Goal: Task Accomplishment & Management: Manage account settings

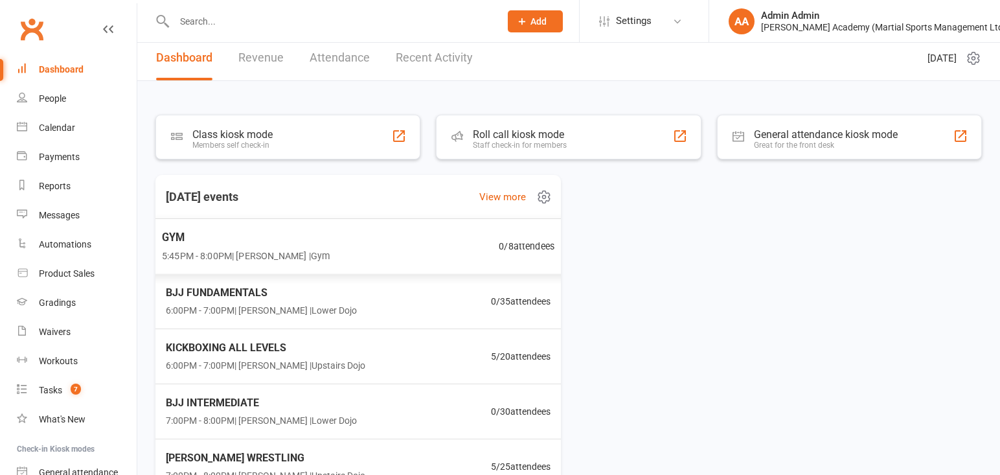
scroll to position [8, 0]
click at [249, 25] on input "text" at bounding box center [330, 21] width 321 height 18
click at [47, 137] on link "Calendar" at bounding box center [77, 127] width 120 height 29
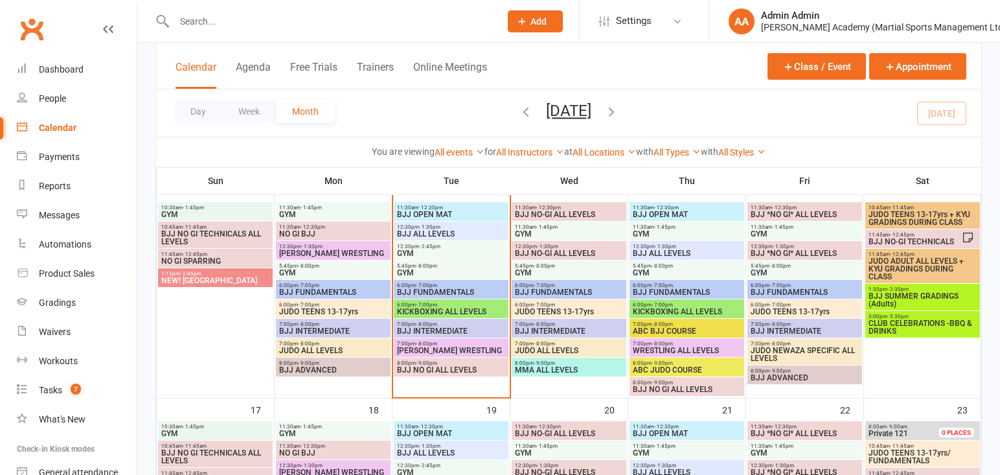
scroll to position [537, 0]
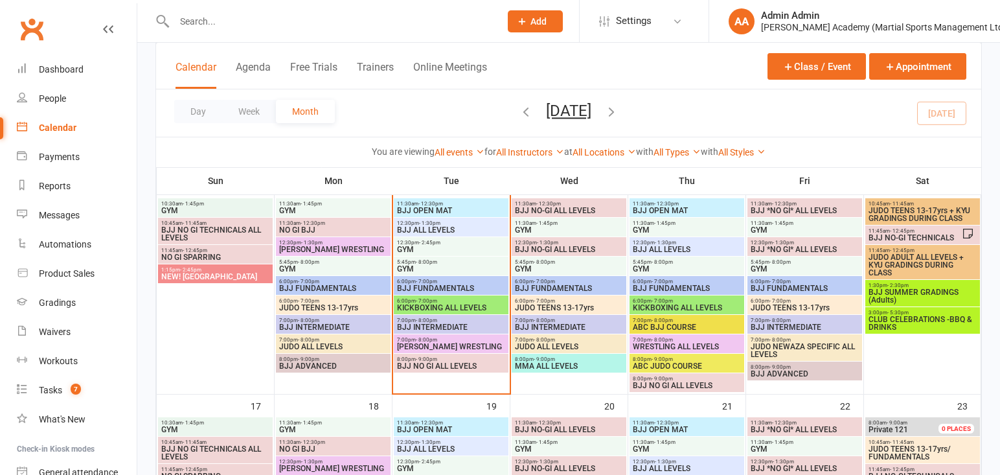
click at [956, 292] on div "1:30pm - 2:30pm BJJ SUMMER GRADINGS (Adults)" at bounding box center [922, 293] width 115 height 27
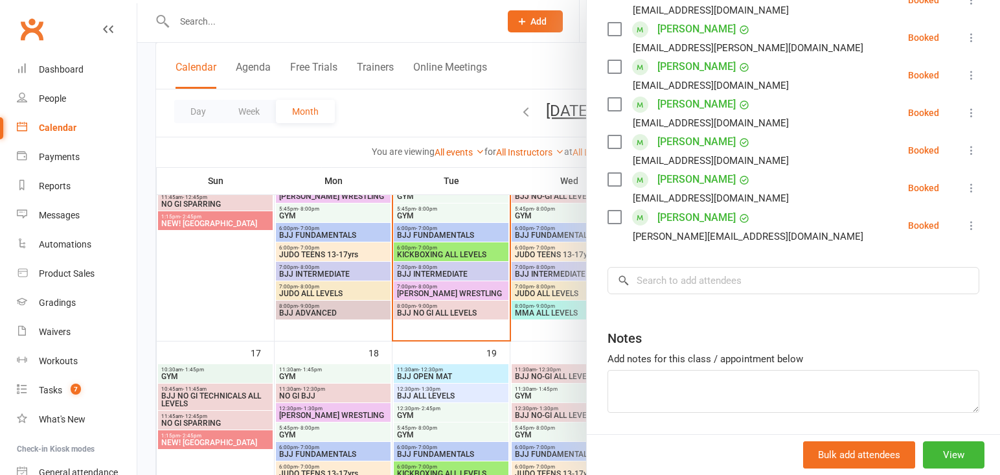
scroll to position [599, 0]
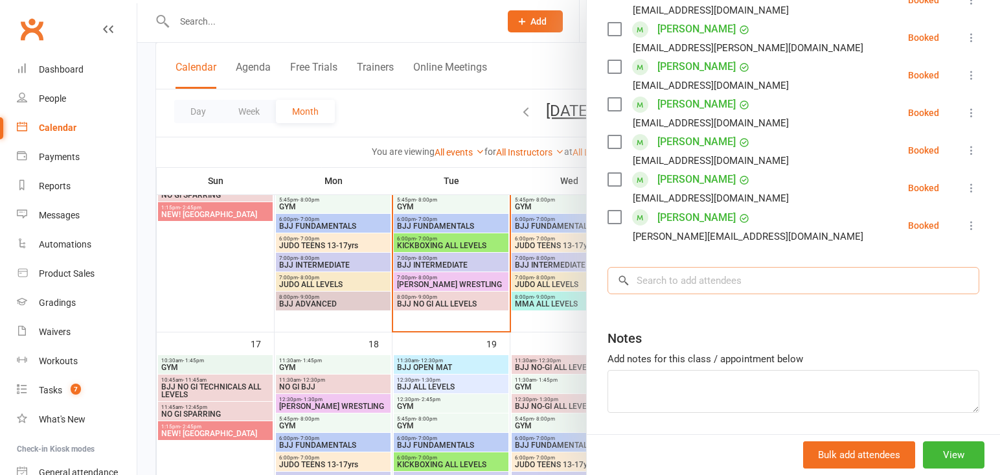
click at [763, 267] on input "search" at bounding box center [793, 280] width 372 height 27
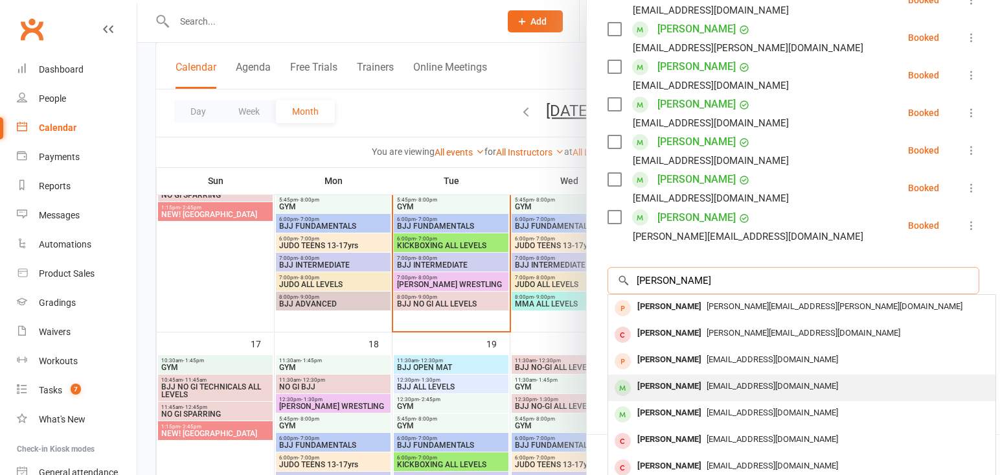
type input "[PERSON_NAME]"
click at [657, 377] on div "[PERSON_NAME]" at bounding box center [669, 386] width 74 height 19
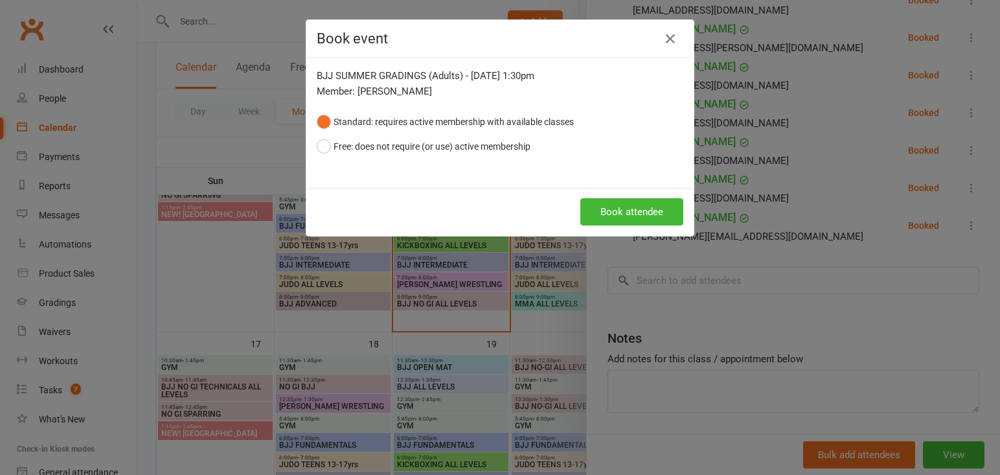
click at [656, 226] on div "Book attendee" at bounding box center [499, 212] width 387 height 48
click at [654, 223] on button "Book attendee" at bounding box center [631, 211] width 103 height 27
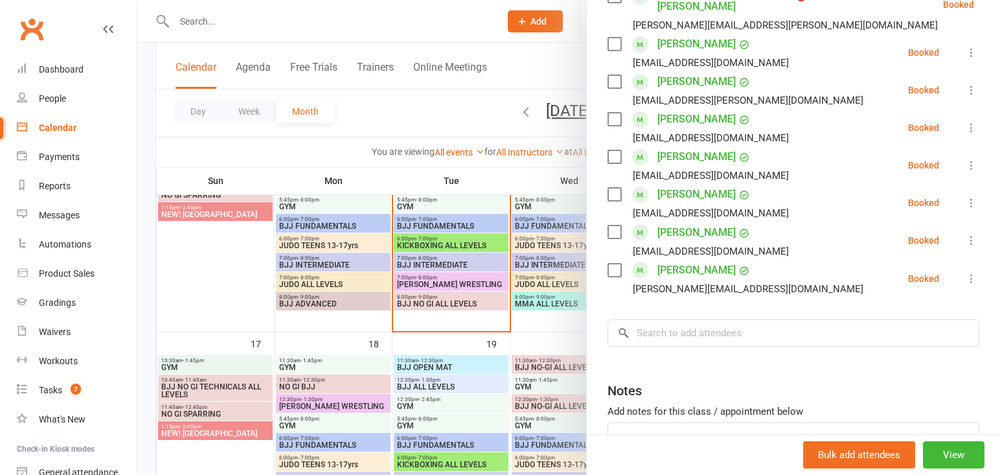
scroll to position [694, 0]
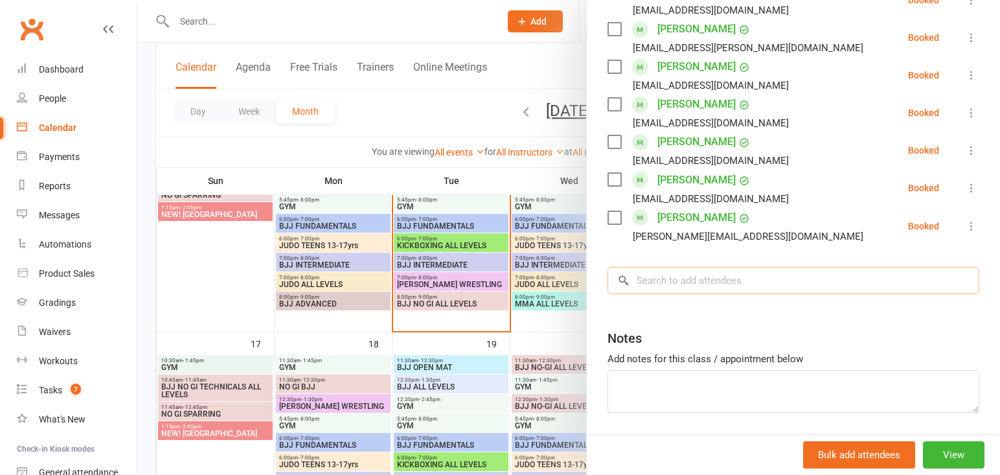
click at [743, 267] on input "search" at bounding box center [793, 280] width 372 height 27
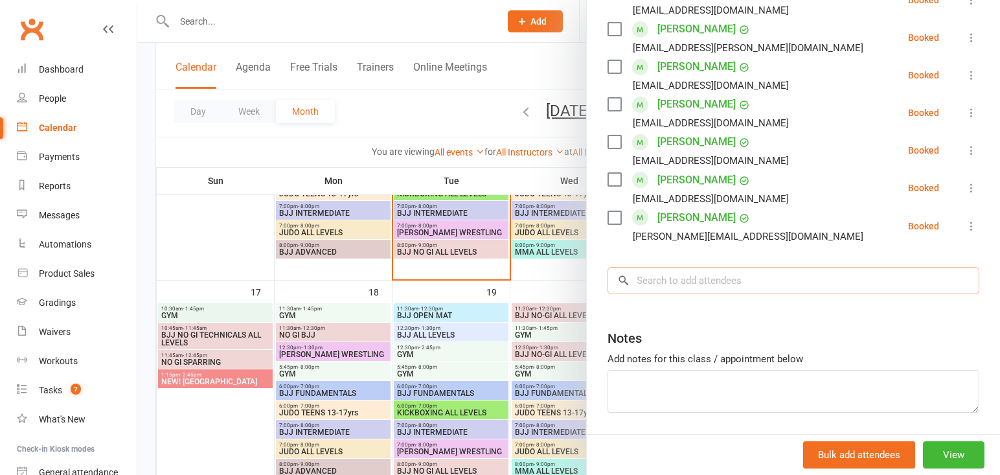
scroll to position [654, 0]
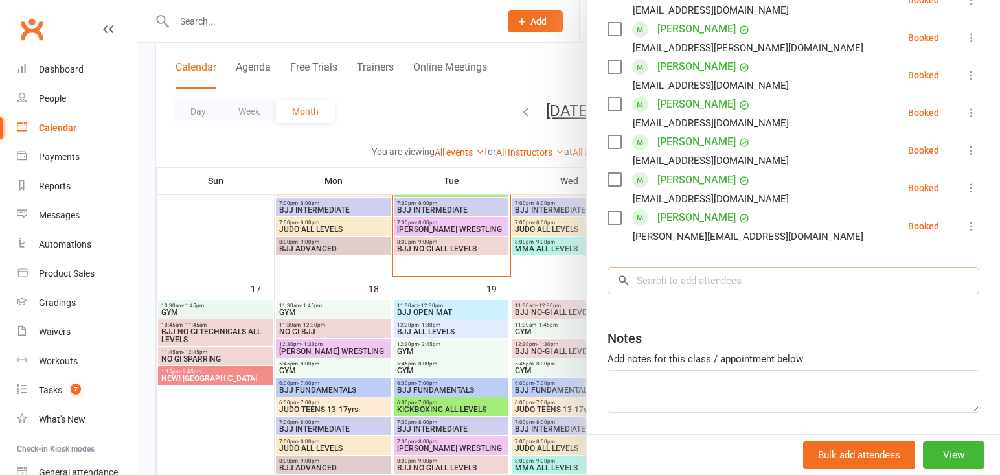
click at [743, 267] on input "search" at bounding box center [793, 280] width 372 height 27
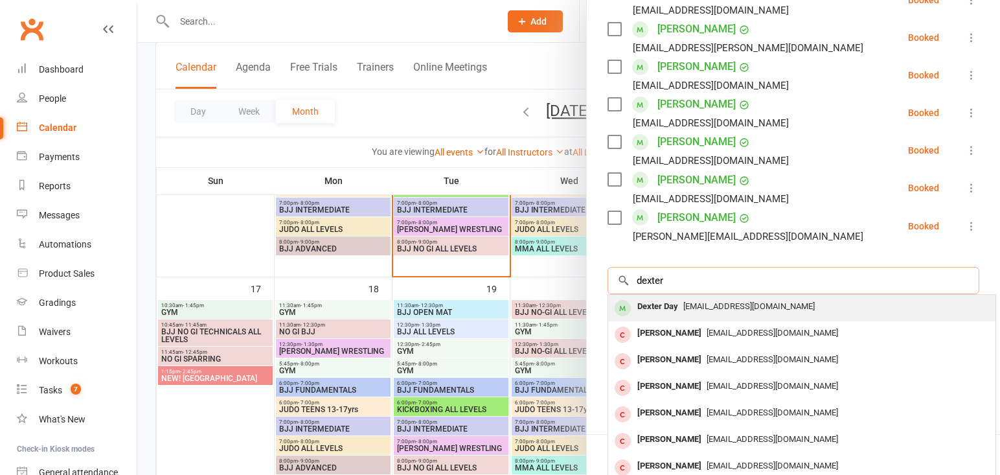
type input "dexter"
click at [680, 297] on div "Dexter Day" at bounding box center [657, 306] width 51 height 19
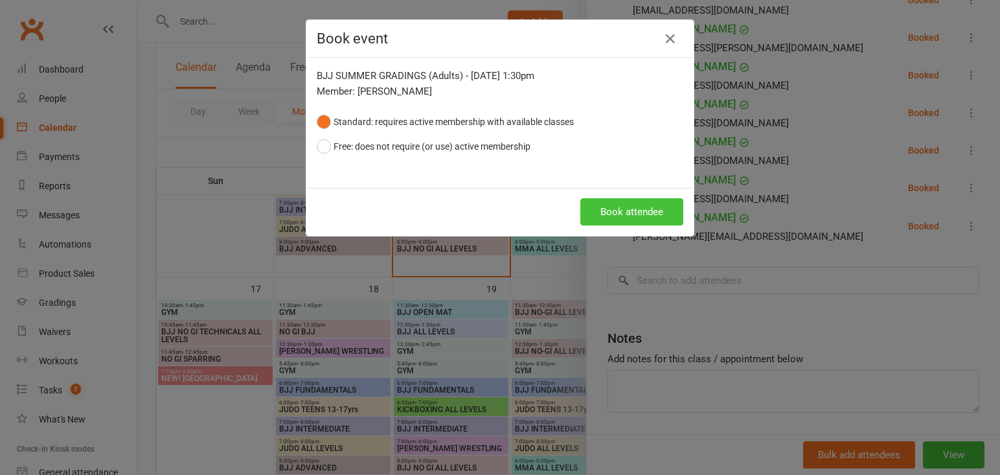
click at [612, 212] on button "Book attendee" at bounding box center [631, 211] width 103 height 27
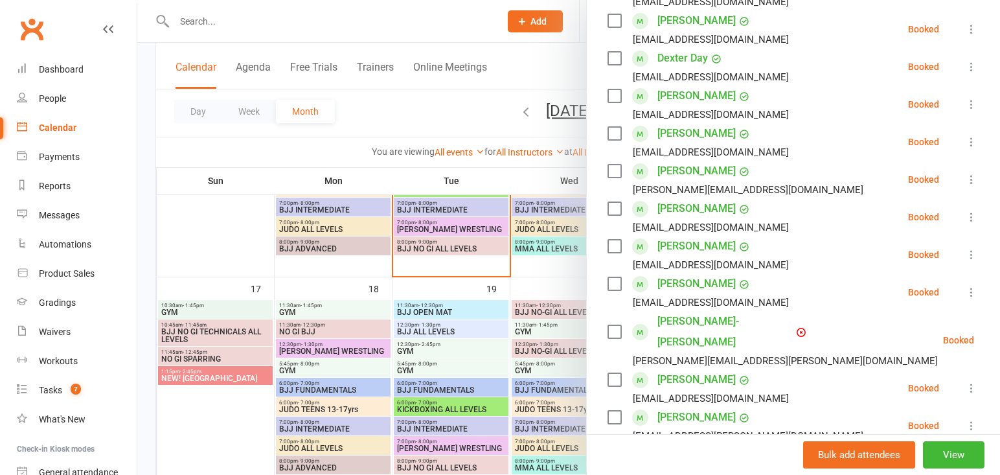
scroll to position [346, 0]
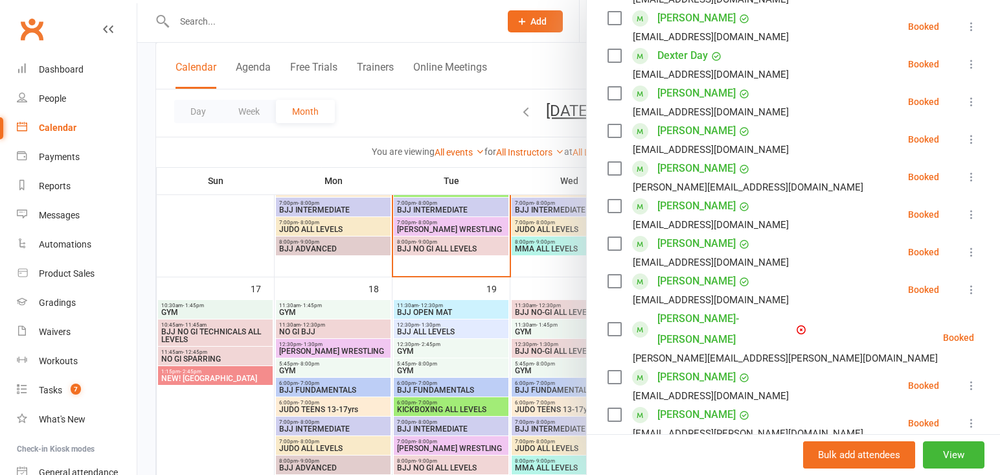
click at [703, 284] on link "[PERSON_NAME]" at bounding box center [696, 281] width 78 height 21
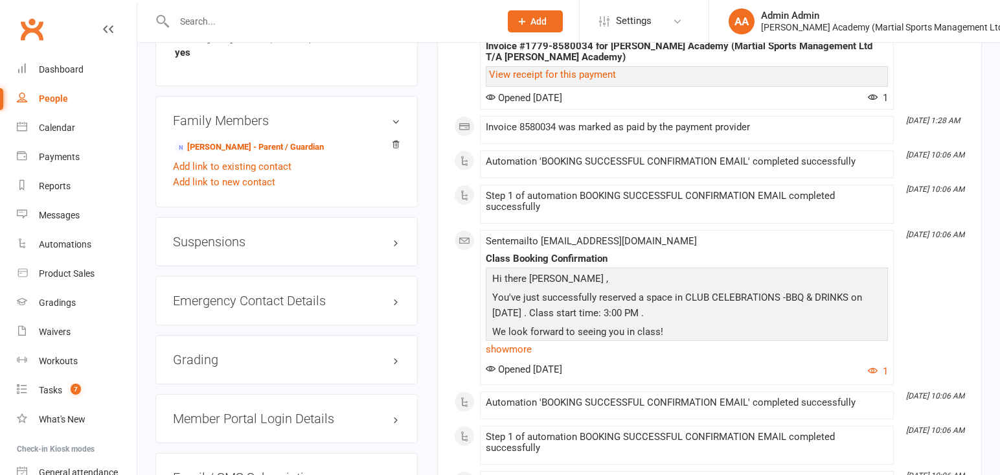
scroll to position [1067, 0]
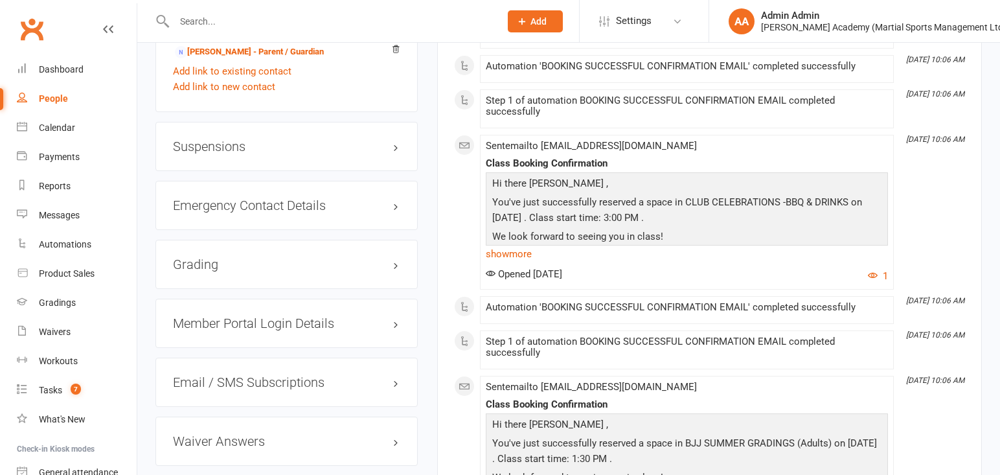
click at [222, 264] on h3 "Grading" at bounding box center [286, 264] width 227 height 14
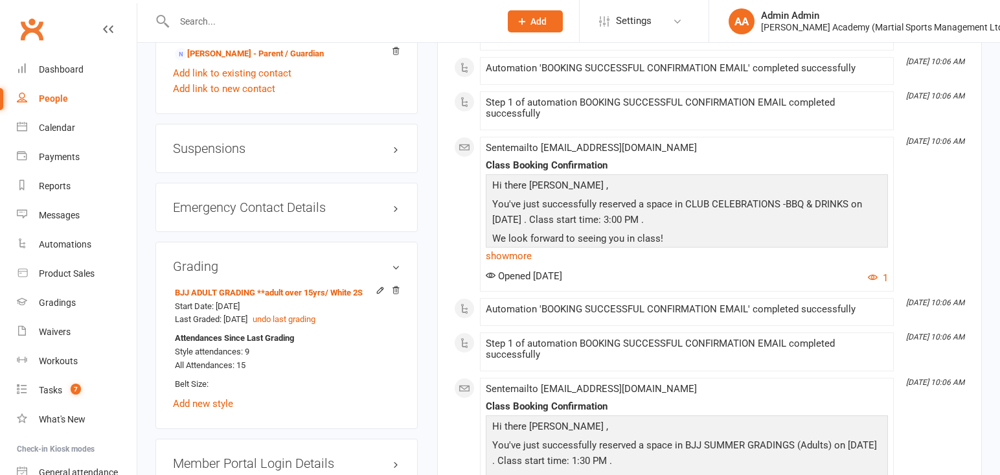
scroll to position [1065, 0]
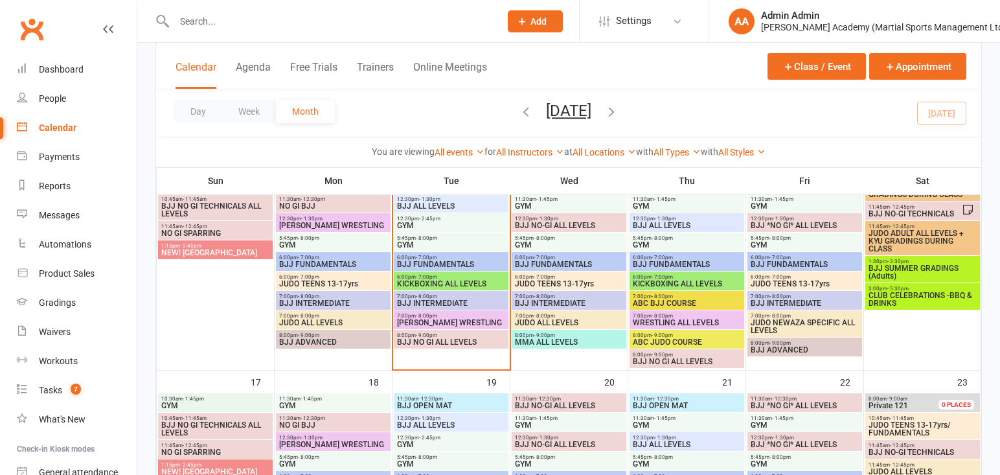
scroll to position [563, 0]
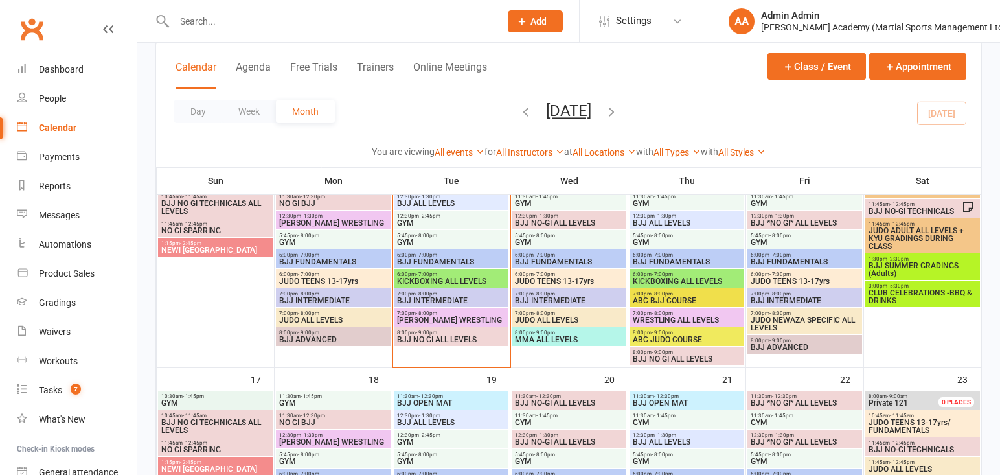
click at [912, 264] on span "BJJ SUMMER GRADINGS (Adults)" at bounding box center [922, 270] width 109 height 16
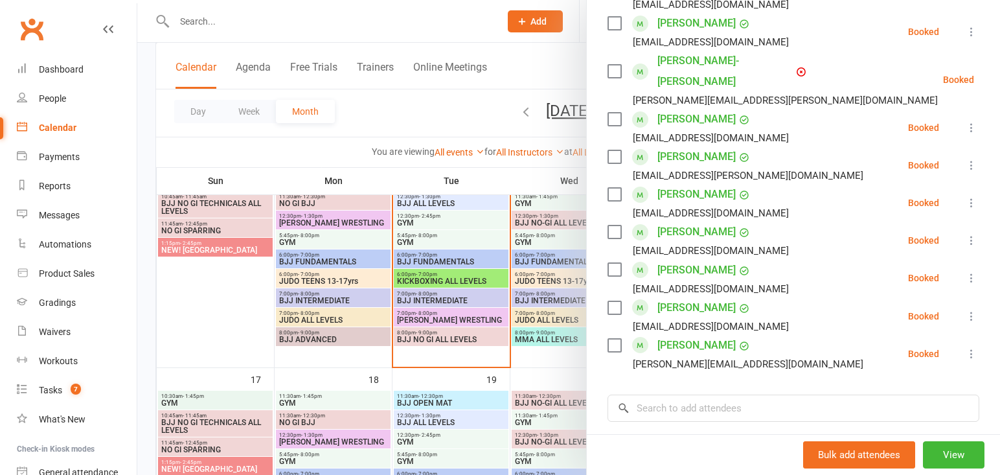
scroll to position [85, 0]
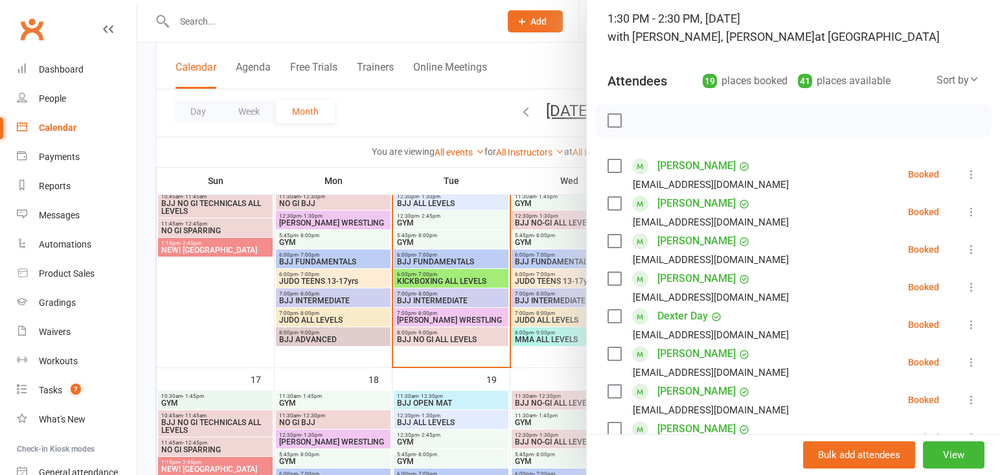
click at [483, 27] on div at bounding box center [568, 237] width 863 height 475
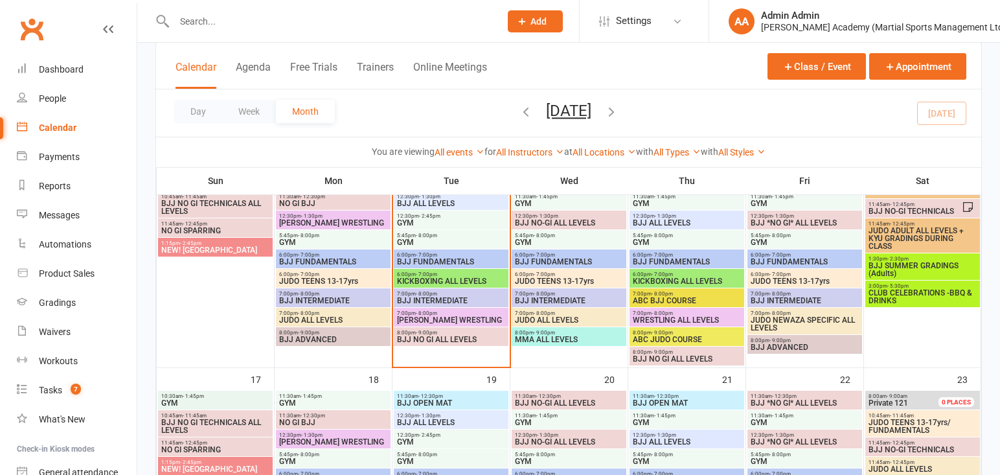
click at [910, 303] on span "CLUB CELEBRATIONS -BBQ & DRINKS" at bounding box center [922, 297] width 109 height 16
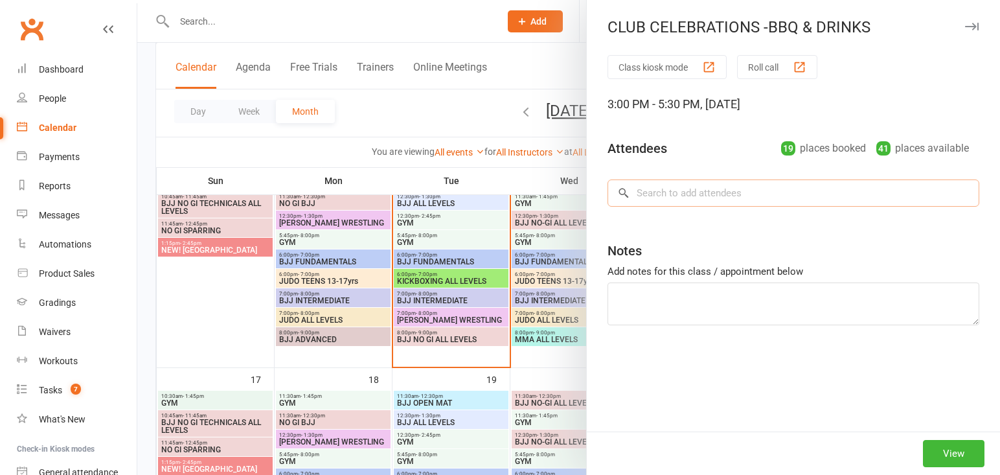
click at [792, 196] on input "search" at bounding box center [793, 192] width 372 height 27
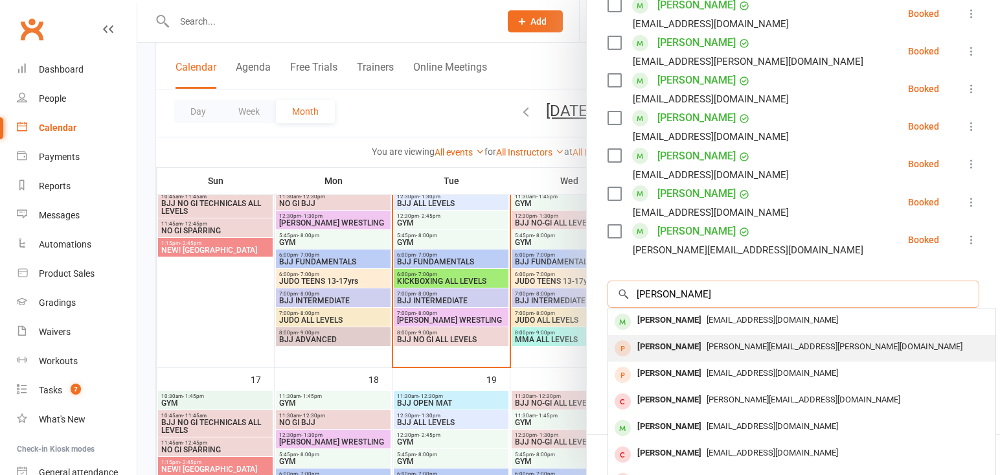
scroll to position [749, 0]
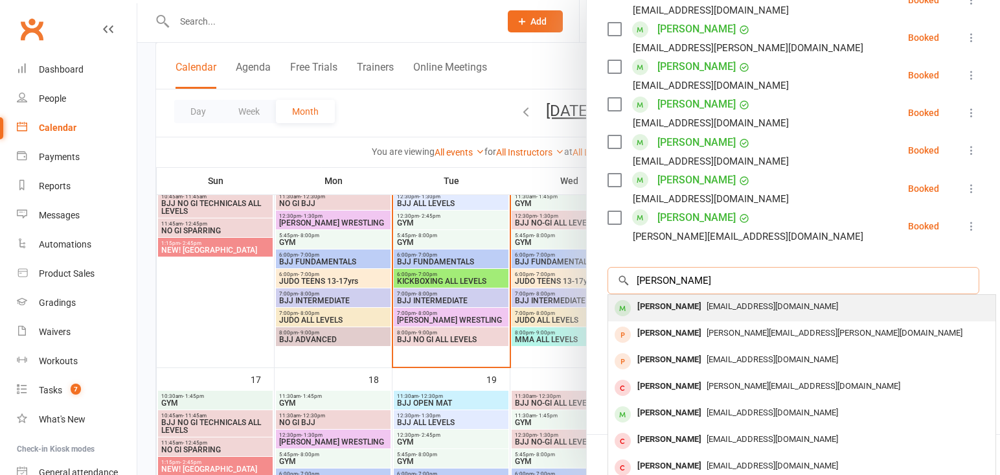
type input "[PERSON_NAME]"
click at [681, 297] on div "[PERSON_NAME]" at bounding box center [669, 306] width 74 height 19
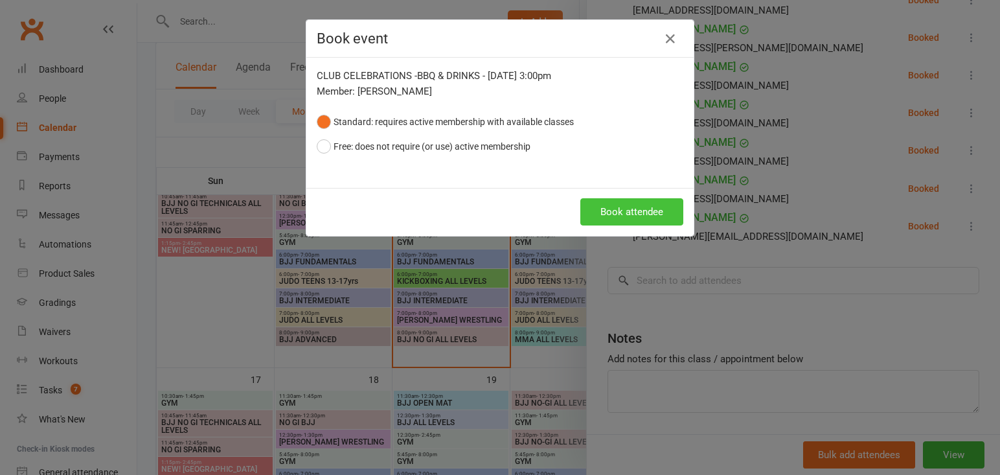
click at [608, 217] on button "Book attendee" at bounding box center [631, 211] width 103 height 27
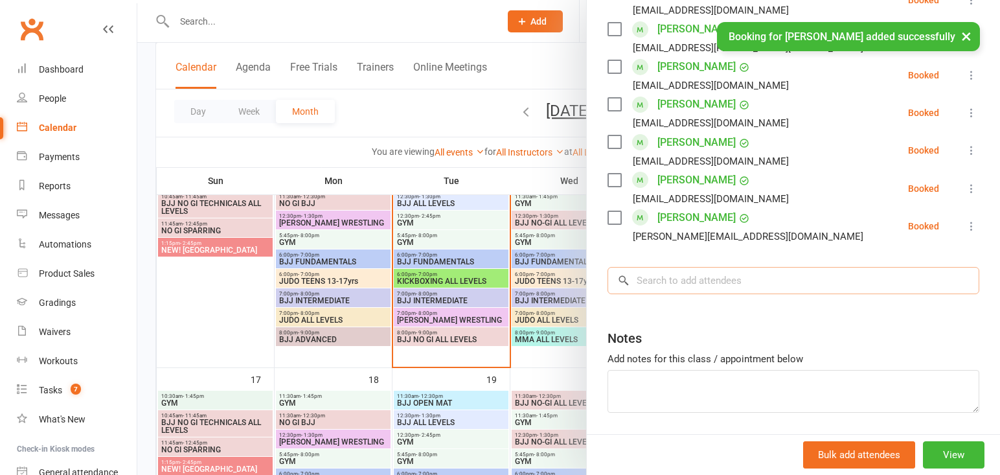
click at [655, 267] on input "search" at bounding box center [793, 280] width 372 height 27
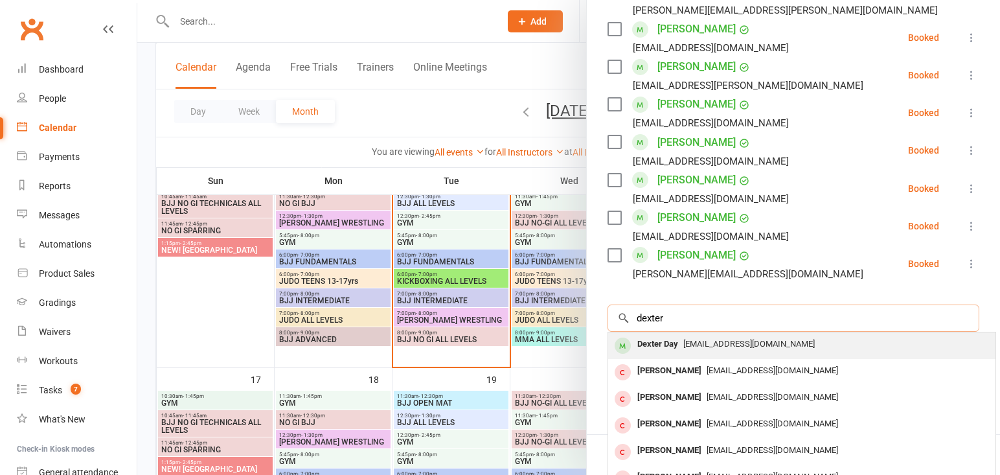
type input "dexter"
click at [682, 335] on div "Dexter Day" at bounding box center [657, 344] width 51 height 19
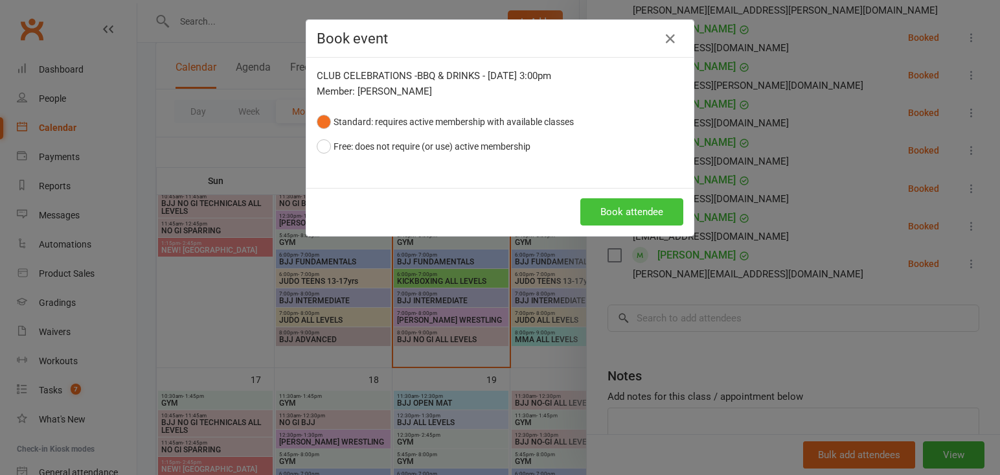
click at [624, 208] on button "Book attendee" at bounding box center [631, 211] width 103 height 27
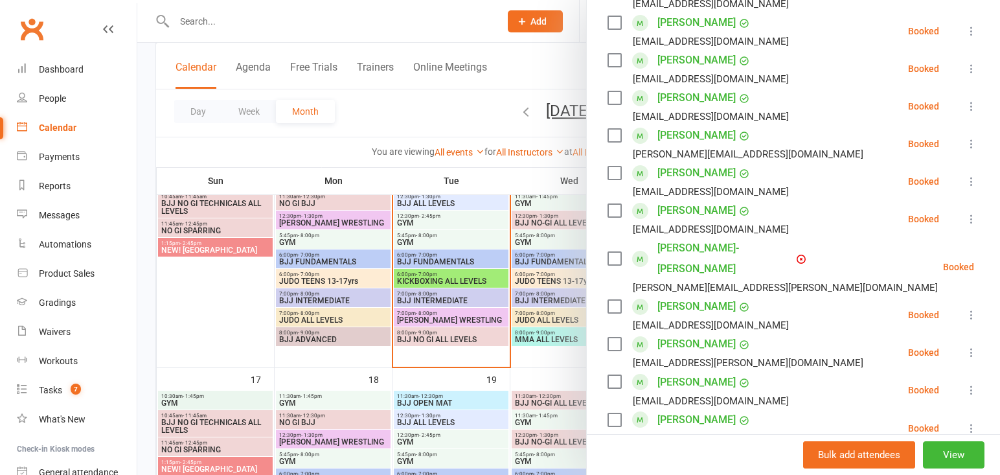
scroll to position [532, 0]
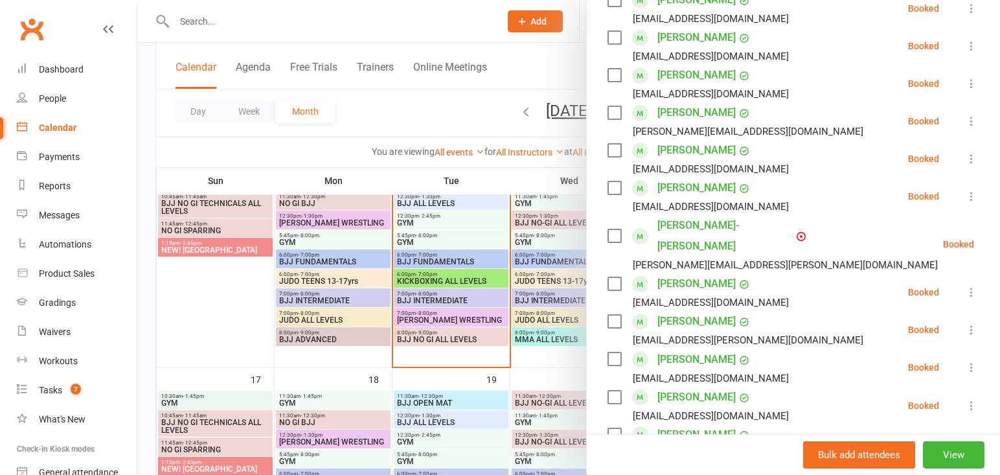
click at [308, 17] on div at bounding box center [568, 237] width 863 height 475
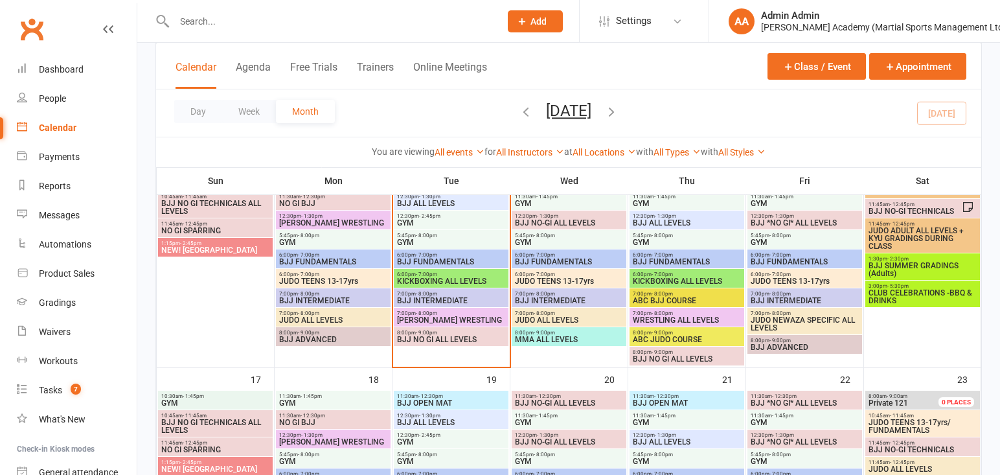
click at [306, 22] on input "text" at bounding box center [330, 21] width 321 height 18
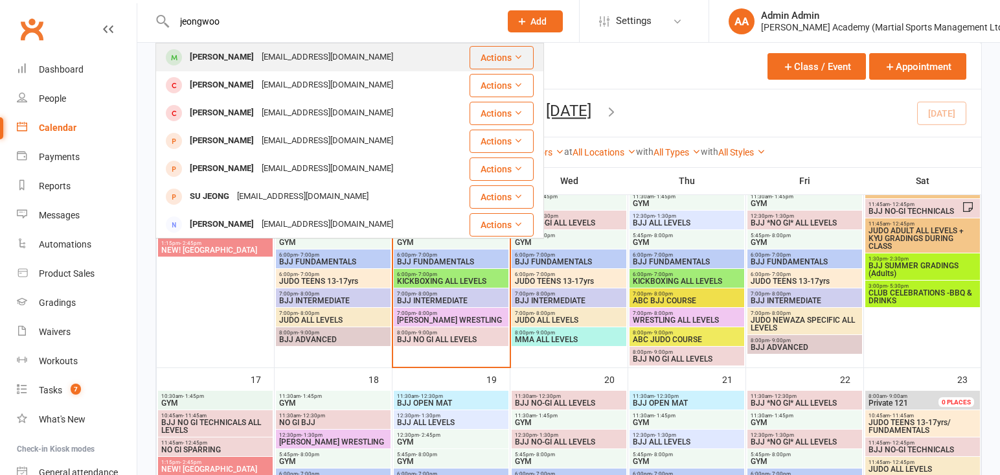
type input "jeongwoo"
click at [242, 54] on div "[PERSON_NAME]" at bounding box center [222, 57] width 72 height 19
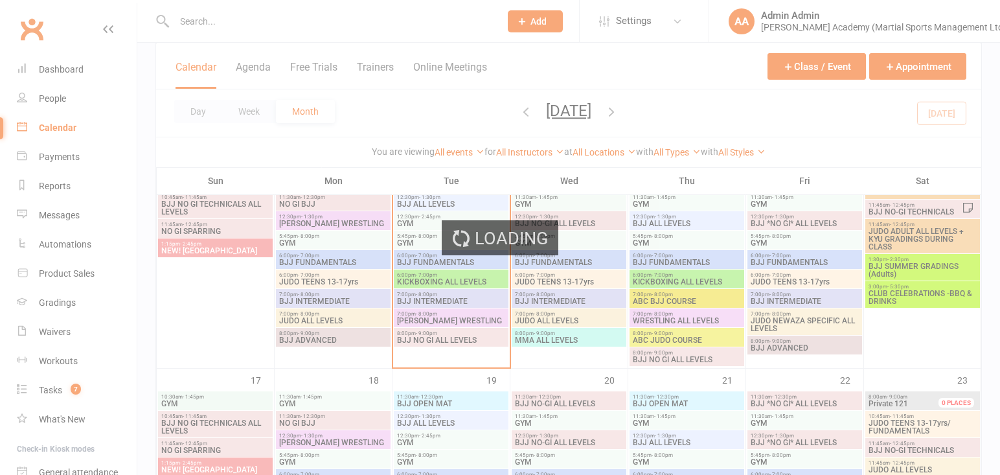
scroll to position [562, 0]
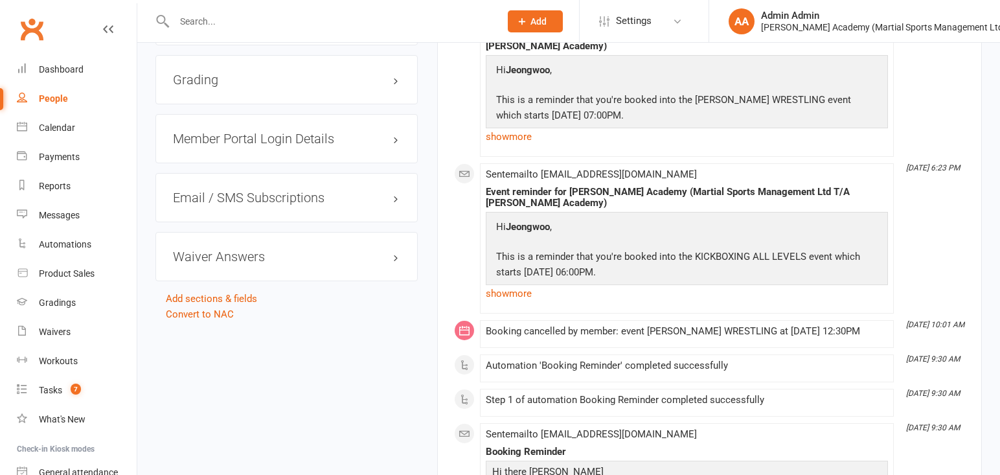
scroll to position [1265, 0]
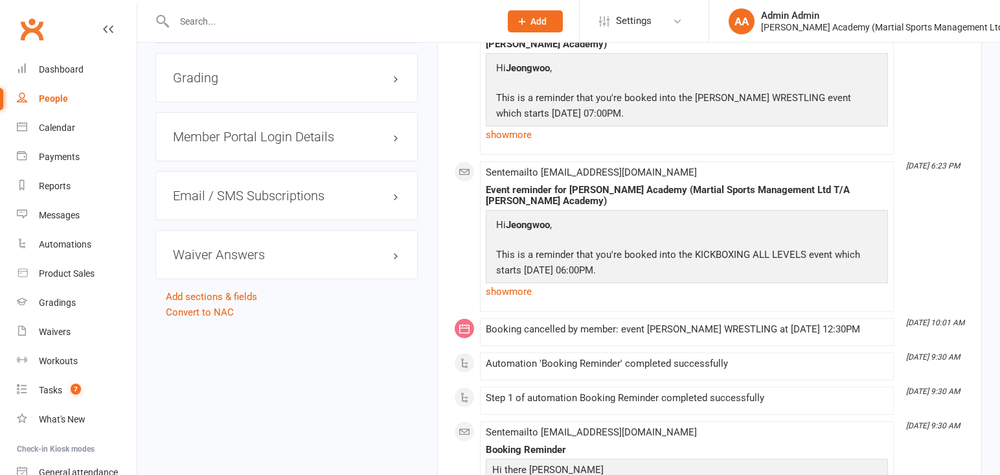
click at [196, 78] on h3 "Grading" at bounding box center [286, 78] width 227 height 14
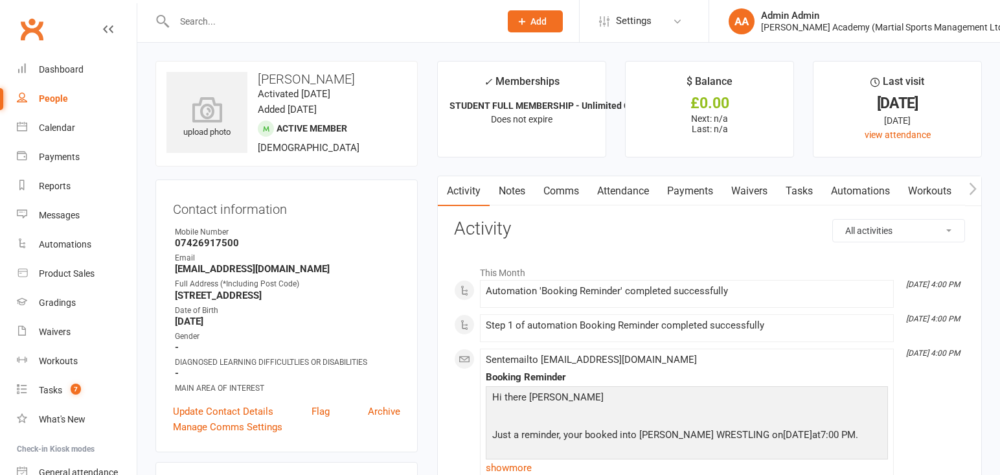
scroll to position [0, 0]
click at [623, 193] on link "Attendance" at bounding box center [623, 191] width 70 height 30
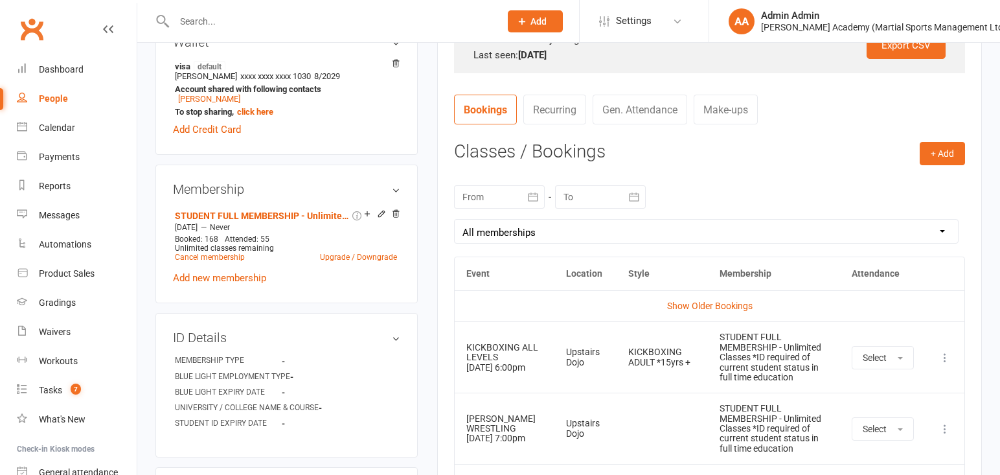
scroll to position [441, 0]
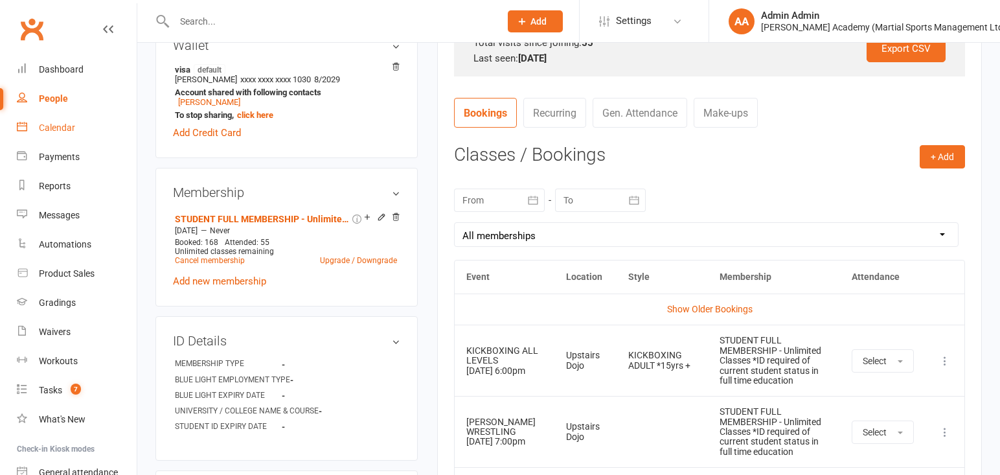
click at [45, 130] on div "Calendar" at bounding box center [57, 127] width 36 height 10
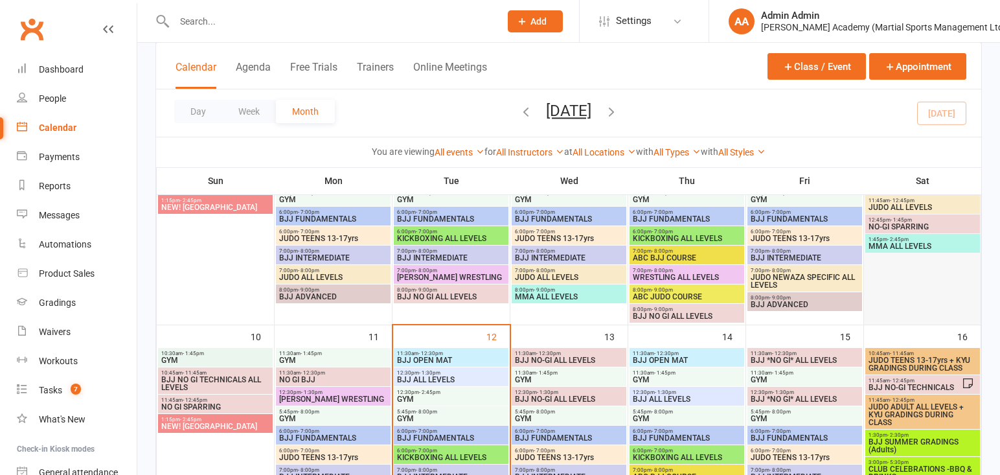
scroll to position [400, 0]
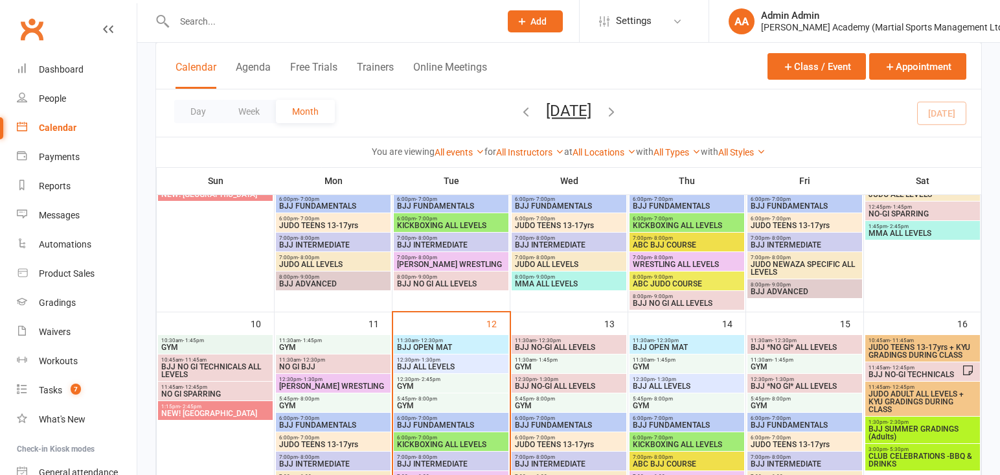
click at [903, 434] on span "BJJ SUMMER GRADINGS (Adults)" at bounding box center [922, 433] width 109 height 16
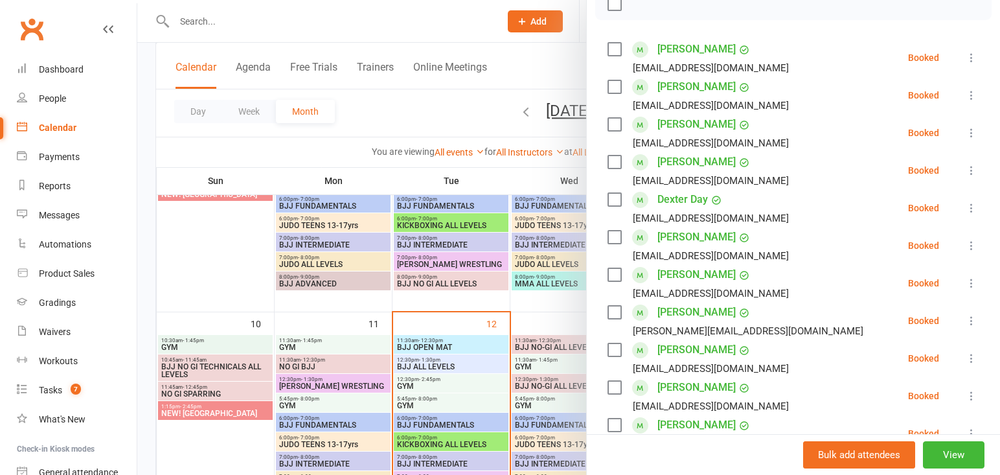
scroll to position [222, 0]
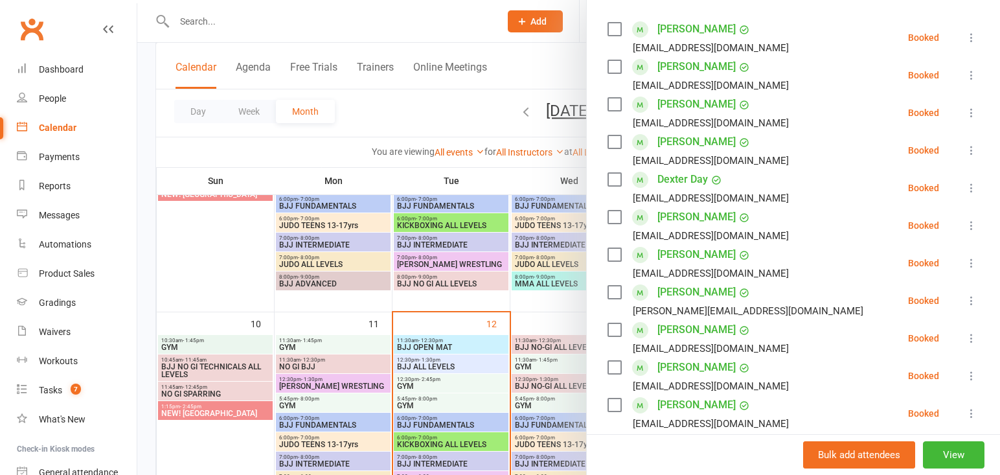
click at [378, 28] on div at bounding box center [568, 237] width 863 height 475
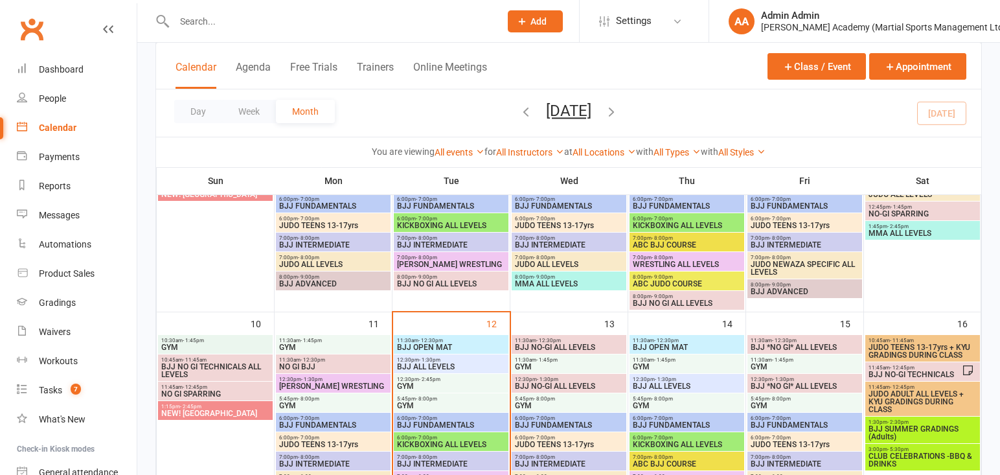
click at [379, 27] on input "text" at bounding box center [330, 21] width 321 height 18
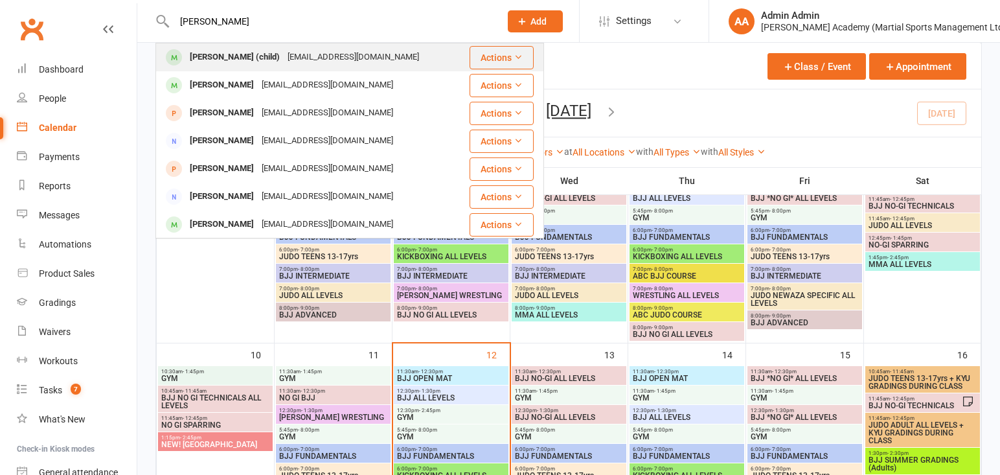
scroll to position [379, 0]
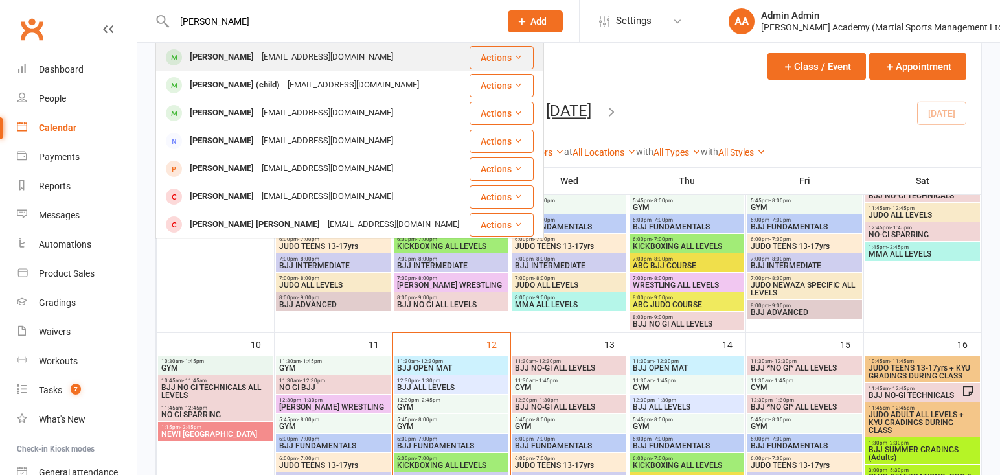
type input "[PERSON_NAME]"
click at [286, 60] on div "[EMAIL_ADDRESS][DOMAIN_NAME]" at bounding box center [327, 57] width 139 height 19
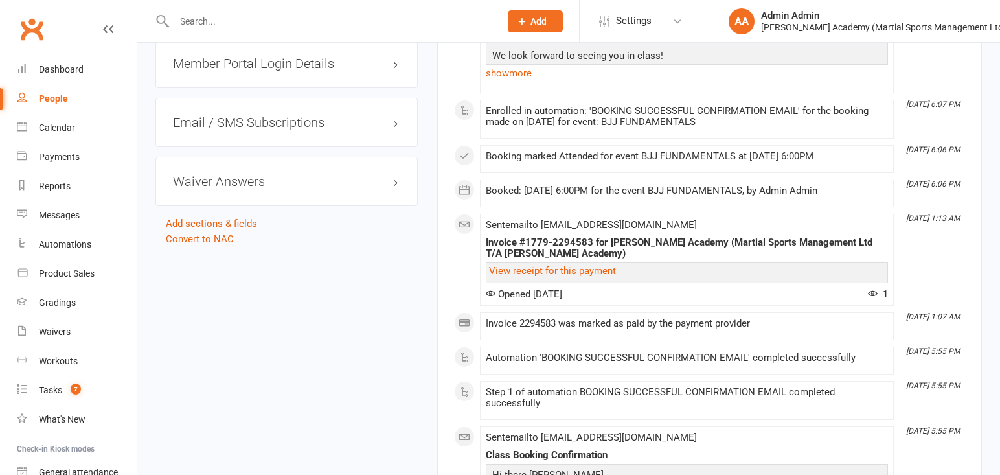
scroll to position [1475, 0]
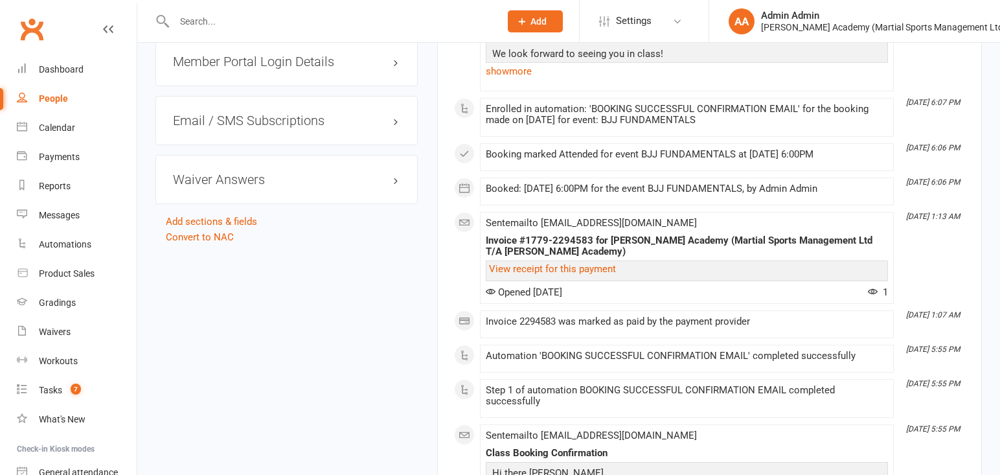
click at [304, 67] on h3 "Member Portal Login Details" at bounding box center [286, 61] width 227 height 14
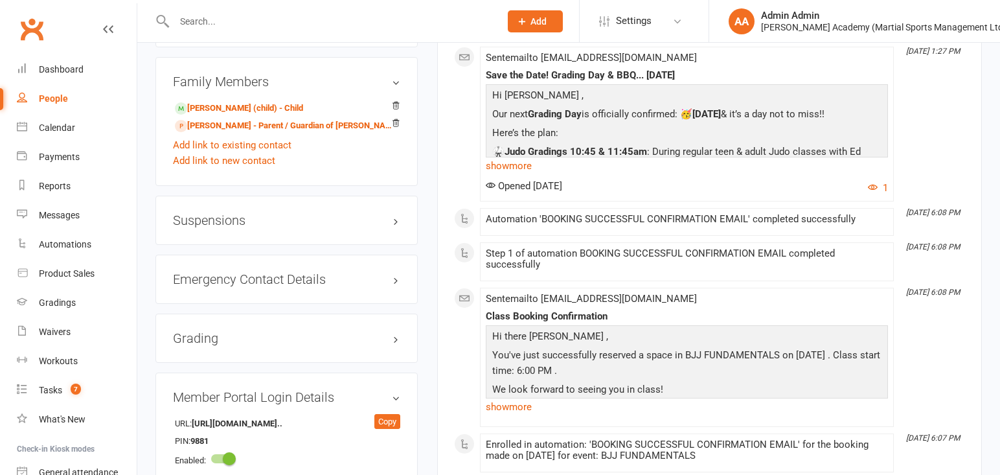
scroll to position [1135, 0]
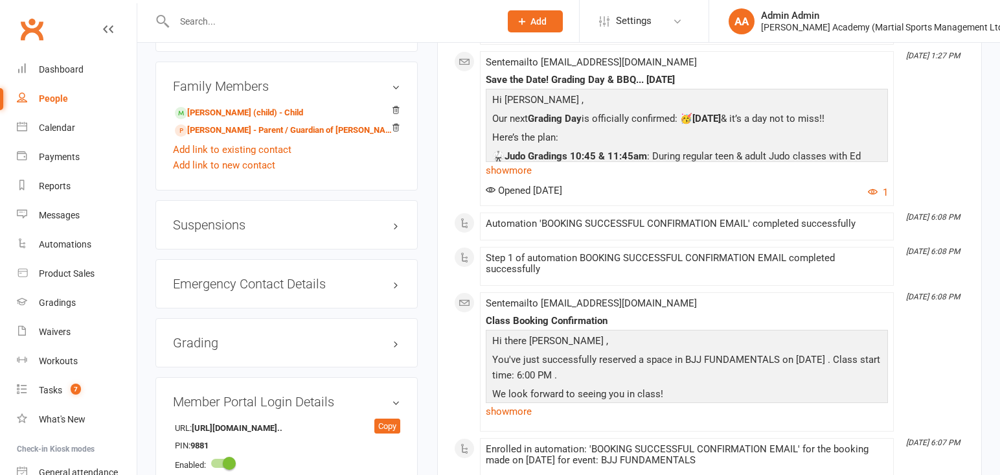
click at [324, 239] on div "Suspensions" at bounding box center [286, 224] width 262 height 49
click at [363, 343] on h3 "Grading" at bounding box center [286, 342] width 227 height 14
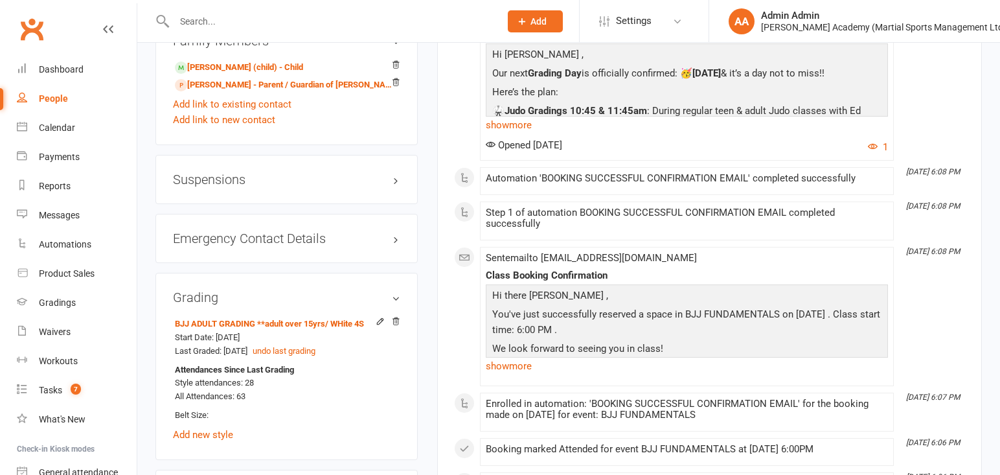
scroll to position [1183, 0]
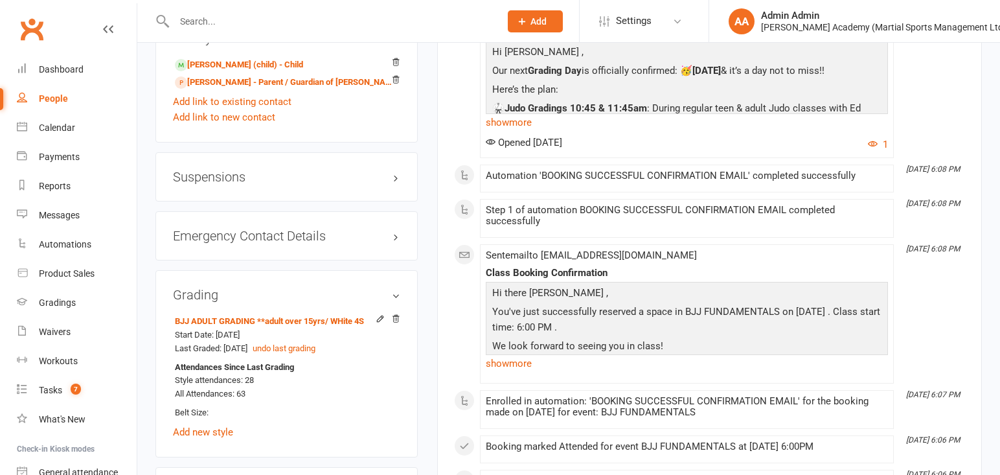
click at [222, 27] on input "text" at bounding box center [330, 21] width 321 height 18
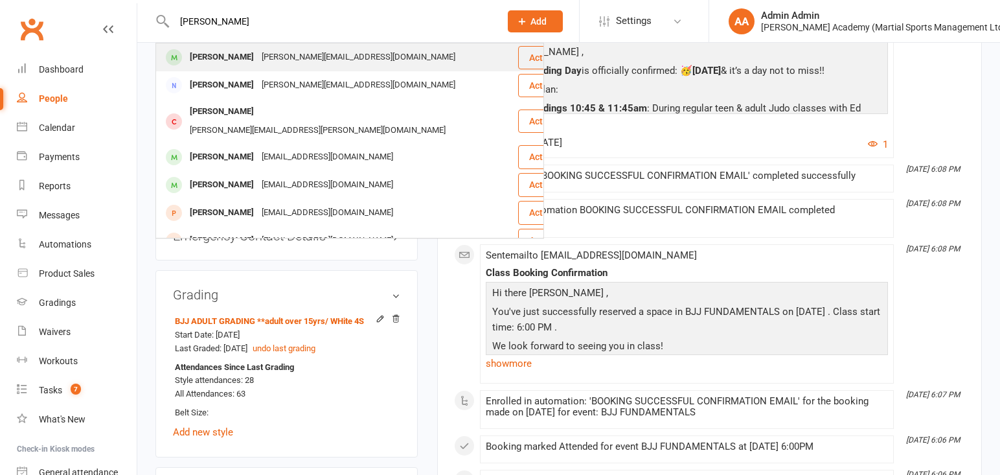
type input "[PERSON_NAME]"
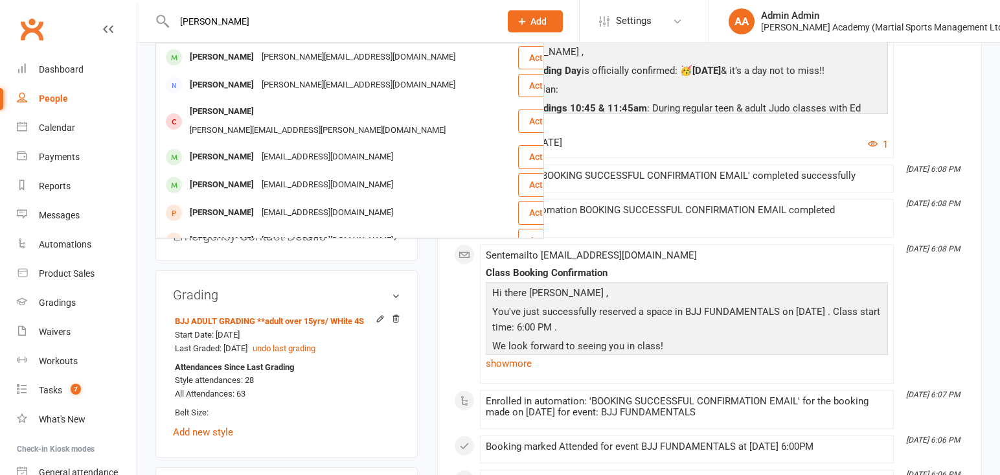
click at [215, 62] on div "[PERSON_NAME]" at bounding box center [222, 57] width 72 height 19
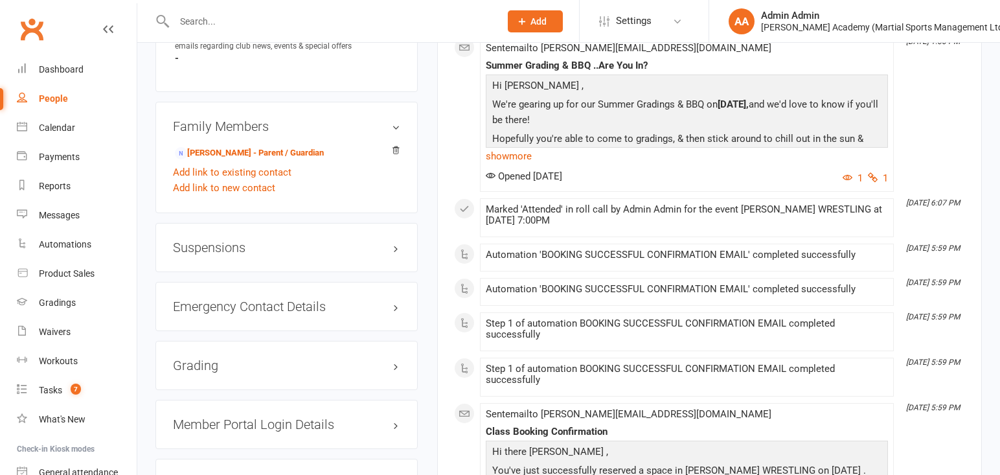
scroll to position [1004, 0]
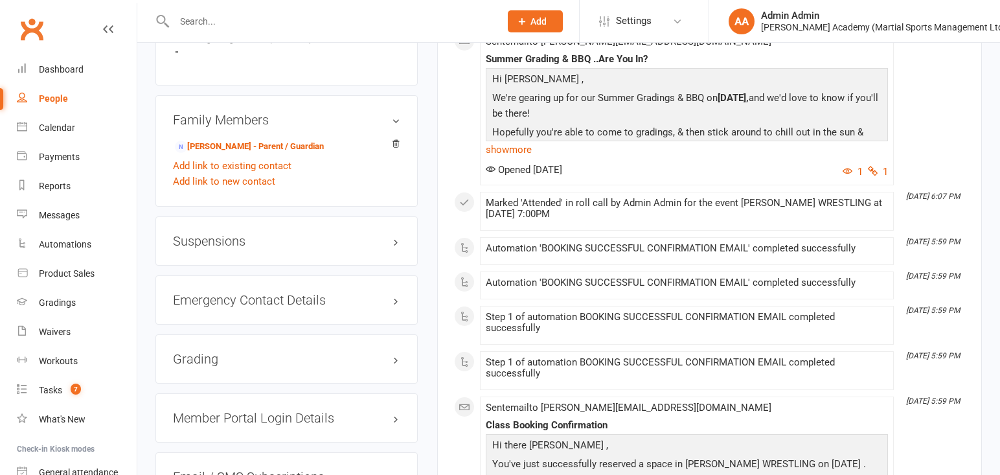
click at [247, 352] on h3 "Grading" at bounding box center [286, 359] width 227 height 14
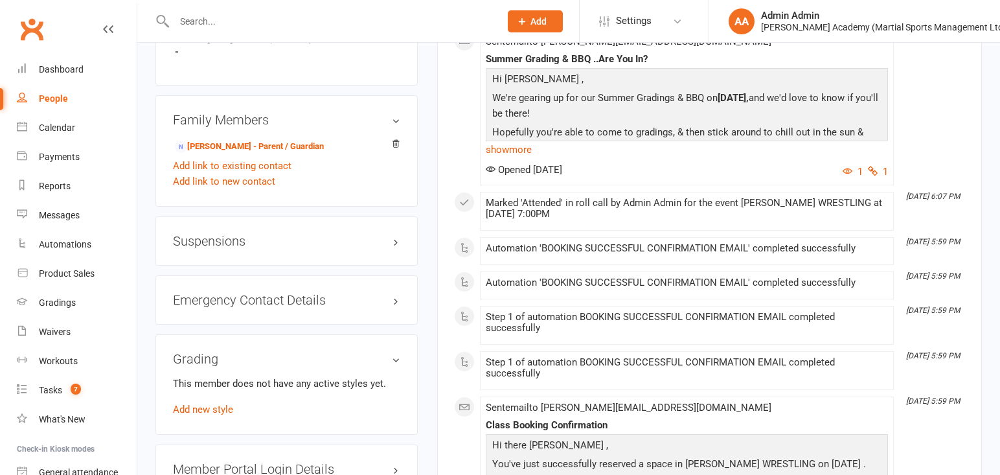
click at [238, 15] on input "text" at bounding box center [330, 21] width 321 height 18
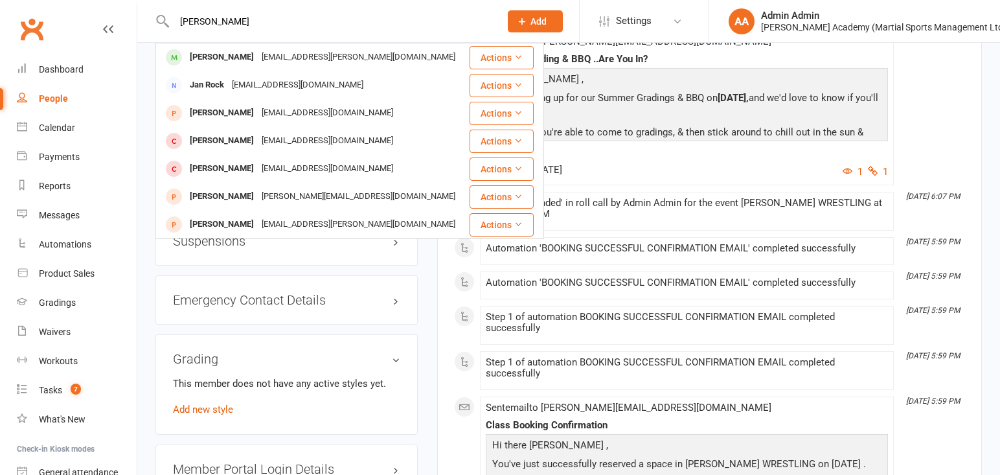
type input "[PERSON_NAME]"
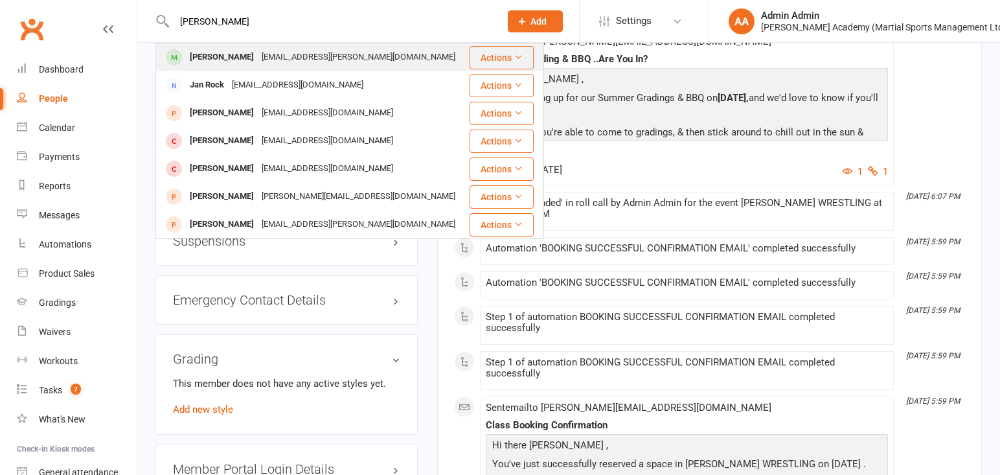
drag, startPoint x: 243, startPoint y: 17, endPoint x: 253, endPoint y: 59, distance: 42.4
click at [258, 59] on div "[EMAIL_ADDRESS][PERSON_NAME][DOMAIN_NAME]" at bounding box center [358, 57] width 201 height 19
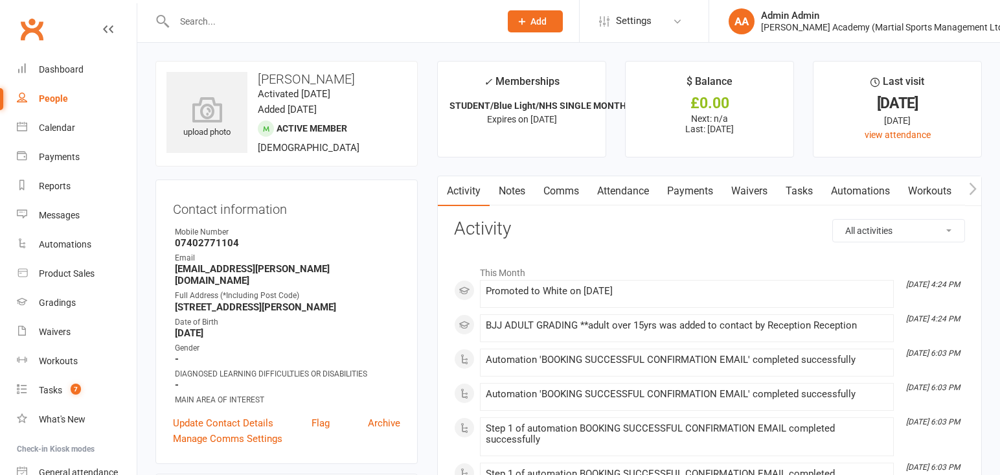
click at [245, 28] on input "text" at bounding box center [330, 21] width 321 height 18
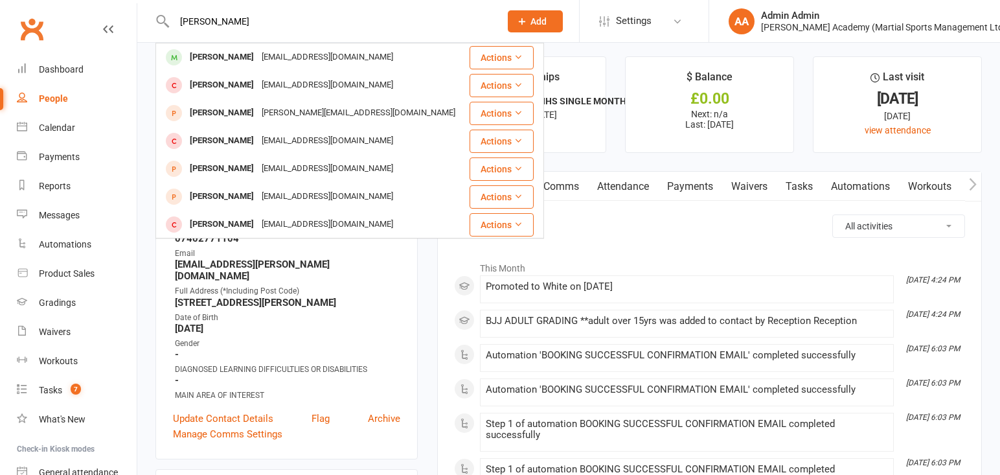
type input "[PERSON_NAME]"
drag, startPoint x: 245, startPoint y: 28, endPoint x: 218, endPoint y: 61, distance: 42.4
click at [218, 61] on div "[PERSON_NAME]" at bounding box center [222, 57] width 72 height 19
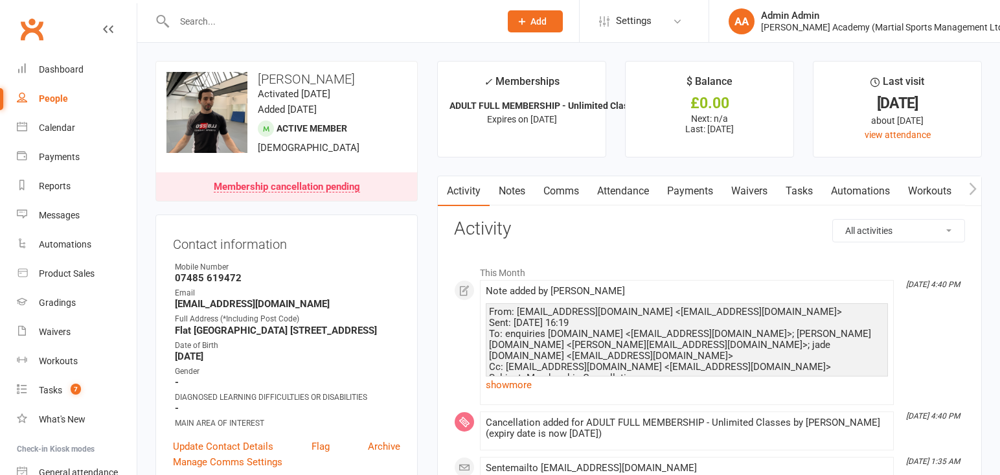
click at [506, 196] on link "Notes" at bounding box center [512, 191] width 45 height 30
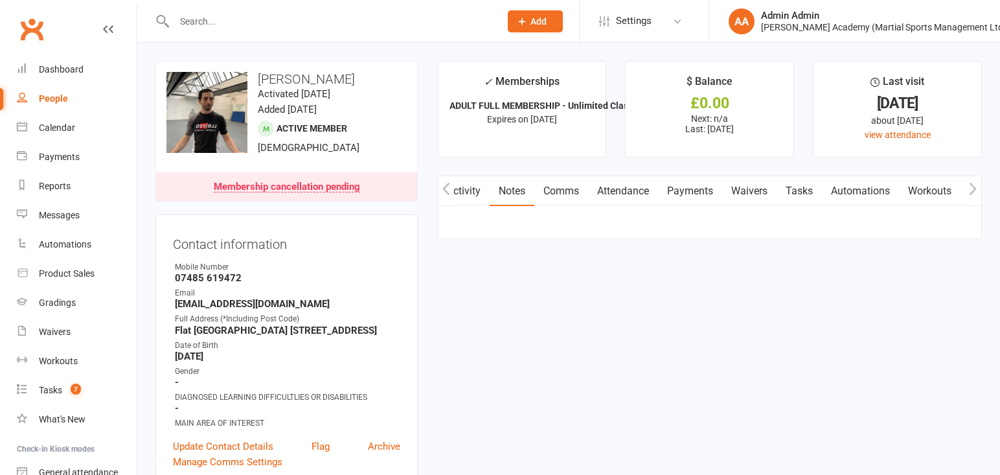
scroll to position [0, 1]
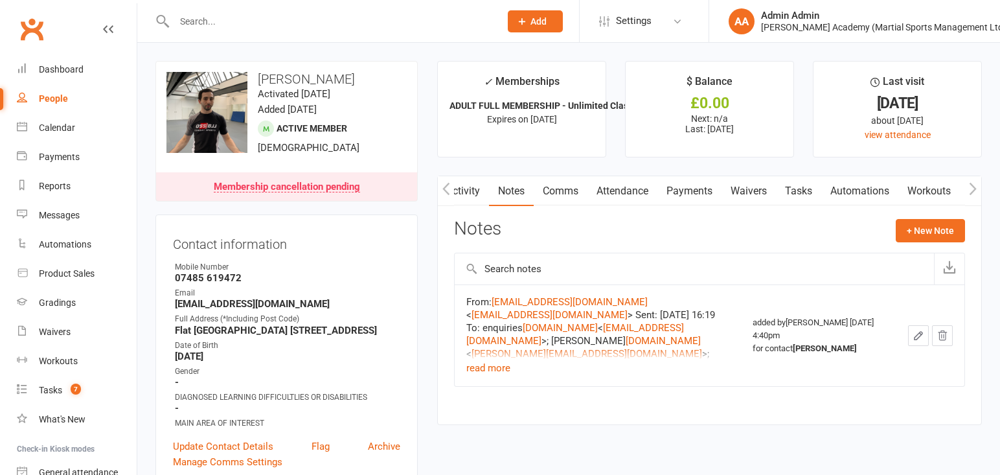
click at [470, 195] on link "Activity" at bounding box center [463, 191] width 52 height 30
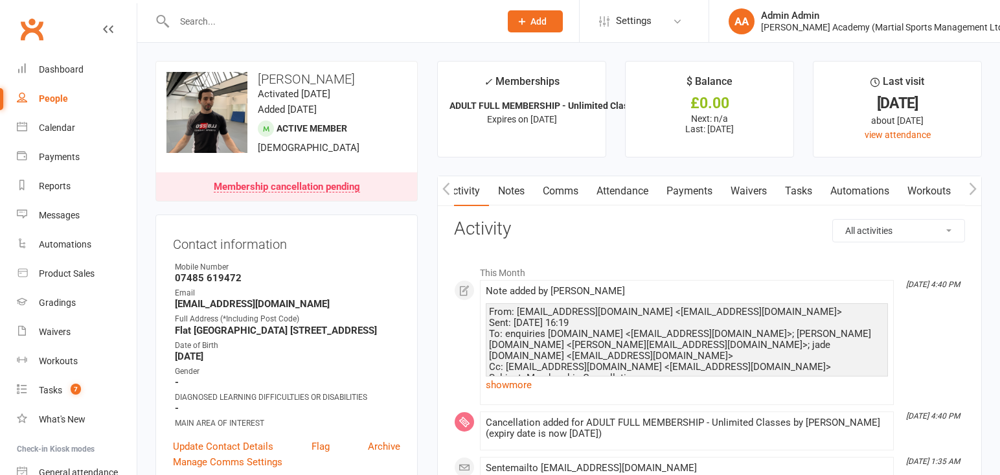
click at [510, 195] on link "Notes" at bounding box center [511, 191] width 45 height 30
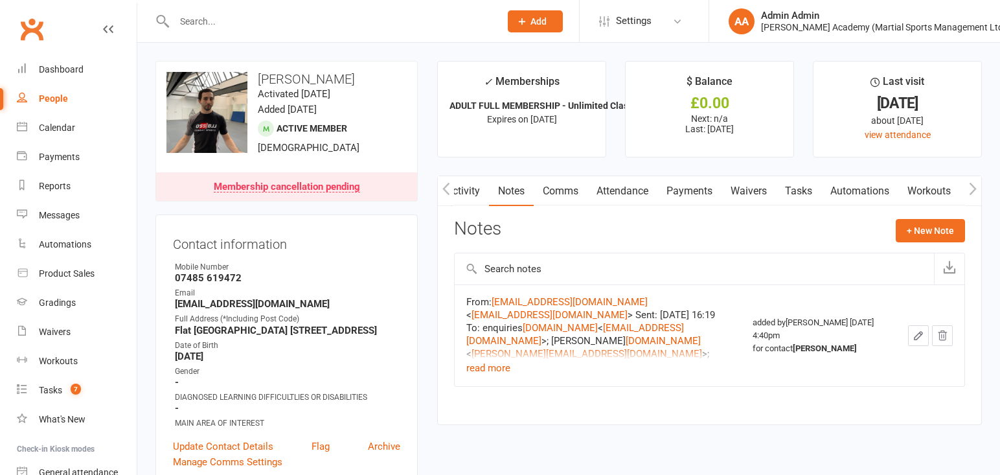
click at [556, 194] on link "Comms" at bounding box center [561, 191] width 54 height 30
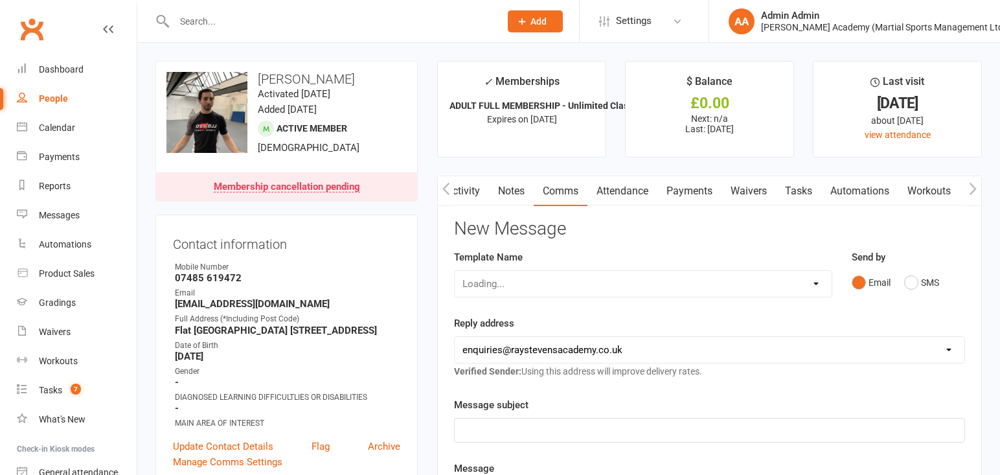
click at [513, 194] on link "Notes" at bounding box center [511, 191] width 45 height 30
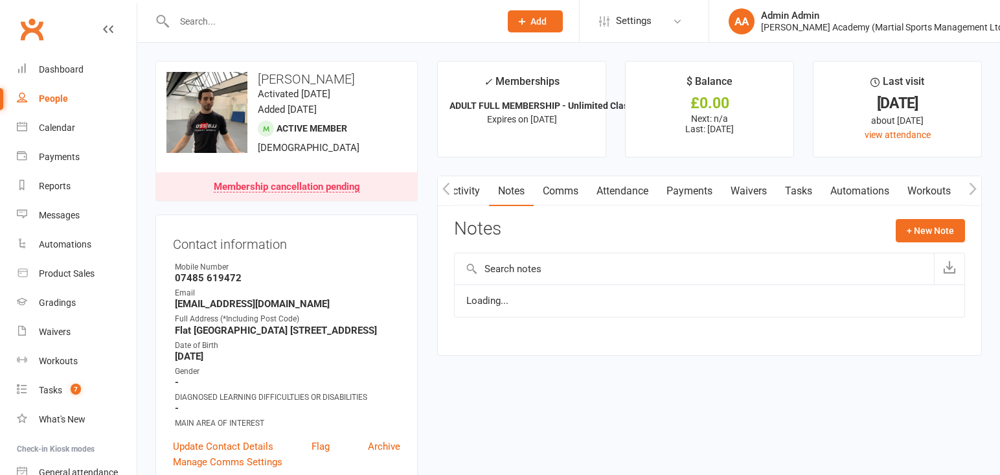
click at [461, 194] on link "Activity" at bounding box center [463, 191] width 52 height 30
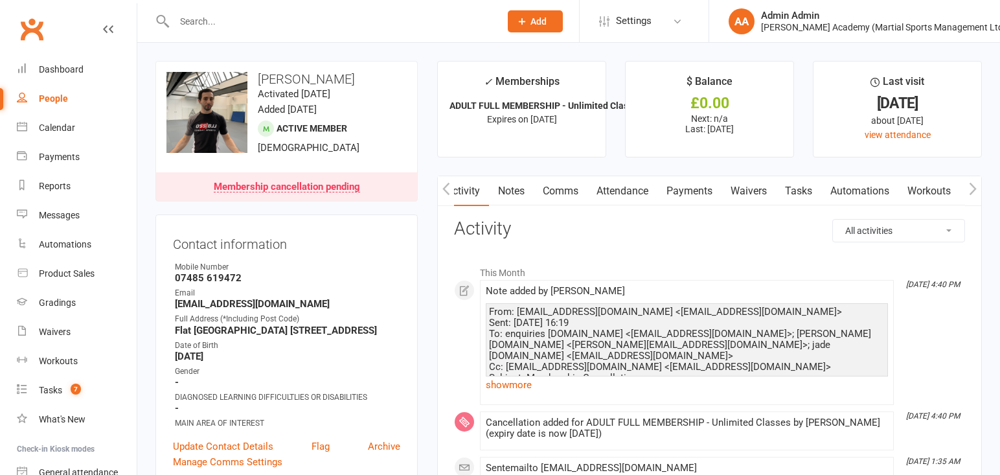
click at [324, 9] on div at bounding box center [322, 21] width 335 height 42
click at [321, 20] on input "text" at bounding box center [330, 21] width 321 height 18
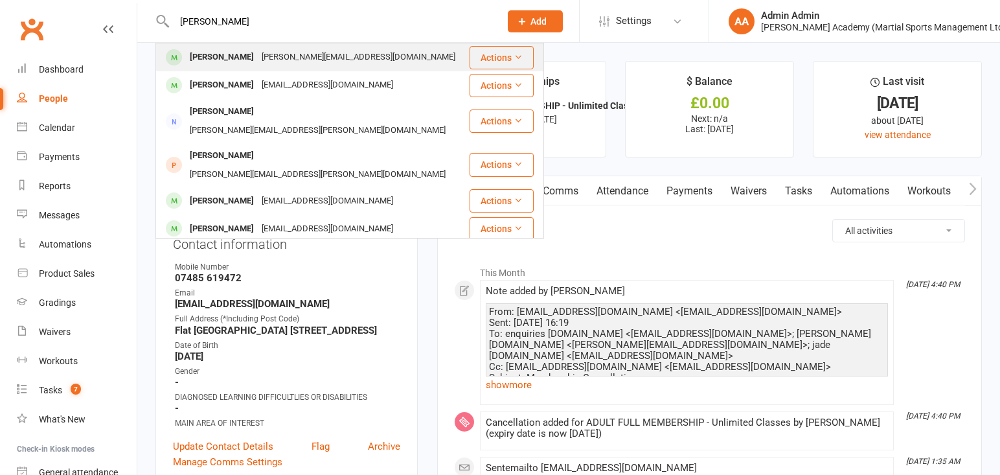
type input "[PERSON_NAME]"
click at [237, 62] on div "[PERSON_NAME]" at bounding box center [222, 57] width 72 height 19
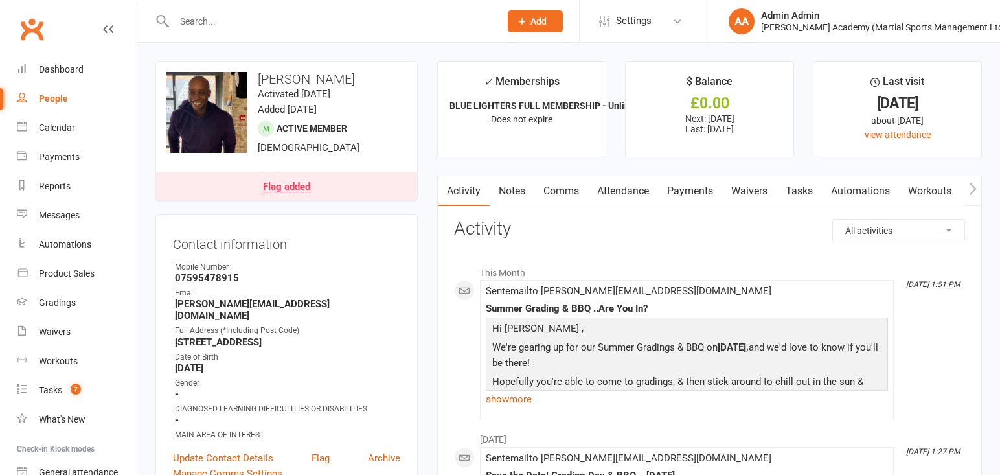
click at [677, 195] on link "Payments" at bounding box center [690, 191] width 64 height 30
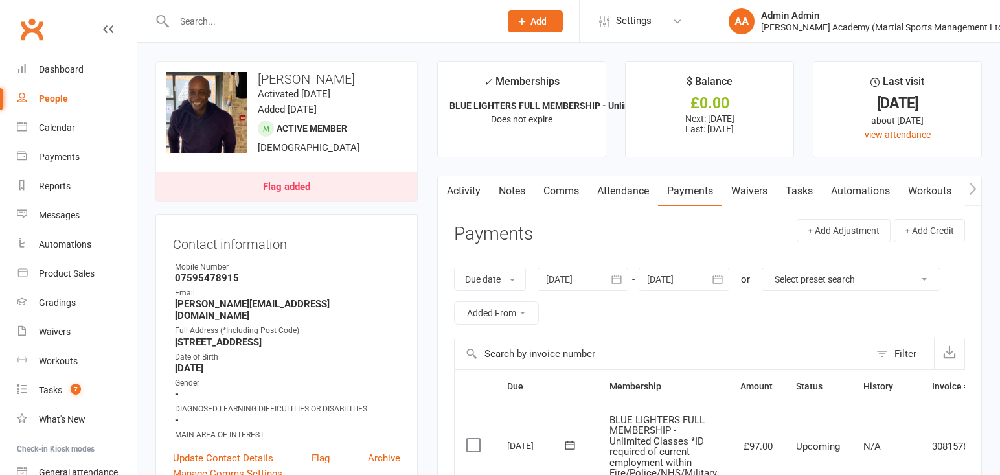
scroll to position [19, 1]
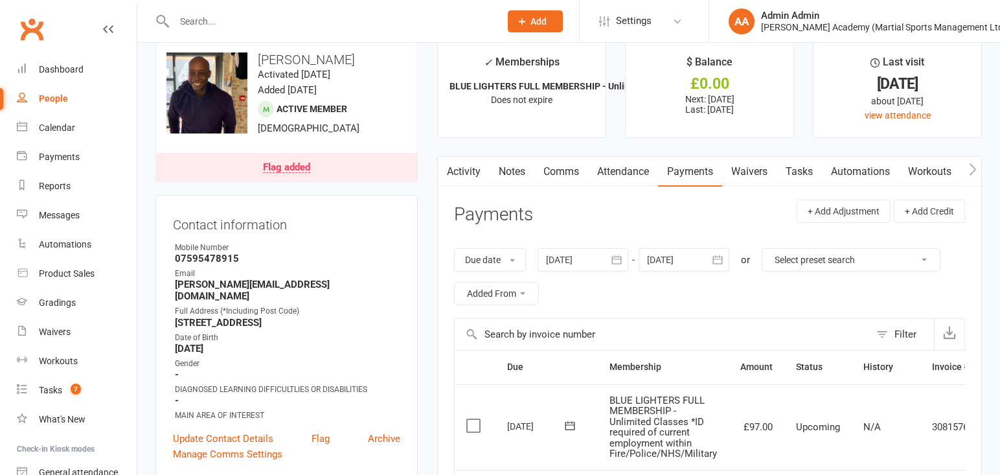
click at [620, 173] on link "Attendance" at bounding box center [623, 172] width 70 height 30
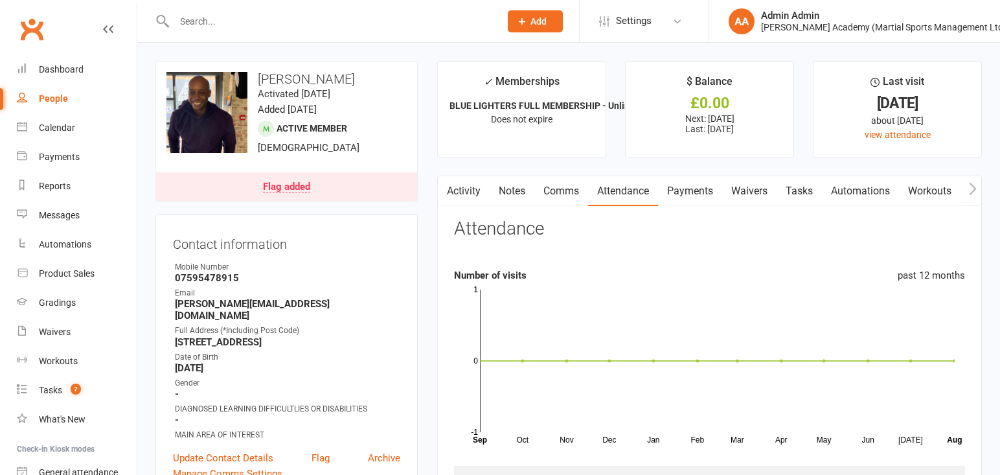
click at [289, 191] on div "Flag added" at bounding box center [286, 187] width 47 height 10
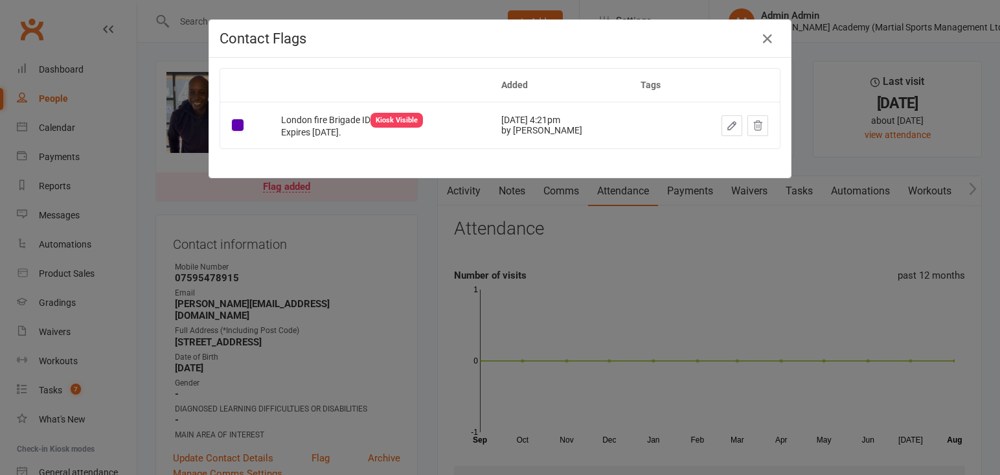
drag, startPoint x: 771, startPoint y: 39, endPoint x: 755, endPoint y: 46, distance: 17.7
click at [771, 39] on icon "button" at bounding box center [768, 39] width 16 height 16
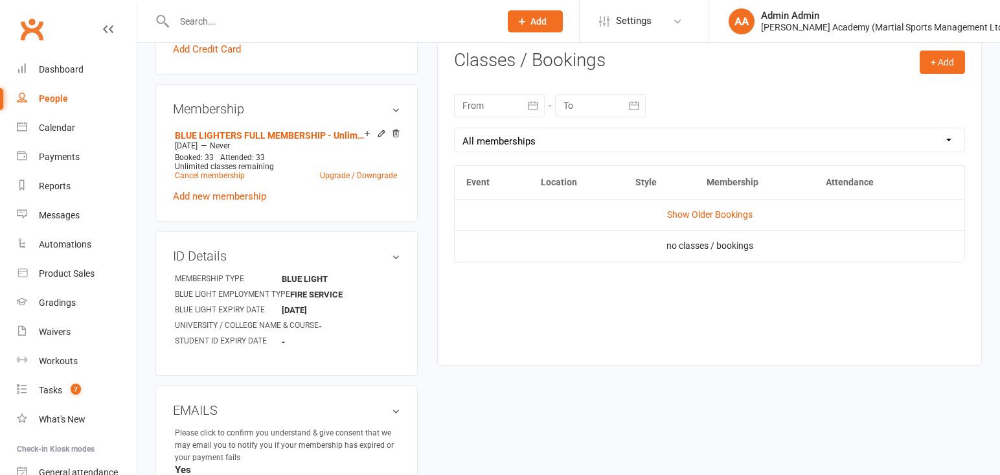
scroll to position [537, 0]
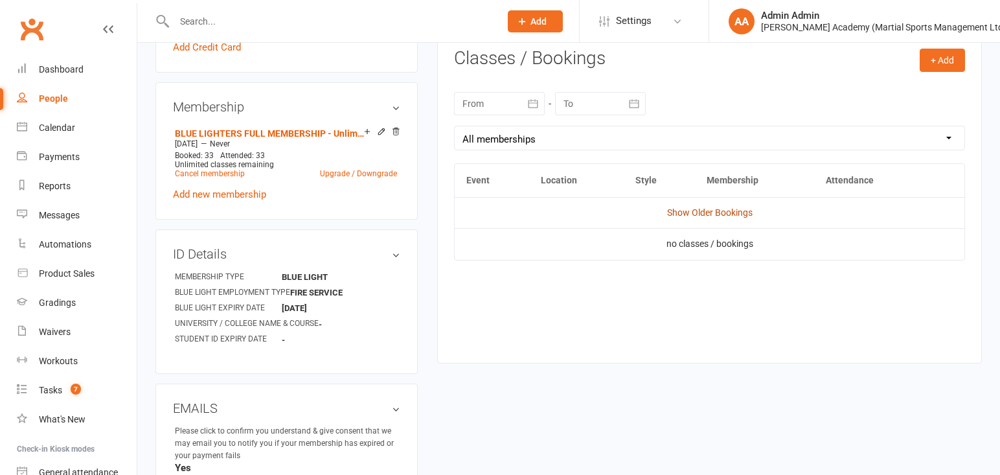
click at [674, 212] on link "Show Older Bookings" at bounding box center [709, 212] width 85 height 10
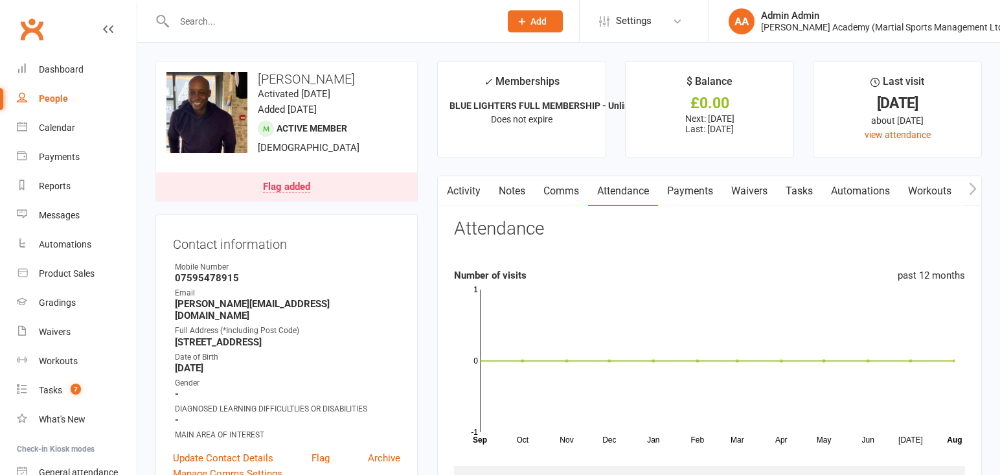
scroll to position [0, 0]
click at [705, 192] on link "Payments" at bounding box center [690, 191] width 64 height 30
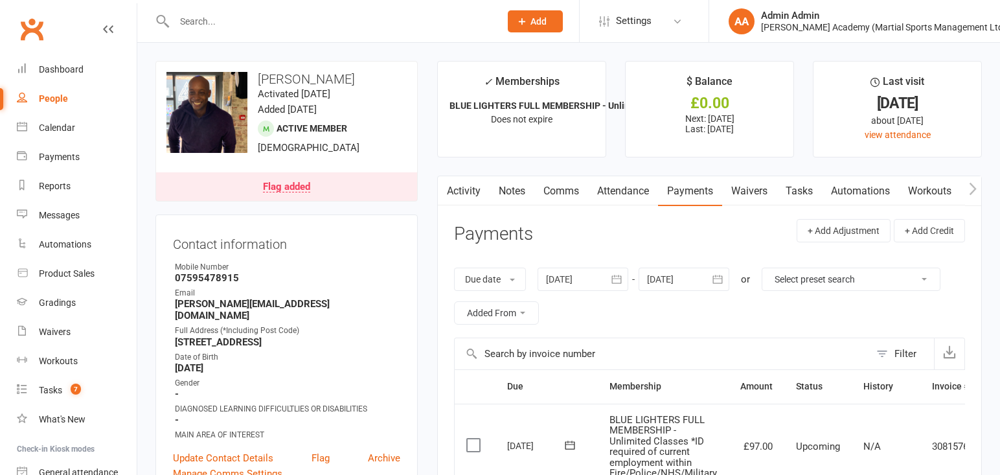
click at [201, 17] on input "text" at bounding box center [330, 21] width 321 height 18
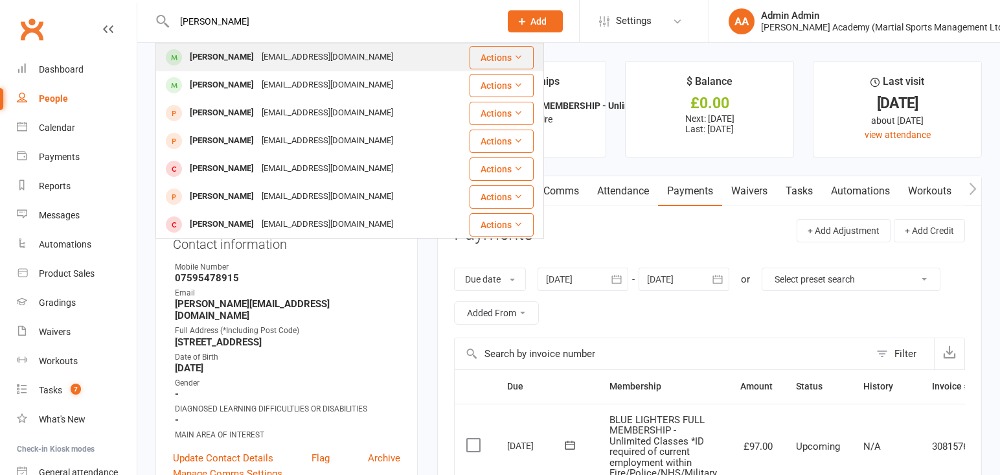
type input "[PERSON_NAME]"
click at [203, 56] on div "[PERSON_NAME]" at bounding box center [222, 57] width 72 height 19
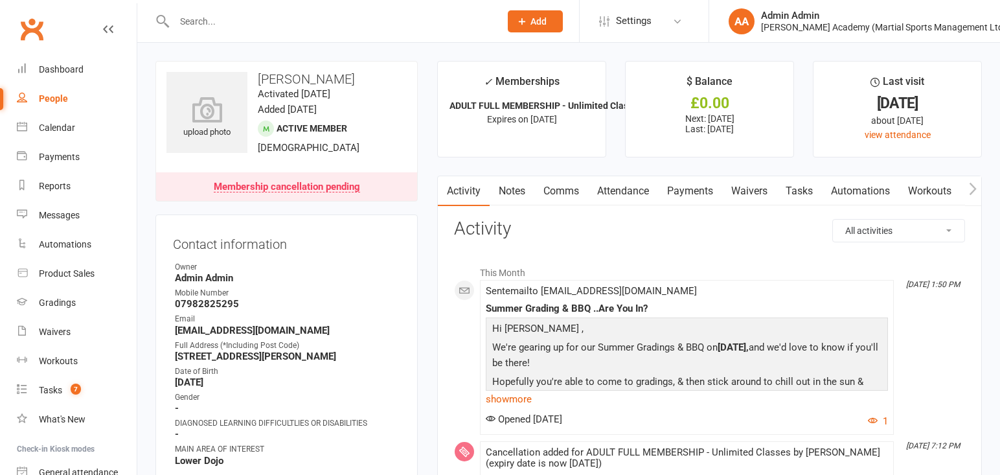
click at [643, 192] on link "Attendance" at bounding box center [623, 191] width 70 height 30
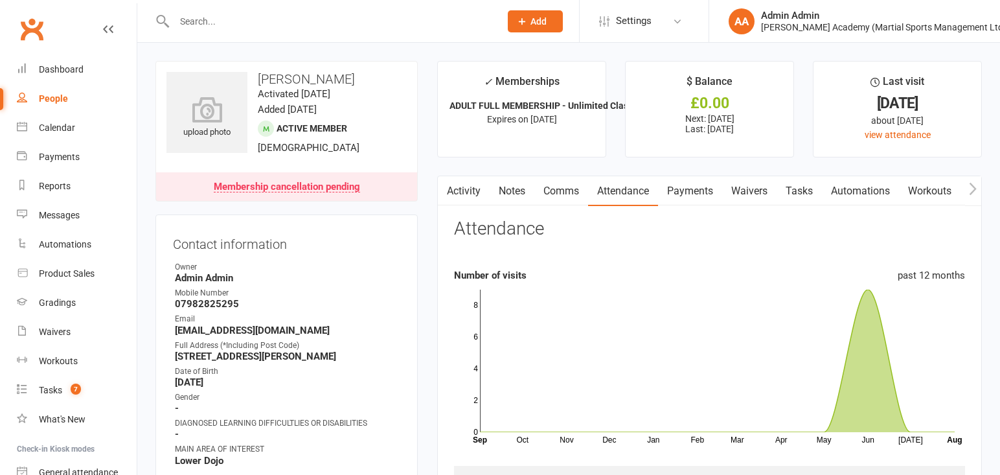
click at [464, 27] on input "text" at bounding box center [330, 21] width 321 height 18
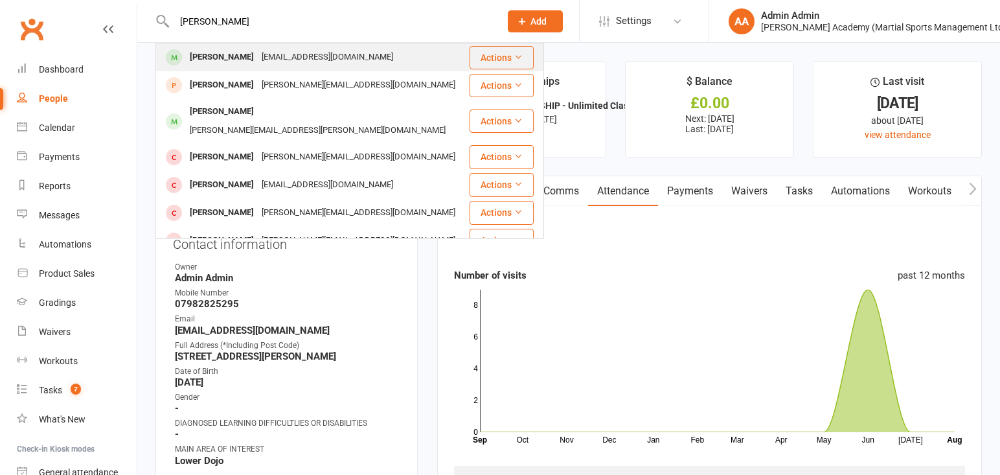
type input "[PERSON_NAME]"
click at [270, 59] on div "[EMAIL_ADDRESS][DOMAIN_NAME]" at bounding box center [327, 57] width 139 height 19
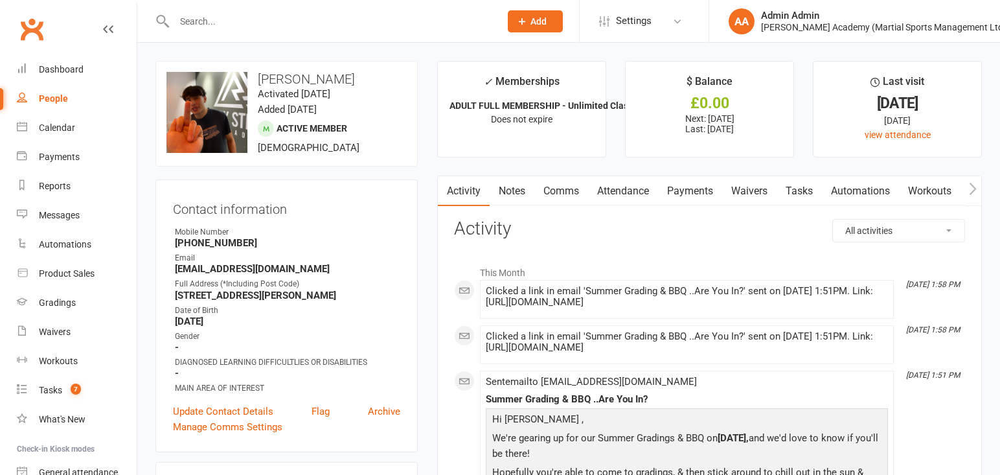
click at [350, 25] on input "text" at bounding box center [330, 21] width 321 height 18
click at [350, 19] on input "text" at bounding box center [330, 21] width 321 height 18
click at [263, 21] on input "text" at bounding box center [330, 21] width 321 height 18
click at [264, 21] on input "text" at bounding box center [330, 21] width 321 height 18
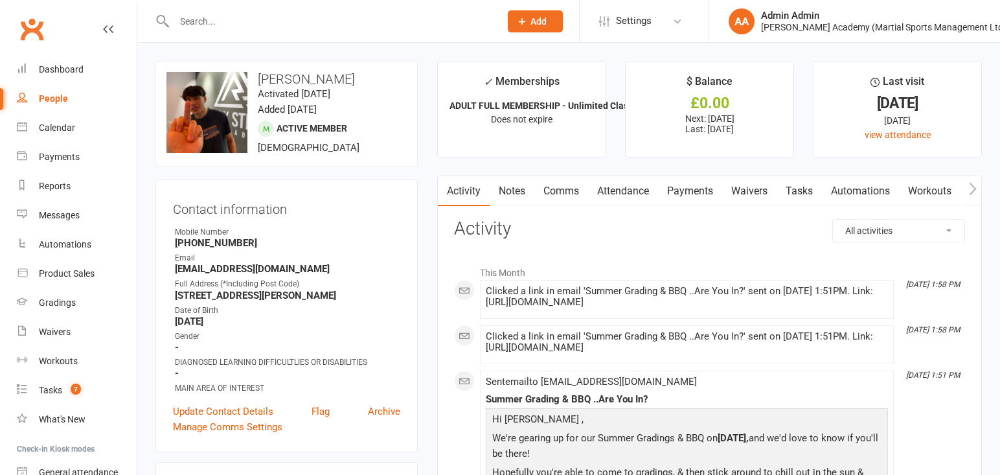
click at [264, 21] on input "text" at bounding box center [330, 21] width 321 height 18
drag, startPoint x: 265, startPoint y: 21, endPoint x: 199, endPoint y: 32, distance: 66.3
click at [263, 21] on input "text" at bounding box center [330, 21] width 321 height 18
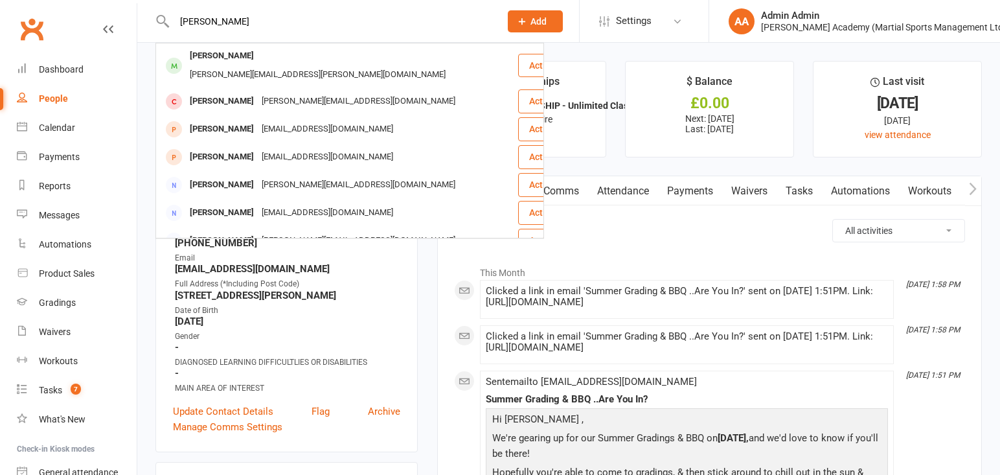
type input "[PERSON_NAME]"
drag, startPoint x: 234, startPoint y: 23, endPoint x: 191, endPoint y: 59, distance: 55.6
click at [191, 59] on div "[PERSON_NAME]" at bounding box center [222, 56] width 72 height 19
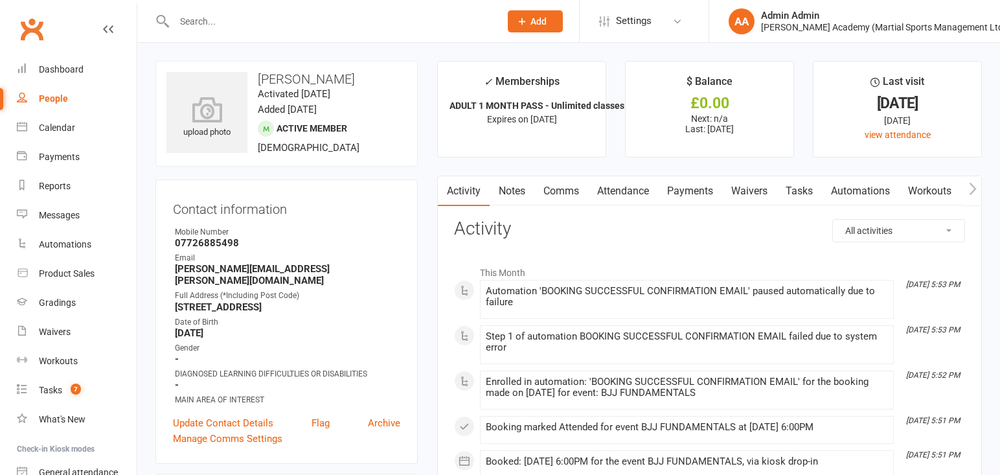
click at [629, 196] on link "Attendance" at bounding box center [623, 191] width 70 height 30
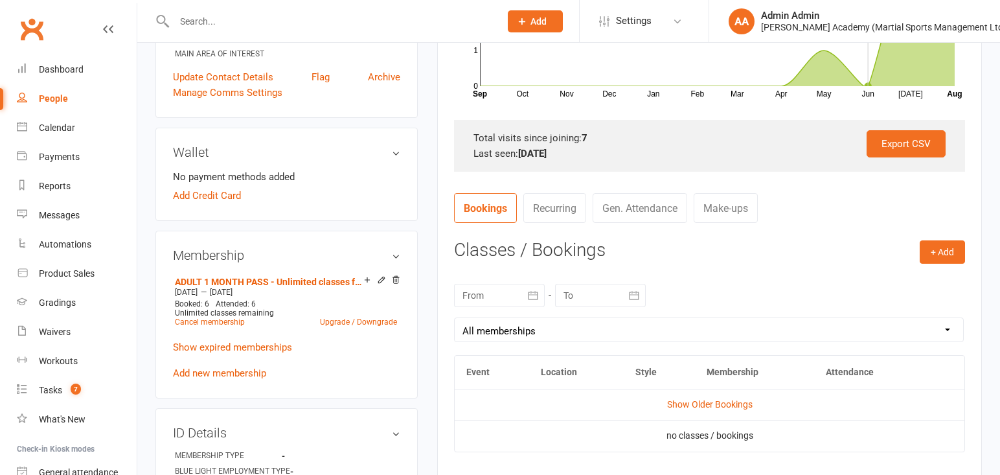
scroll to position [347, 0]
click at [420, 21] on input "text" at bounding box center [330, 21] width 321 height 18
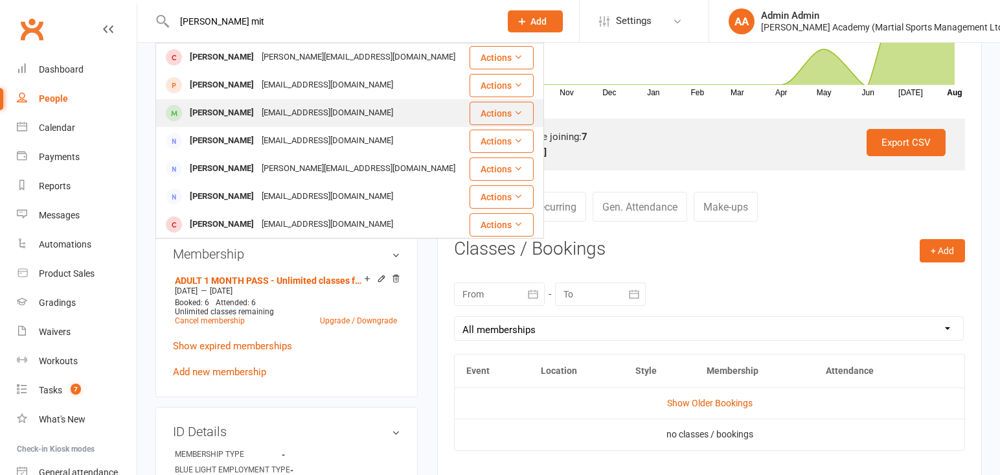
type input "[PERSON_NAME] mit"
click at [308, 113] on div "[EMAIL_ADDRESS][DOMAIN_NAME]" at bounding box center [327, 113] width 139 height 19
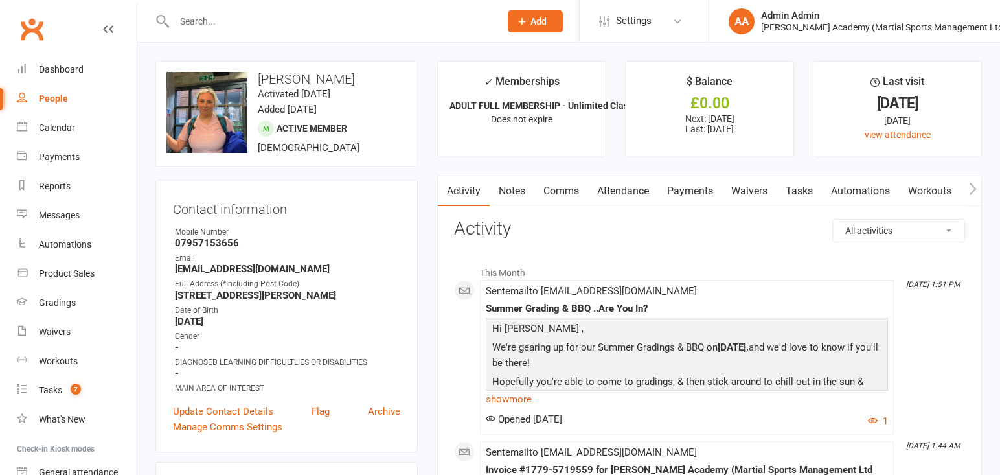
click at [615, 197] on link "Attendance" at bounding box center [623, 191] width 70 height 30
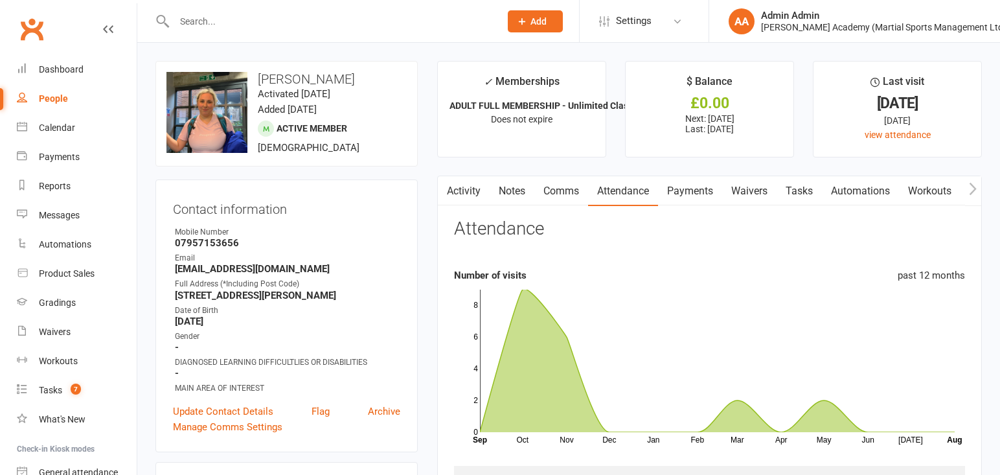
click at [440, 20] on input "text" at bounding box center [330, 21] width 321 height 18
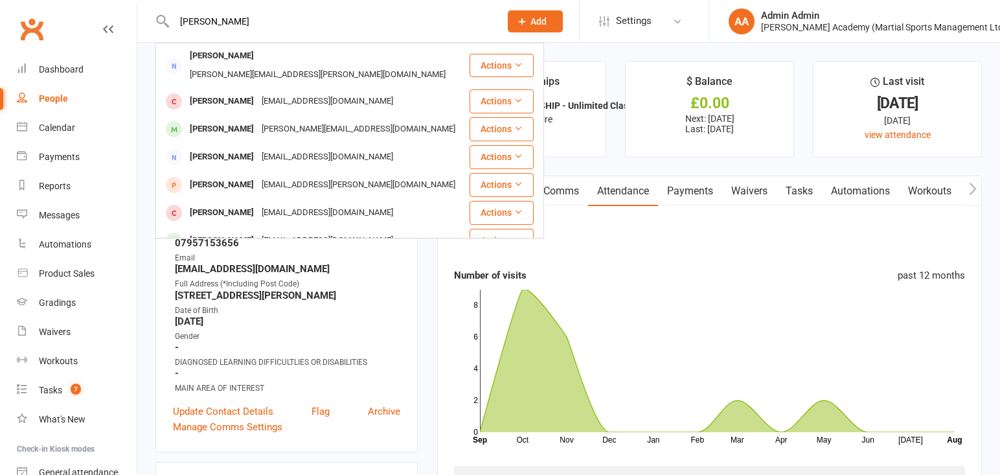
click at [440, 20] on input "[PERSON_NAME]" at bounding box center [330, 21] width 321 height 18
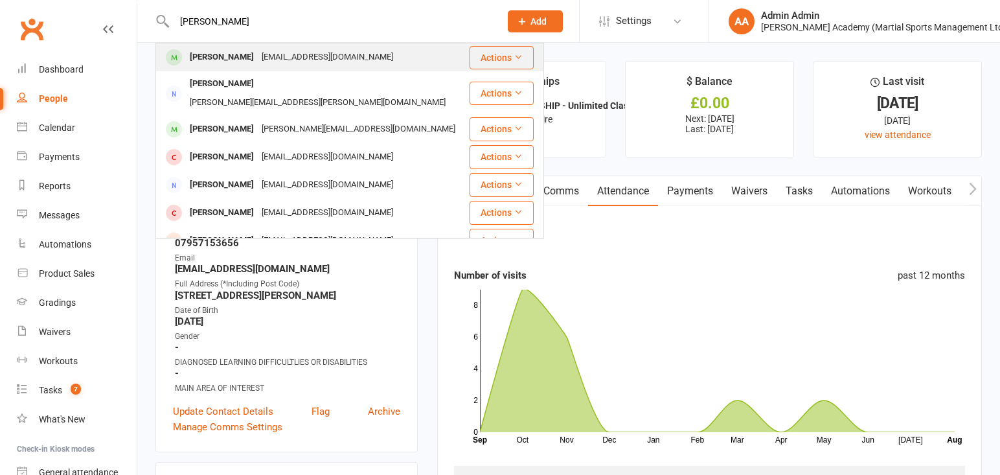
type input "[PERSON_NAME]"
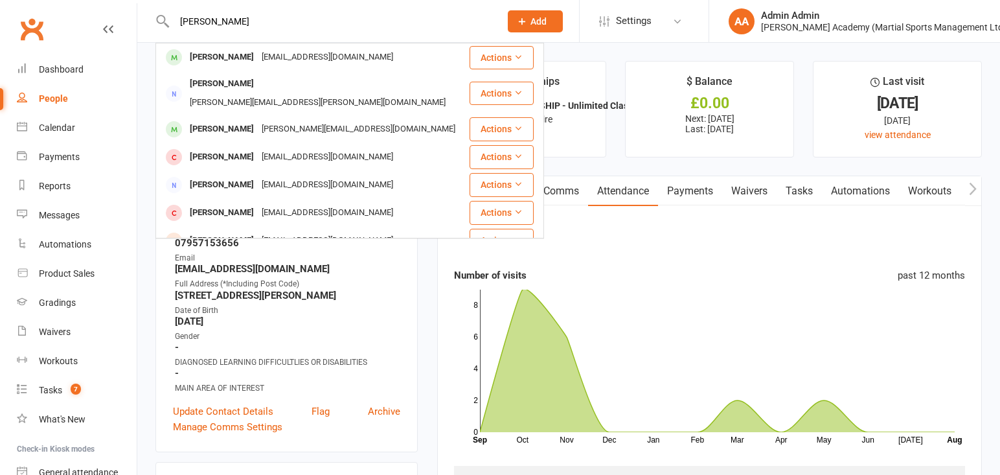
click at [424, 52] on div "[PERSON_NAME] [EMAIL_ADDRESS][DOMAIN_NAME]" at bounding box center [312, 57] width 311 height 27
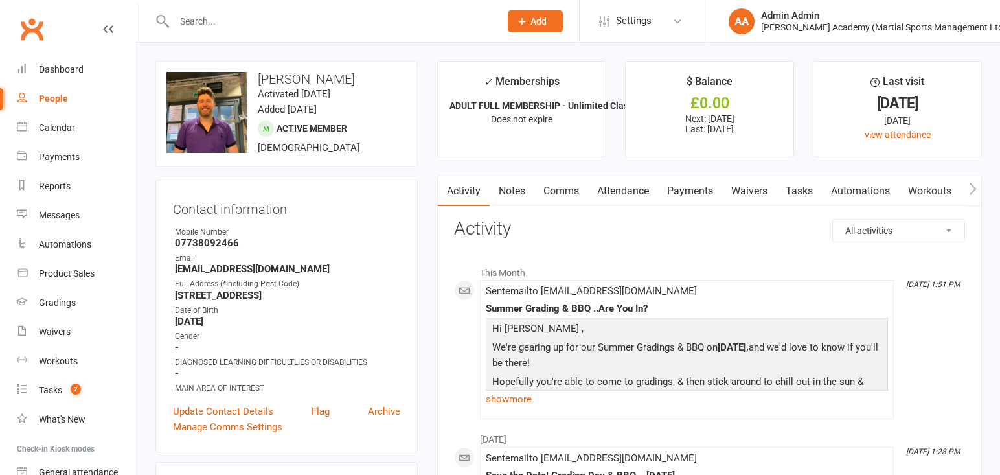
click at [647, 194] on link "Attendance" at bounding box center [623, 191] width 70 height 30
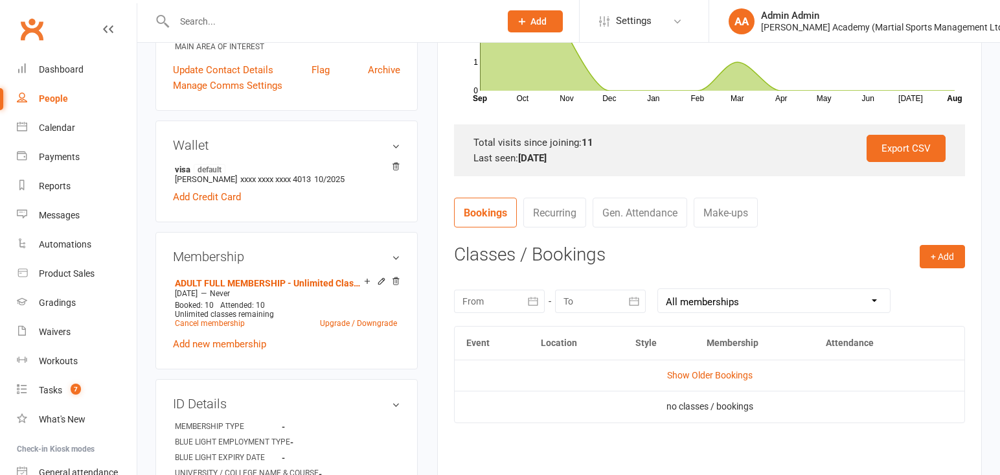
scroll to position [356, 0]
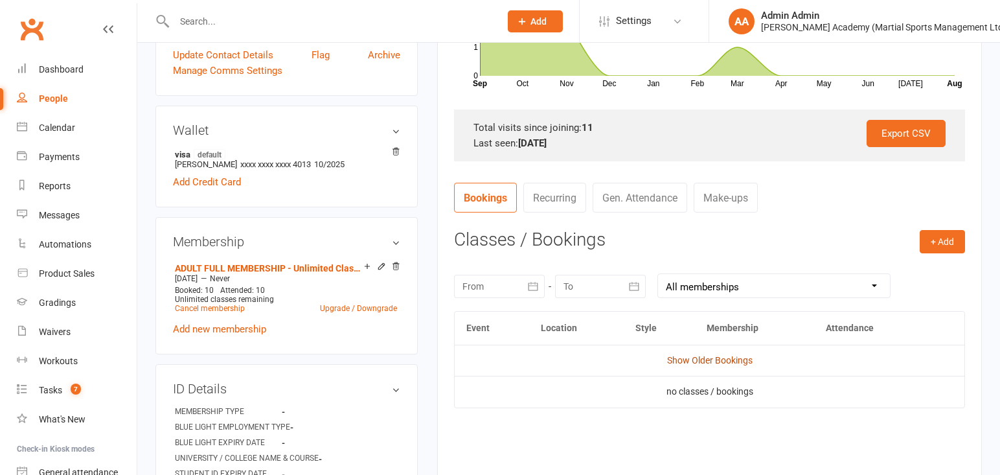
click at [699, 358] on link "Show Older Bookings" at bounding box center [709, 360] width 85 height 10
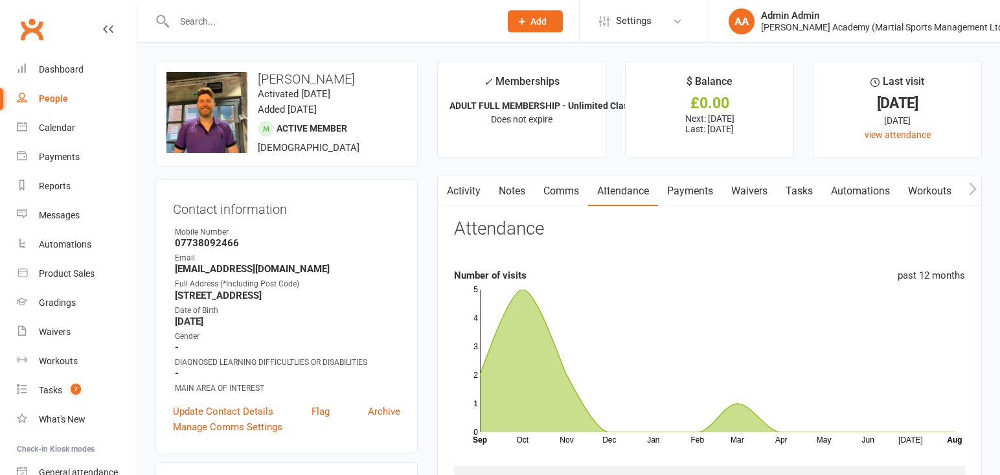
scroll to position [0, 0]
click at [220, 18] on input "text" at bounding box center [330, 21] width 321 height 18
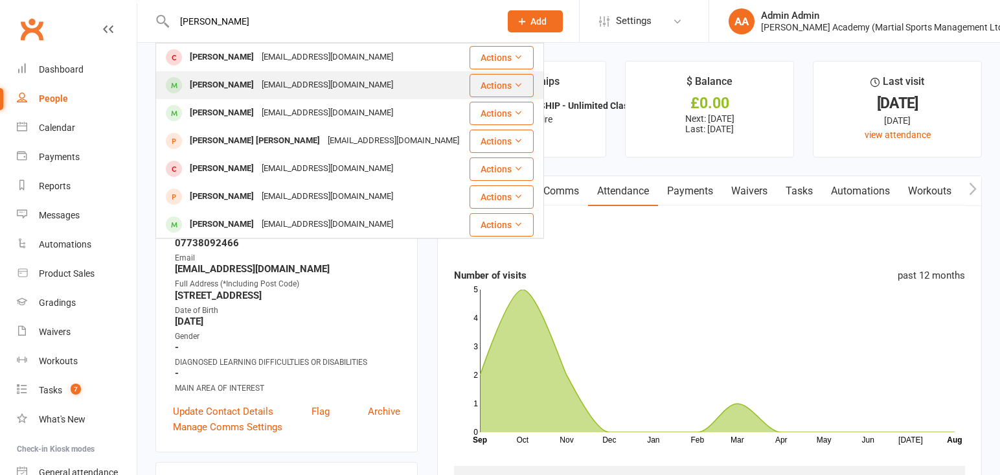
type input "[PERSON_NAME]"
click at [229, 86] on div "[PERSON_NAME]" at bounding box center [222, 85] width 72 height 19
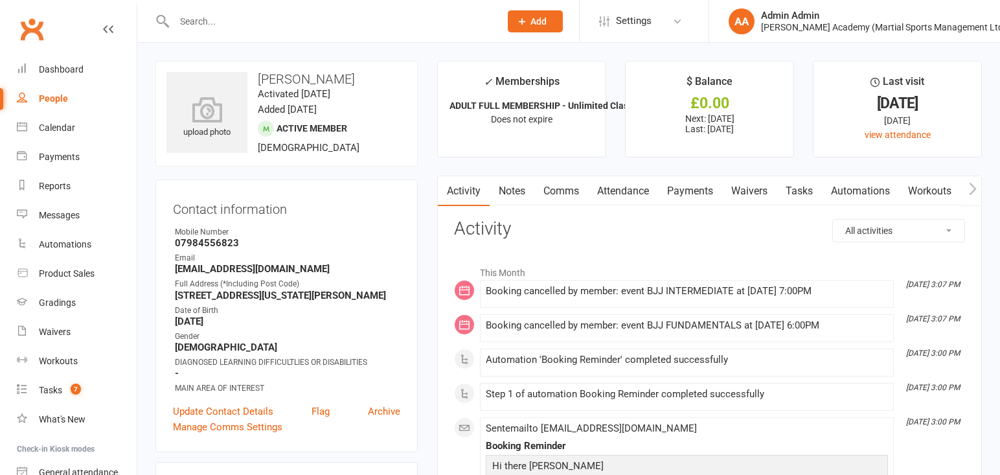
click at [626, 199] on link "Attendance" at bounding box center [623, 191] width 70 height 30
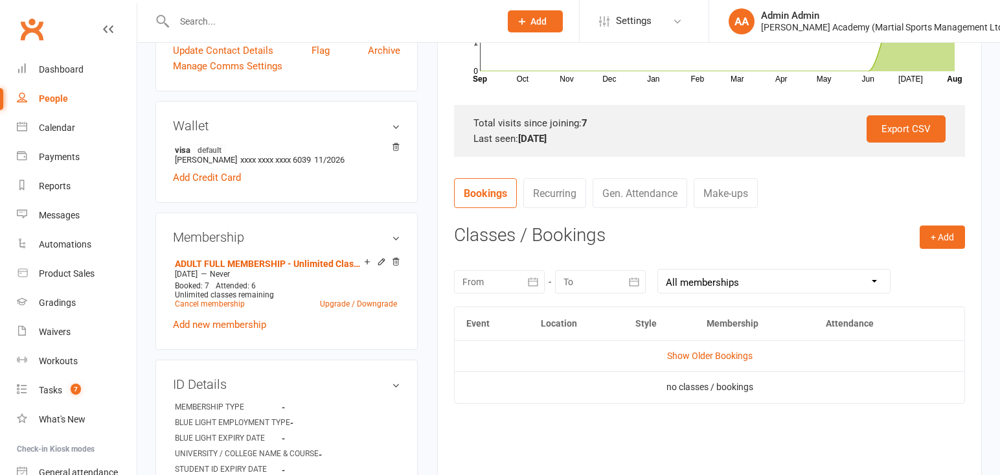
scroll to position [399, 0]
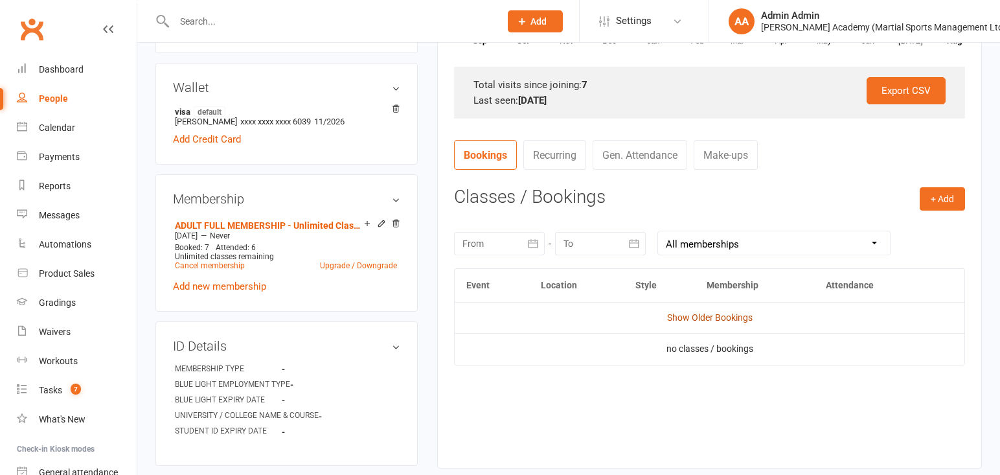
click at [699, 317] on link "Show Older Bookings" at bounding box center [709, 317] width 85 height 10
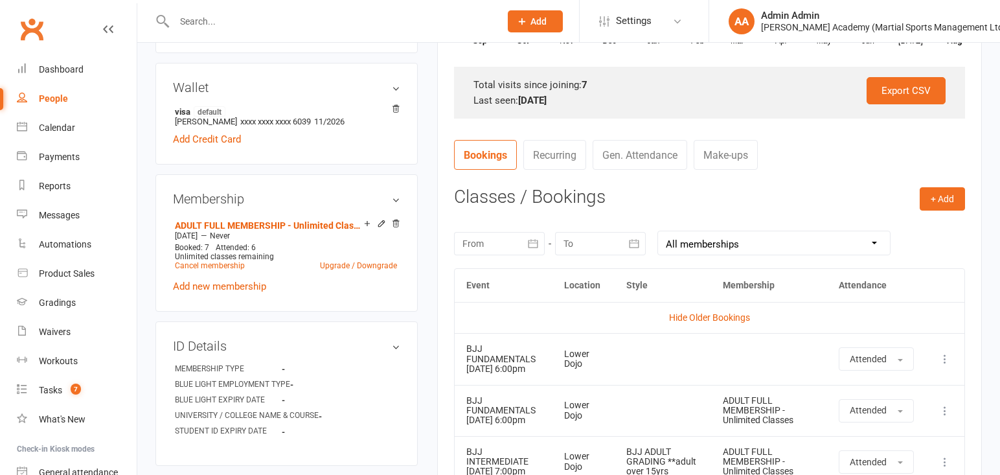
click at [396, 15] on input "text" at bounding box center [330, 21] width 321 height 18
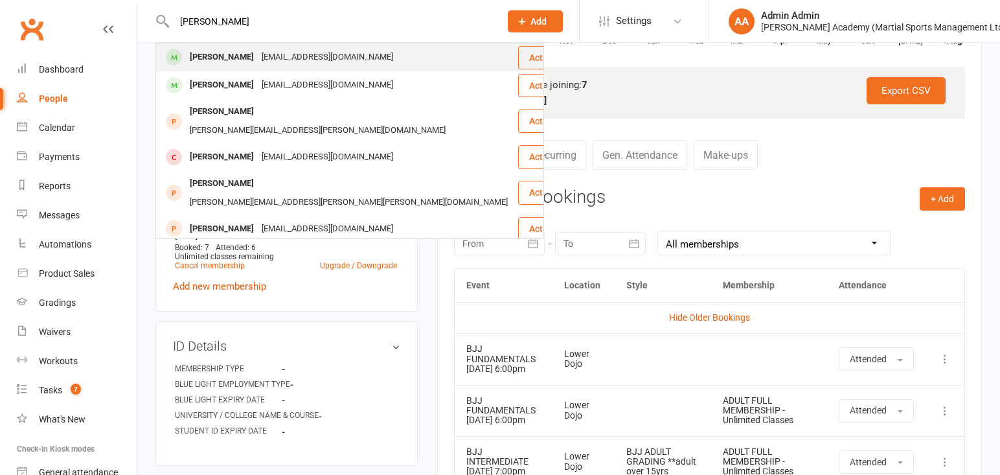
type input "[PERSON_NAME]"
click at [233, 55] on div "[PERSON_NAME]" at bounding box center [222, 57] width 72 height 19
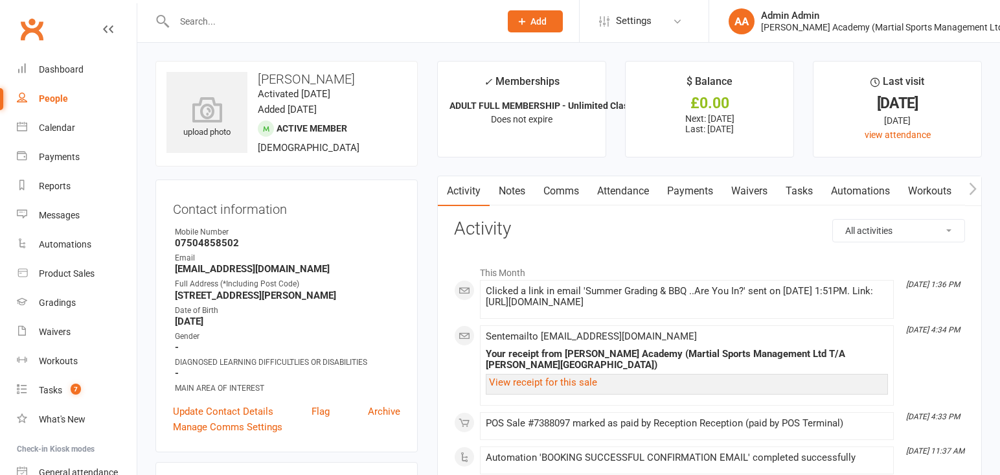
click at [635, 196] on link "Attendance" at bounding box center [623, 191] width 70 height 30
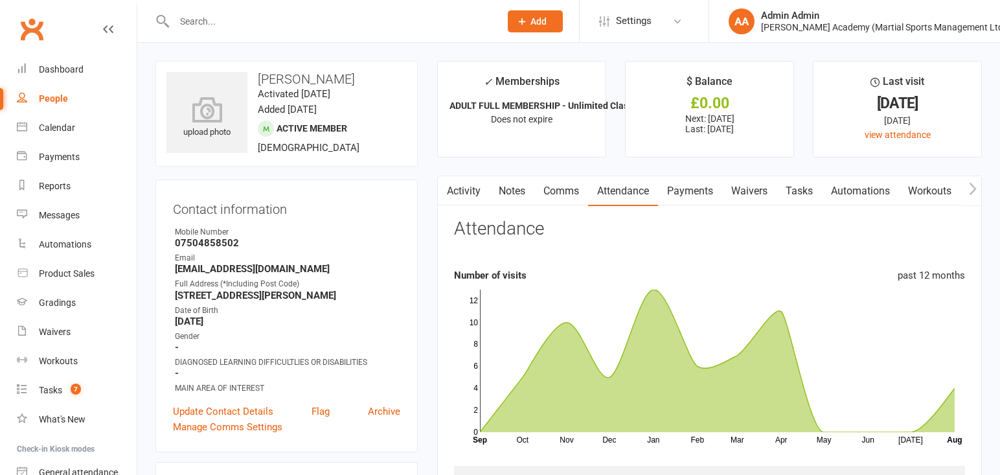
click at [401, 30] on div at bounding box center [322, 21] width 335 height 42
click at [407, 22] on input "text" at bounding box center [330, 21] width 321 height 18
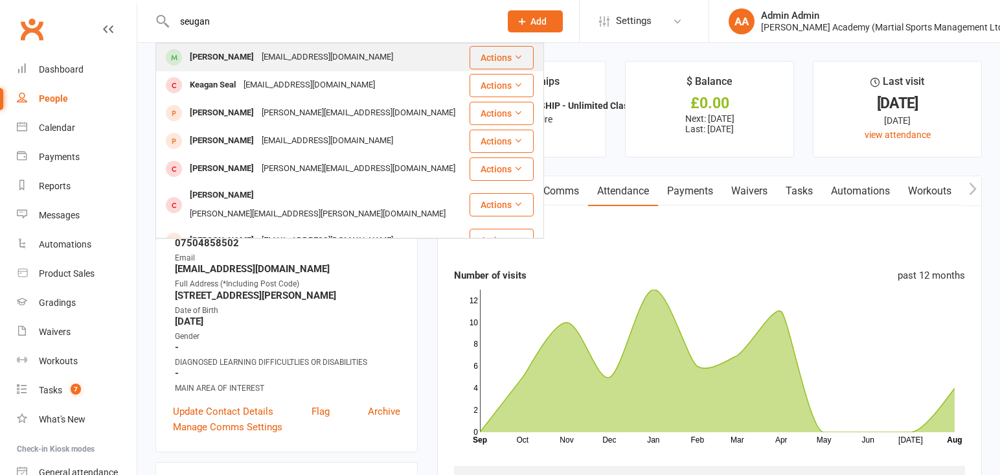
type input "seugan"
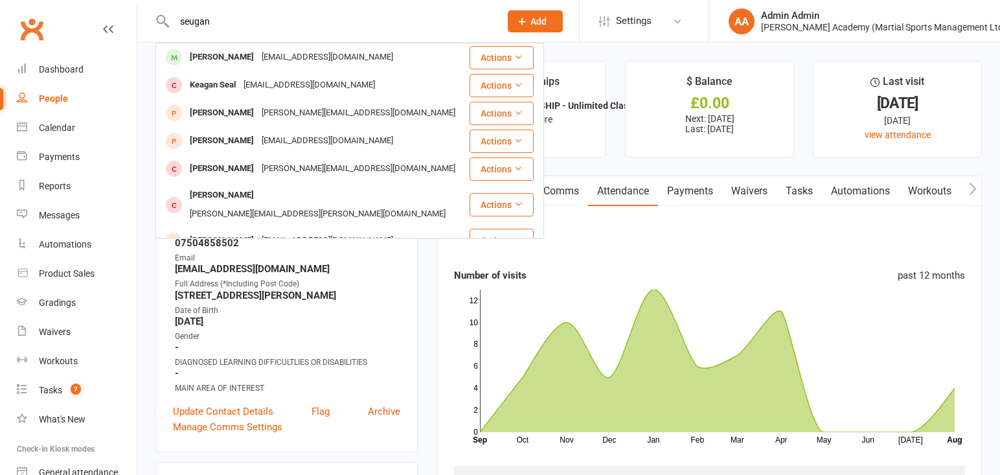
click at [355, 58] on div "[PERSON_NAME] [PERSON_NAME][EMAIL_ADDRESS][DOMAIN_NAME]" at bounding box center [312, 57] width 311 height 27
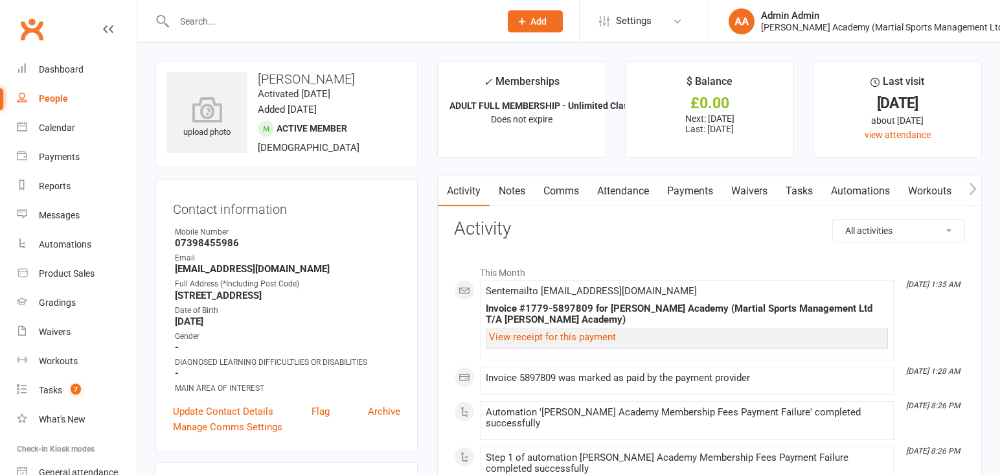
click at [618, 194] on link "Attendance" at bounding box center [623, 191] width 70 height 30
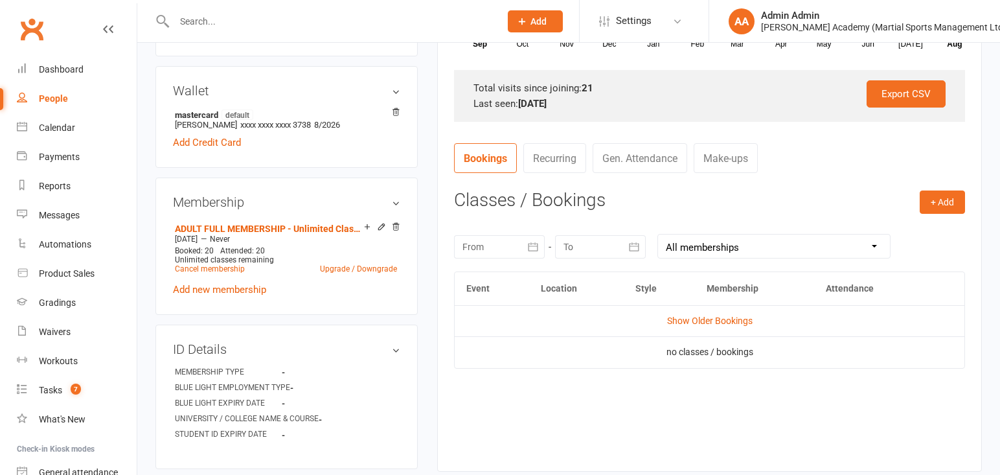
scroll to position [416, 0]
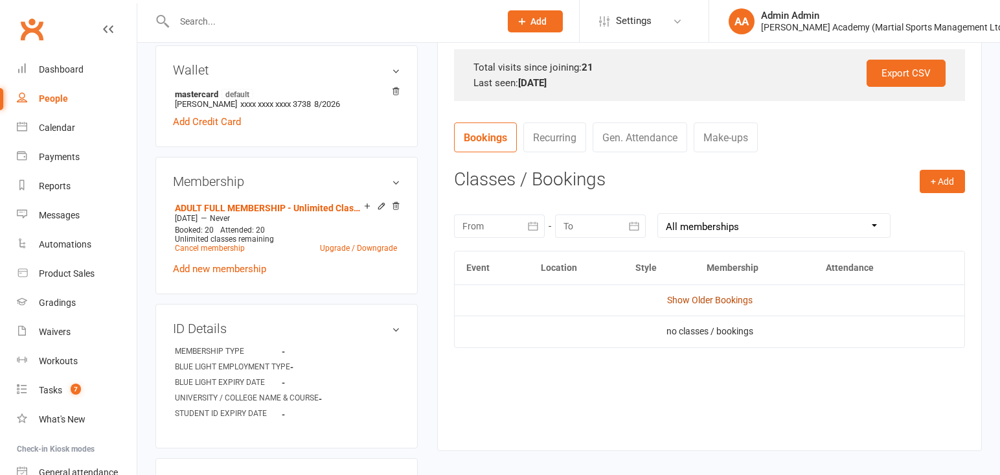
click at [736, 302] on link "Show Older Bookings" at bounding box center [709, 300] width 85 height 10
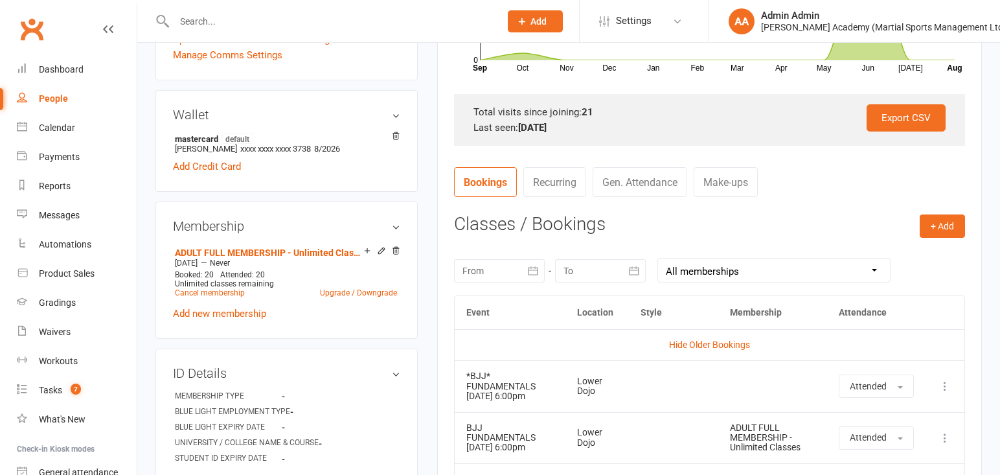
scroll to position [370, 0]
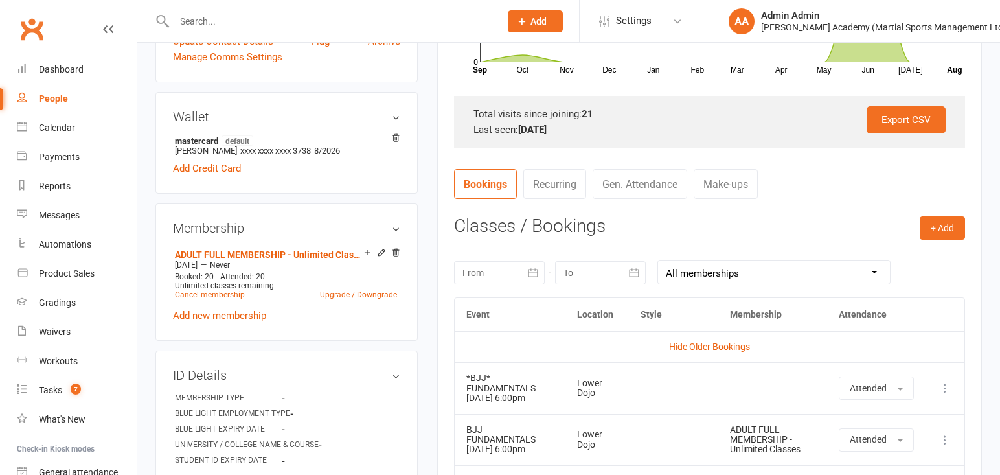
click at [256, 16] on input "text" at bounding box center [330, 21] width 321 height 18
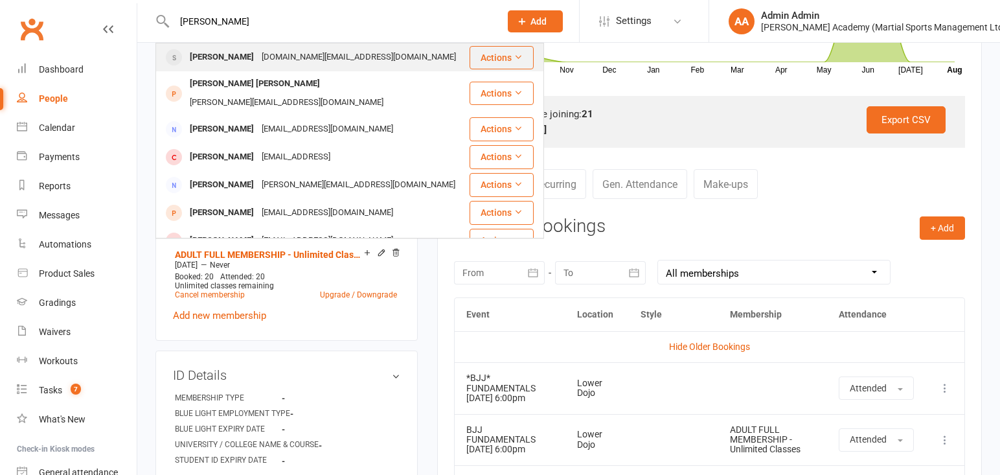
type input "[PERSON_NAME]"
click at [227, 62] on div "[PERSON_NAME]" at bounding box center [222, 57] width 72 height 19
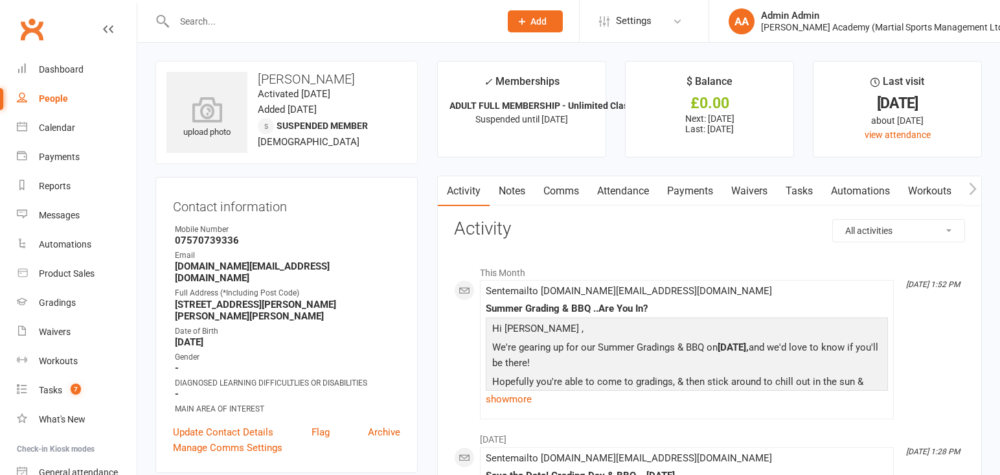
click at [513, 196] on link "Notes" at bounding box center [512, 191] width 45 height 30
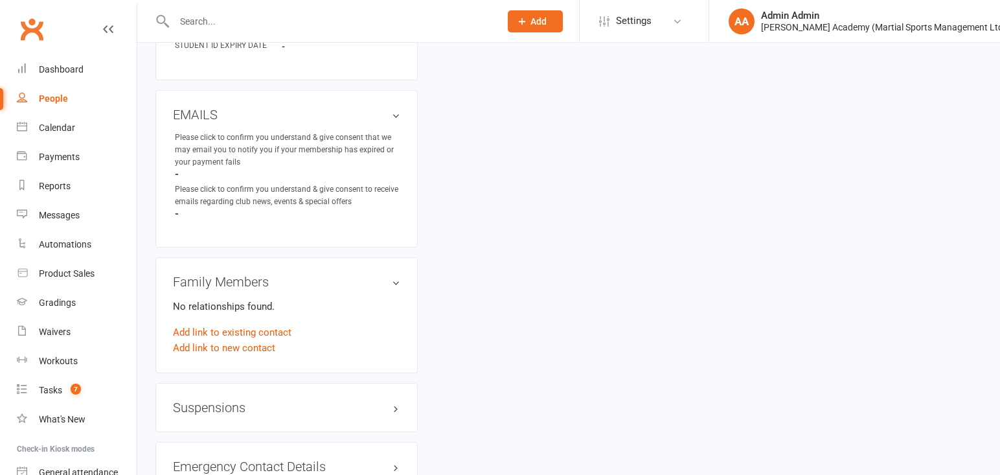
scroll to position [828, 0]
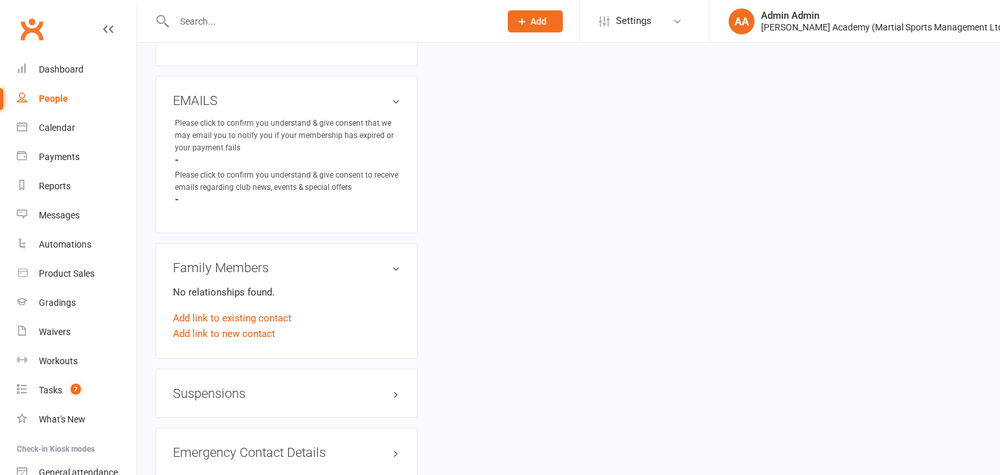
click at [291, 386] on h3 "Suspensions" at bounding box center [286, 393] width 227 height 14
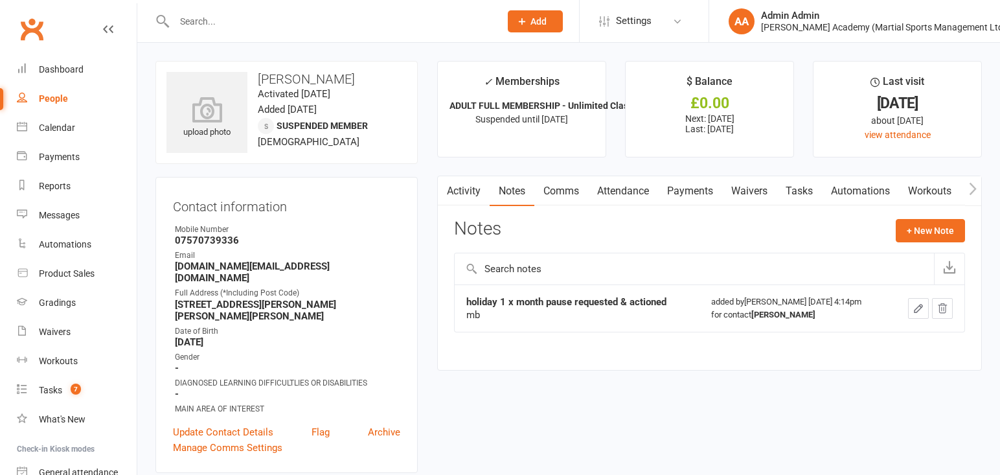
scroll to position [0, 0]
click at [625, 194] on link "Attendance" at bounding box center [623, 191] width 70 height 30
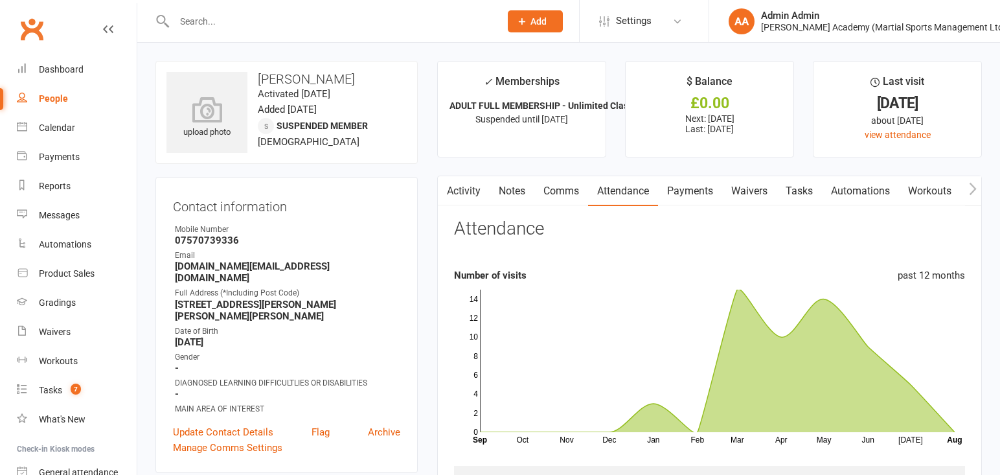
click at [395, 16] on input "text" at bounding box center [330, 21] width 321 height 18
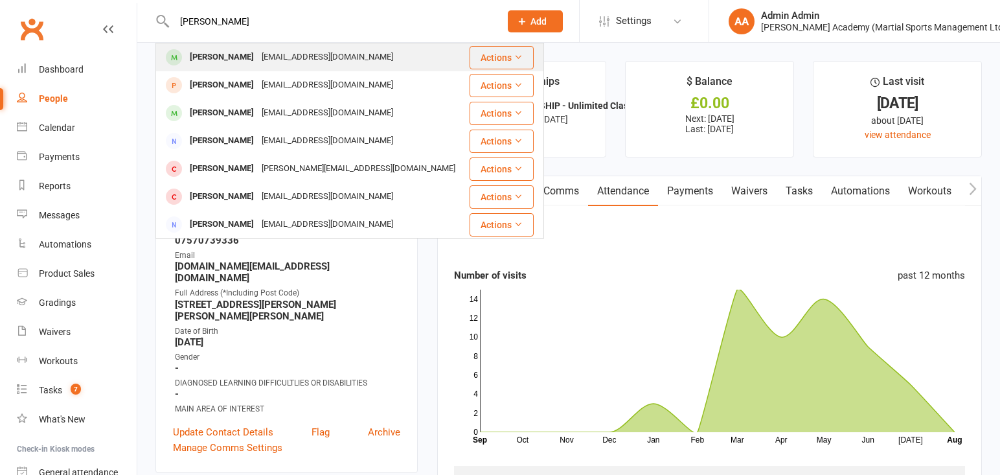
type input "[PERSON_NAME]"
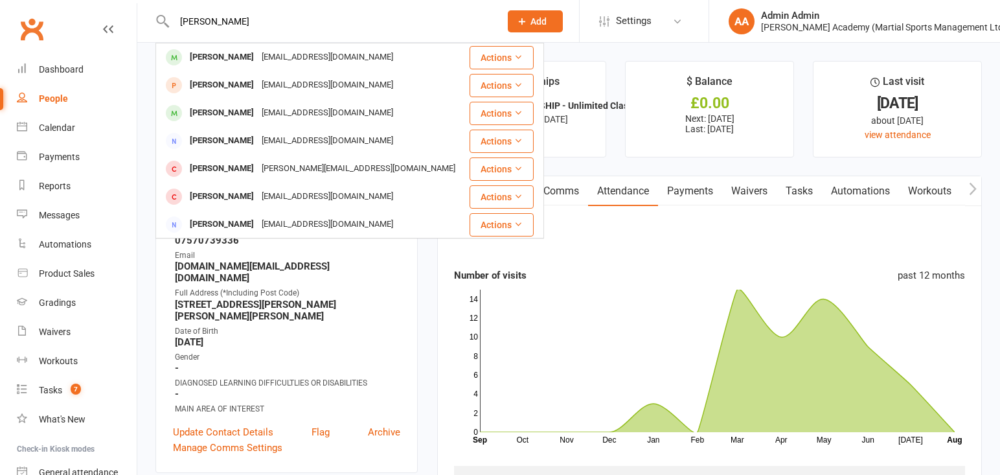
click at [350, 60] on div "[PERSON_NAME] [EMAIL_ADDRESS][DOMAIN_NAME]" at bounding box center [312, 57] width 311 height 27
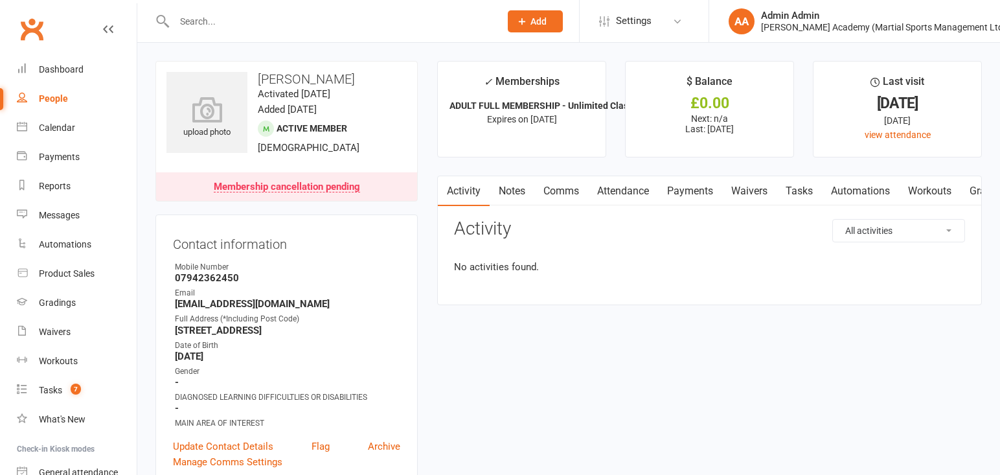
scroll to position [1, 0]
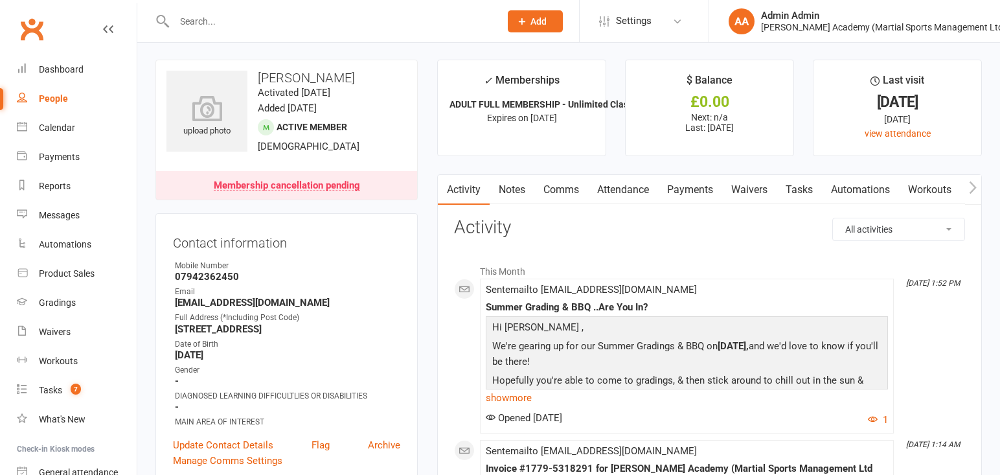
click at [619, 193] on link "Attendance" at bounding box center [623, 190] width 70 height 30
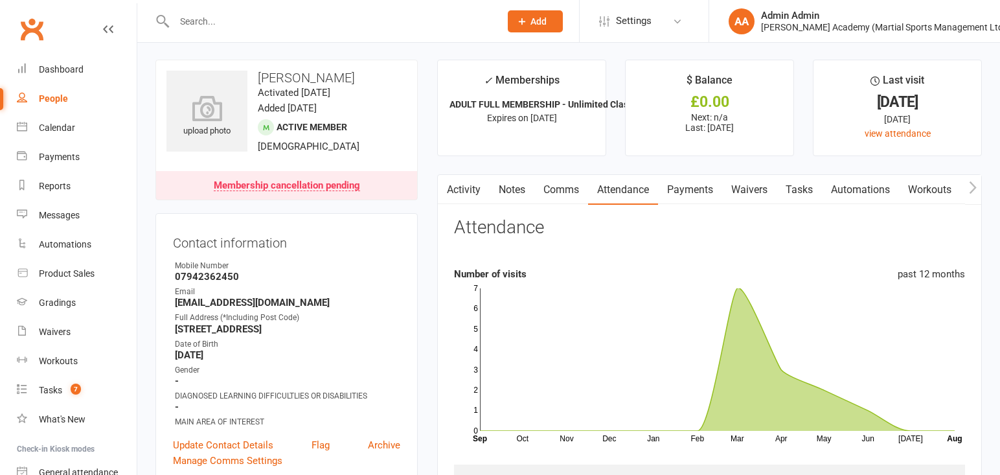
click at [446, 27] on input "text" at bounding box center [330, 21] width 321 height 18
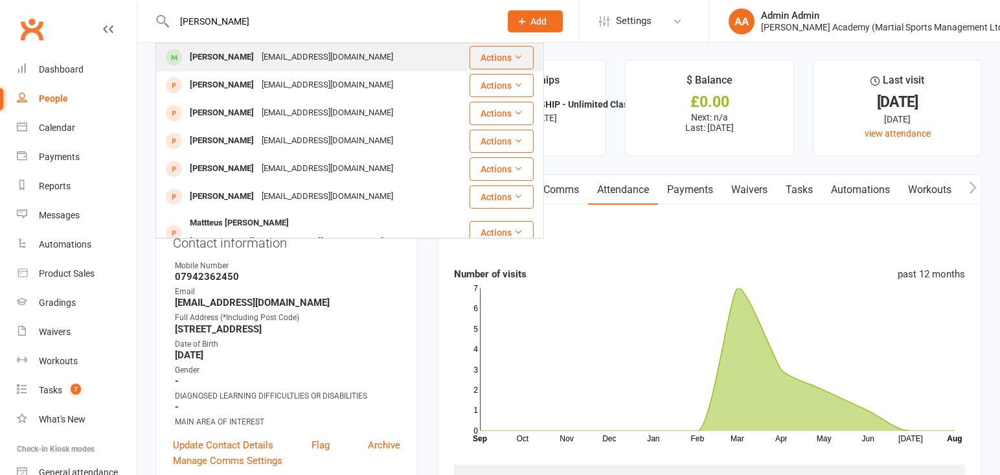
type input "[PERSON_NAME]"
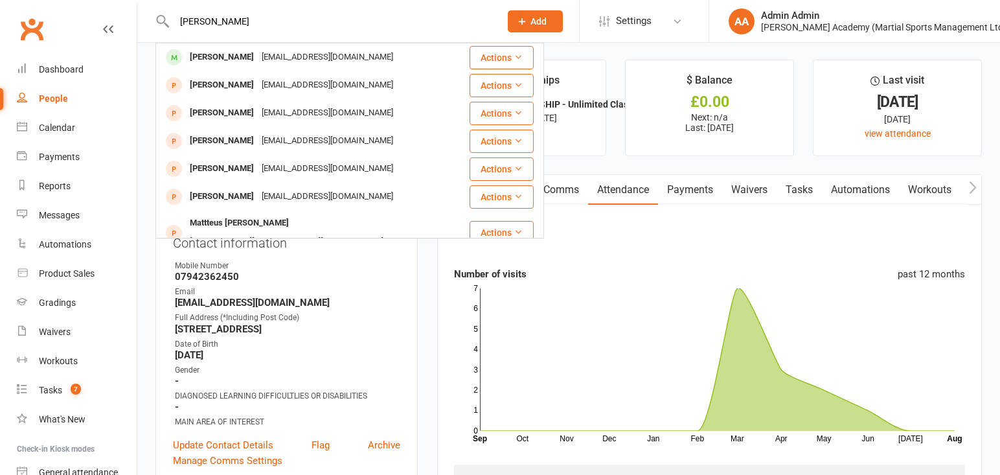
click at [378, 56] on div "[EMAIL_ADDRESS][DOMAIN_NAME]" at bounding box center [327, 57] width 139 height 19
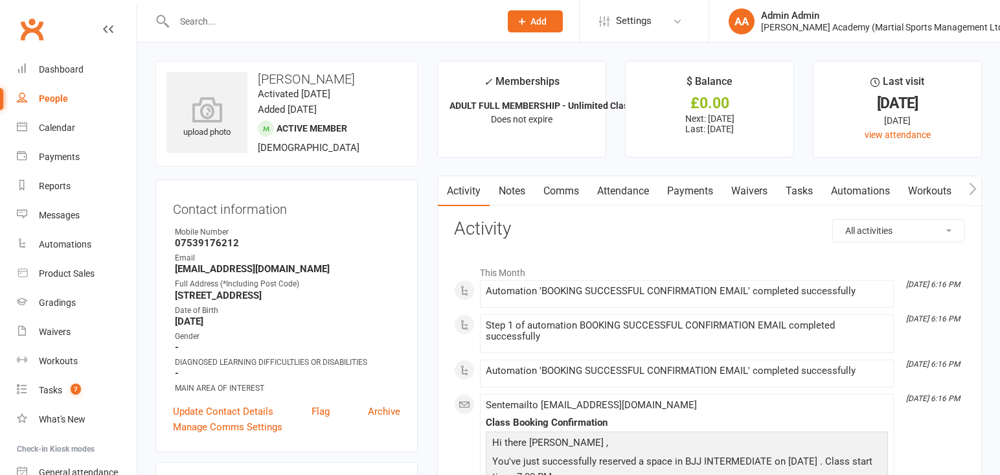
click at [635, 195] on link "Attendance" at bounding box center [623, 191] width 70 height 30
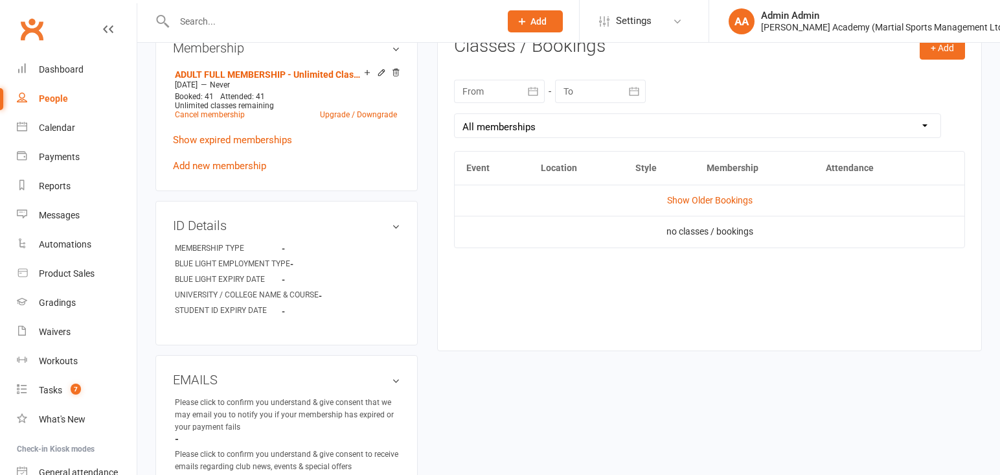
scroll to position [551, 0]
click at [686, 209] on td "Show Older Bookings" at bounding box center [710, 198] width 510 height 31
click at [686, 201] on link "Show Older Bookings" at bounding box center [709, 199] width 85 height 10
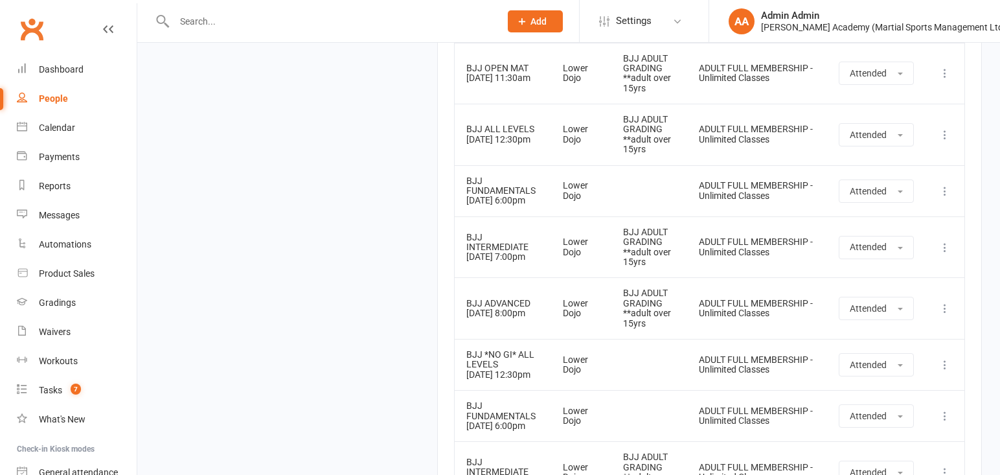
scroll to position [2519, 0]
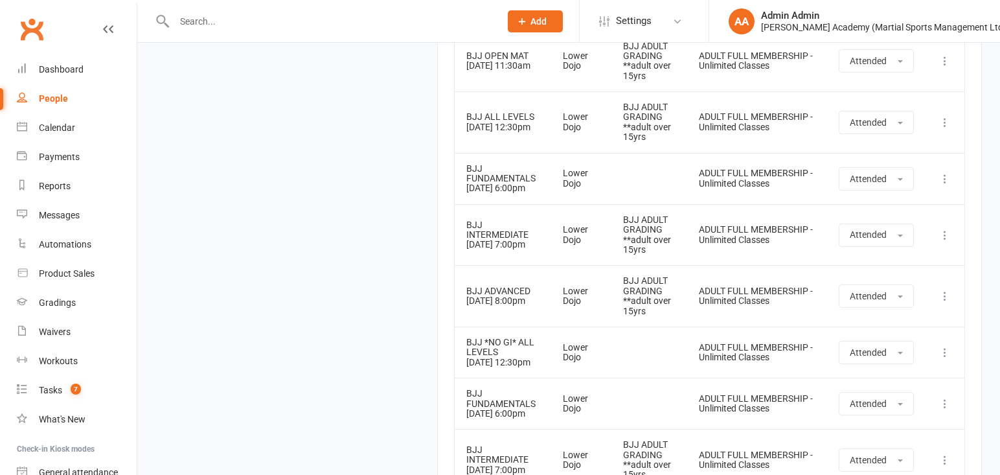
click at [405, 23] on input "text" at bounding box center [330, 21] width 321 height 18
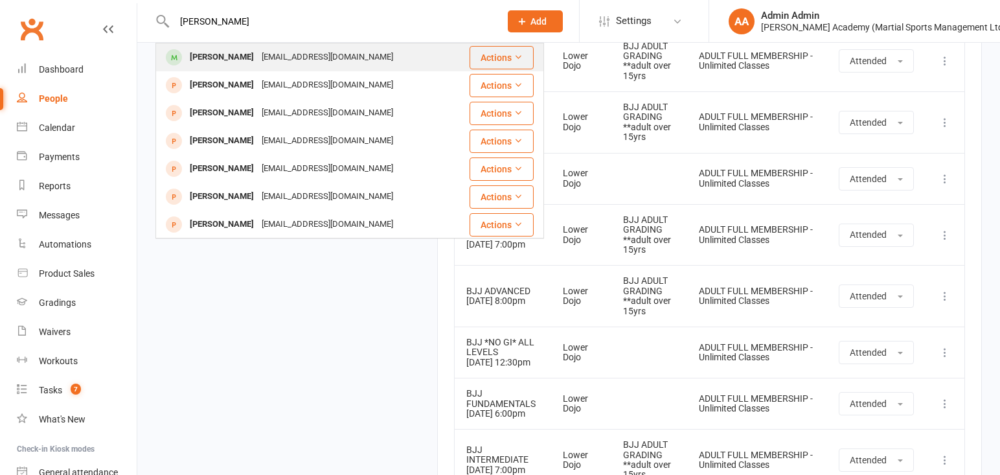
type input "[PERSON_NAME]"
click at [319, 56] on div "[EMAIL_ADDRESS][DOMAIN_NAME]" at bounding box center [327, 57] width 139 height 19
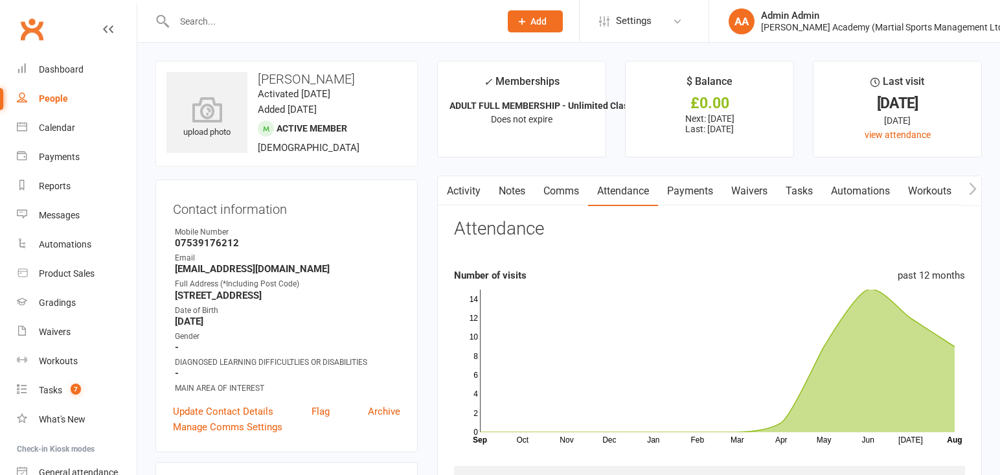
click at [63, 128] on div "Calendar" at bounding box center [57, 127] width 36 height 10
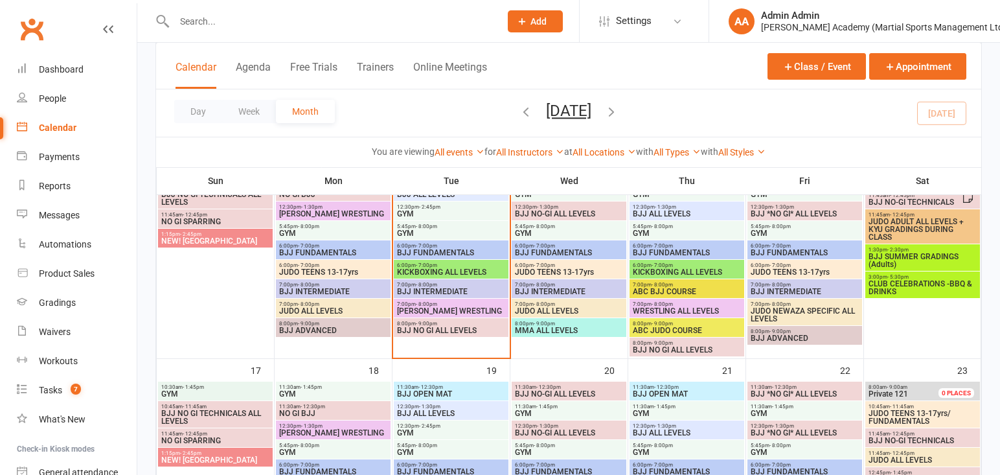
scroll to position [594, 0]
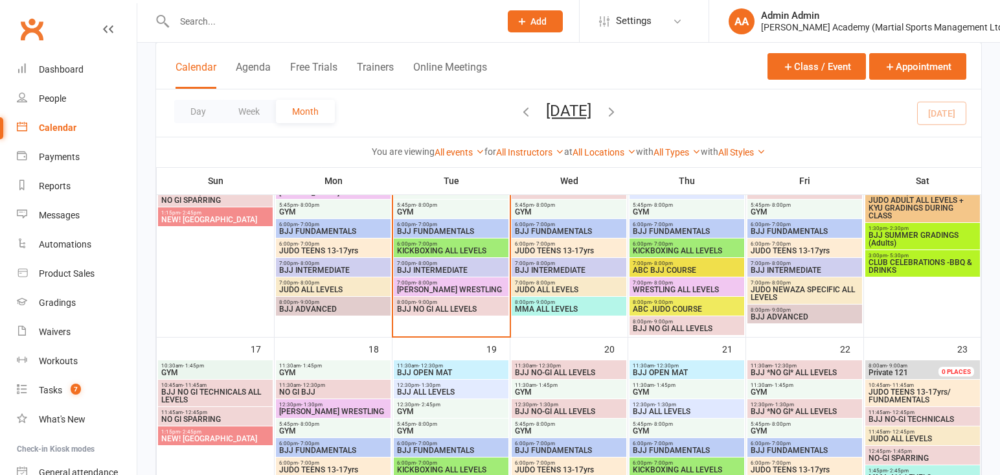
click at [905, 245] on span "BJJ SUMMER GRADINGS (Adults)" at bounding box center [922, 239] width 109 height 16
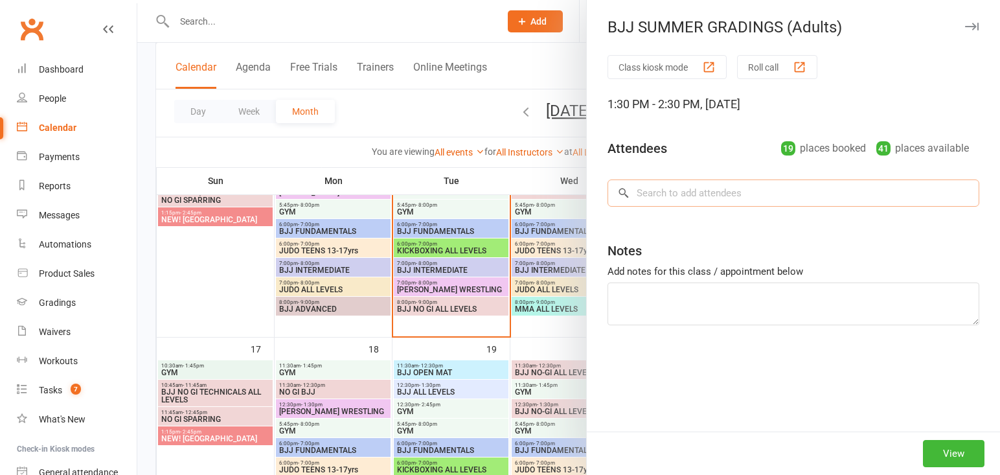
click at [655, 196] on input "search" at bounding box center [793, 192] width 372 height 27
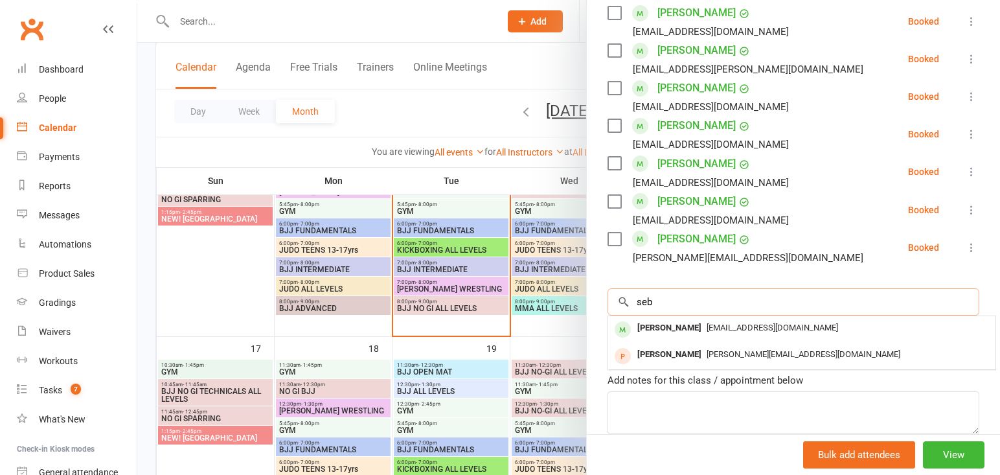
scroll to position [731, 0]
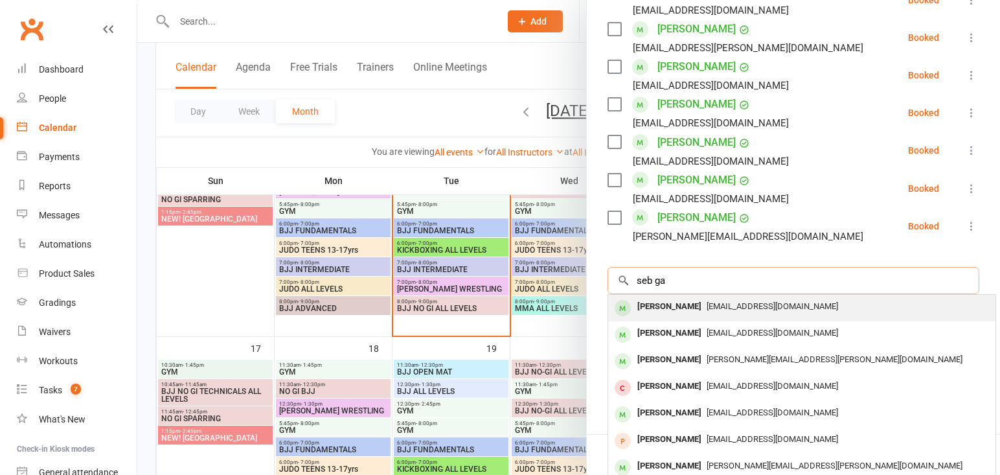
type input "seb ga"
click at [680, 297] on div "[PERSON_NAME]" at bounding box center [669, 306] width 74 height 19
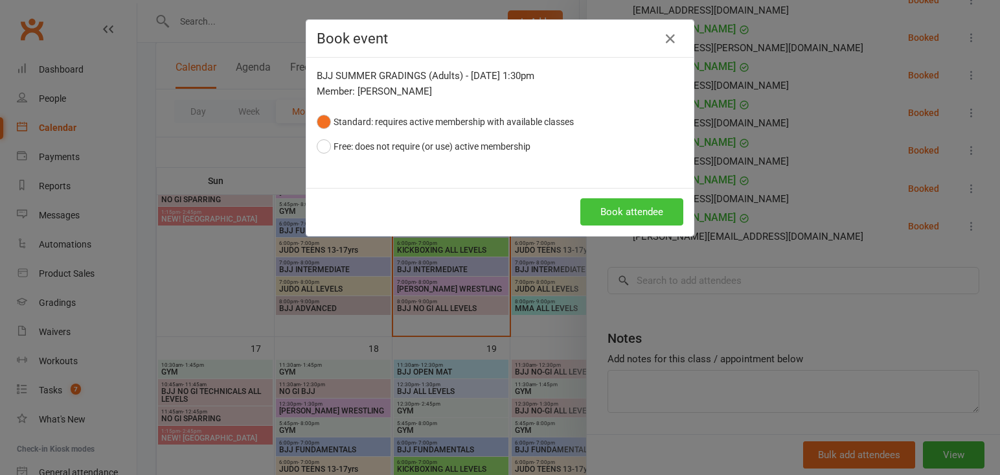
click at [629, 211] on button "Book attendee" at bounding box center [631, 211] width 103 height 27
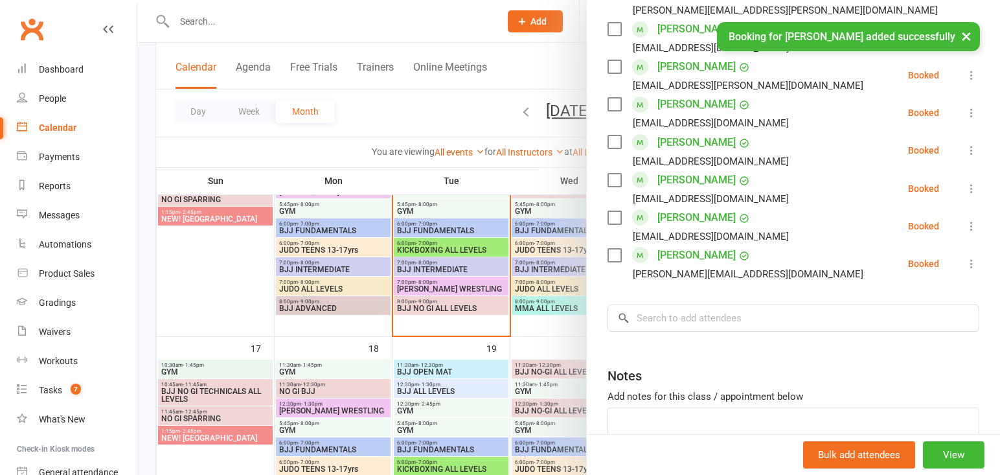
click at [215, 22] on div "× Booking for [PERSON_NAME] added successfully" at bounding box center [491, 22] width 983 height 0
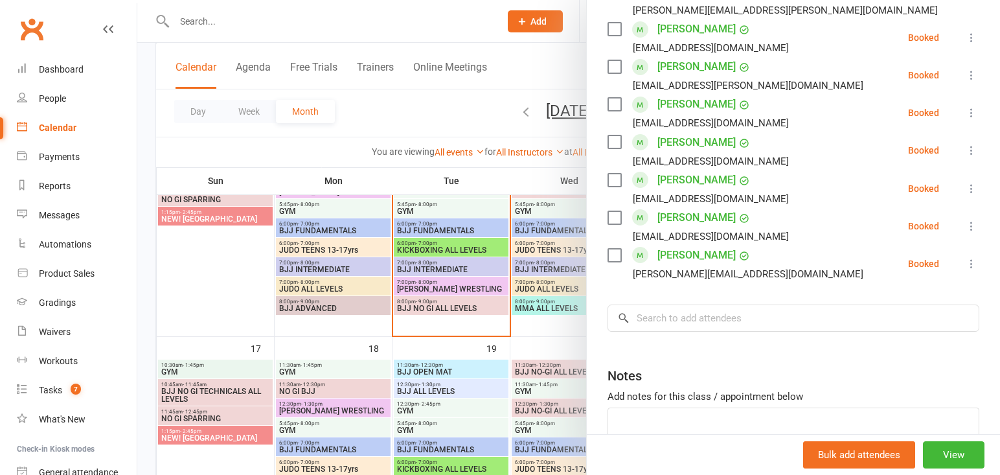
click at [226, 19] on div at bounding box center [568, 237] width 863 height 475
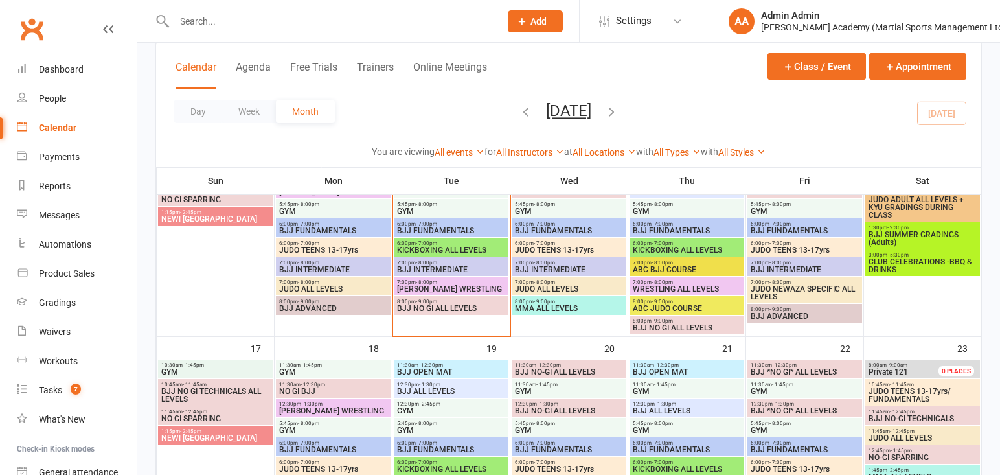
click at [896, 271] on span "CLUB CELEBRATIONS -BBQ & DRINKS" at bounding box center [922, 266] width 109 height 16
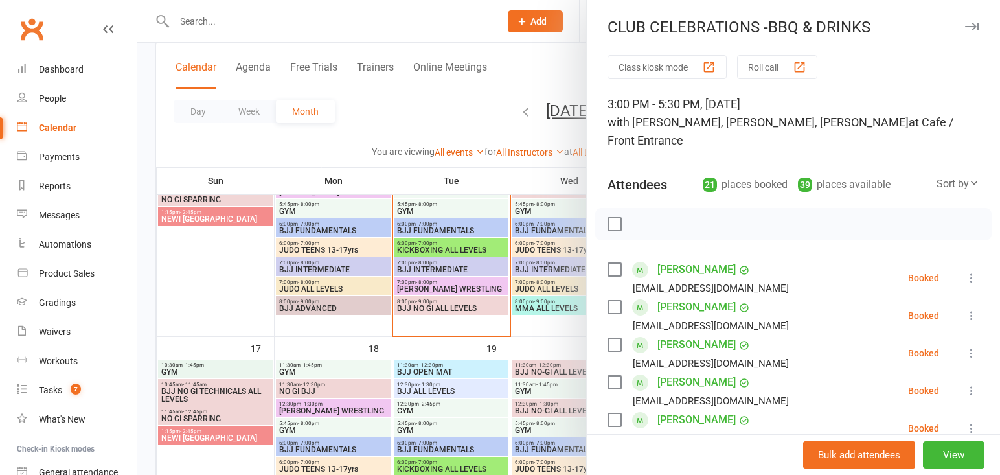
scroll to position [824, 0]
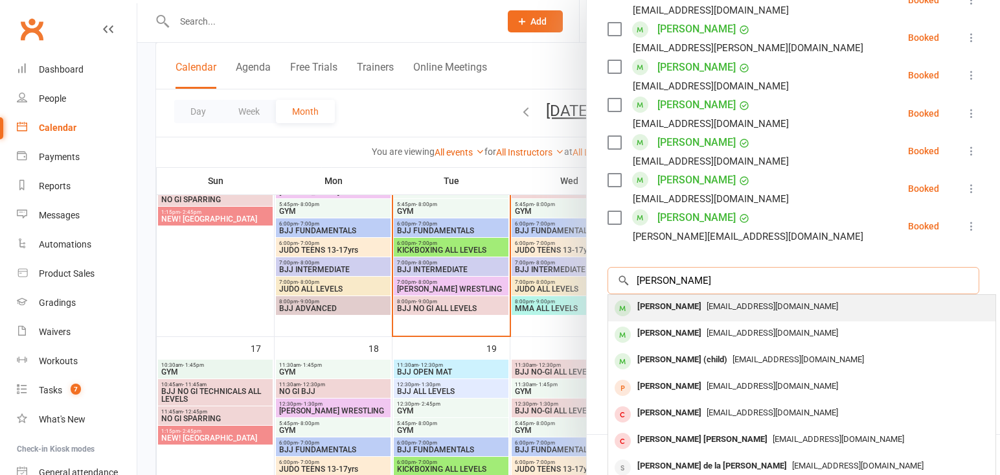
type input "[PERSON_NAME]"
click at [681, 297] on div "[PERSON_NAME]" at bounding box center [669, 306] width 74 height 19
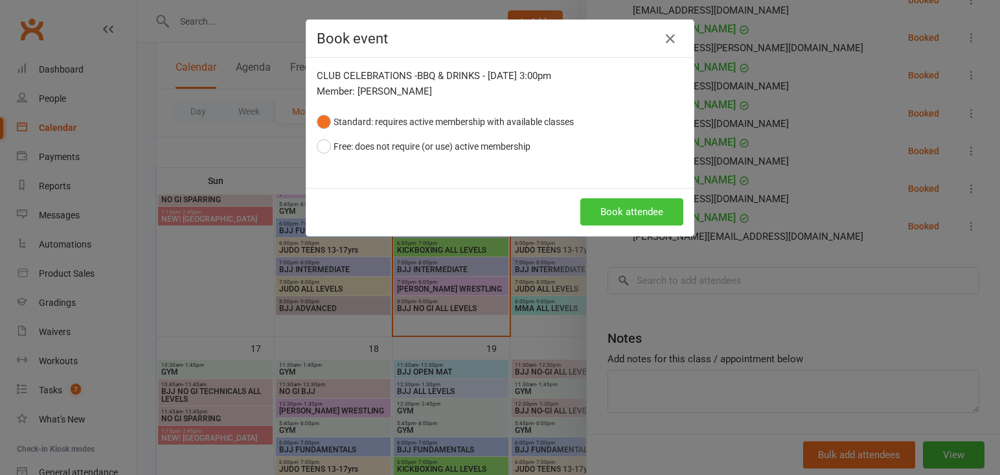
click at [603, 207] on button "Book attendee" at bounding box center [631, 211] width 103 height 27
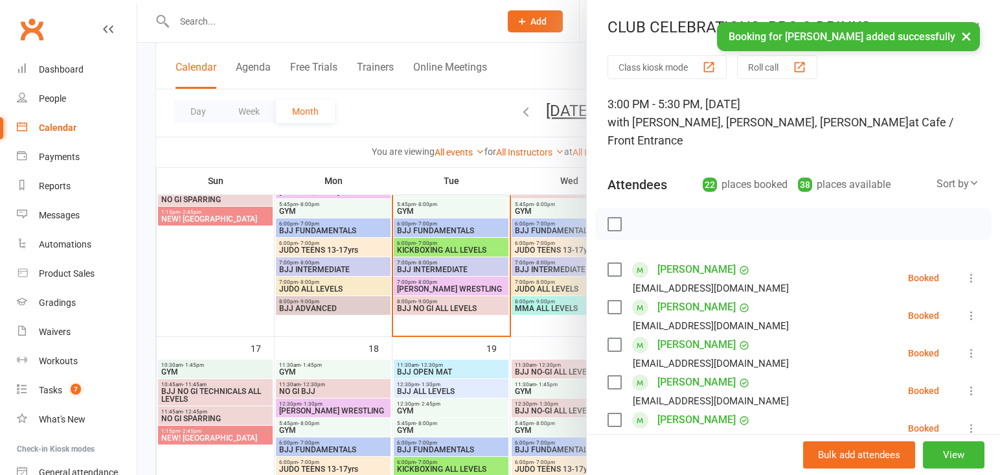
scroll to position [0, 0]
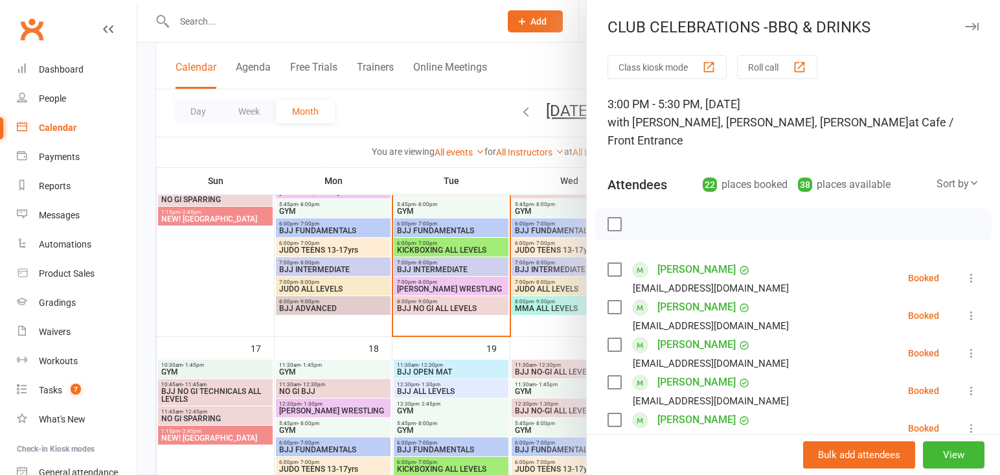
click at [214, 14] on div at bounding box center [568, 237] width 863 height 475
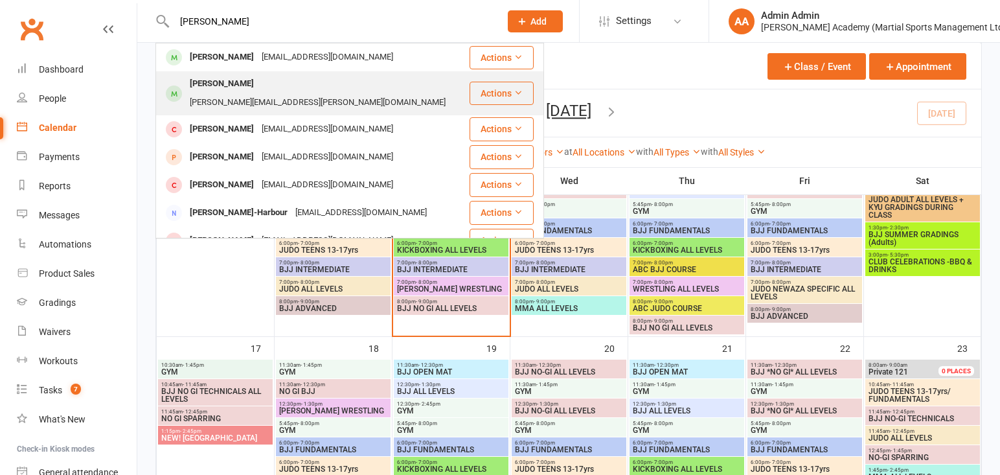
type input "[PERSON_NAME]"
click at [223, 82] on div "[PERSON_NAME]" at bounding box center [222, 83] width 72 height 19
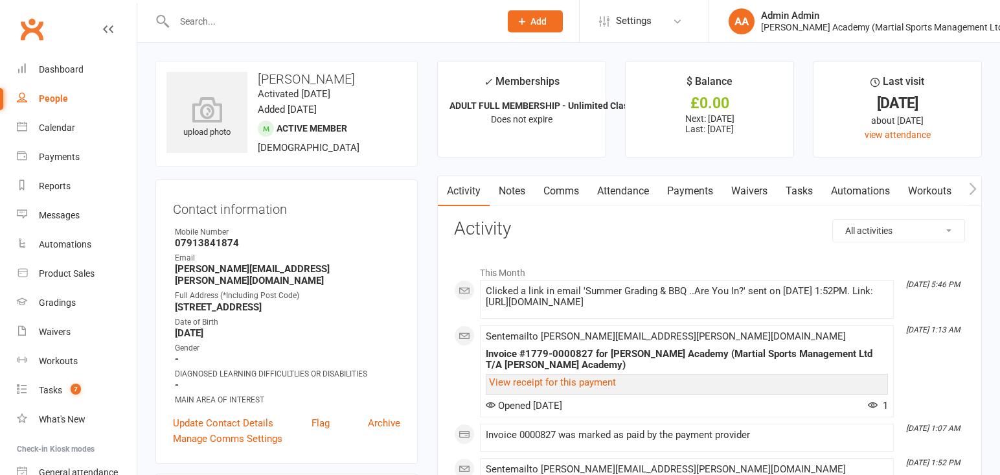
click at [621, 190] on link "Attendance" at bounding box center [623, 191] width 70 height 30
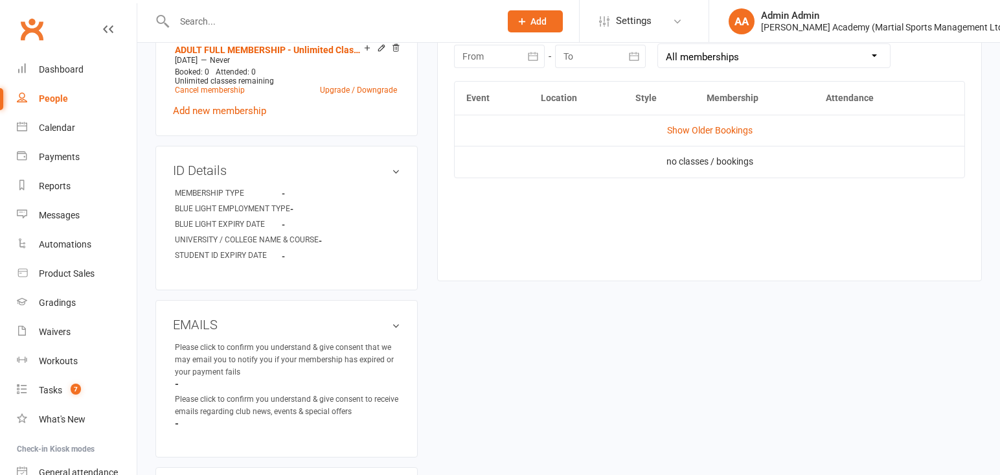
scroll to position [591, 0]
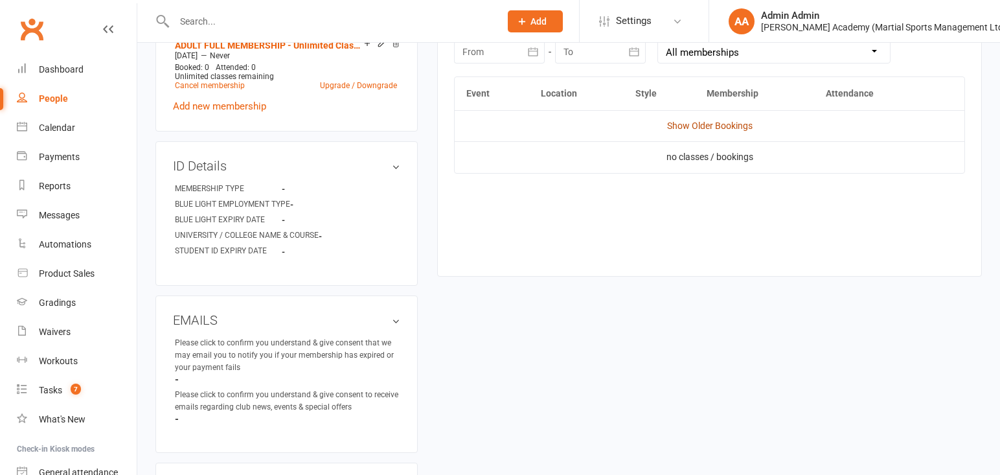
click at [714, 126] on link "Show Older Bookings" at bounding box center [709, 125] width 85 height 10
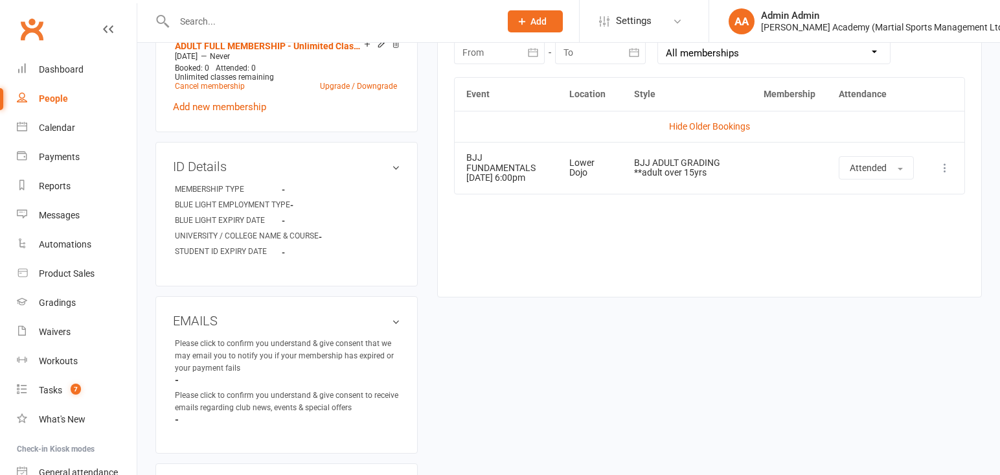
click at [473, 21] on input "text" at bounding box center [330, 21] width 321 height 18
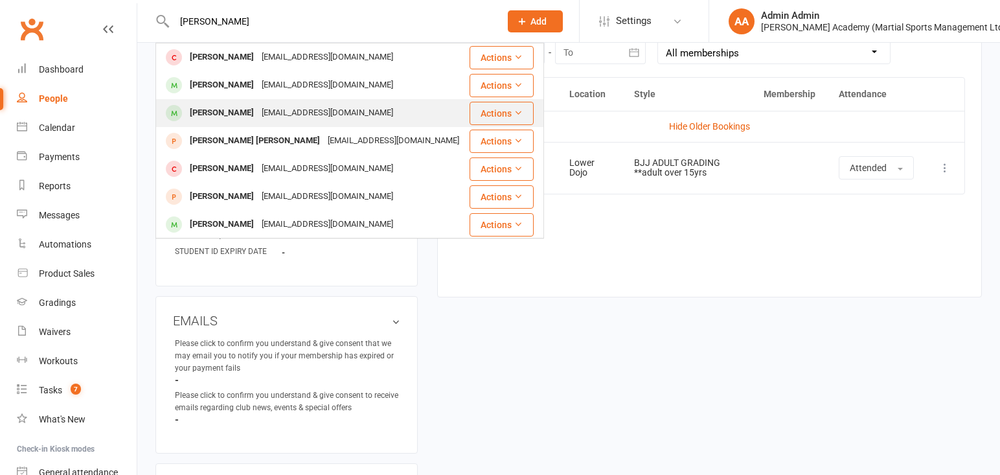
type input "[PERSON_NAME]"
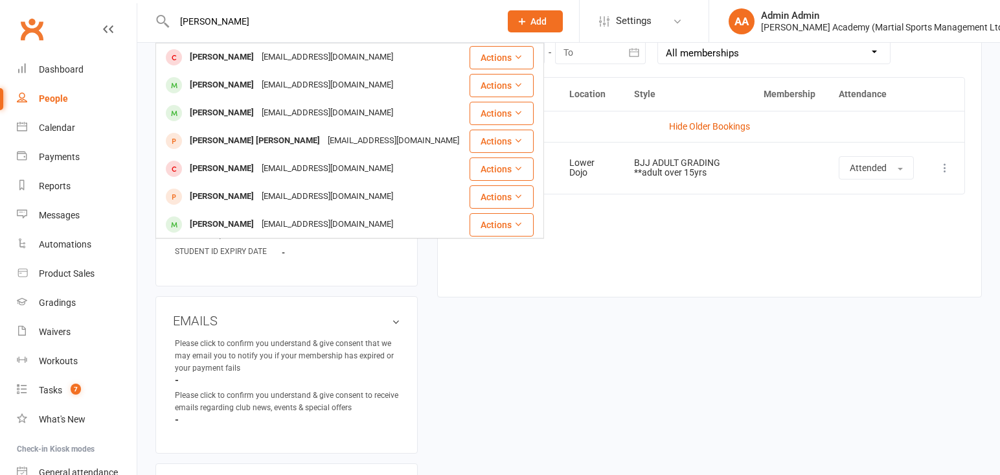
click at [417, 110] on div "[PERSON_NAME] [EMAIL_ADDRESS][DOMAIN_NAME]" at bounding box center [312, 113] width 311 height 27
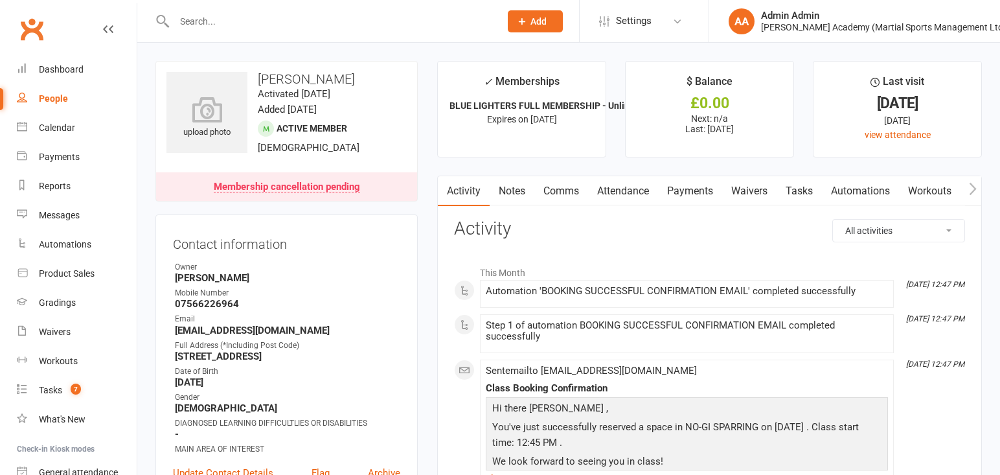
click at [230, 23] on input "text" at bounding box center [330, 21] width 321 height 18
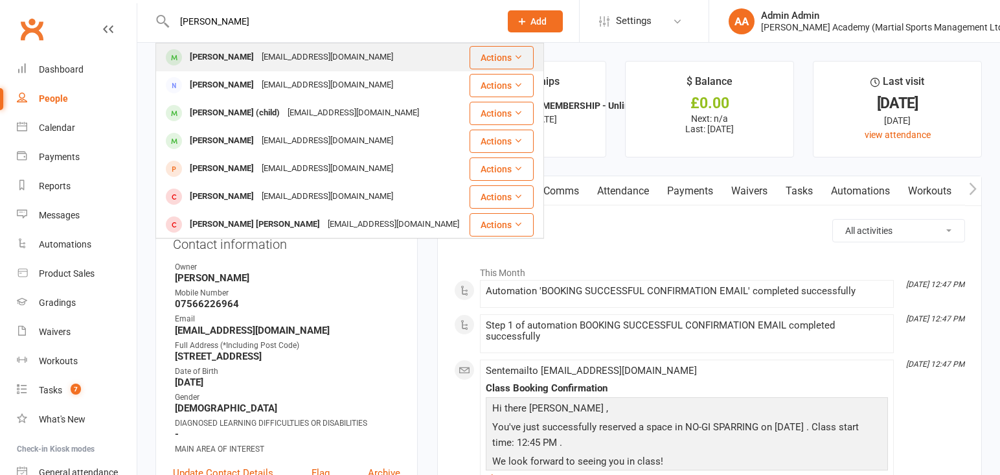
type input "[PERSON_NAME]"
click at [236, 58] on div "[PERSON_NAME]" at bounding box center [222, 57] width 72 height 19
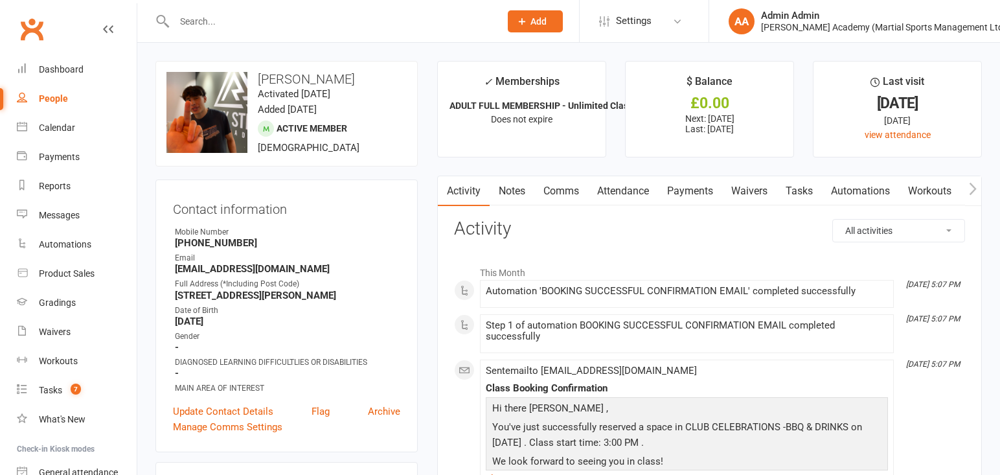
click at [627, 192] on link "Attendance" at bounding box center [623, 191] width 70 height 30
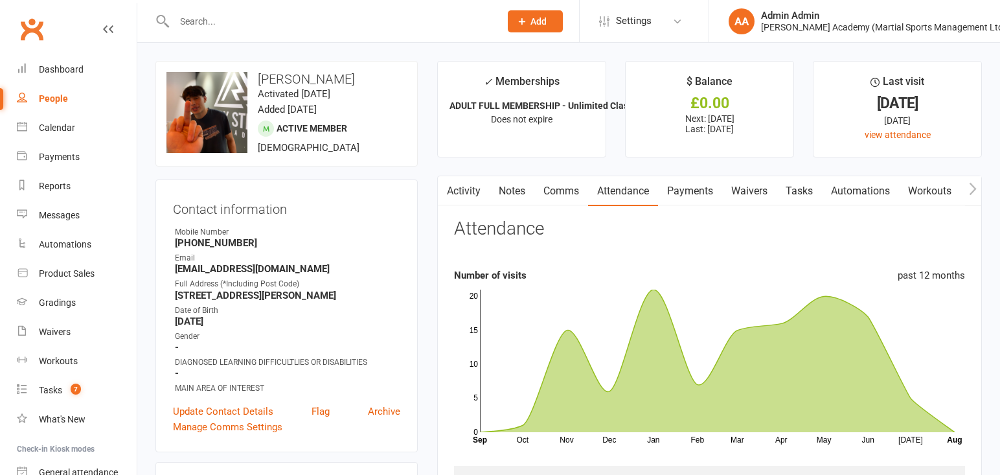
click at [378, 22] on input "text" at bounding box center [330, 21] width 321 height 18
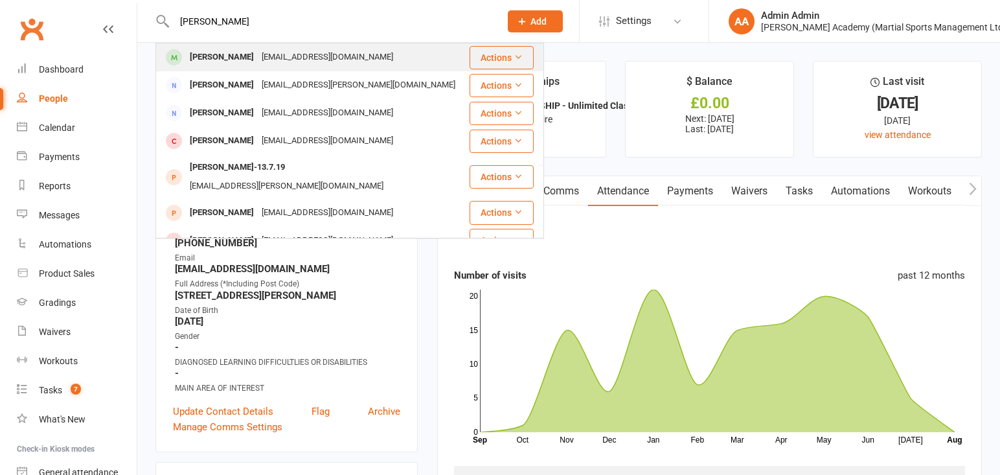
type input "[PERSON_NAME]"
click at [267, 63] on div "[EMAIL_ADDRESS][DOMAIN_NAME]" at bounding box center [327, 57] width 139 height 19
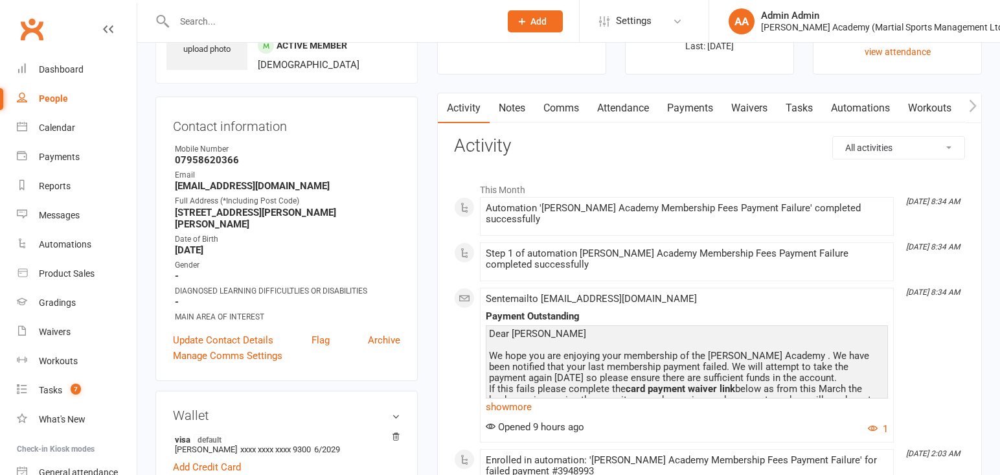
scroll to position [77, 0]
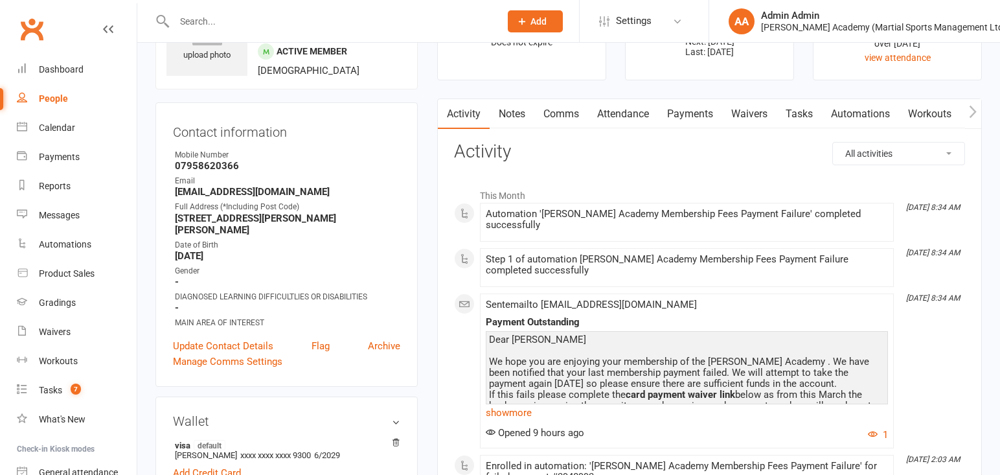
click at [625, 117] on link "Attendance" at bounding box center [623, 114] width 70 height 30
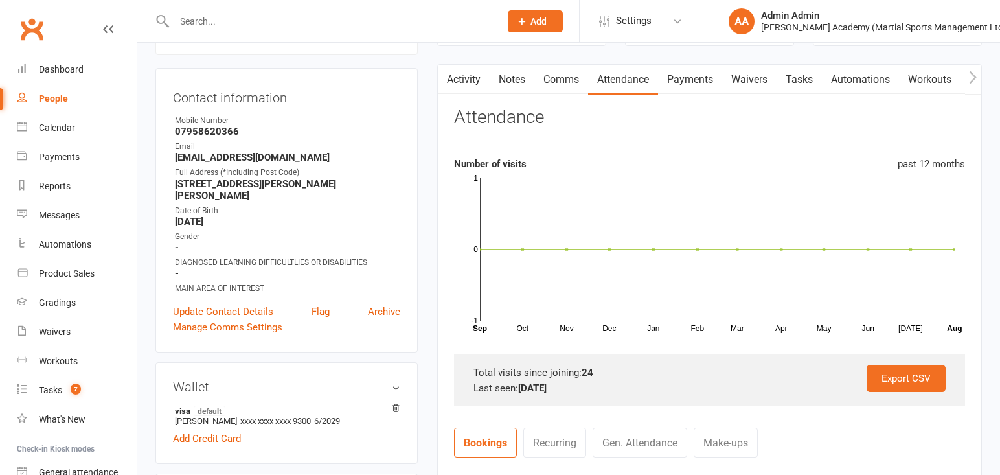
scroll to position [100, 0]
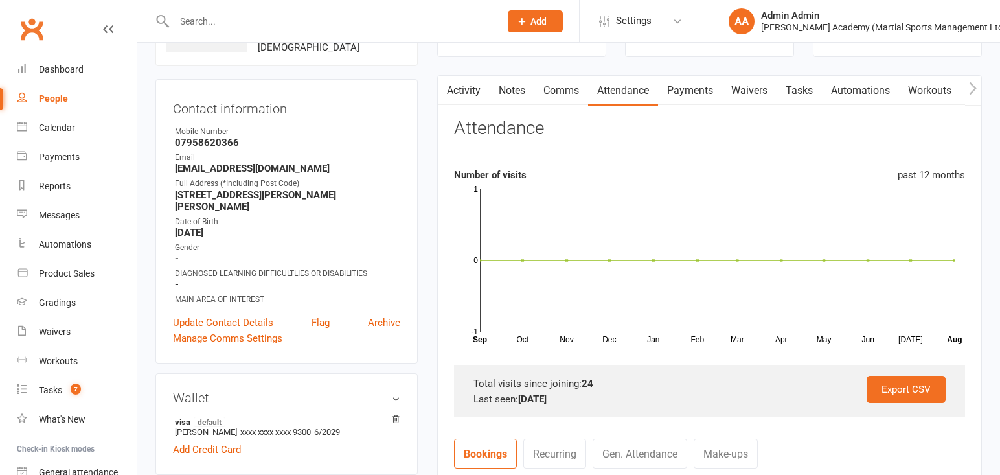
click at [700, 92] on link "Payments" at bounding box center [690, 91] width 64 height 30
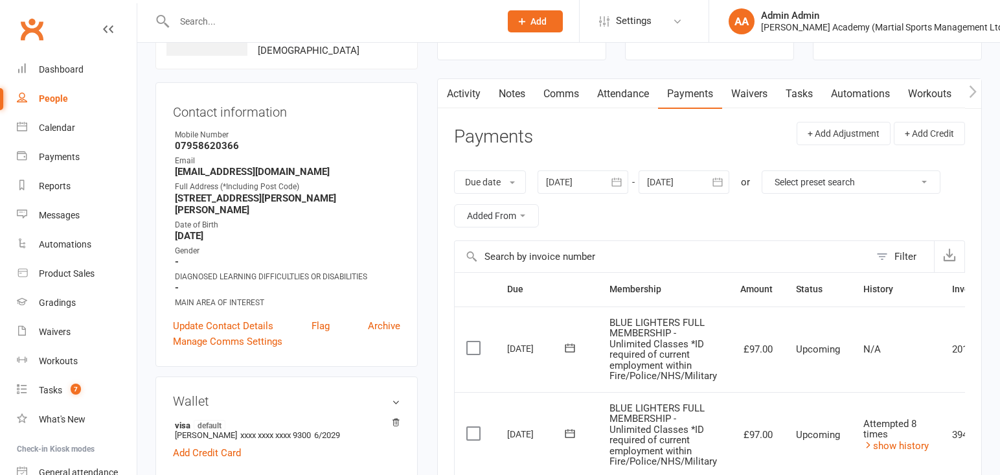
scroll to position [92, 0]
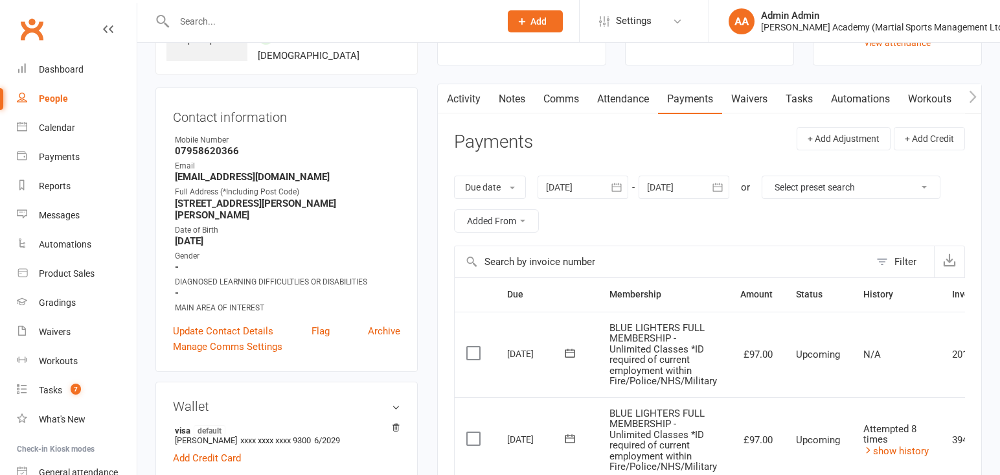
click at [605, 179] on div at bounding box center [582, 186] width 91 height 23
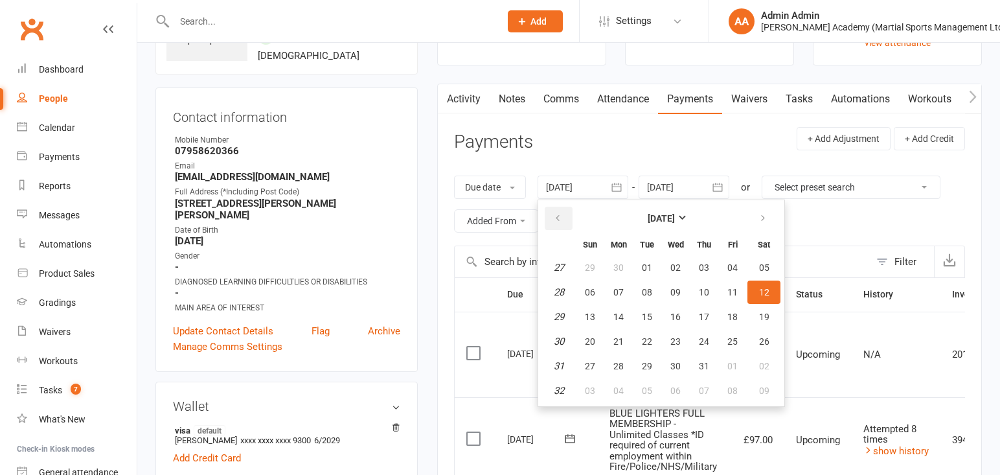
click at [560, 221] on icon "button" at bounding box center [557, 218] width 9 height 10
click at [559, 221] on icon "button" at bounding box center [557, 218] width 9 height 10
click at [701, 269] on span "01" at bounding box center [704, 267] width 10 height 10
type input "[DATE]"
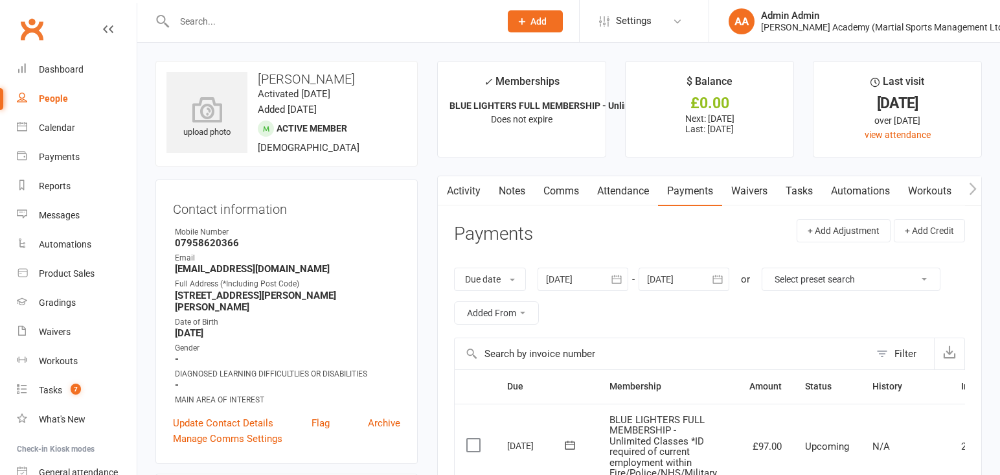
scroll to position [0, 0]
click at [441, 15] on input "text" at bounding box center [330, 21] width 321 height 18
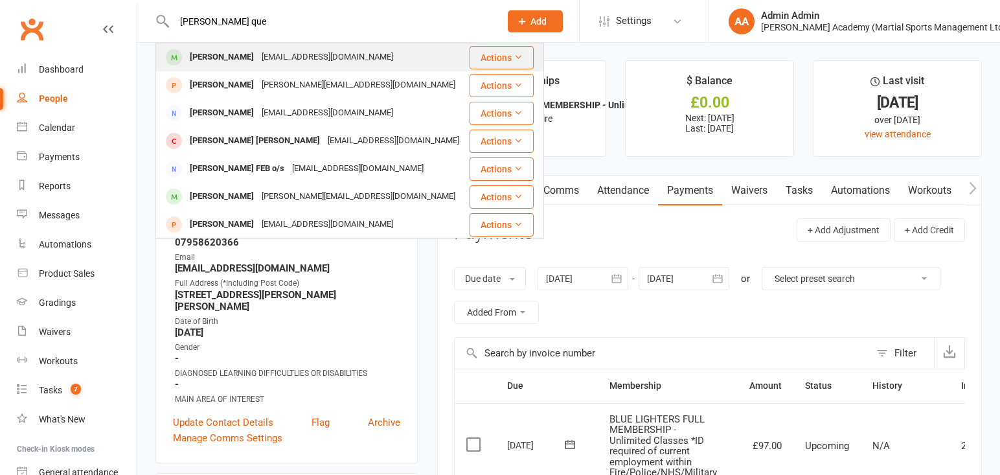
type input "[PERSON_NAME] que"
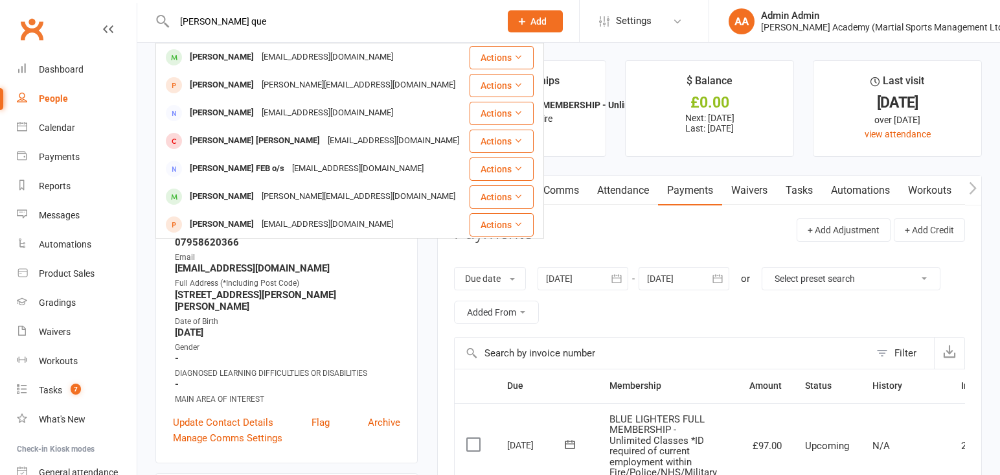
click at [385, 56] on div "[PERSON_NAME] [EMAIL_ADDRESS][DOMAIN_NAME]" at bounding box center [312, 57] width 311 height 27
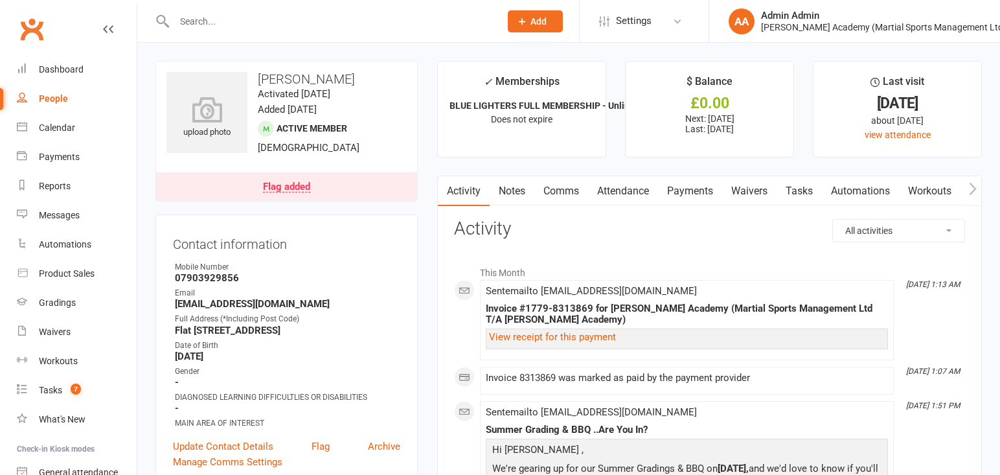
click at [620, 194] on link "Attendance" at bounding box center [623, 191] width 70 height 30
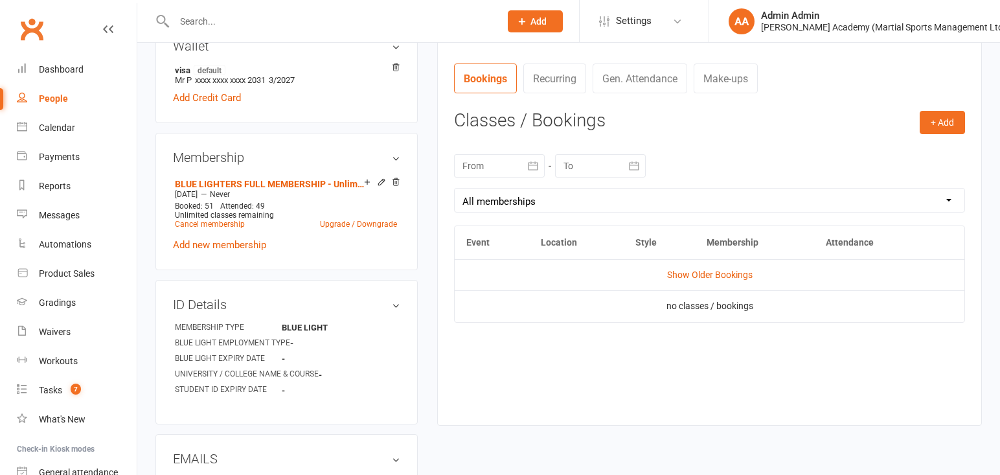
scroll to position [491, 0]
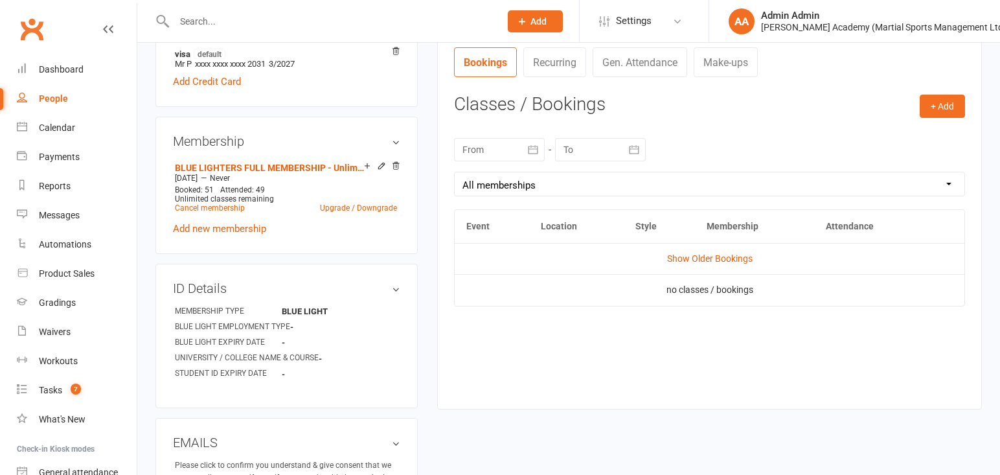
click at [710, 252] on td "Show Older Bookings" at bounding box center [710, 258] width 510 height 31
click at [711, 256] on link "Show Older Bookings" at bounding box center [709, 258] width 85 height 10
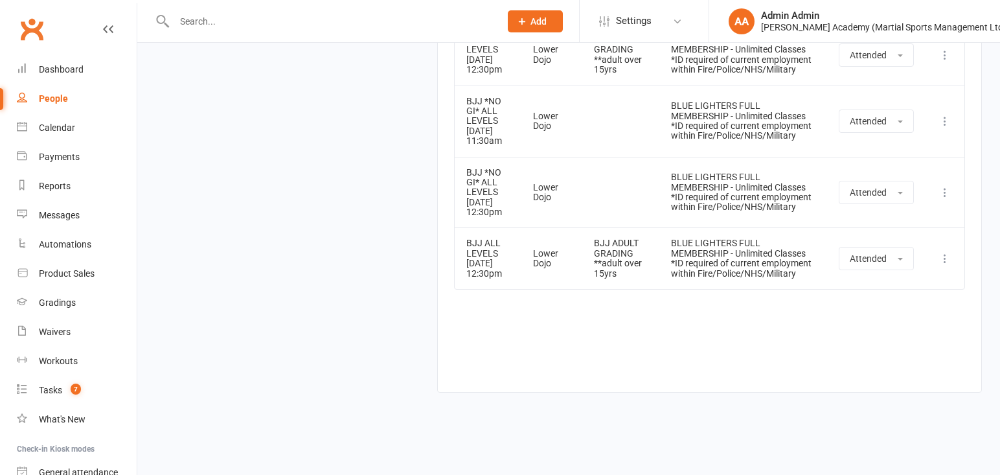
scroll to position [4407, 0]
click at [387, 27] on input "text" at bounding box center [330, 21] width 321 height 18
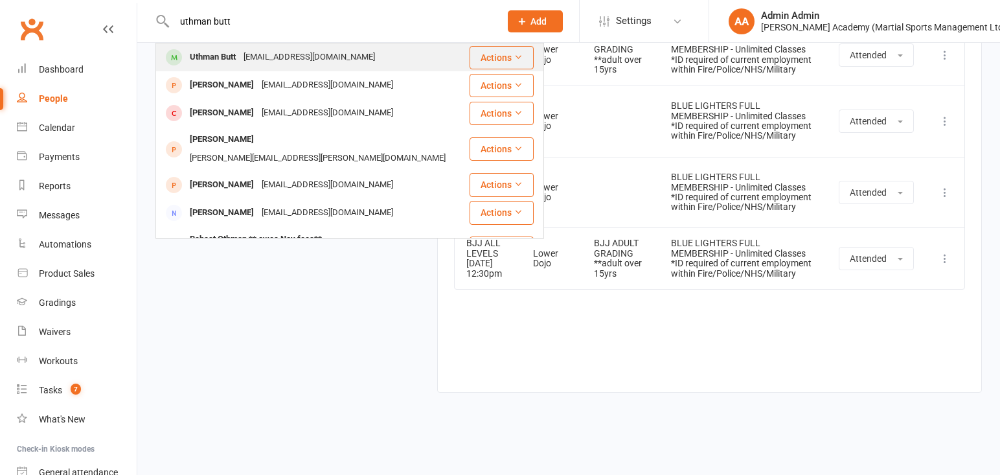
type input "uthman butt"
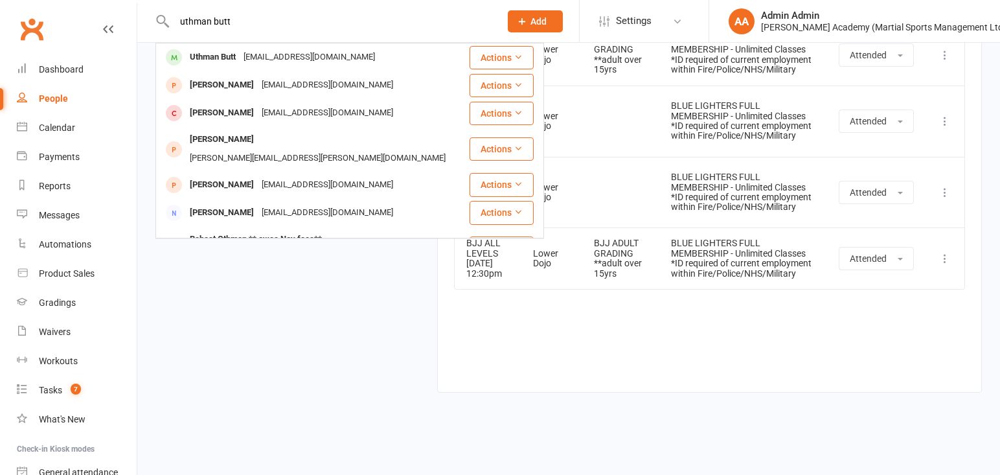
click at [236, 59] on div "Uthman Butt" at bounding box center [213, 57] width 54 height 19
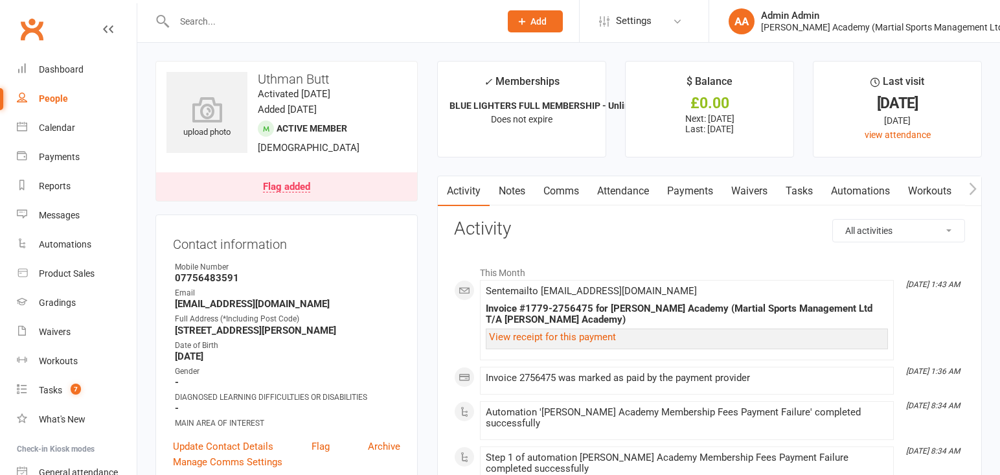
click at [641, 196] on link "Attendance" at bounding box center [623, 191] width 70 height 30
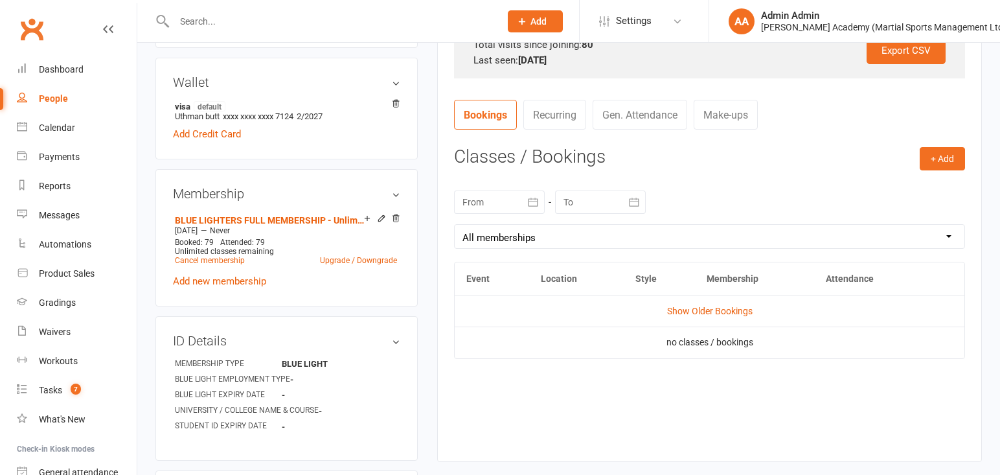
scroll to position [442, 0]
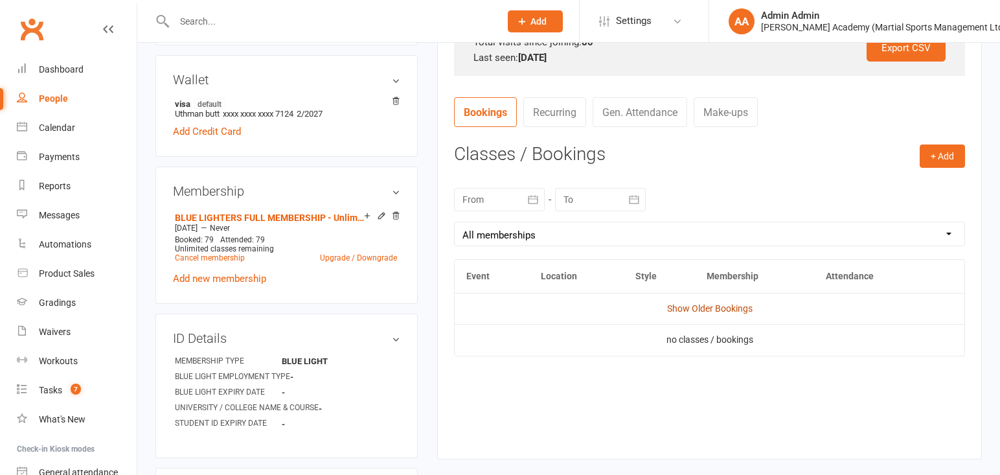
click at [680, 312] on link "Show Older Bookings" at bounding box center [709, 308] width 85 height 10
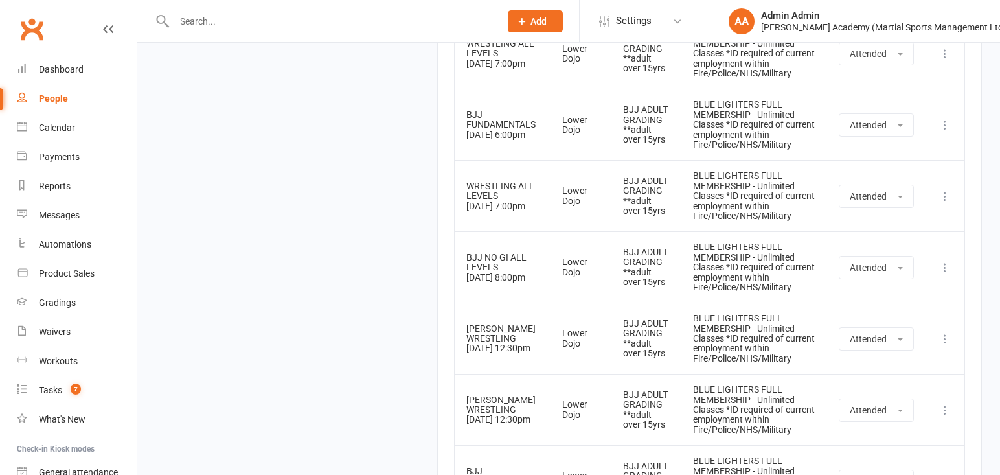
scroll to position [5430, 0]
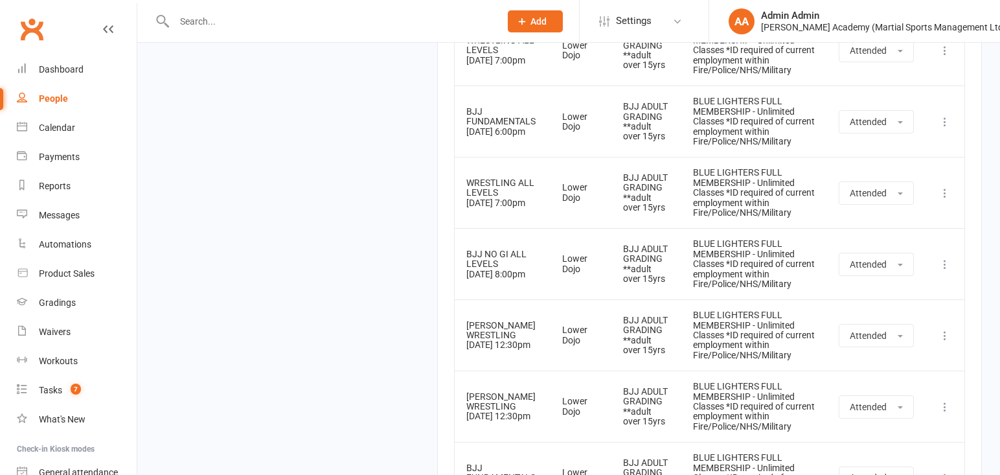
click at [397, 29] on input "text" at bounding box center [330, 21] width 321 height 18
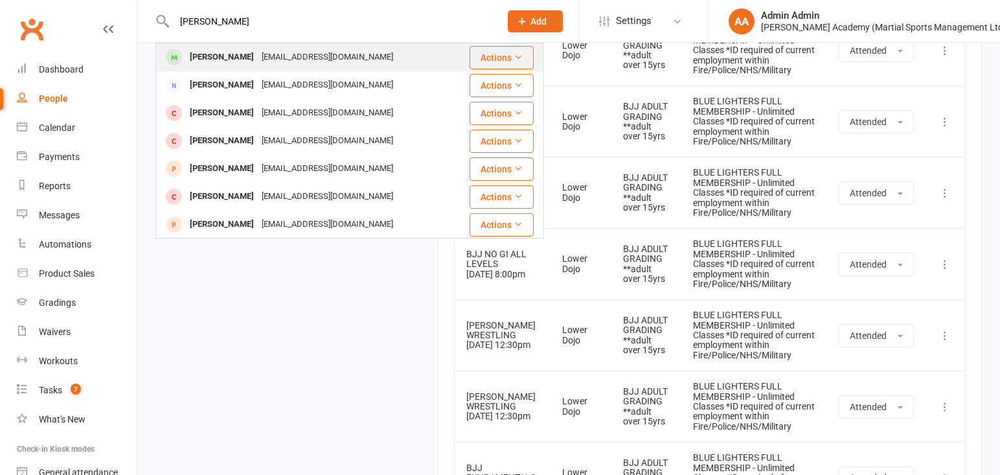
type input "[PERSON_NAME]"
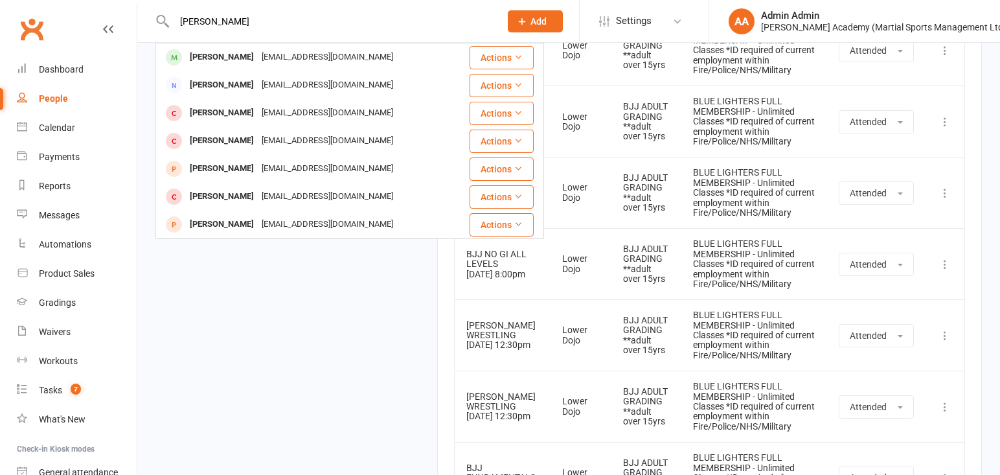
click at [203, 58] on div "[PERSON_NAME]" at bounding box center [222, 57] width 72 height 19
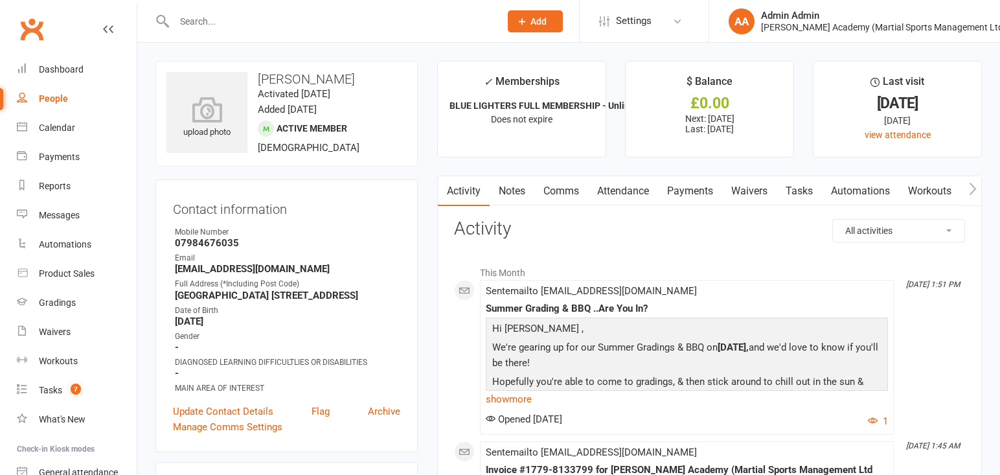
click at [624, 198] on link "Attendance" at bounding box center [623, 191] width 70 height 30
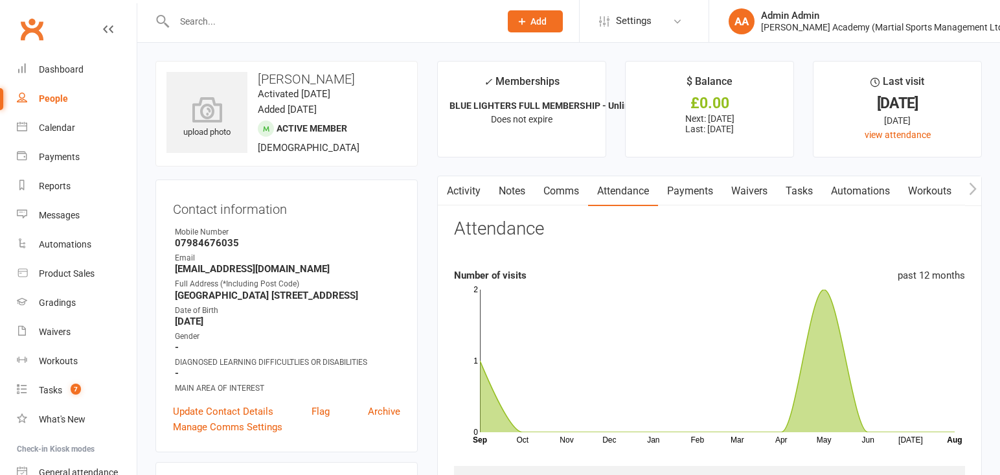
click at [403, 17] on input "text" at bounding box center [330, 21] width 321 height 18
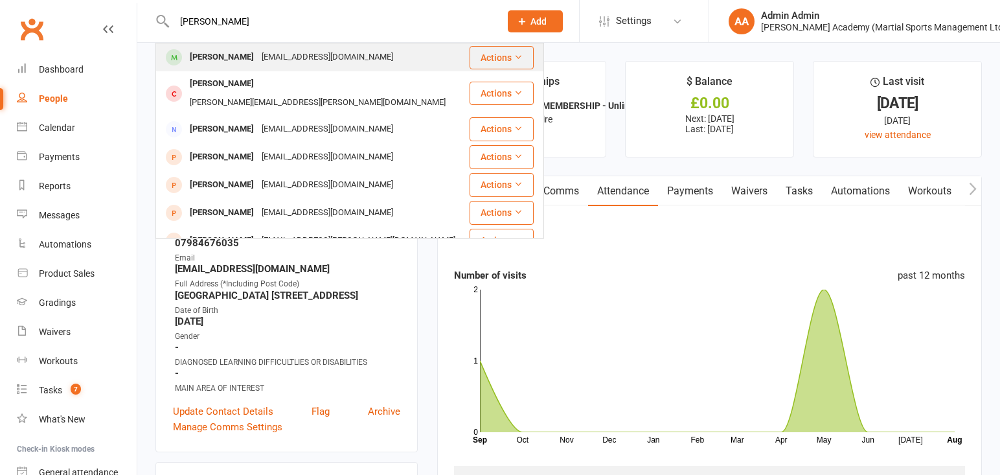
type input "[PERSON_NAME]"
click at [281, 56] on div "[EMAIL_ADDRESS][DOMAIN_NAME]" at bounding box center [327, 57] width 139 height 19
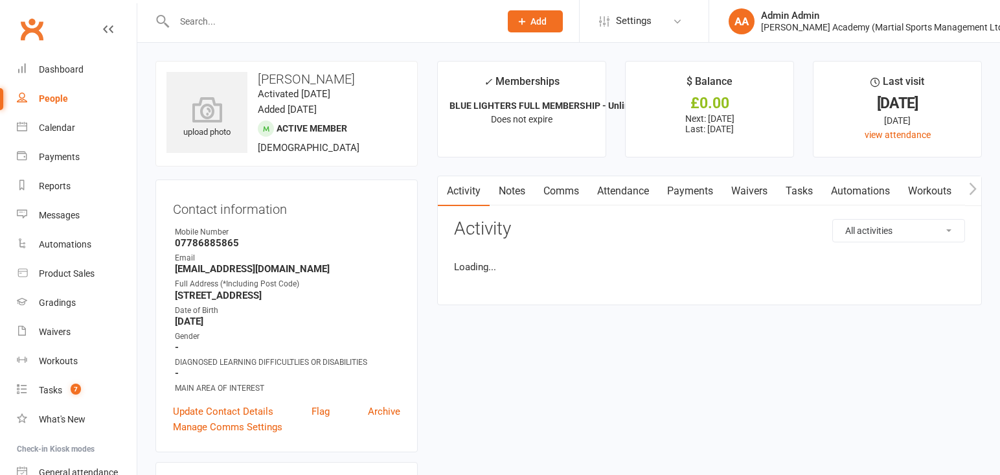
click at [609, 194] on link "Attendance" at bounding box center [623, 191] width 70 height 30
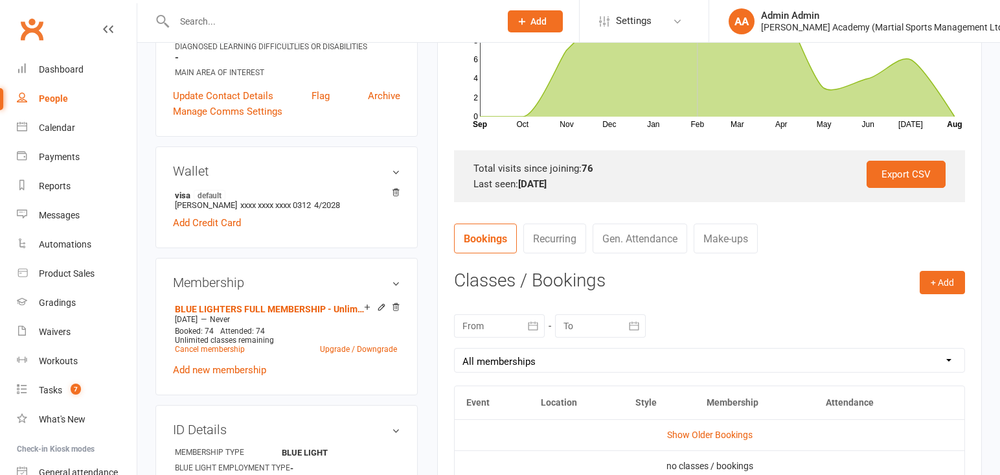
scroll to position [324, 0]
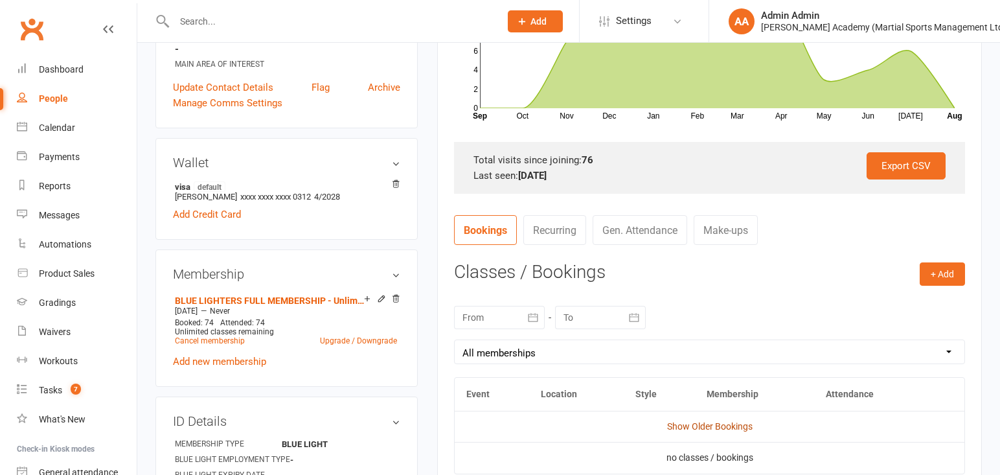
click at [689, 424] on link "Show Older Bookings" at bounding box center [709, 426] width 85 height 10
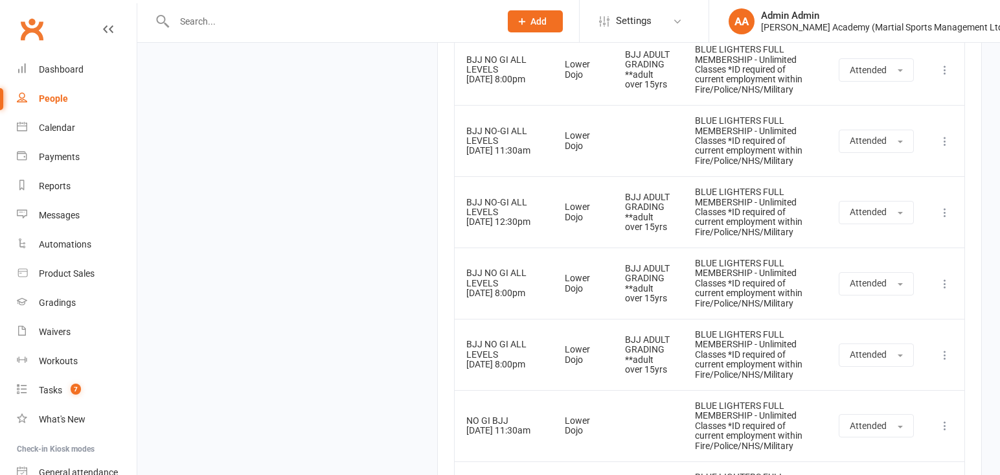
scroll to position [4894, 0]
click at [410, 16] on input "text" at bounding box center [330, 21] width 321 height 18
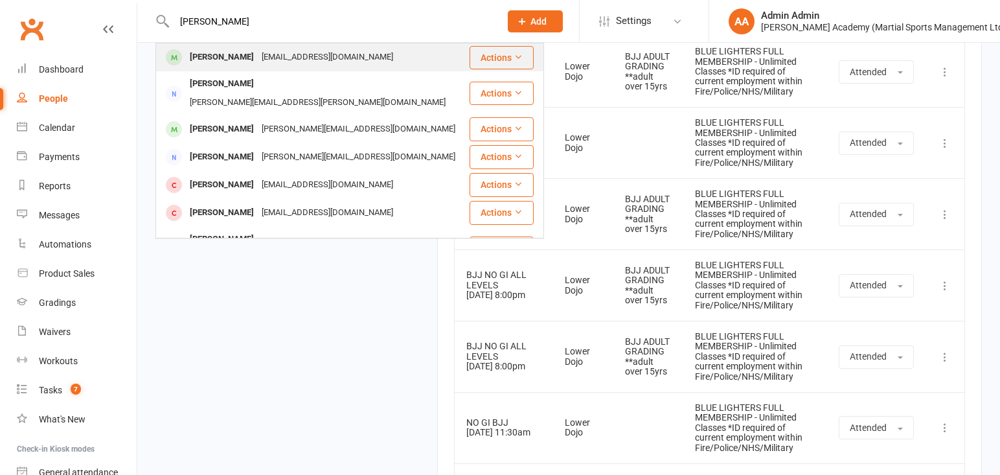
type input "[PERSON_NAME]"
click at [351, 50] on div "[PERSON_NAME] [EMAIL_ADDRESS][DOMAIN_NAME]" at bounding box center [312, 57] width 311 height 27
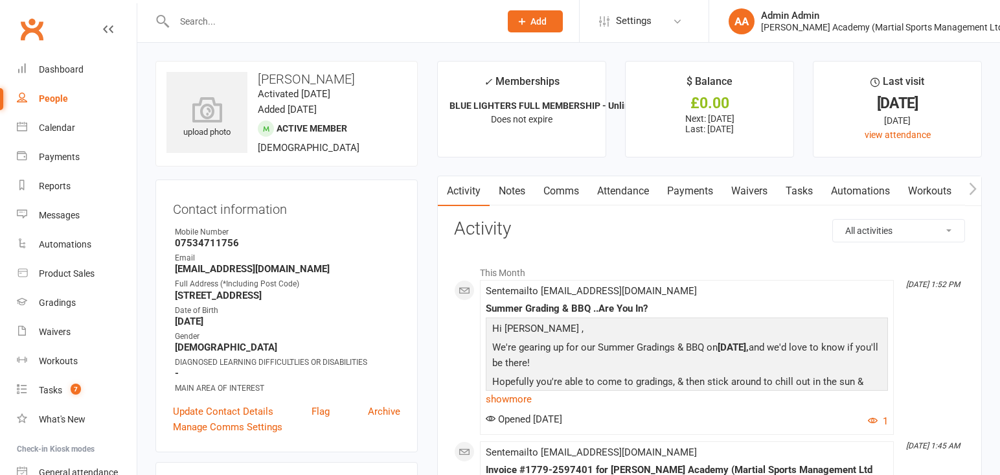
drag, startPoint x: 642, startPoint y: 194, endPoint x: 637, endPoint y: 182, distance: 12.5
click at [642, 194] on link "Attendance" at bounding box center [623, 191] width 70 height 30
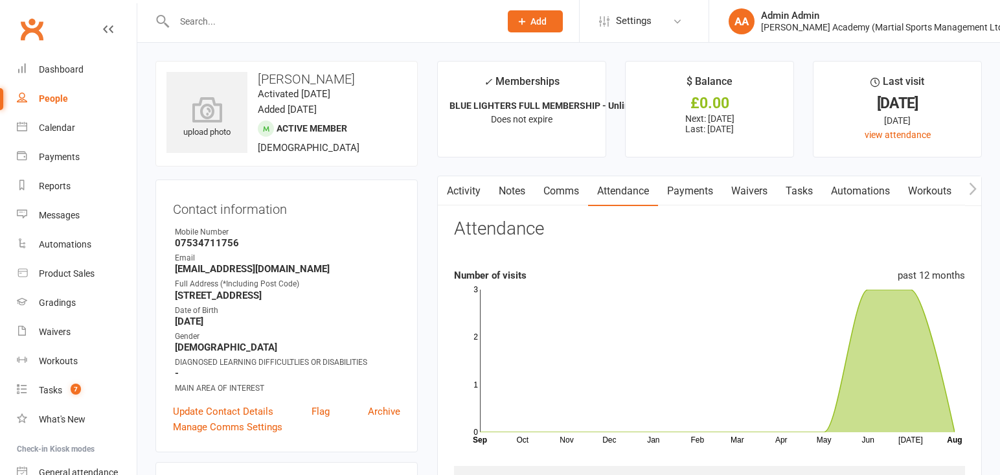
click at [335, 19] on input "text" at bounding box center [330, 21] width 321 height 18
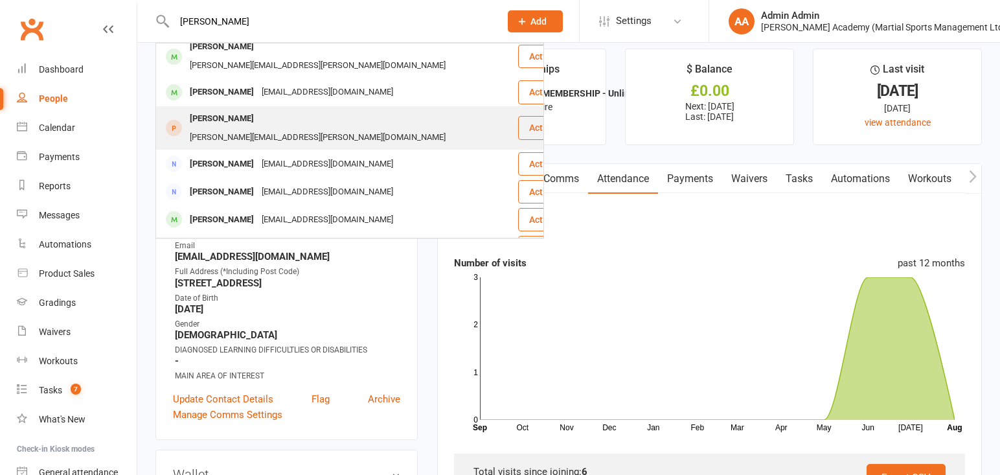
scroll to position [8, 0]
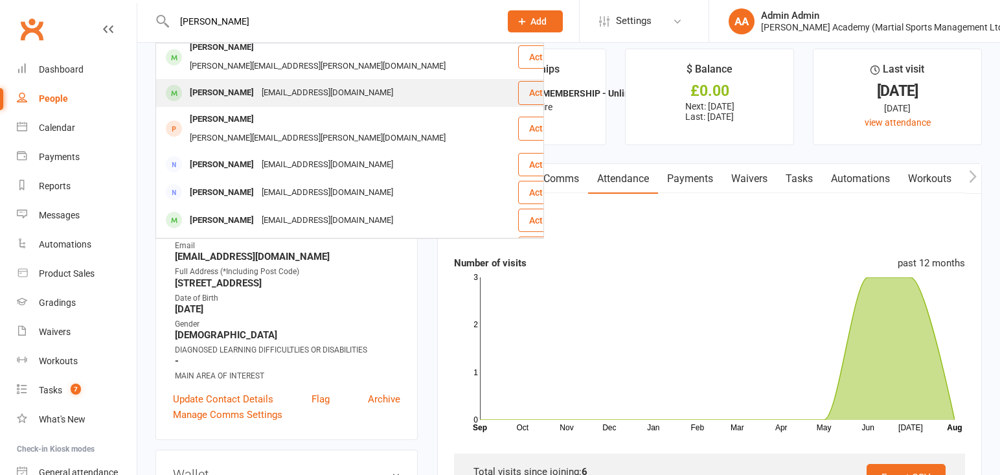
type input "[PERSON_NAME]"
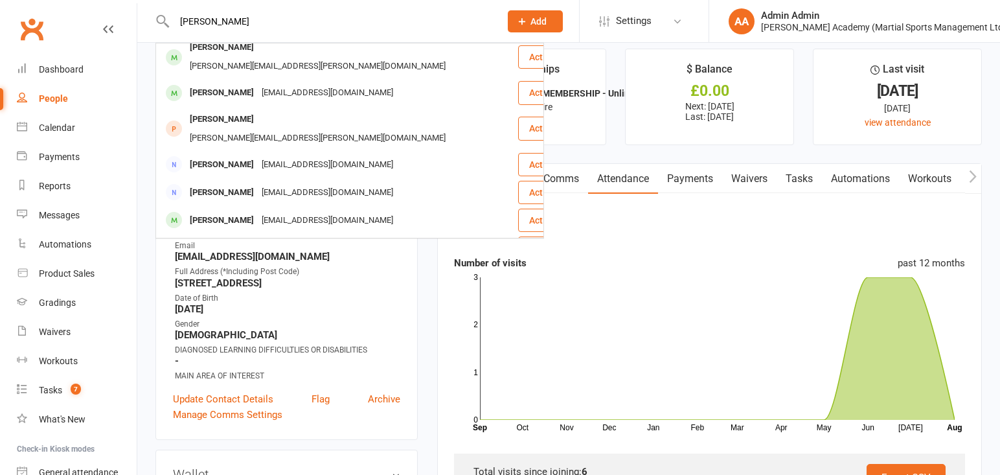
click at [249, 84] on div "[PERSON_NAME]" at bounding box center [222, 93] width 72 height 19
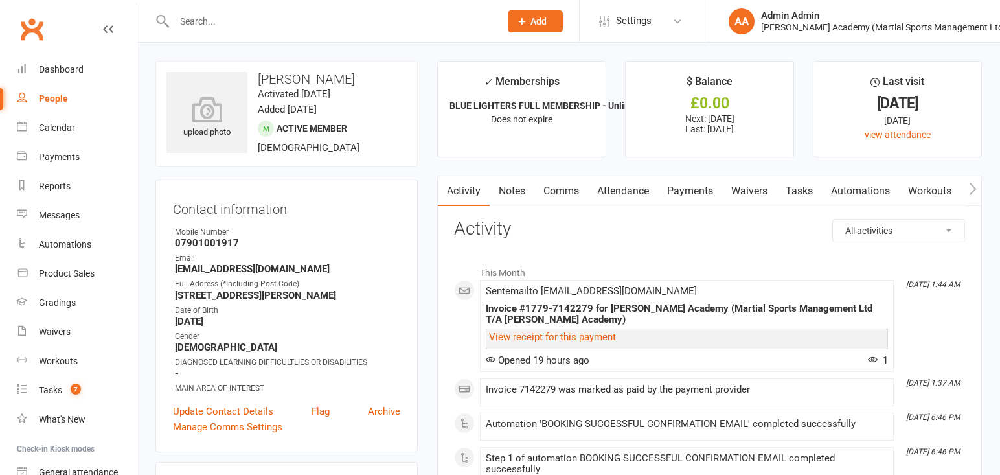
click at [626, 192] on link "Attendance" at bounding box center [623, 191] width 70 height 30
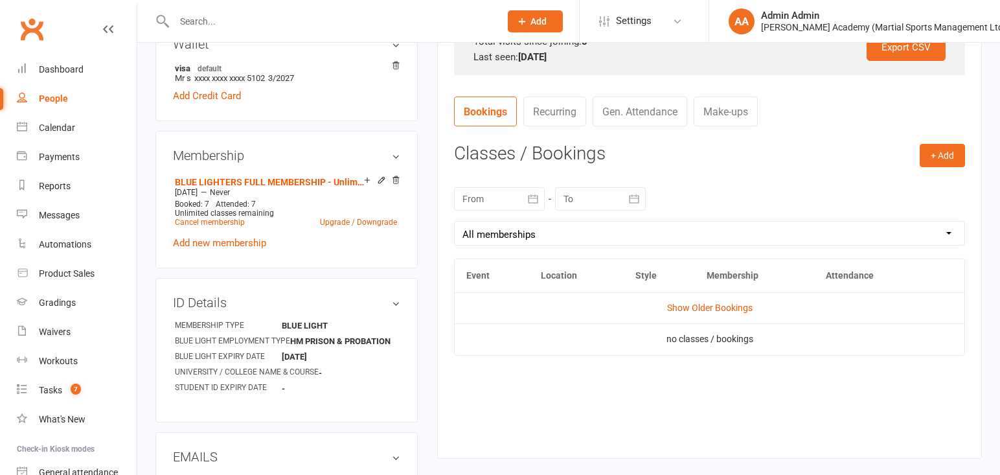
scroll to position [447, 0]
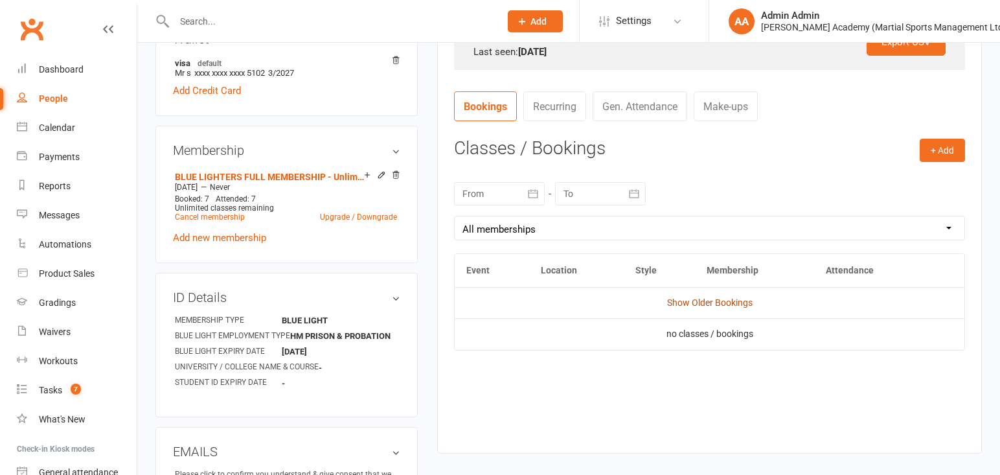
click at [701, 299] on link "Show Older Bookings" at bounding box center [709, 302] width 85 height 10
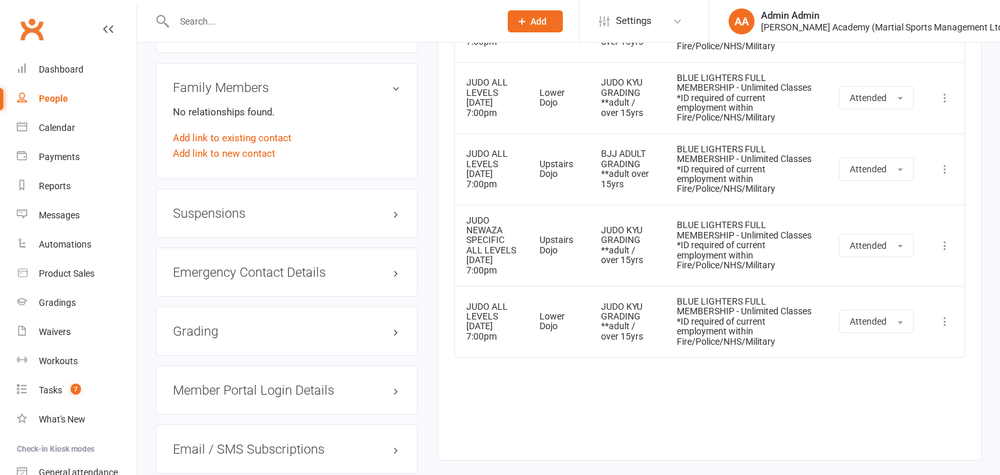
scroll to position [980, 0]
click at [434, 22] on input "text" at bounding box center [330, 21] width 321 height 18
type input "v"
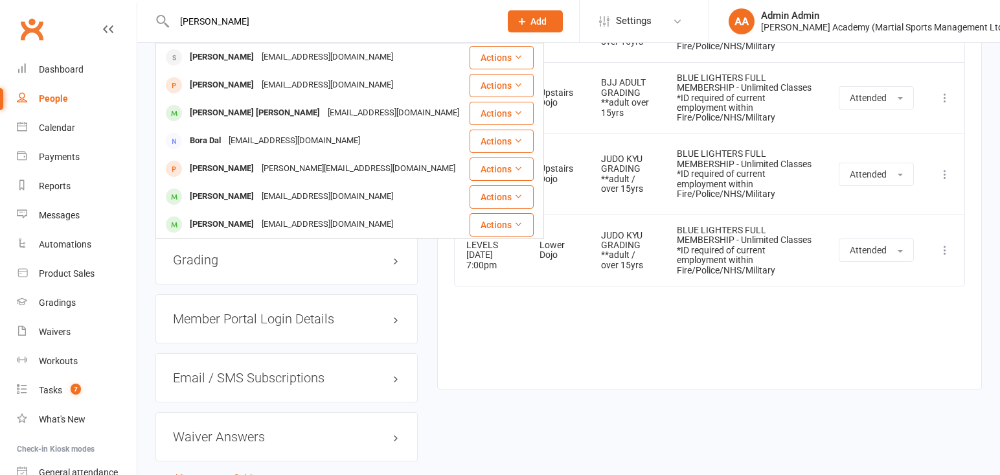
scroll to position [1052, 0]
type input "b"
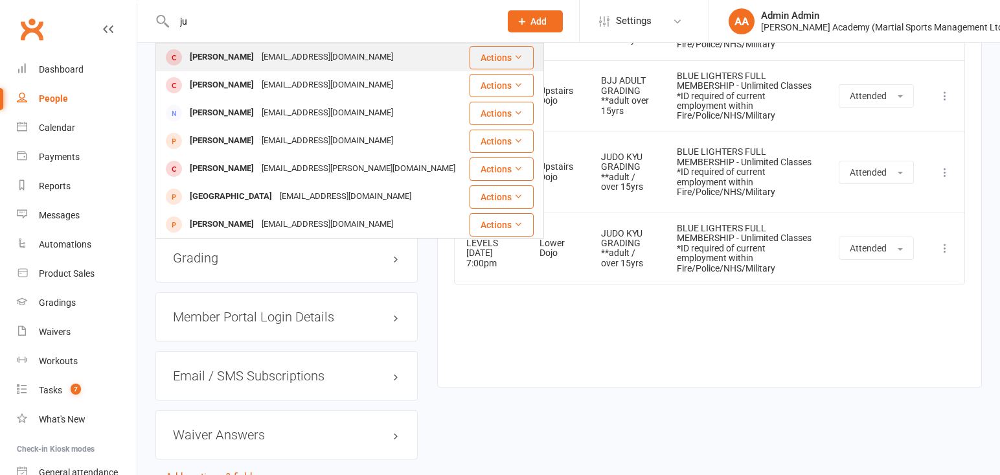
type input "j"
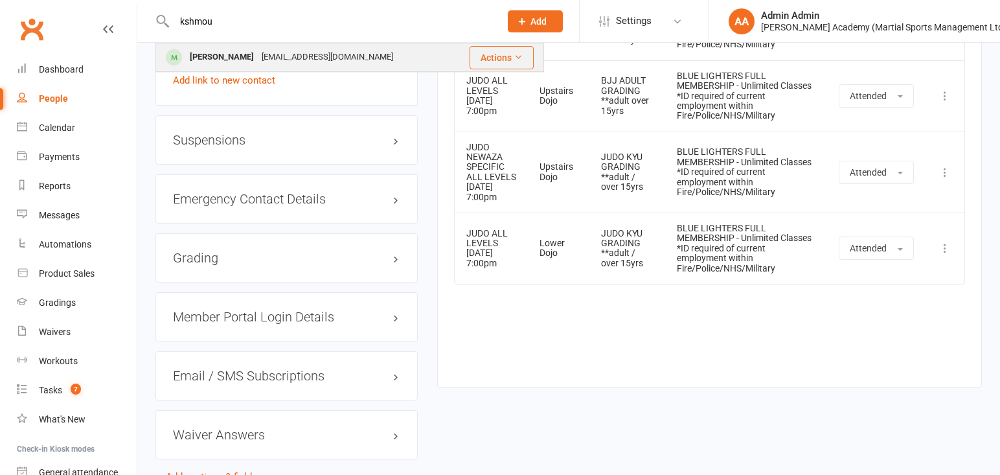
type input "kshmou"
click at [239, 56] on div "[PERSON_NAME]" at bounding box center [222, 57] width 72 height 19
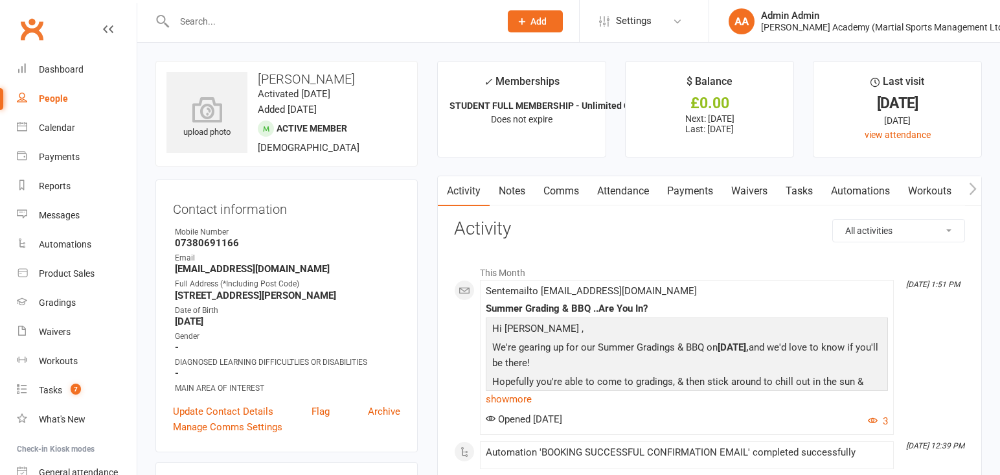
click at [612, 198] on link "Attendance" at bounding box center [623, 191] width 70 height 30
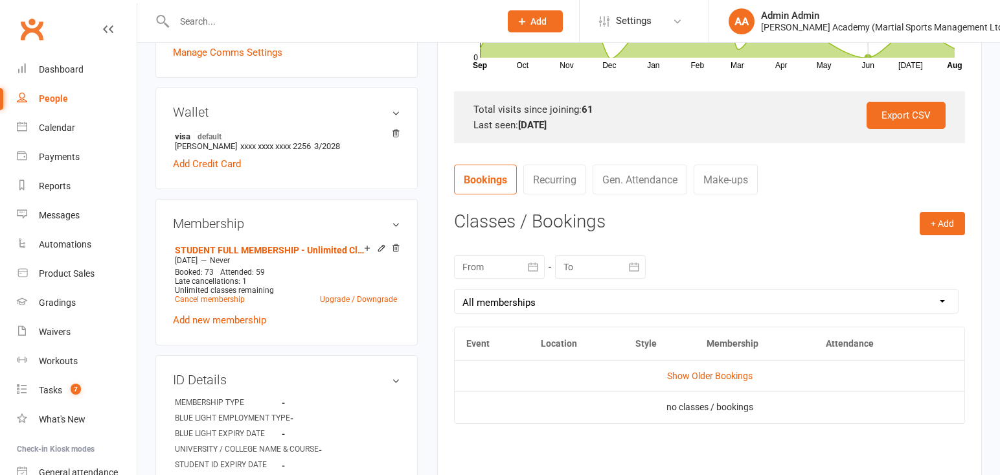
scroll to position [401, 0]
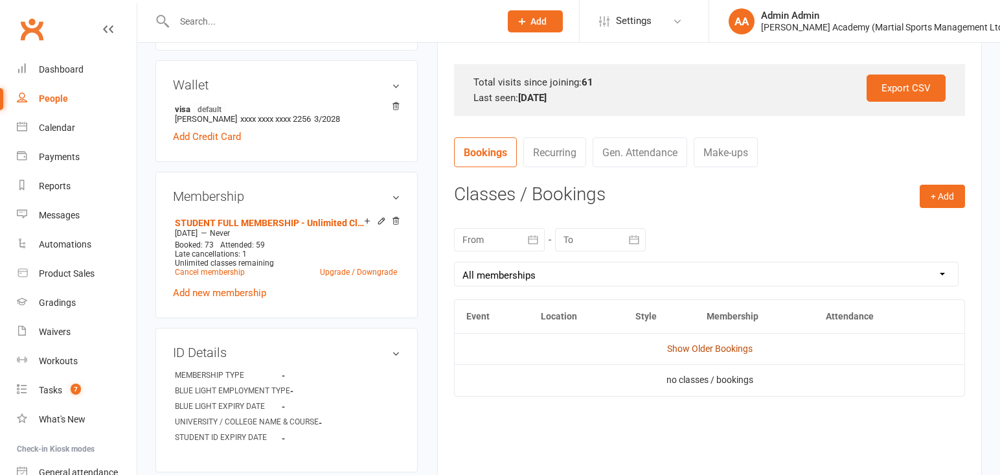
click at [697, 348] on link "Show Older Bookings" at bounding box center [709, 348] width 85 height 10
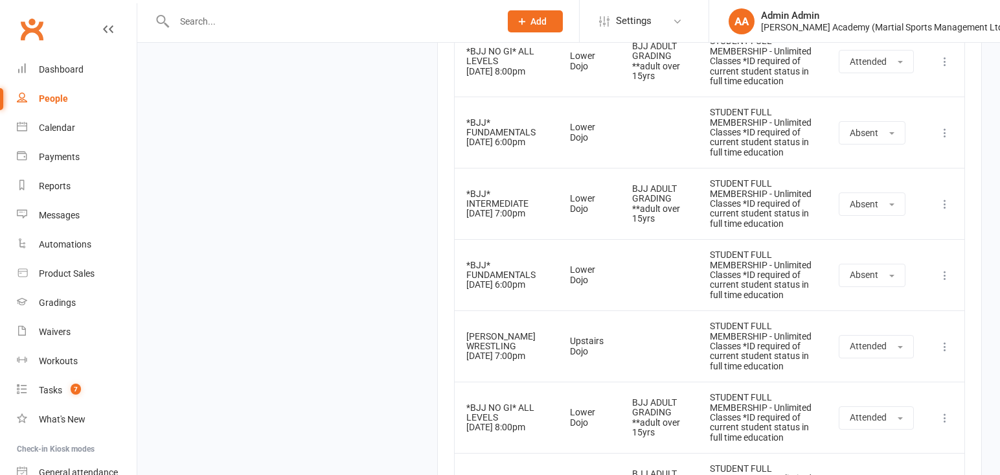
scroll to position [4033, 0]
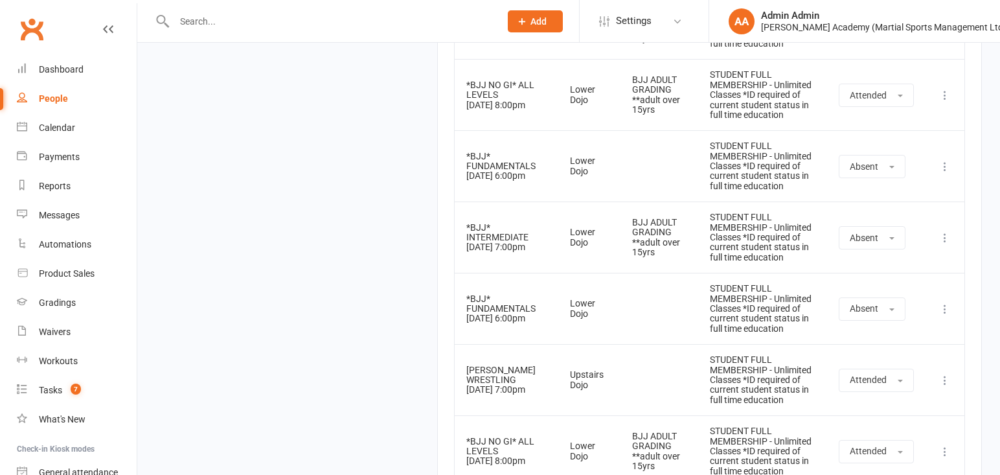
click at [359, 17] on input "text" at bounding box center [330, 21] width 321 height 18
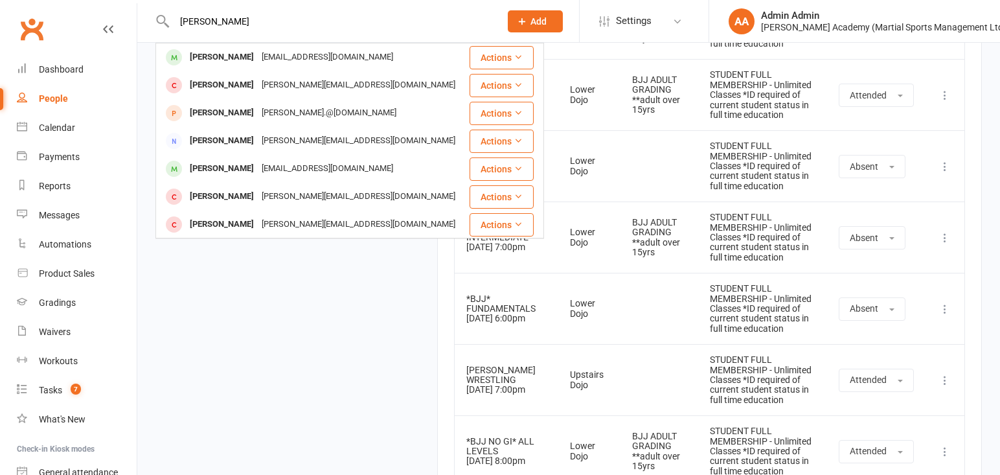
type input "[PERSON_NAME]"
click at [341, 56] on div "[EMAIL_ADDRESS][DOMAIN_NAME]" at bounding box center [327, 57] width 139 height 19
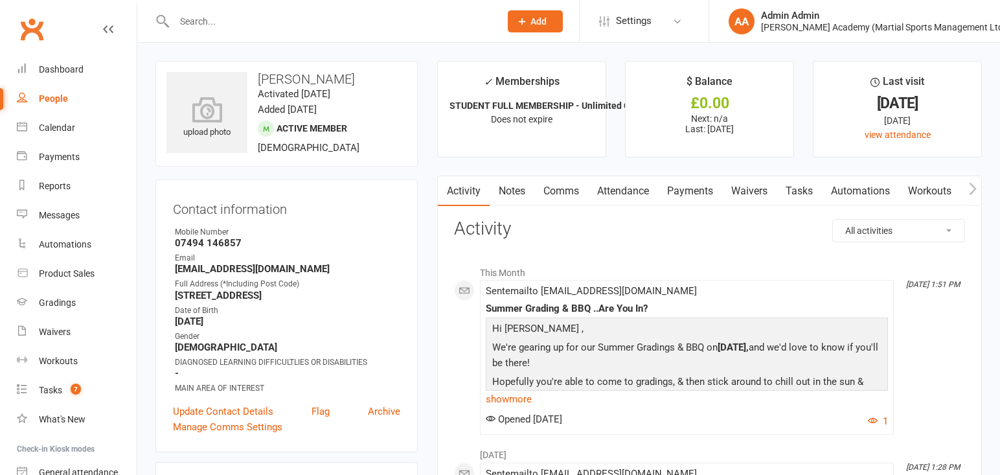
click at [611, 196] on link "Attendance" at bounding box center [623, 191] width 70 height 30
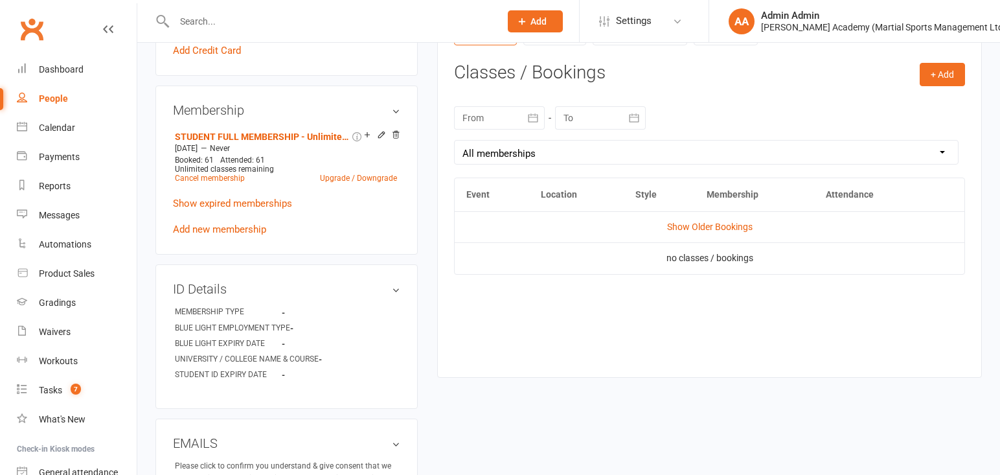
scroll to position [565, 0]
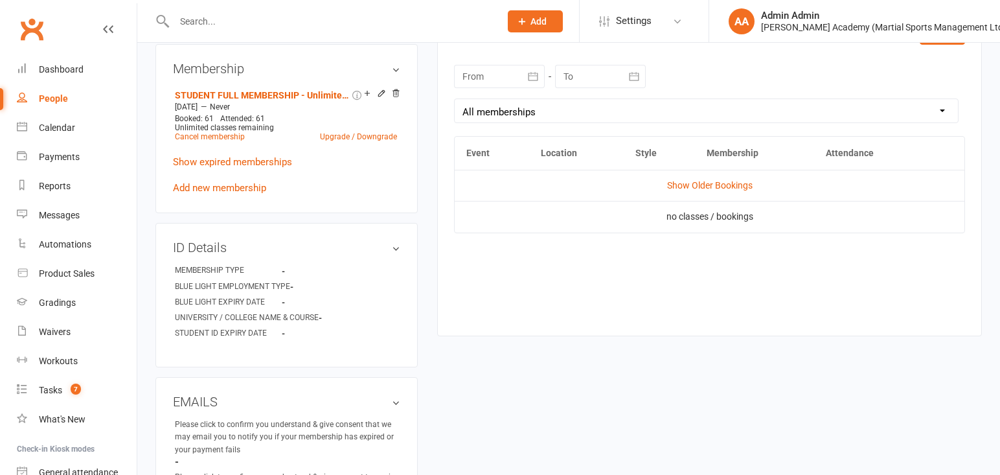
click at [278, 14] on input "text" at bounding box center [330, 21] width 321 height 18
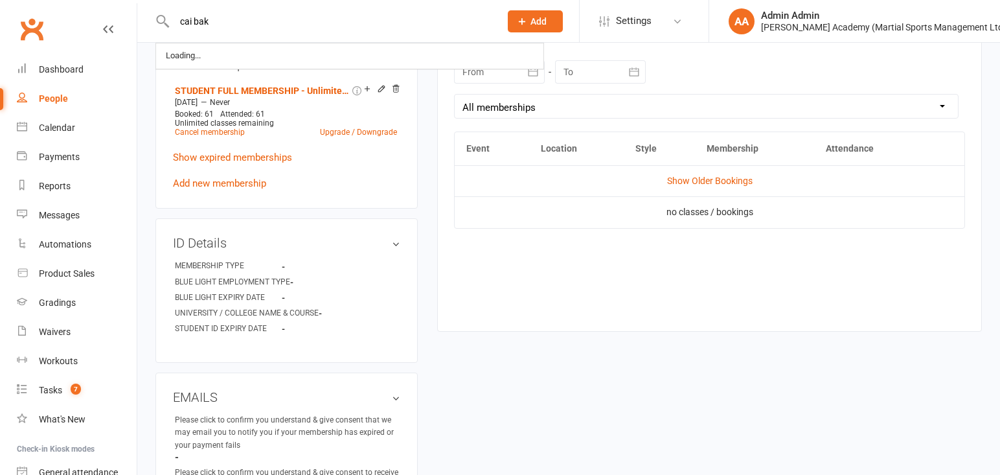
type input "cai bak"
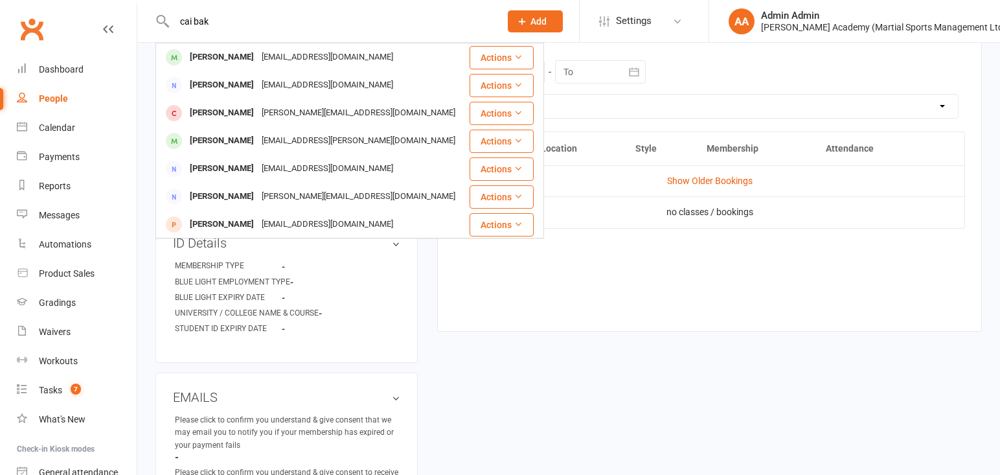
scroll to position [569, 1]
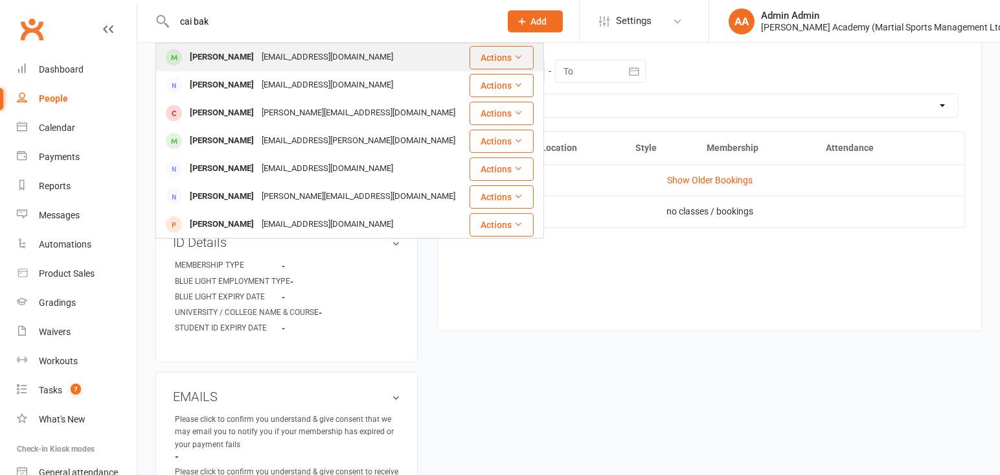
click at [258, 56] on div "[EMAIL_ADDRESS][DOMAIN_NAME]" at bounding box center [327, 57] width 139 height 19
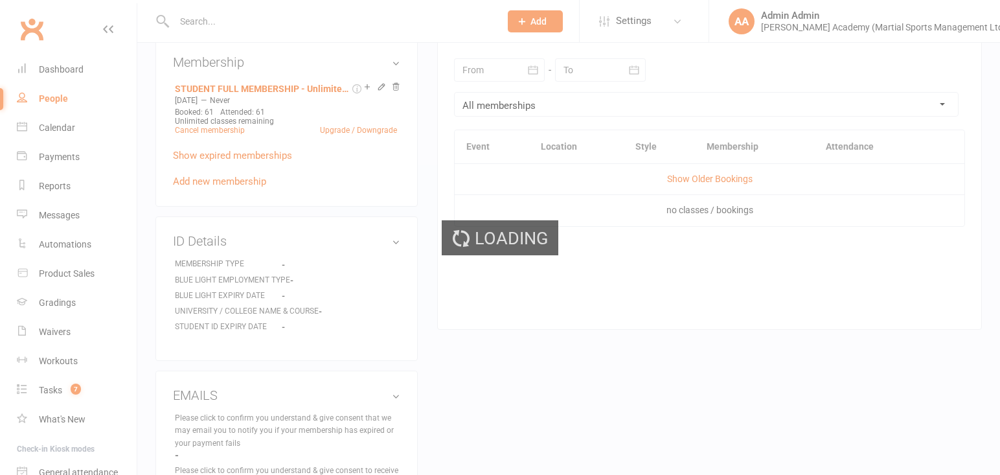
scroll to position [574, 0]
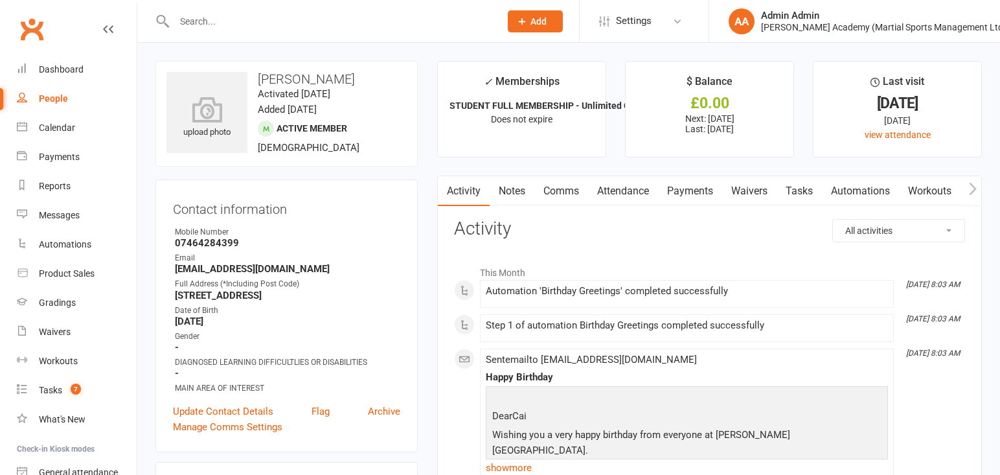
click at [636, 192] on link "Attendance" at bounding box center [623, 191] width 70 height 30
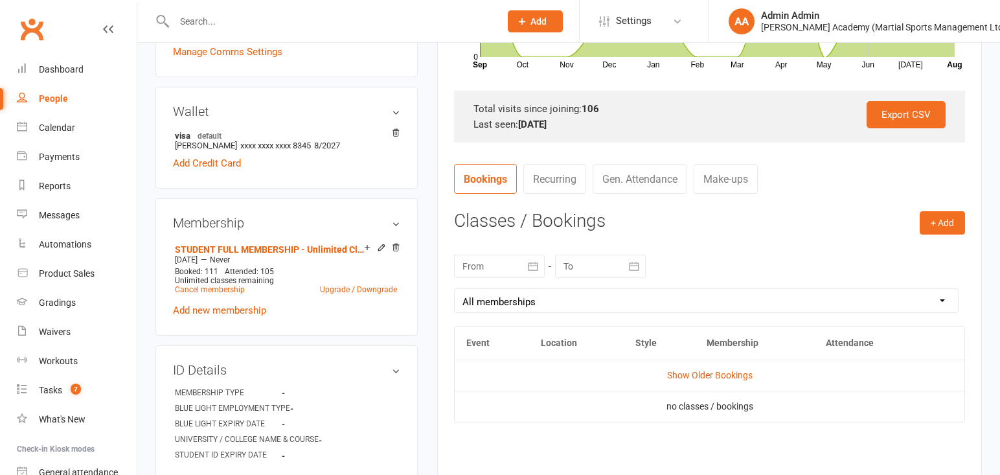
scroll to position [431, 0]
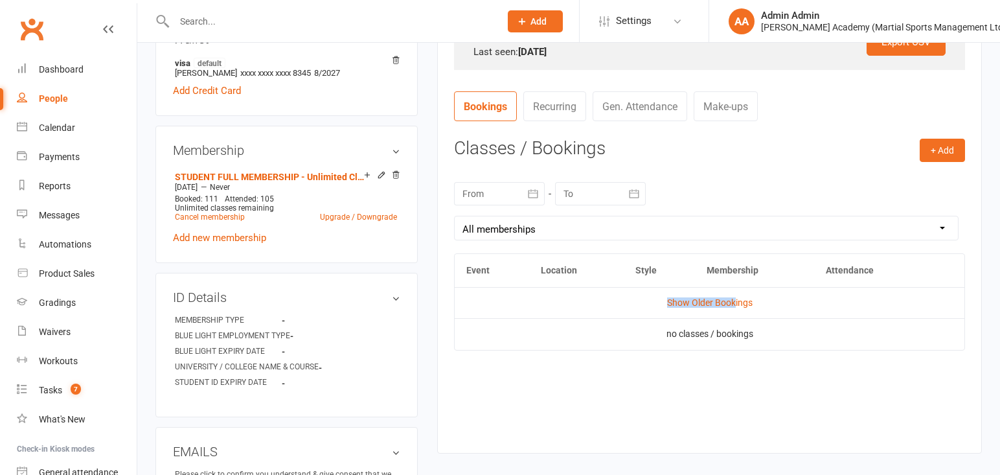
click at [734, 299] on td "Show Older Bookings" at bounding box center [710, 302] width 510 height 31
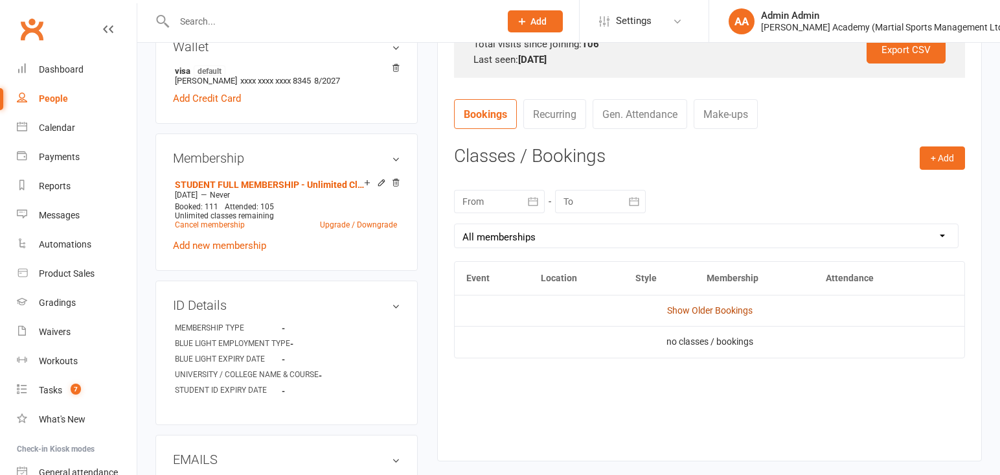
click at [747, 313] on link "Show Older Bookings" at bounding box center [709, 310] width 85 height 10
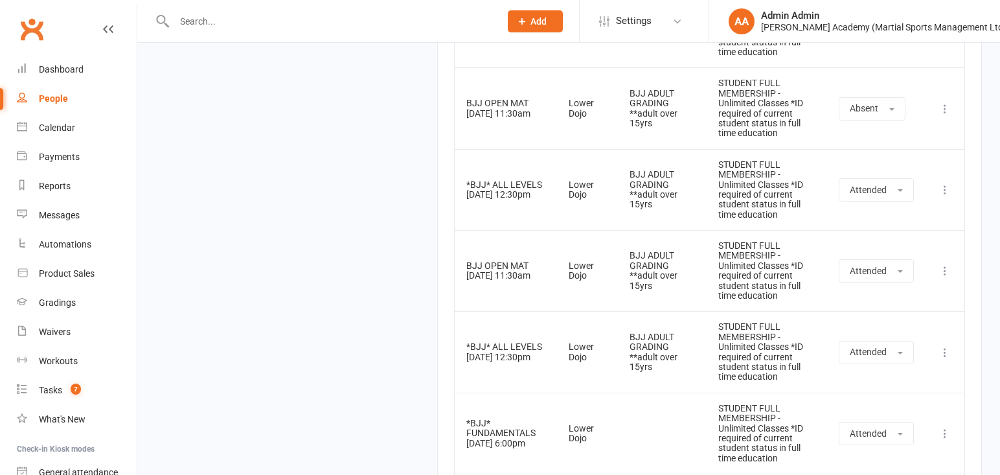
scroll to position [4657, 0]
click at [338, 32] on div at bounding box center [322, 21] width 335 height 42
click at [342, 26] on input "text" at bounding box center [330, 21] width 321 height 18
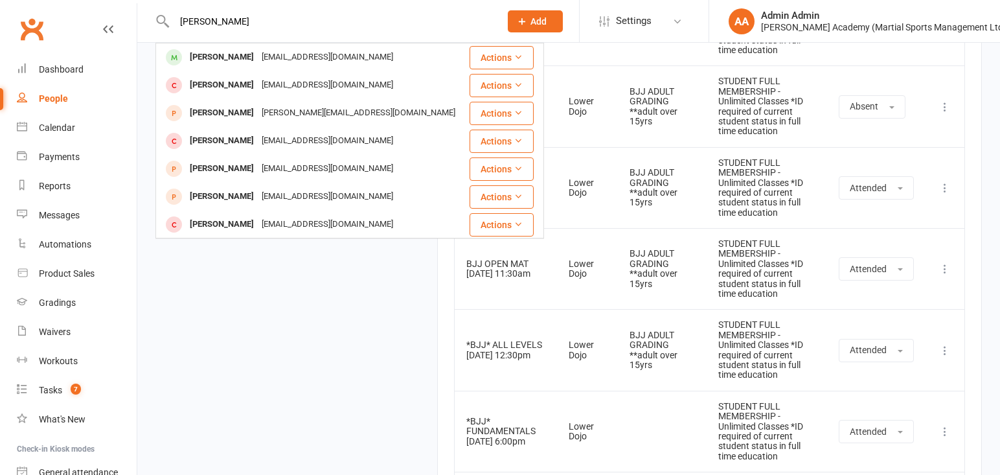
type input "[PERSON_NAME]"
drag, startPoint x: 340, startPoint y: 25, endPoint x: 323, endPoint y: 60, distance: 38.8
click at [322, 62] on div "[PERSON_NAME] [EMAIL_ADDRESS][DOMAIN_NAME]" at bounding box center [312, 57] width 311 height 27
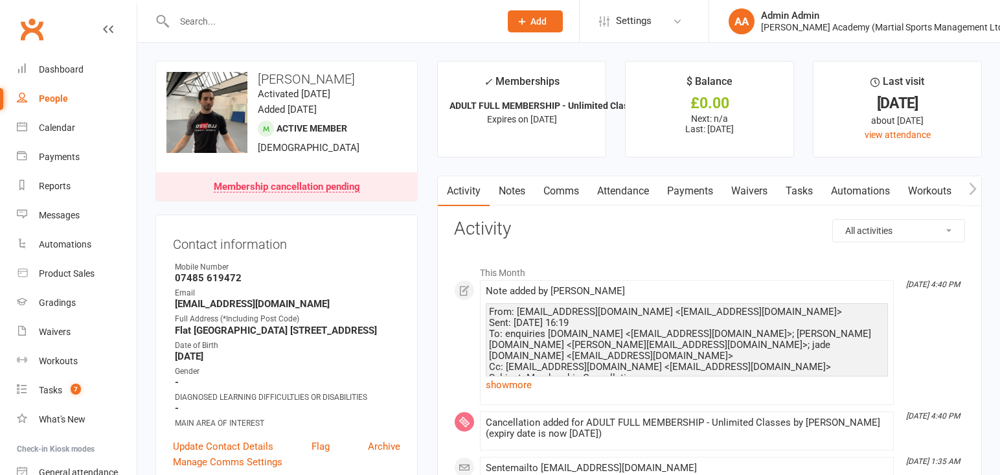
click at [192, 21] on input "text" at bounding box center [330, 21] width 321 height 18
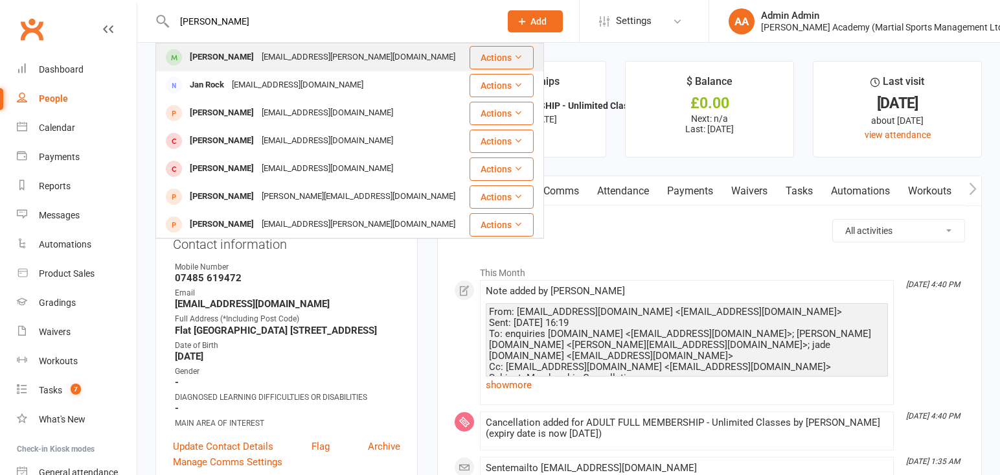
type input "[PERSON_NAME]"
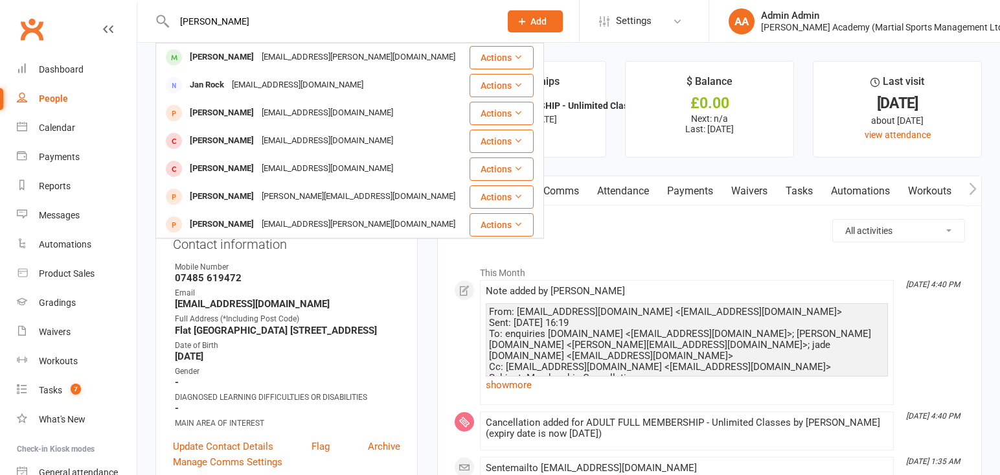
drag, startPoint x: 217, startPoint y: 57, endPoint x: 201, endPoint y: 63, distance: 16.8
click at [217, 57] on div "[PERSON_NAME]" at bounding box center [222, 57] width 72 height 19
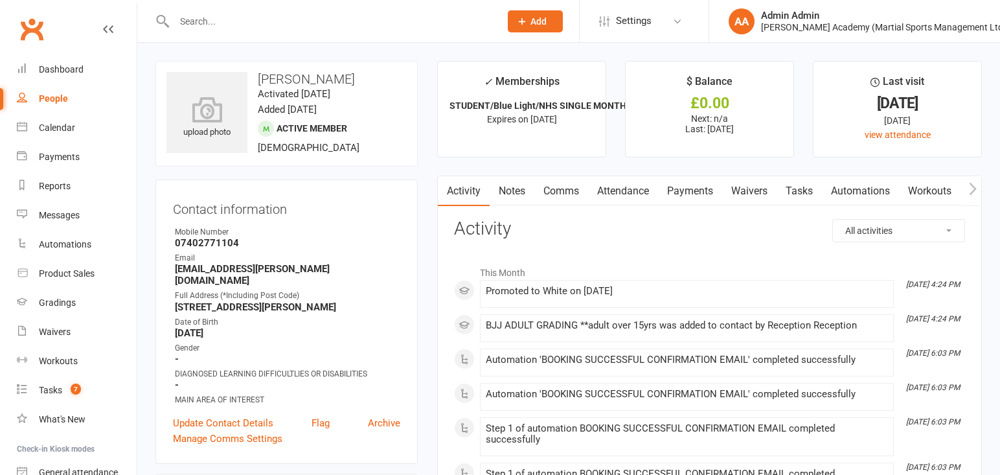
click at [638, 192] on link "Attendance" at bounding box center [623, 191] width 70 height 30
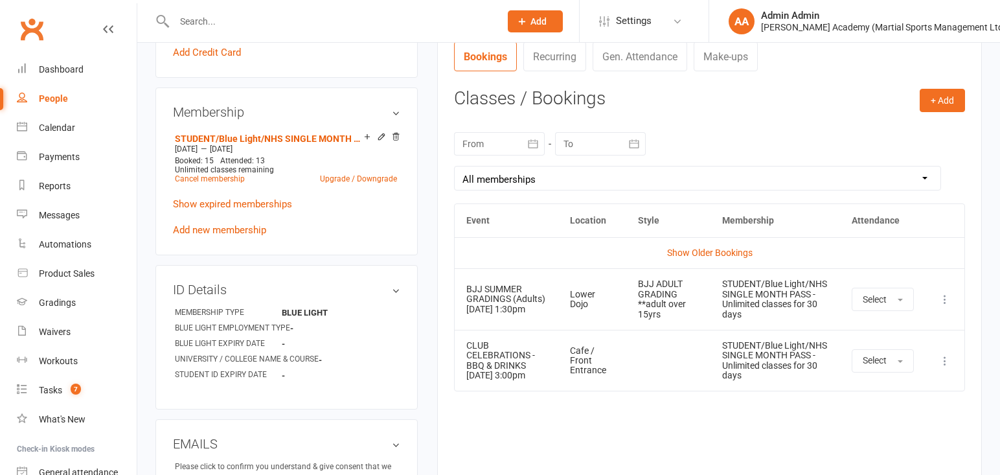
scroll to position [497, 0]
click at [695, 251] on link "Show Older Bookings" at bounding box center [709, 253] width 85 height 10
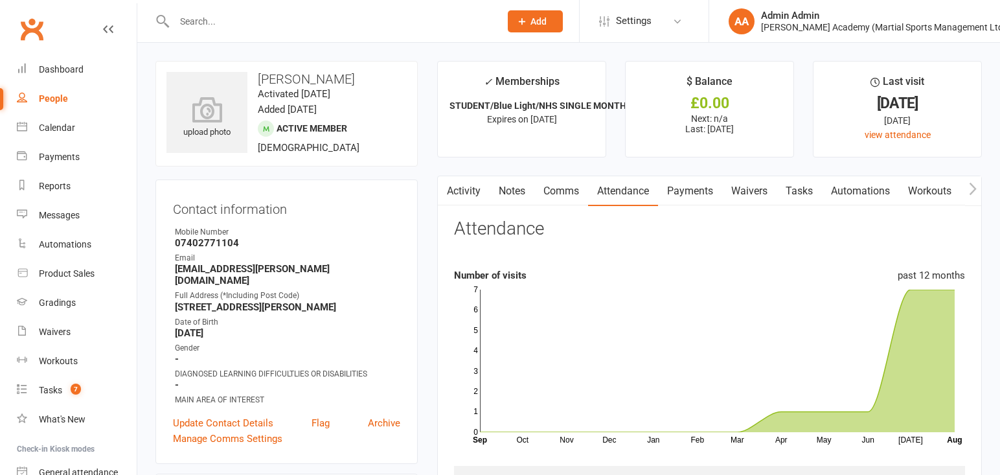
scroll to position [5, 0]
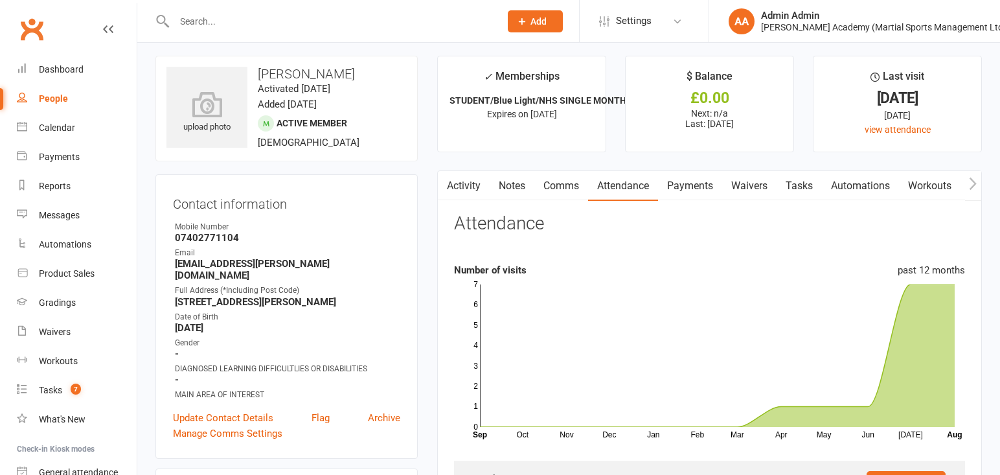
click at [207, 18] on input "text" at bounding box center [330, 21] width 321 height 18
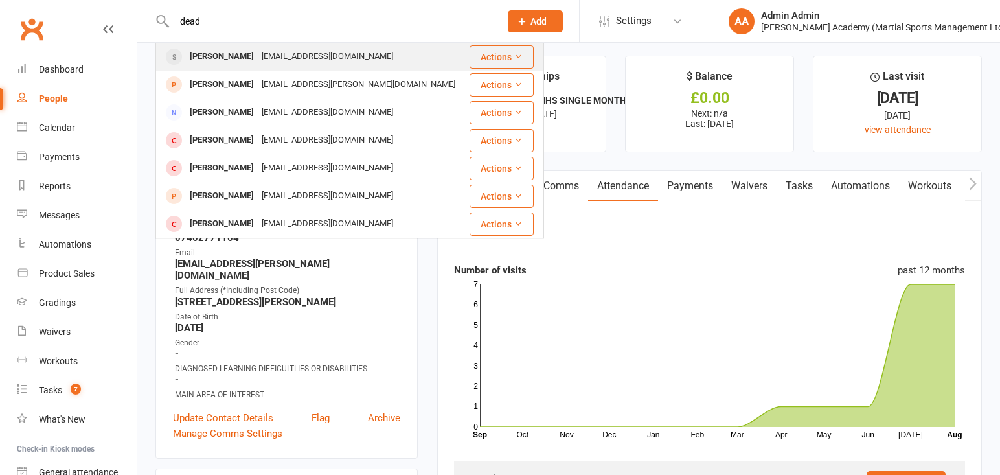
scroll to position [1, 0]
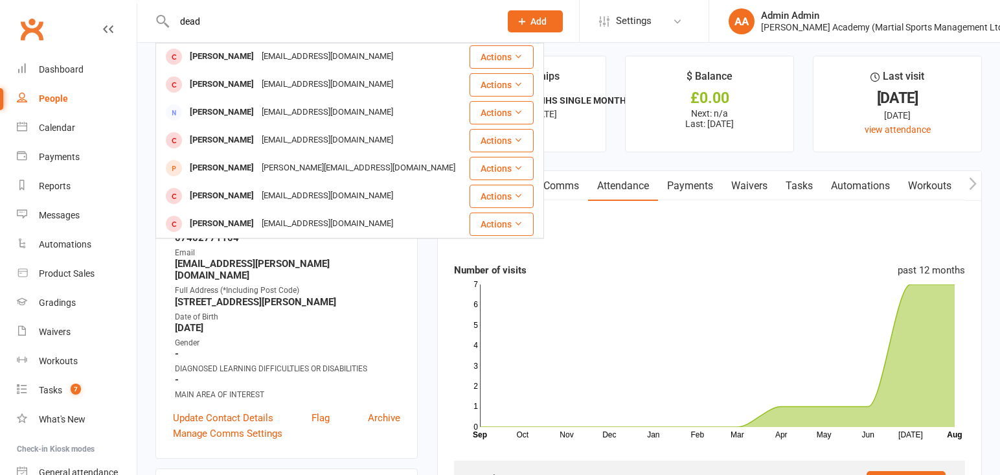
type input "dead"
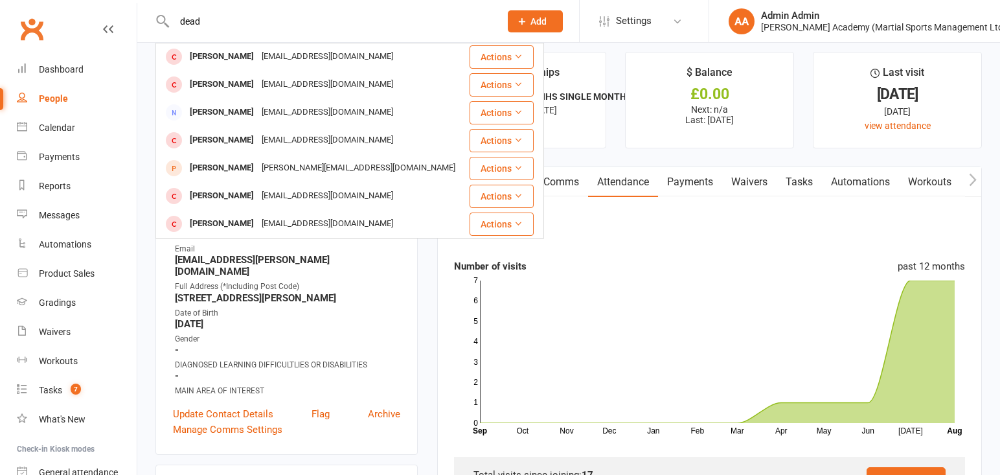
click at [258, 54] on div "[EMAIL_ADDRESS][DOMAIN_NAME]" at bounding box center [327, 56] width 139 height 19
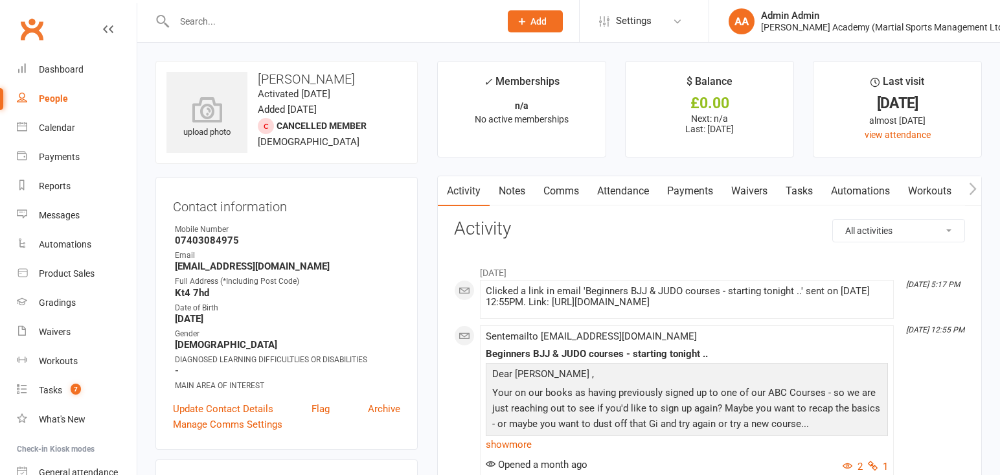
click at [272, 18] on input "text" at bounding box center [330, 21] width 321 height 18
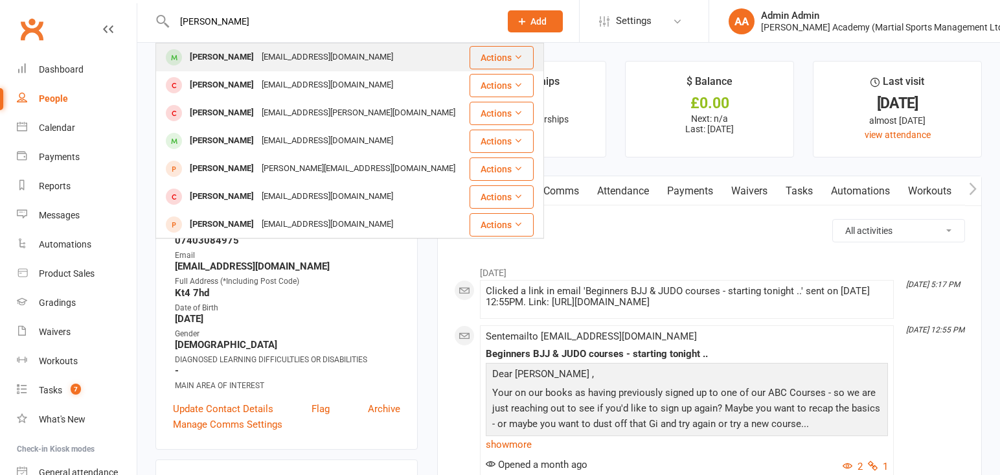
type input "[PERSON_NAME]"
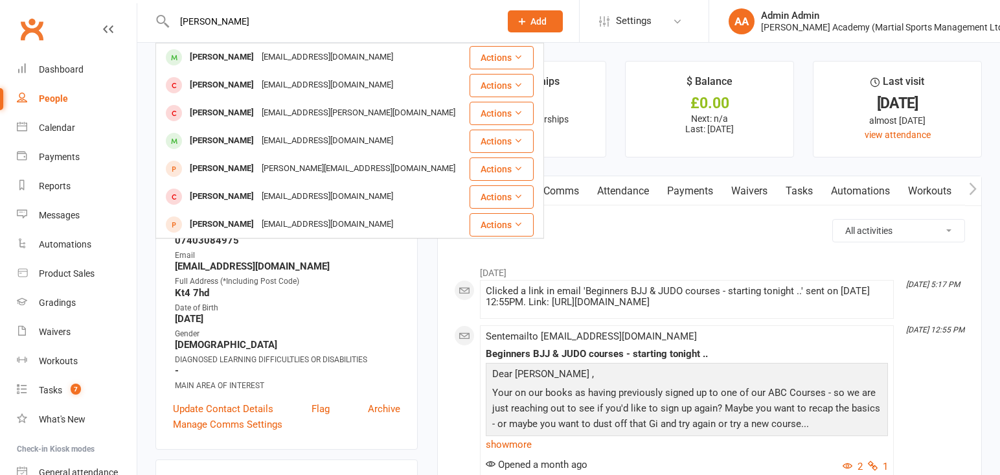
click at [258, 63] on div "[EMAIL_ADDRESS][DOMAIN_NAME]" at bounding box center [327, 57] width 139 height 19
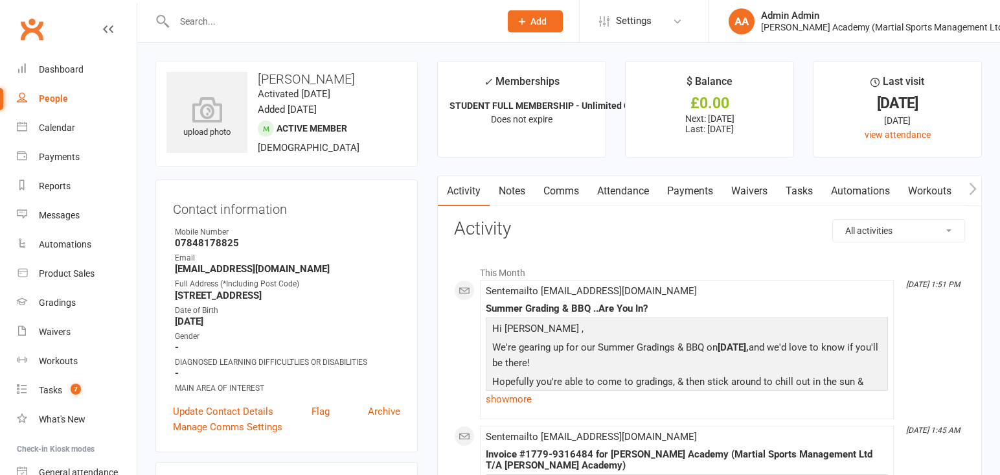
click at [630, 193] on link "Attendance" at bounding box center [623, 191] width 70 height 30
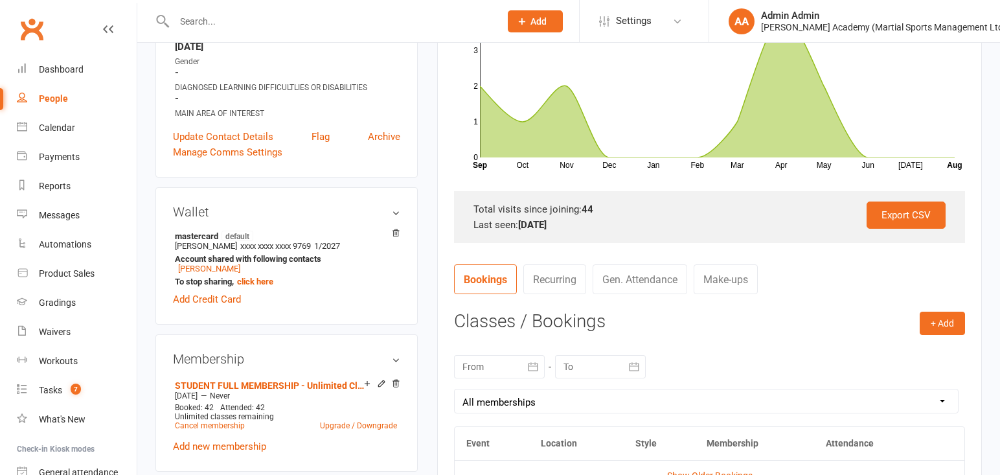
scroll to position [339, 0]
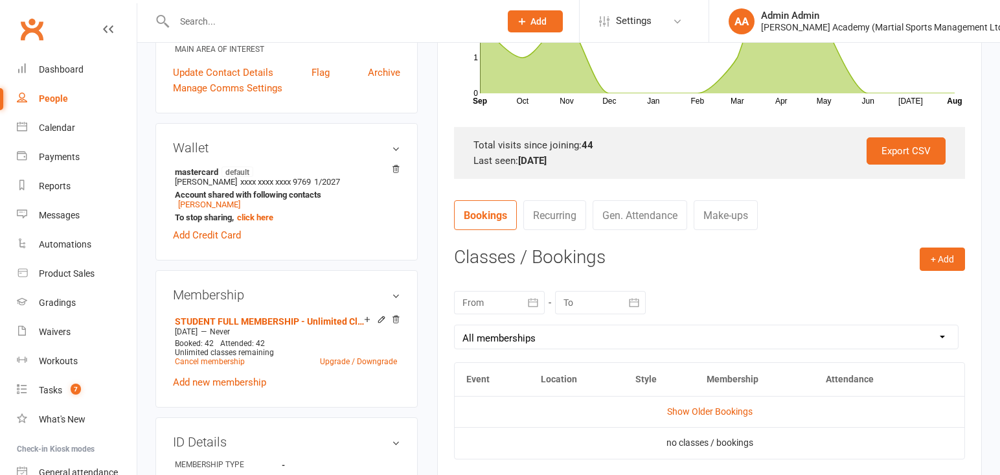
click at [362, 23] on input "text" at bounding box center [330, 21] width 321 height 18
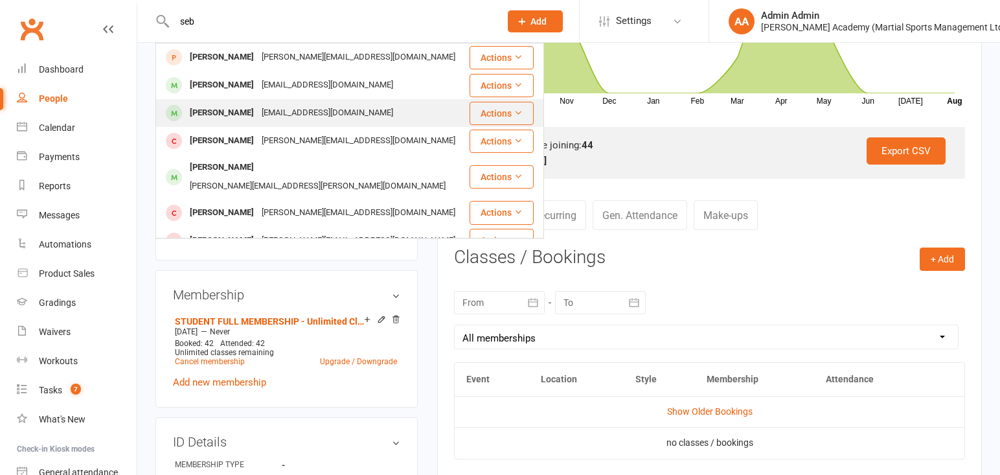
type input "seb"
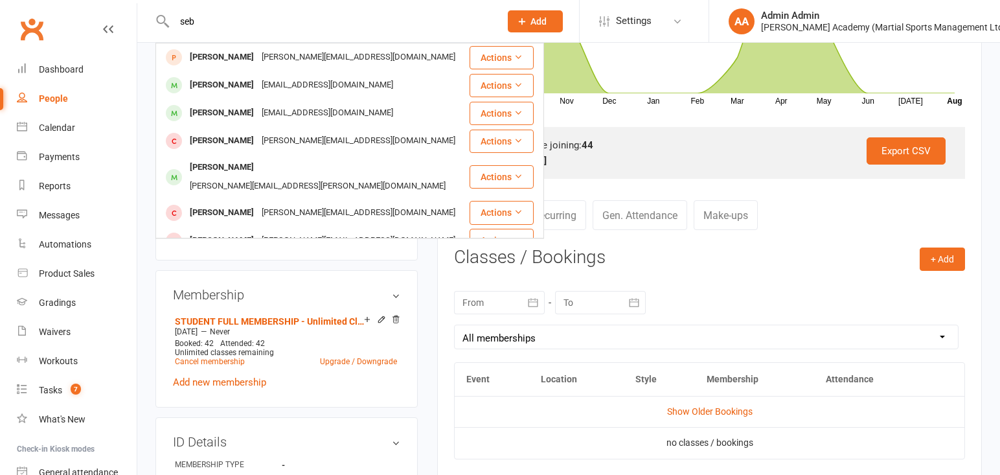
click at [234, 115] on div "[PERSON_NAME]" at bounding box center [222, 113] width 72 height 19
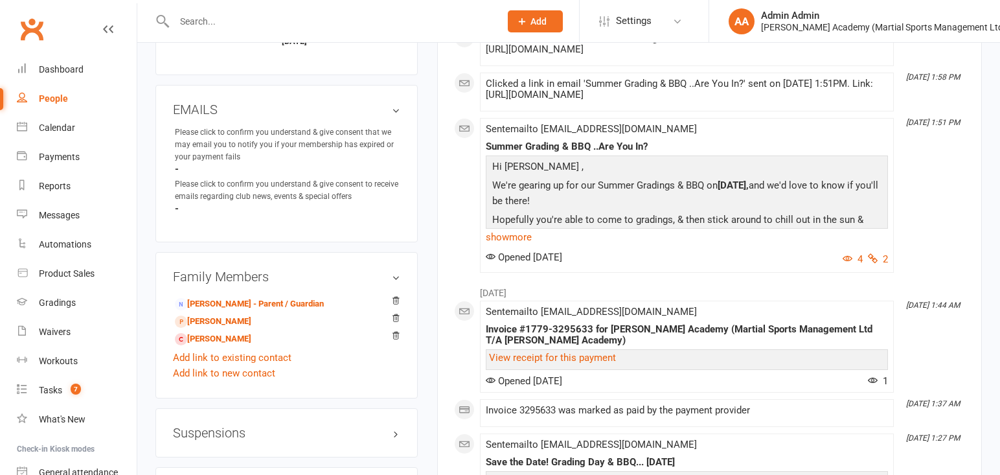
scroll to position [881, 0]
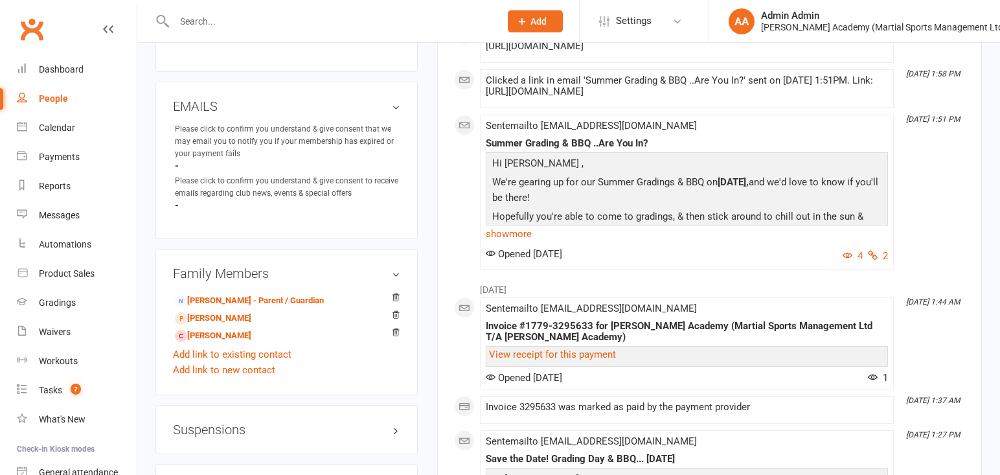
click at [301, 24] on input "text" at bounding box center [330, 21] width 321 height 18
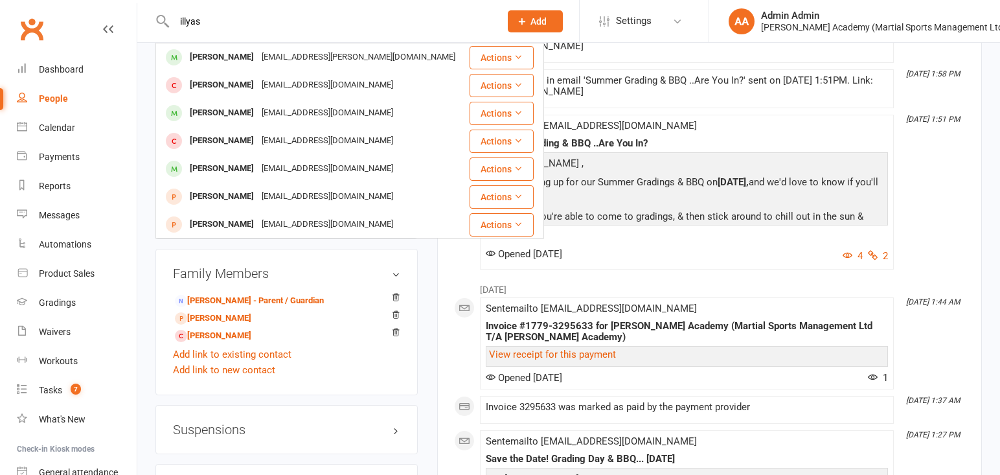
type input "ills"
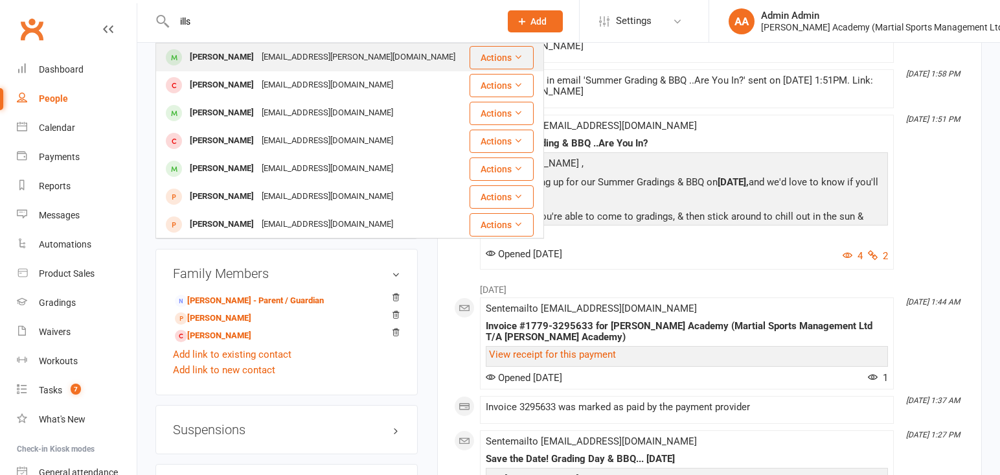
drag, startPoint x: 220, startPoint y: 12, endPoint x: 240, endPoint y: 60, distance: 51.6
click at [240, 60] on div "[PERSON_NAME]" at bounding box center [222, 57] width 72 height 19
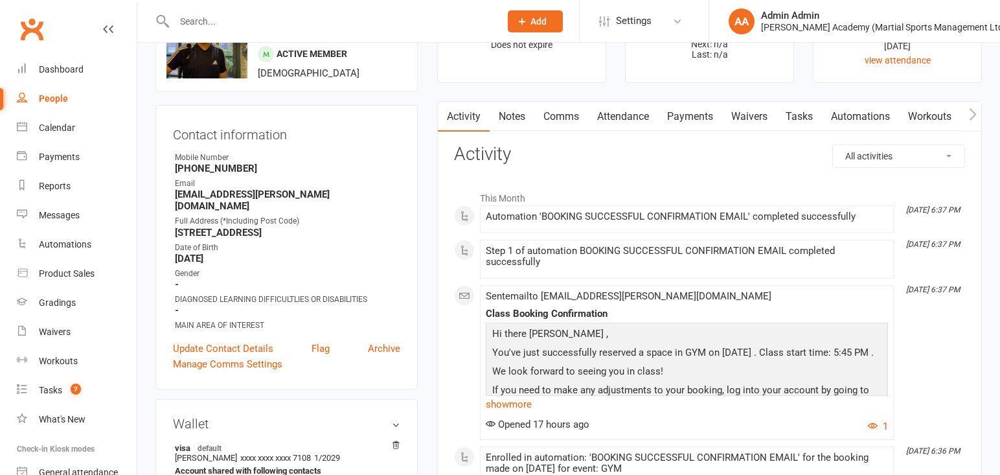
scroll to position [64, 0]
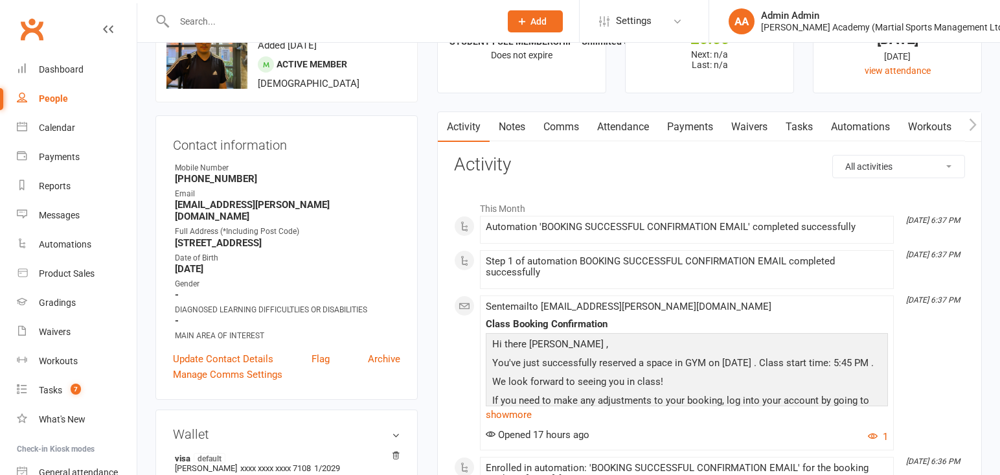
click at [633, 132] on link "Attendance" at bounding box center [623, 127] width 70 height 30
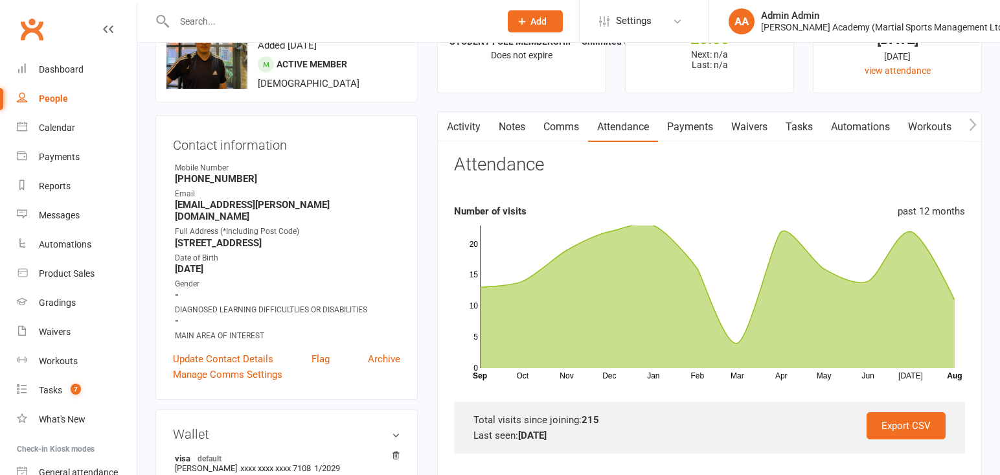
scroll to position [71, 0]
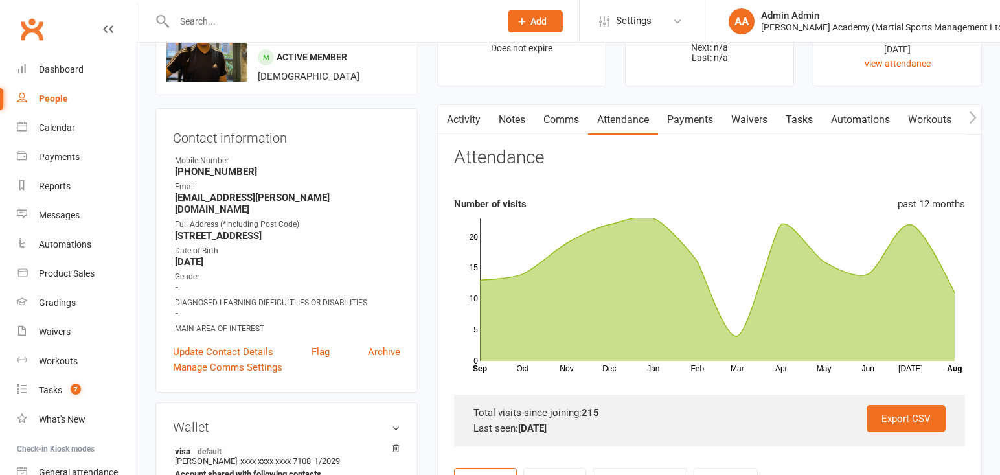
click at [406, 27] on input "text" at bounding box center [330, 21] width 321 height 18
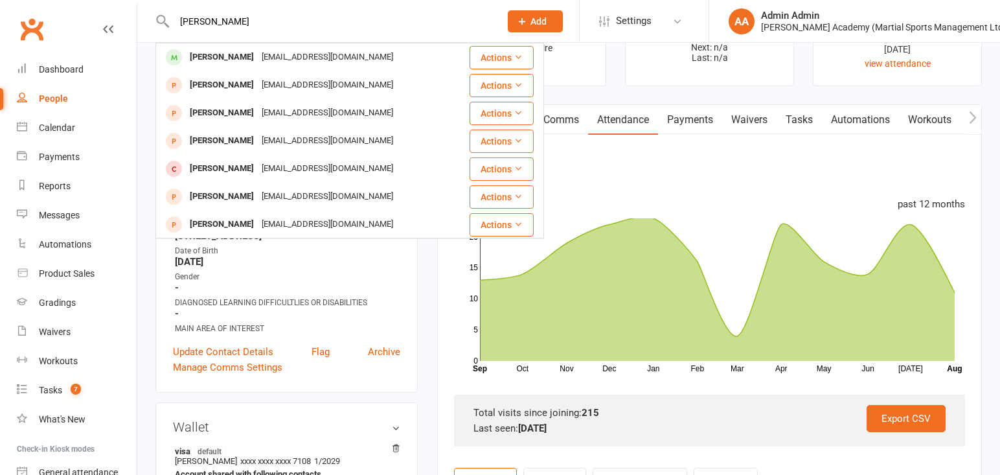
type input "[PERSON_NAME]"
drag, startPoint x: 406, startPoint y: 27, endPoint x: 224, endPoint y: 63, distance: 185.7
click at [224, 63] on div "[PERSON_NAME]" at bounding box center [222, 57] width 72 height 19
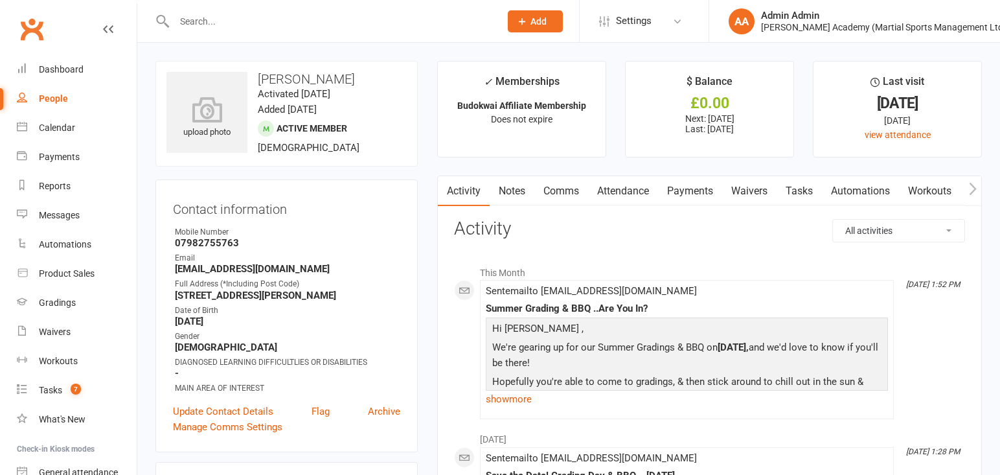
click at [646, 192] on link "Attendance" at bounding box center [623, 191] width 70 height 30
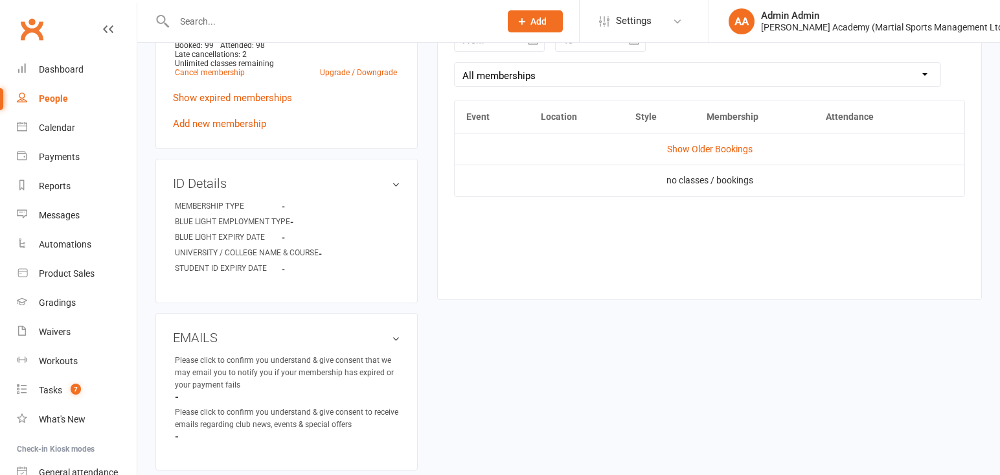
scroll to position [614, 0]
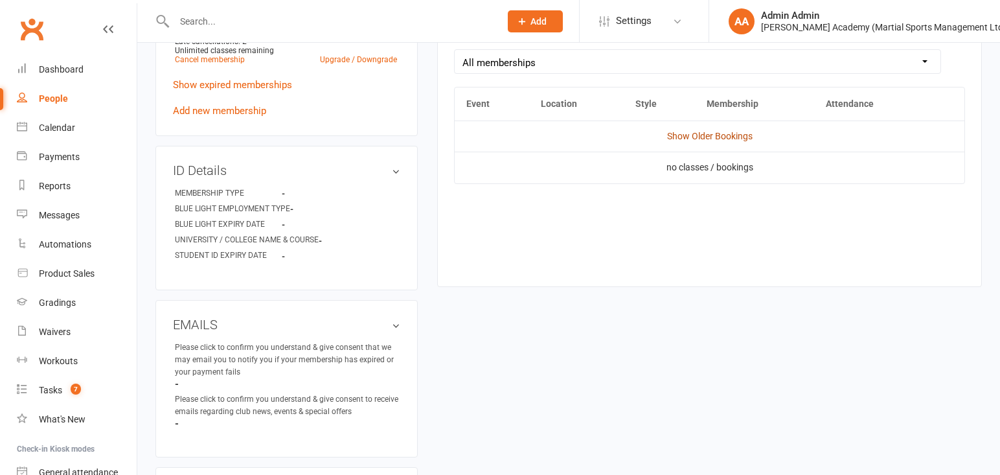
click at [710, 138] on link "Show Older Bookings" at bounding box center [709, 136] width 85 height 10
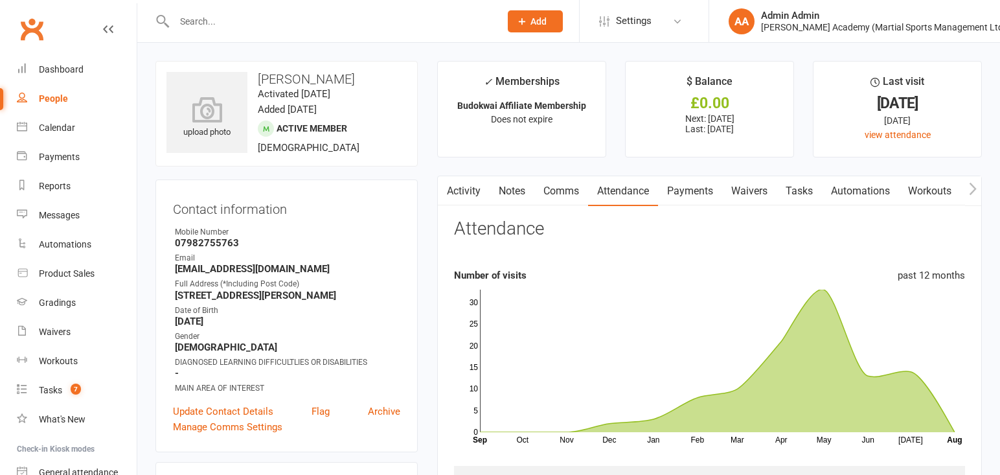
scroll to position [0, 0]
click at [366, 14] on input "text" at bounding box center [330, 21] width 321 height 18
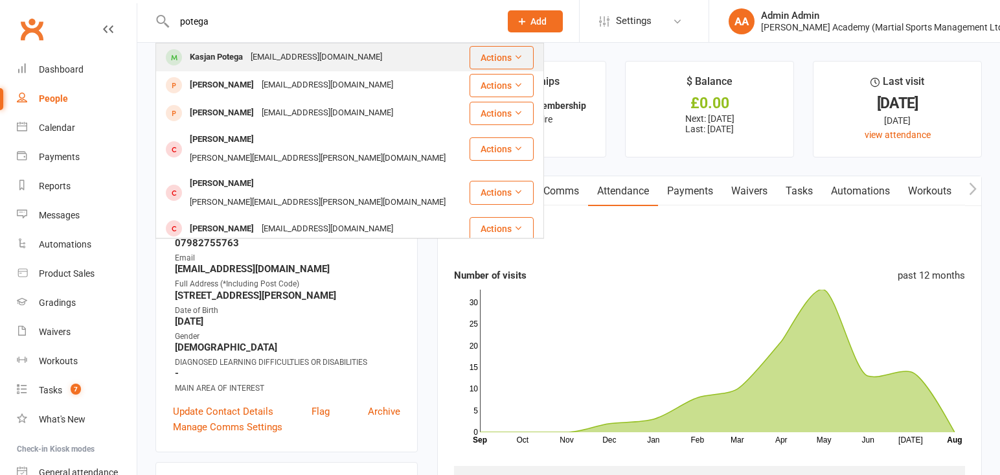
type input "potega"
click at [277, 56] on div "[EMAIL_ADDRESS][DOMAIN_NAME]" at bounding box center [316, 57] width 139 height 19
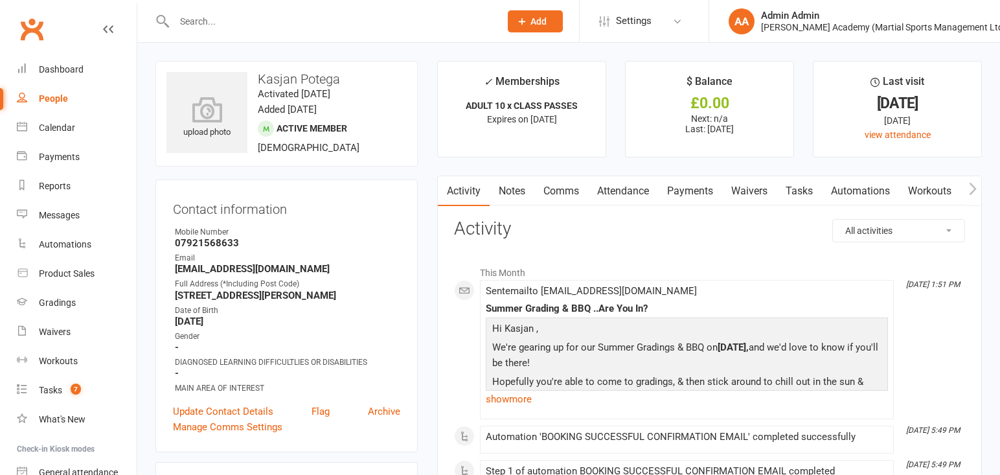
click at [648, 196] on link "Attendance" at bounding box center [623, 191] width 70 height 30
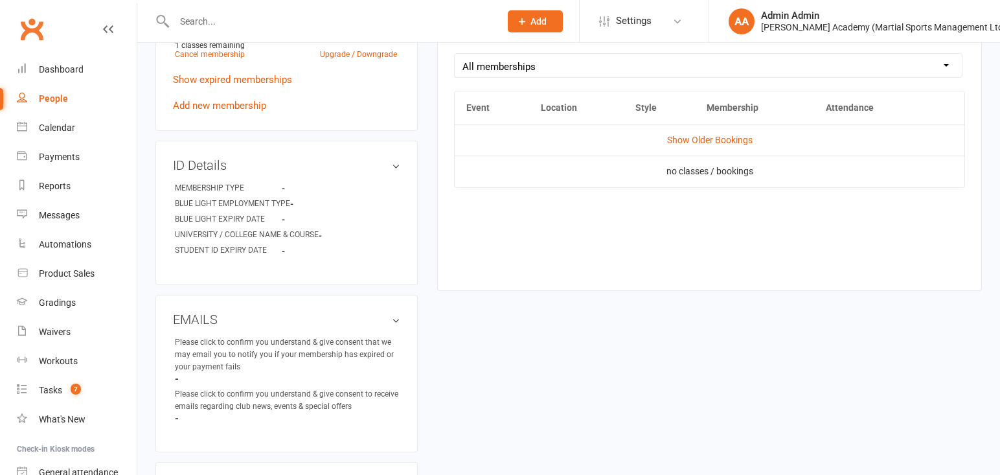
scroll to position [610, 0]
click at [699, 142] on link "Show Older Bookings" at bounding box center [709, 140] width 85 height 10
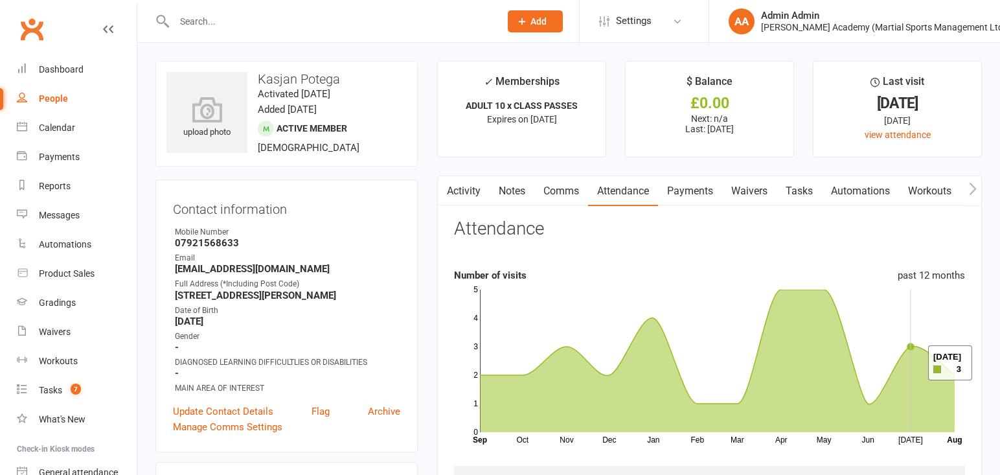
scroll to position [0, 0]
click at [70, 155] on div "Payments" at bounding box center [59, 157] width 41 height 10
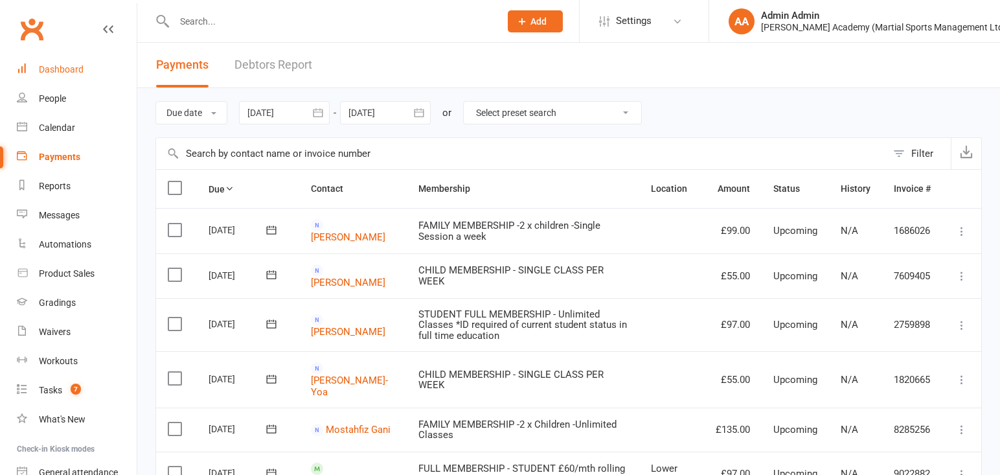
click at [76, 69] on div "Dashboard" at bounding box center [61, 69] width 45 height 10
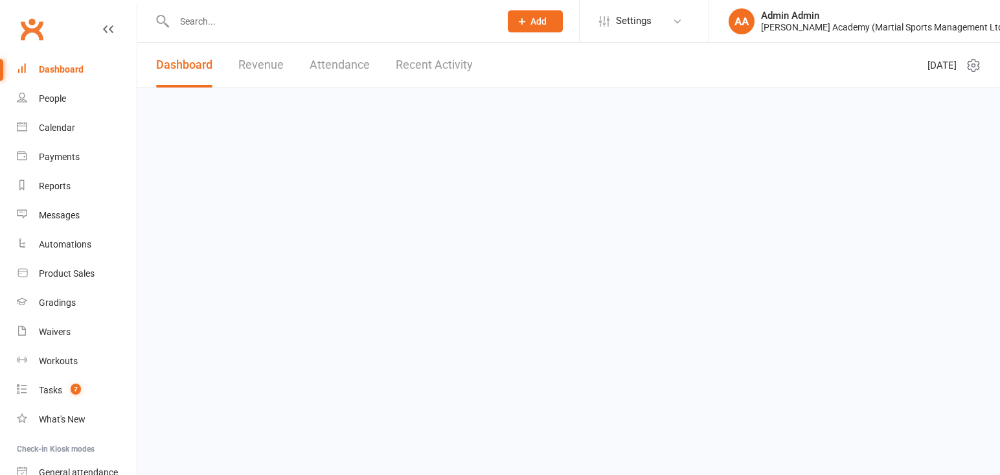
click at [269, 65] on link "Revenue" at bounding box center [260, 65] width 45 height 45
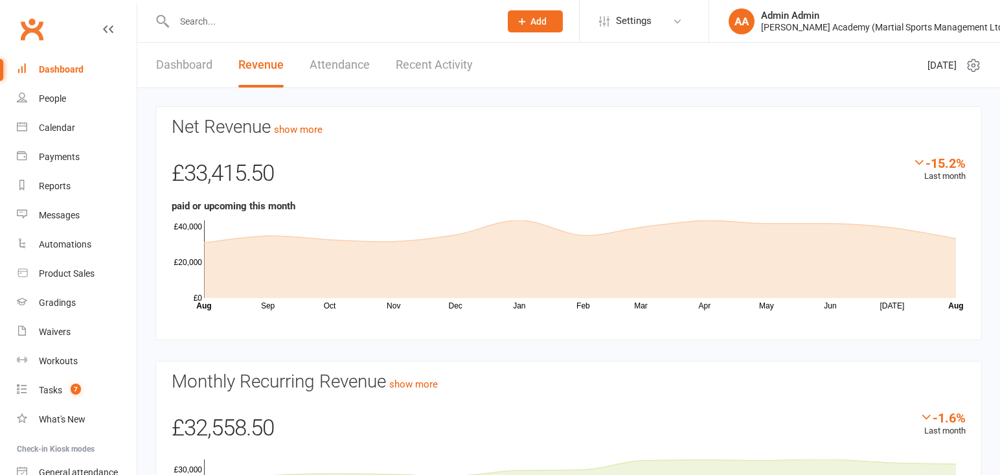
click at [311, 72] on link "Attendance" at bounding box center [340, 65] width 60 height 45
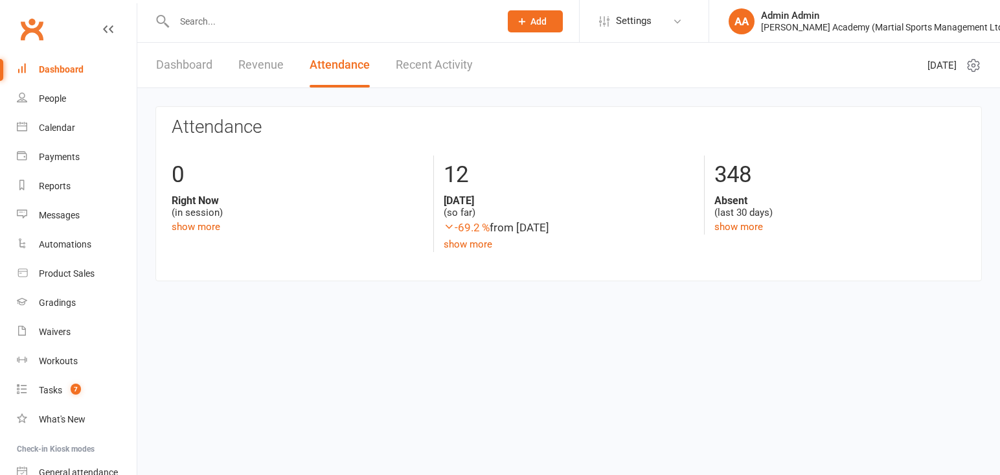
click at [304, 84] on div "Dashboard Revenue Attendance Recent Activity" at bounding box center [314, 65] width 354 height 45
click at [203, 17] on input "text" at bounding box center [330, 21] width 321 height 18
click at [213, 33] on div at bounding box center [322, 21] width 335 height 42
click at [212, 24] on input "text" at bounding box center [330, 21] width 321 height 18
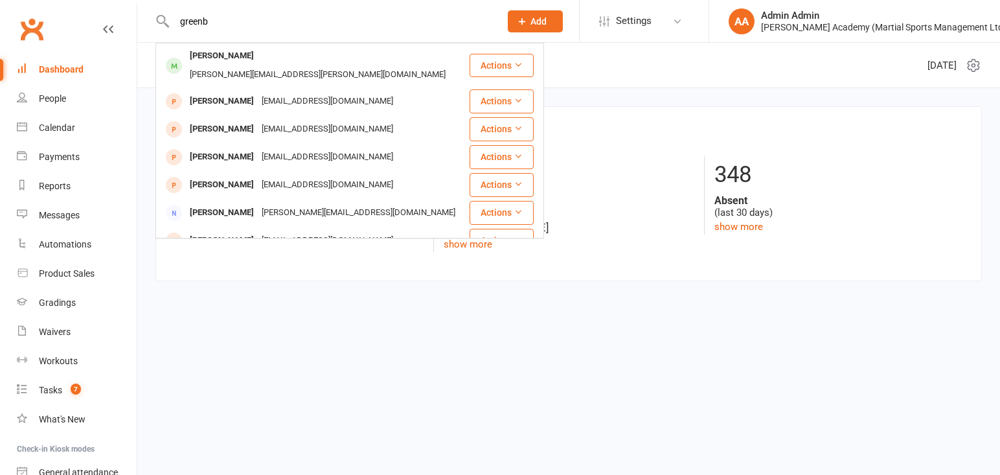
type input "green"
drag, startPoint x: 221, startPoint y: 31, endPoint x: 235, endPoint y: 59, distance: 31.3
click at [235, 59] on div "[PERSON_NAME]" at bounding box center [222, 56] width 72 height 19
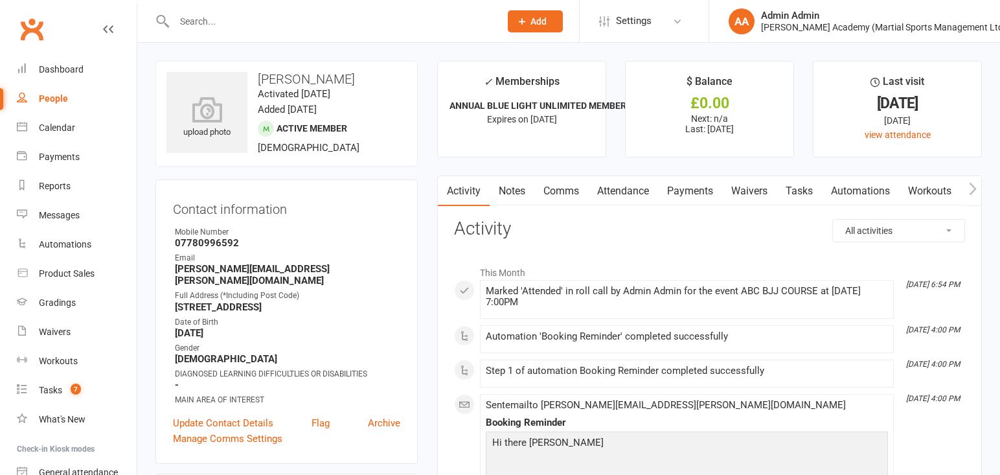
click at [642, 194] on link "Attendance" at bounding box center [623, 191] width 70 height 30
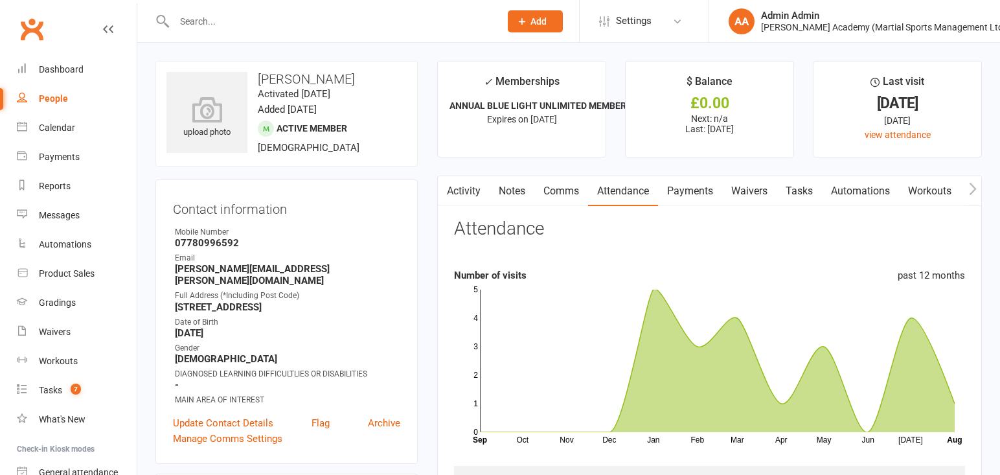
click at [273, 21] on input "text" at bounding box center [330, 21] width 321 height 18
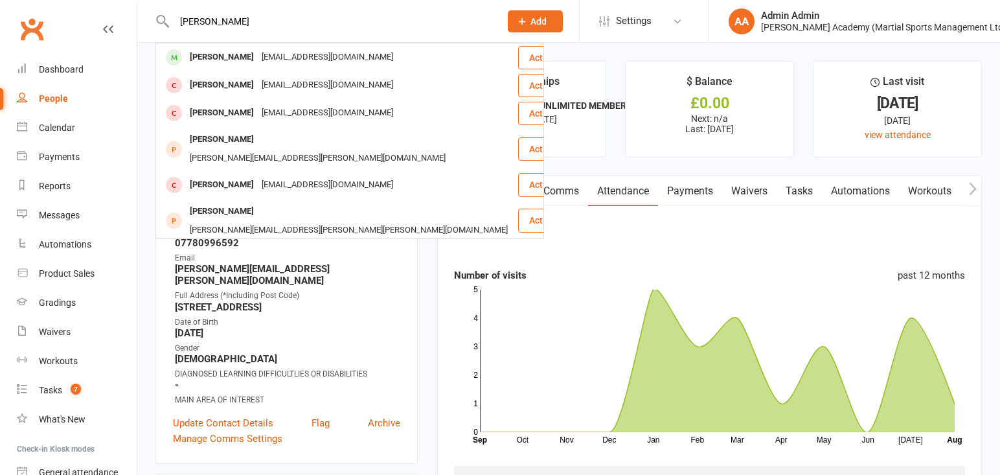
type input "[PERSON_NAME]"
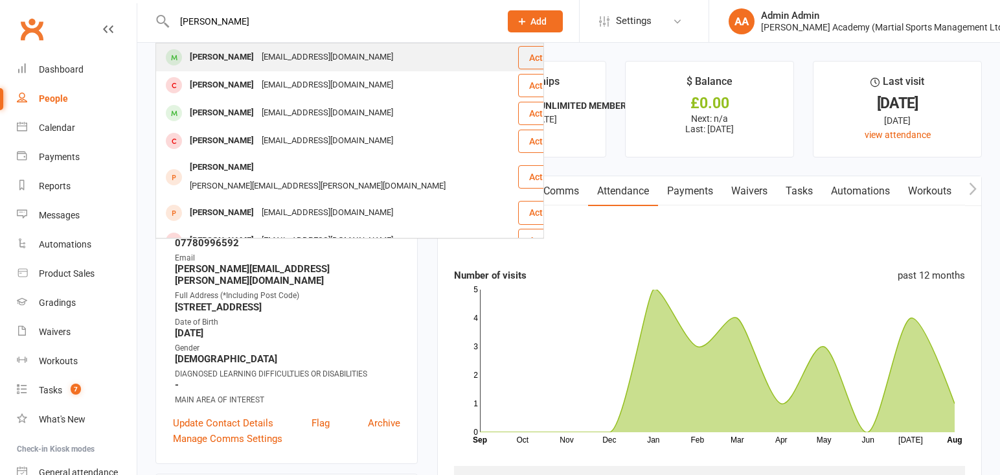
click at [225, 52] on div "[PERSON_NAME]" at bounding box center [222, 57] width 72 height 19
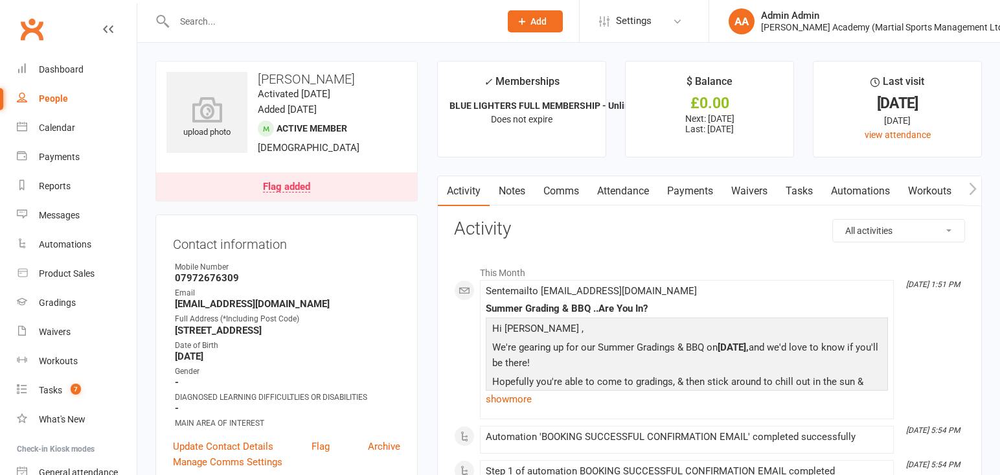
click at [302, 192] on div "Flag added" at bounding box center [286, 187] width 47 height 10
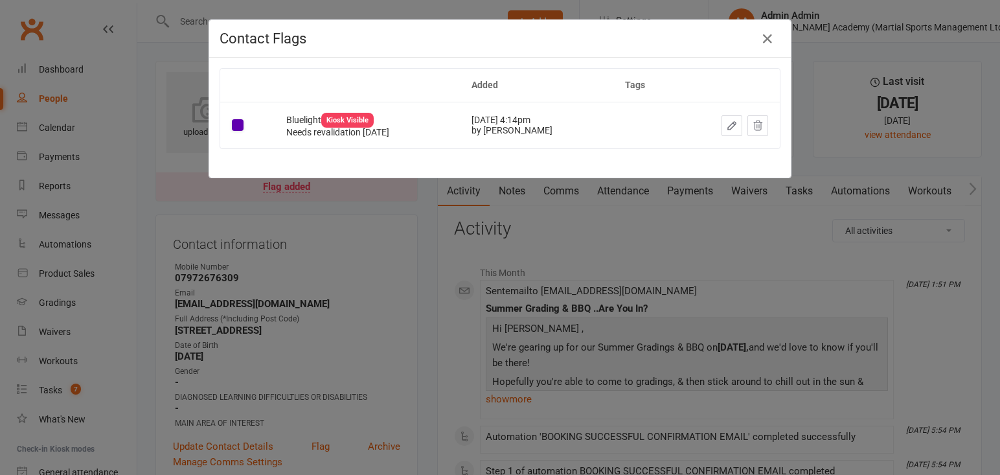
click at [603, 62] on div "Added Tags Bluelight Kiosk Visible Needs revalidation [DATE] [DATE] 4:14pm by […" at bounding box center [499, 118] width 581 height 120
click at [765, 41] on icon "button" at bounding box center [768, 39] width 16 height 16
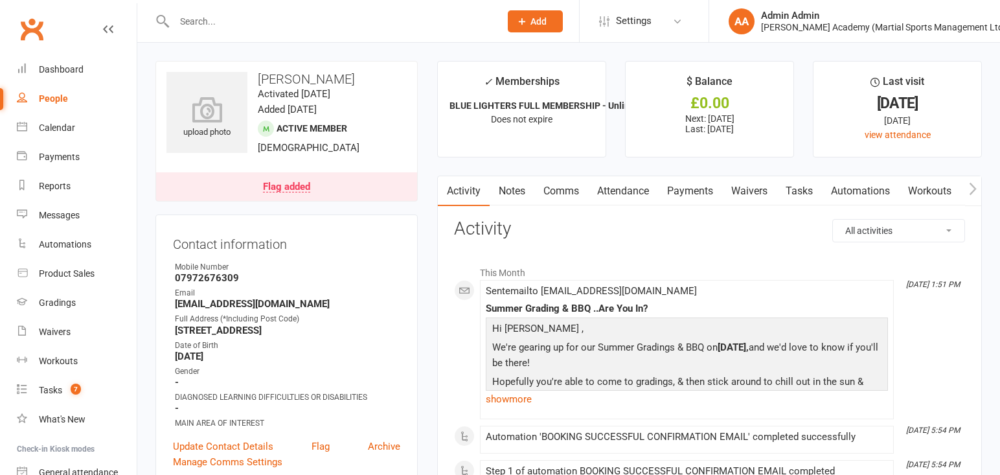
click at [629, 197] on link "Attendance" at bounding box center [623, 191] width 70 height 30
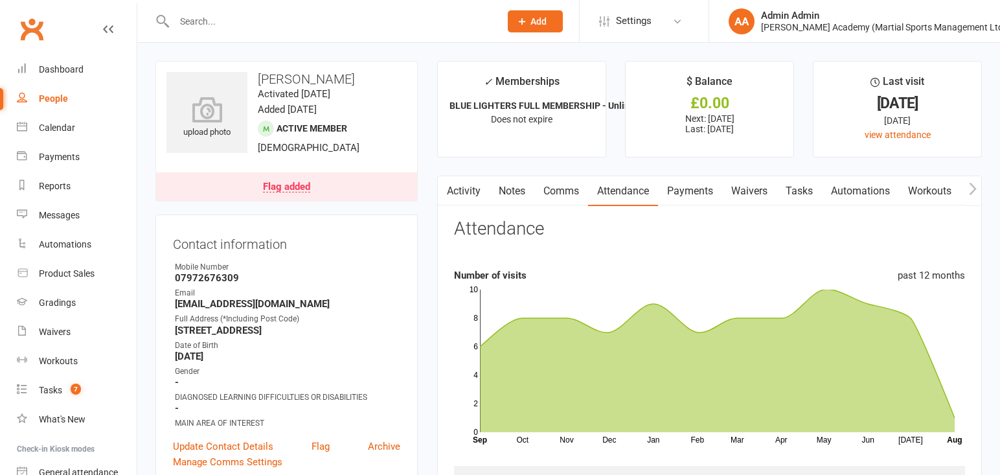
click at [212, 18] on input "text" at bounding box center [330, 21] width 321 height 18
type input "p"
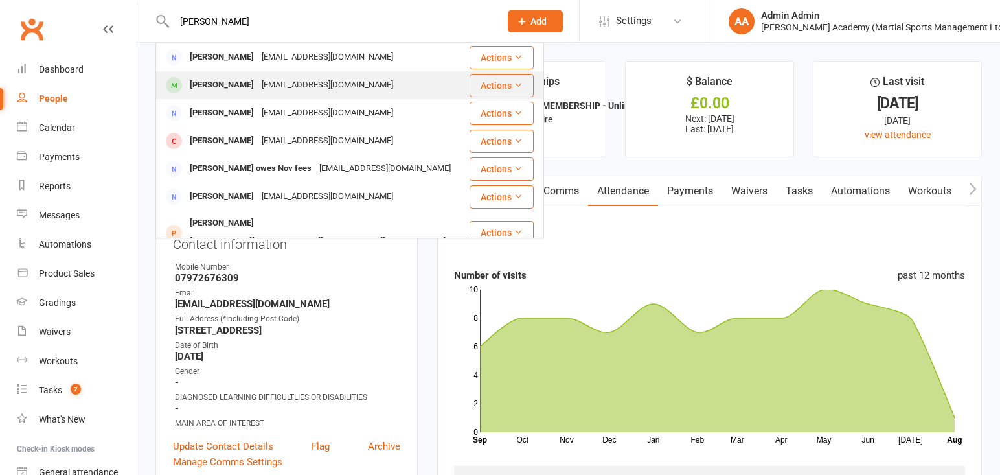
type input "[PERSON_NAME]"
click at [217, 88] on div "[PERSON_NAME]" at bounding box center [222, 85] width 72 height 19
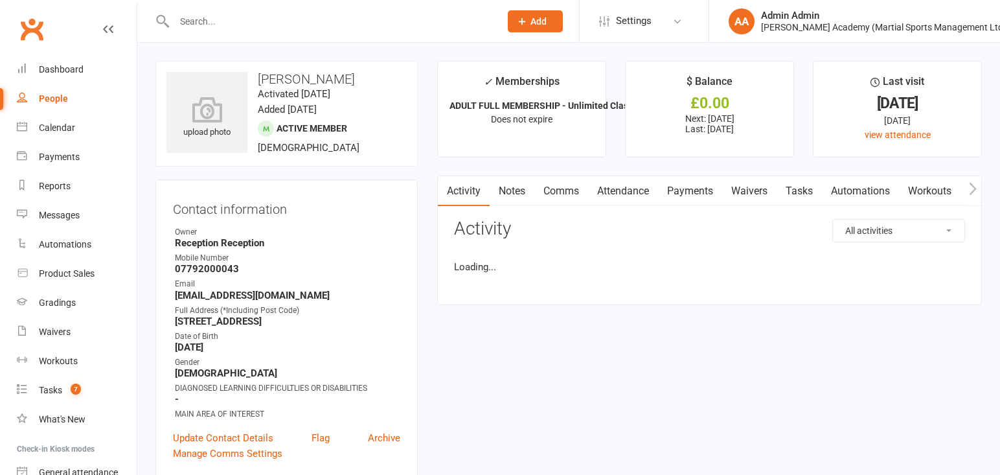
click at [205, 22] on input "text" at bounding box center [330, 21] width 321 height 18
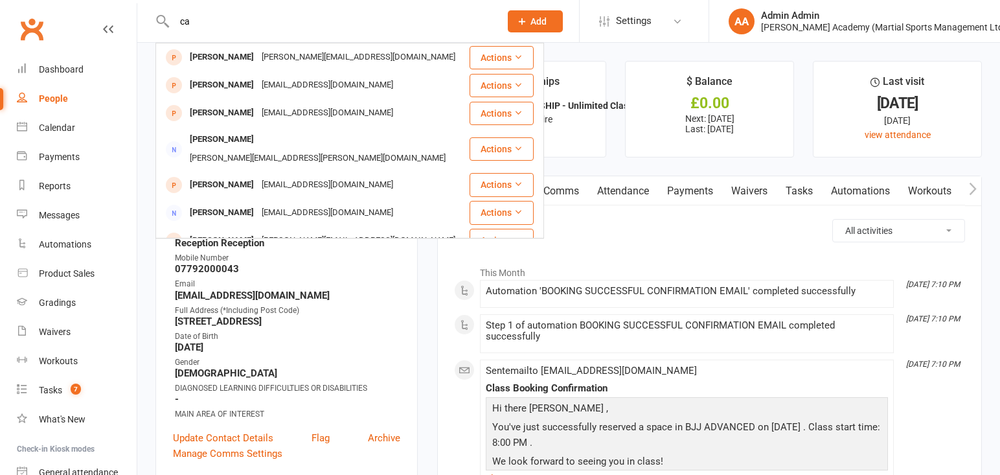
type input "c"
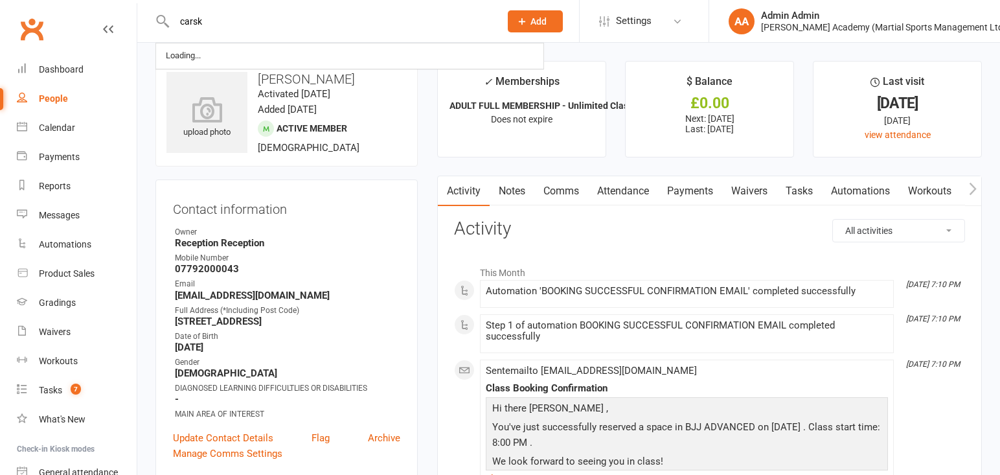
type input "carski"
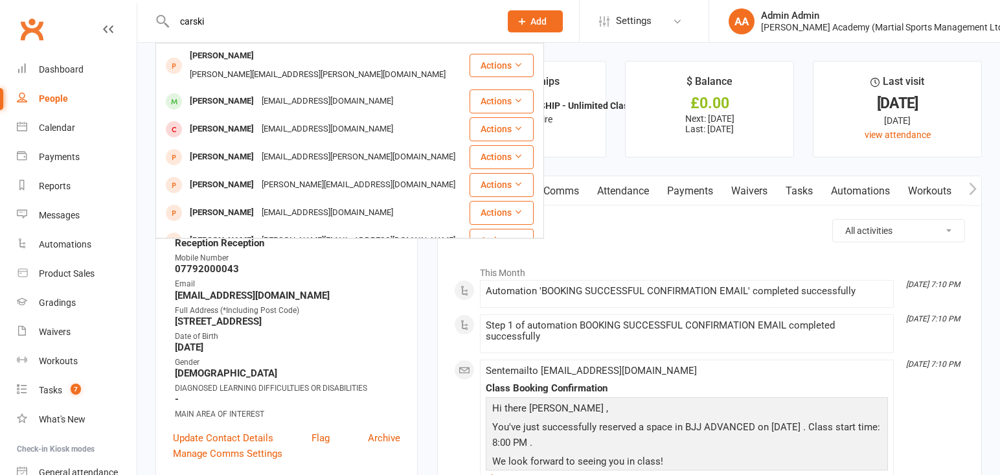
drag, startPoint x: 211, startPoint y: 23, endPoint x: 172, endPoint y: 21, distance: 39.5
click at [172, 21] on input "carski" at bounding box center [330, 21] width 321 height 18
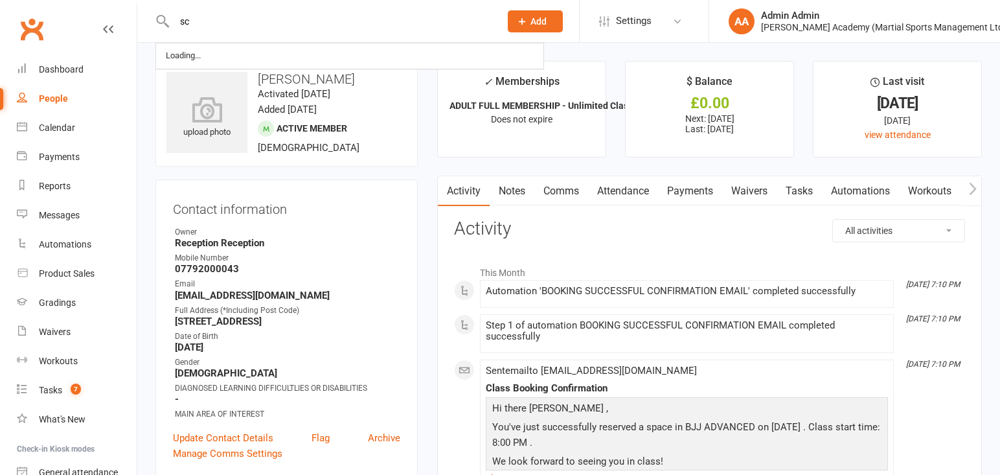
type input "s"
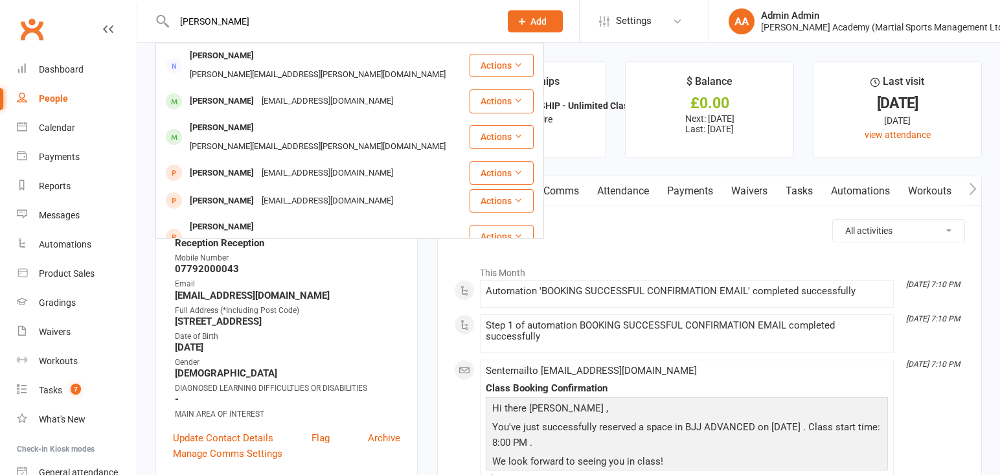
type input "[PERSON_NAME]"
drag, startPoint x: 172, startPoint y: 21, endPoint x: 232, endPoint y: 84, distance: 87.5
click at [232, 92] on div "[PERSON_NAME]" at bounding box center [222, 101] width 72 height 19
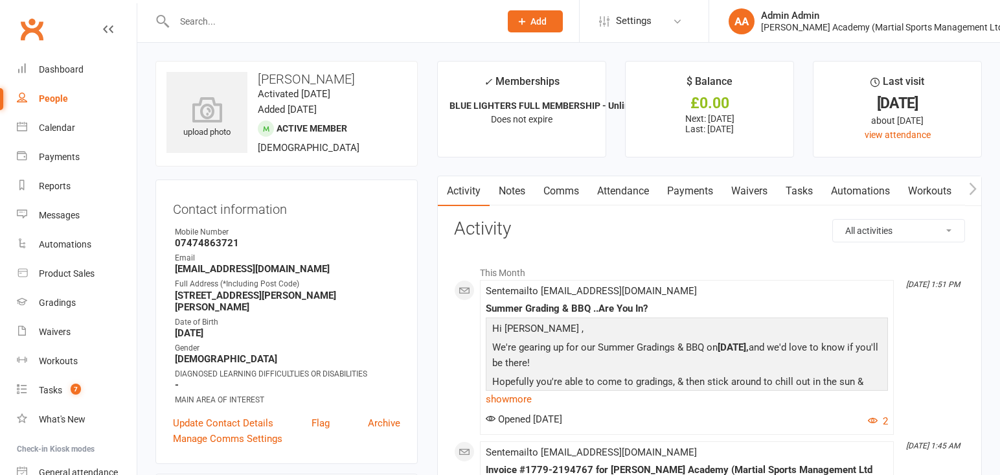
drag, startPoint x: 610, startPoint y: 195, endPoint x: 594, endPoint y: 194, distance: 15.6
click at [610, 195] on link "Attendance" at bounding box center [623, 191] width 70 height 30
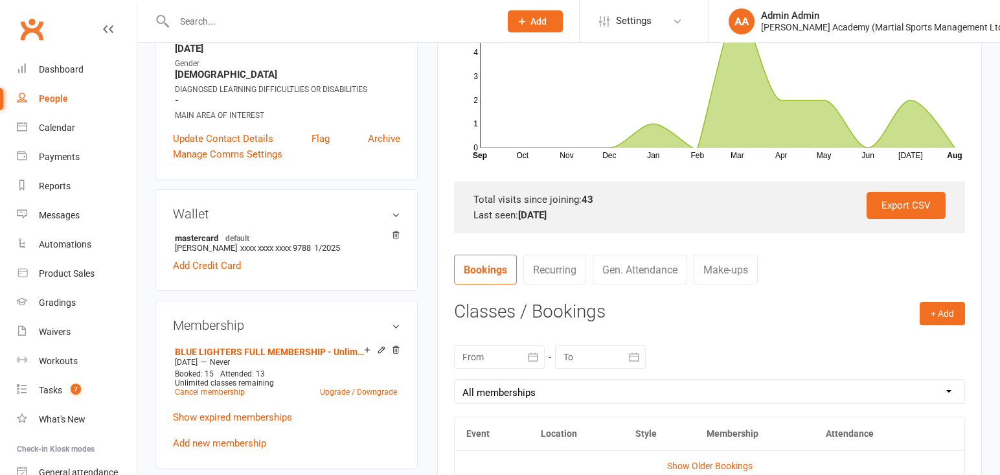
scroll to position [297, 0]
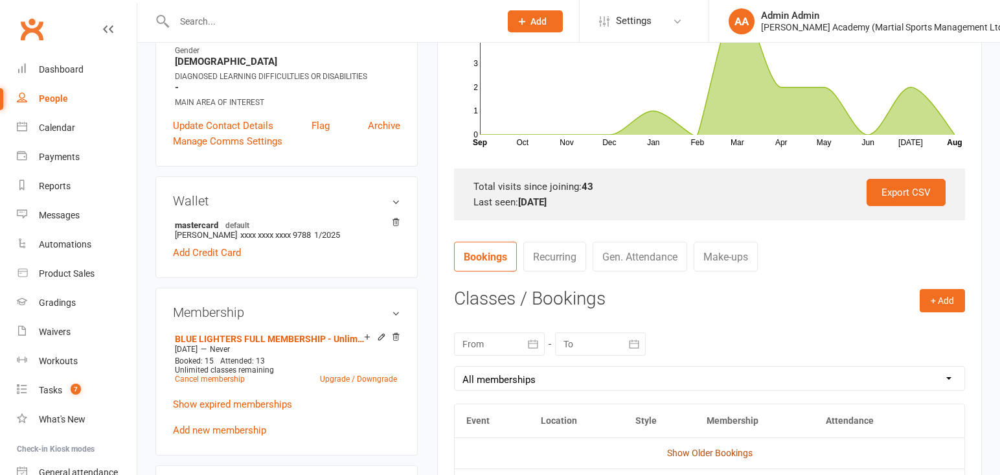
click at [677, 456] on link "Show Older Bookings" at bounding box center [709, 452] width 85 height 10
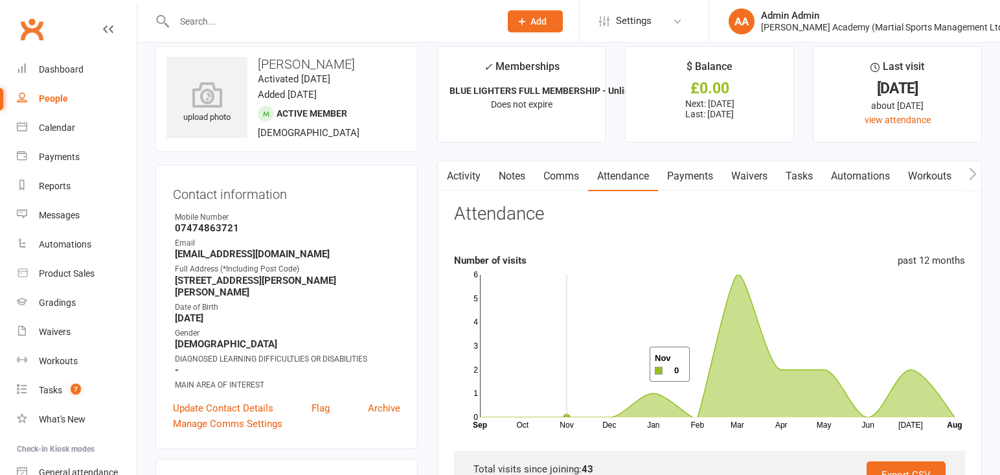
scroll to position [0, 0]
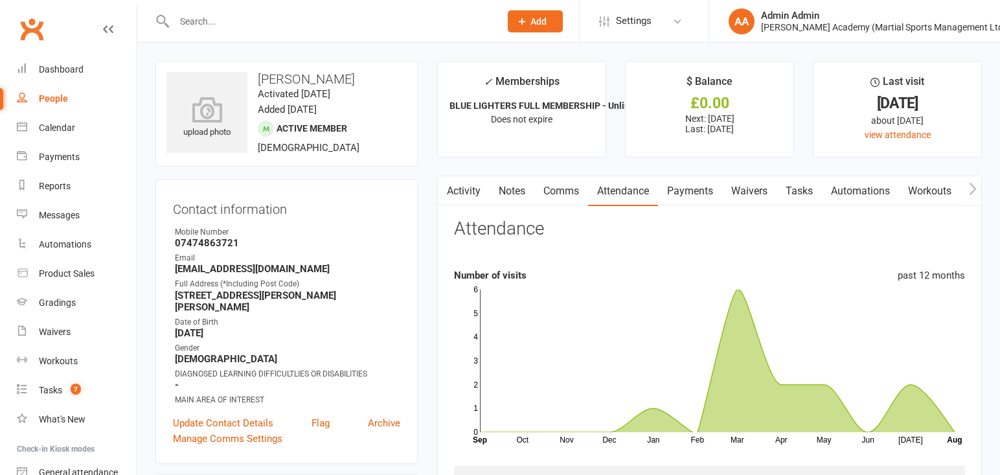
click at [306, 23] on input "text" at bounding box center [330, 21] width 321 height 18
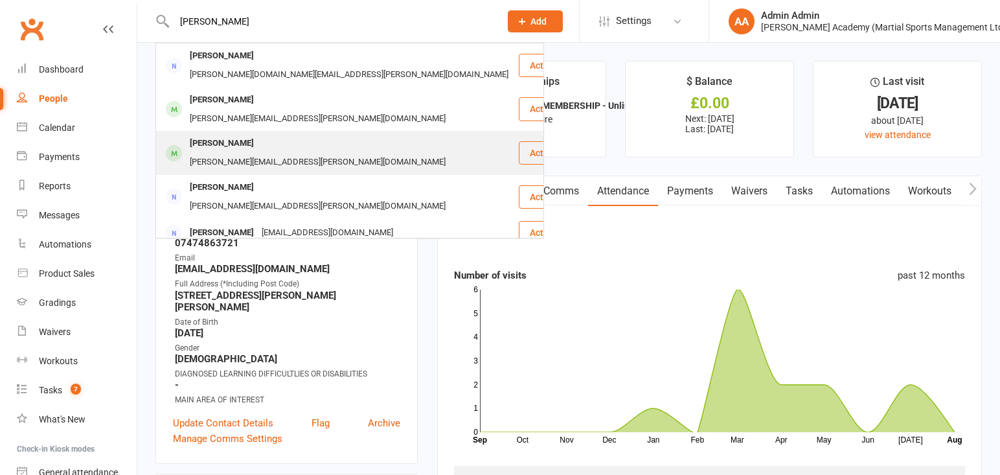
type input "[PERSON_NAME]"
click at [255, 134] on div "[PERSON_NAME]" at bounding box center [222, 143] width 72 height 19
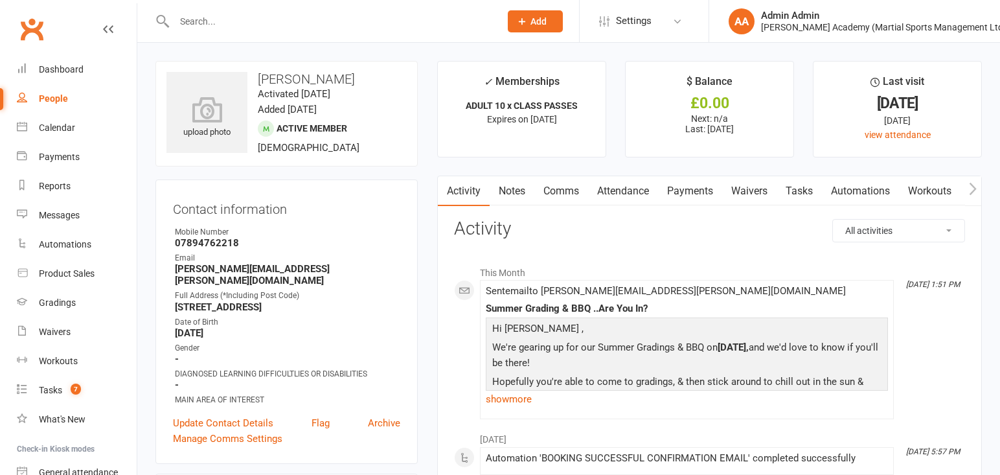
click at [649, 194] on link "Attendance" at bounding box center [623, 191] width 70 height 30
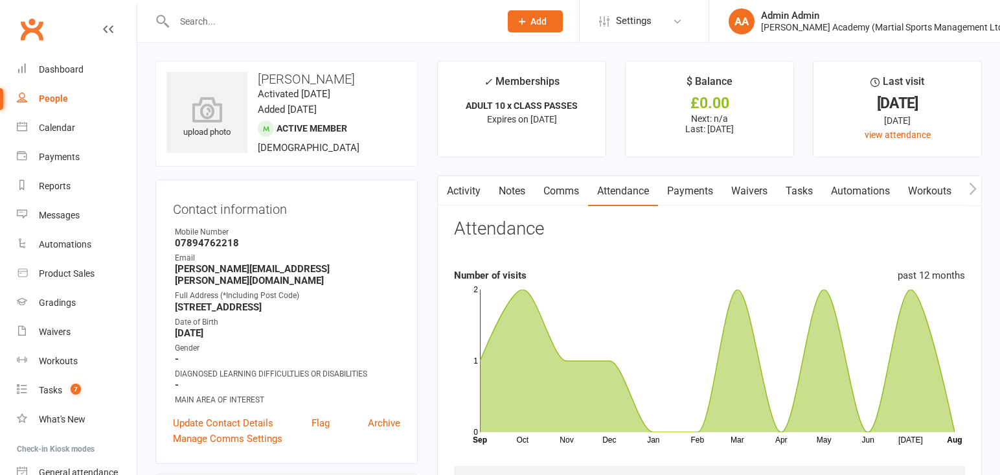
click at [238, 16] on input "text" at bounding box center [330, 21] width 321 height 18
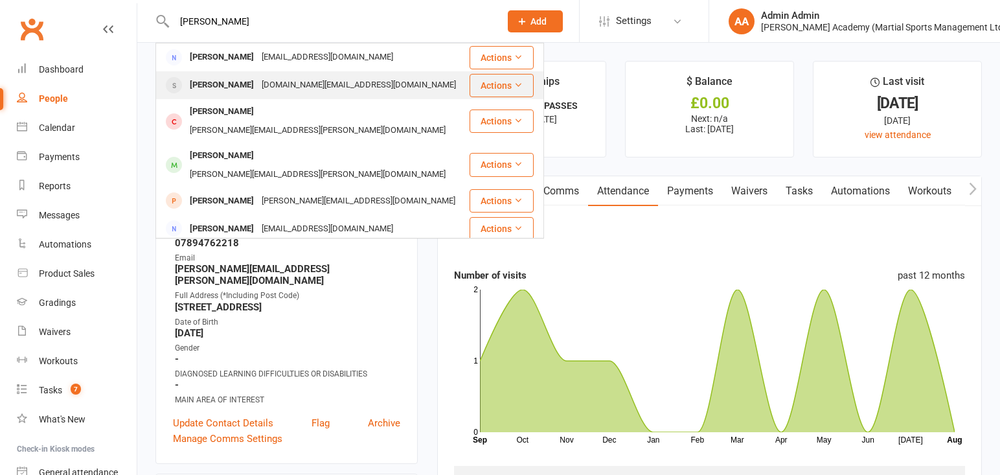
type input "[PERSON_NAME]"
click at [234, 87] on div "[PERSON_NAME]" at bounding box center [222, 85] width 72 height 19
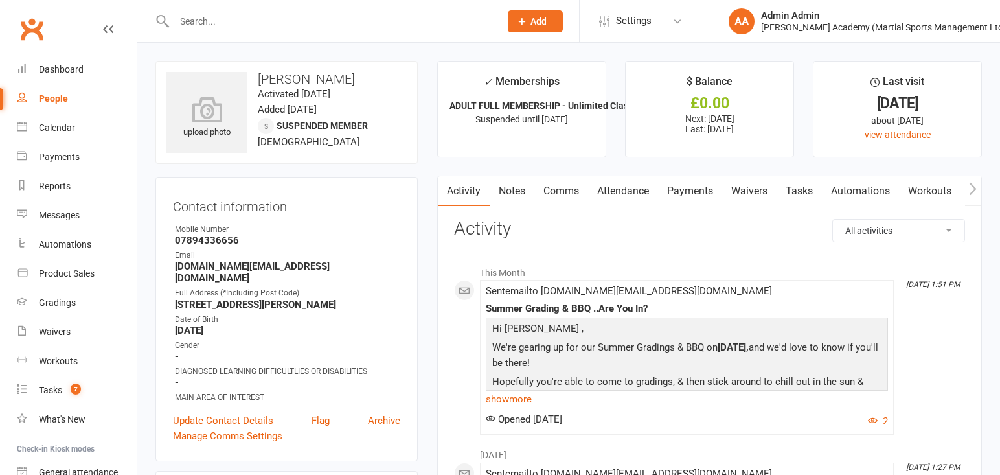
click at [519, 195] on link "Notes" at bounding box center [512, 191] width 45 height 30
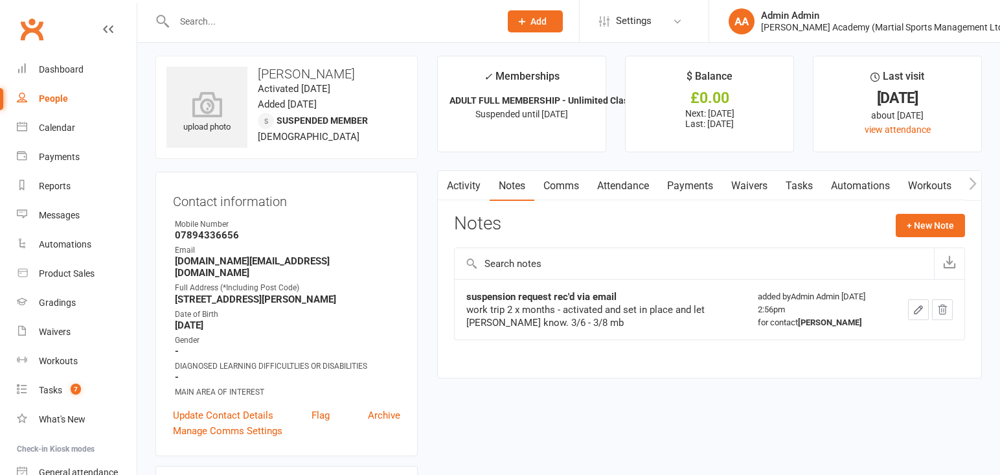
scroll to position [4, 0]
click at [330, 19] on input "text" at bounding box center [330, 21] width 321 height 18
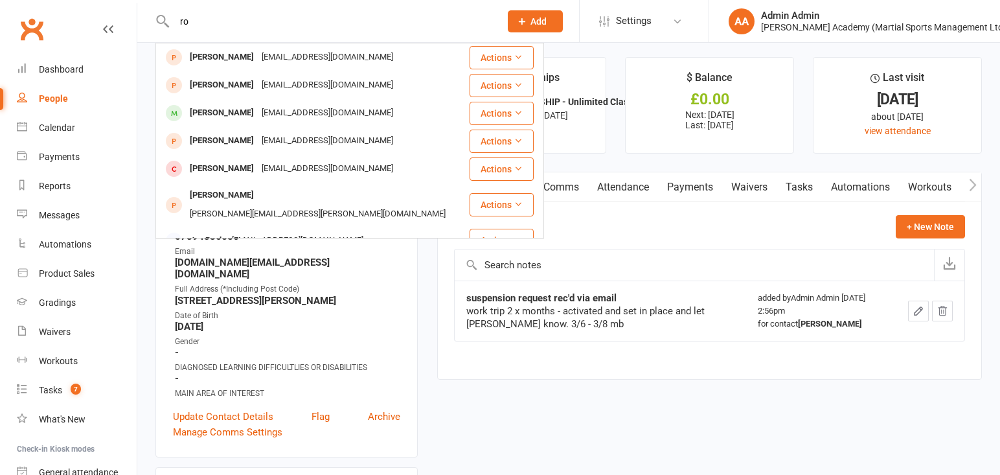
type input "r"
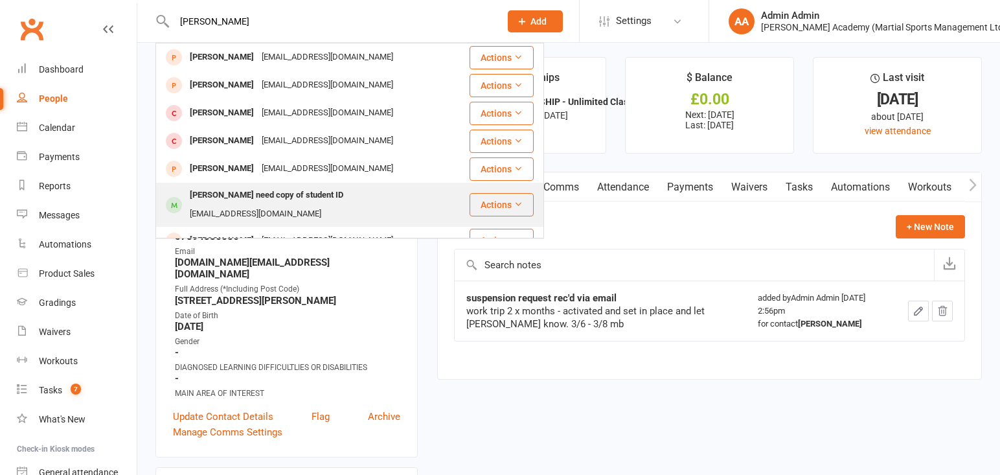
type input "[PERSON_NAME]"
click at [264, 199] on div "[PERSON_NAME] need copy of student ID" at bounding box center [266, 195] width 161 height 19
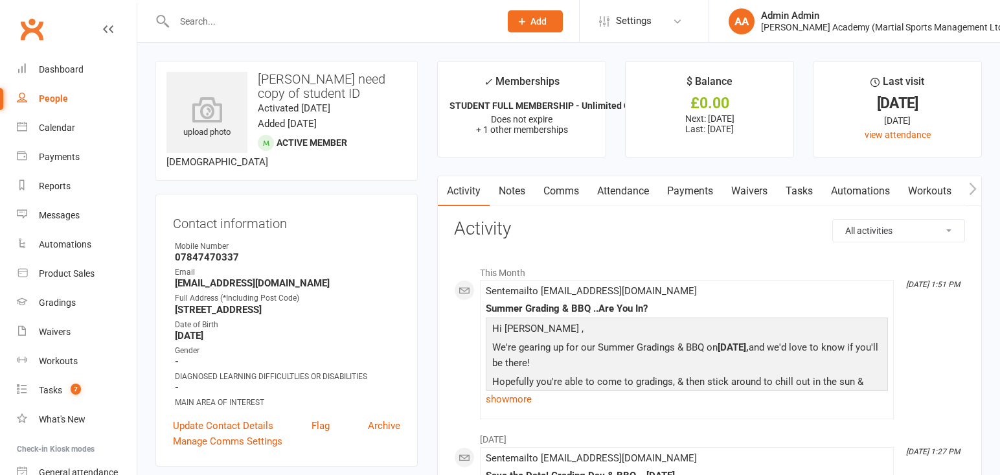
click at [640, 196] on link "Attendance" at bounding box center [623, 191] width 70 height 30
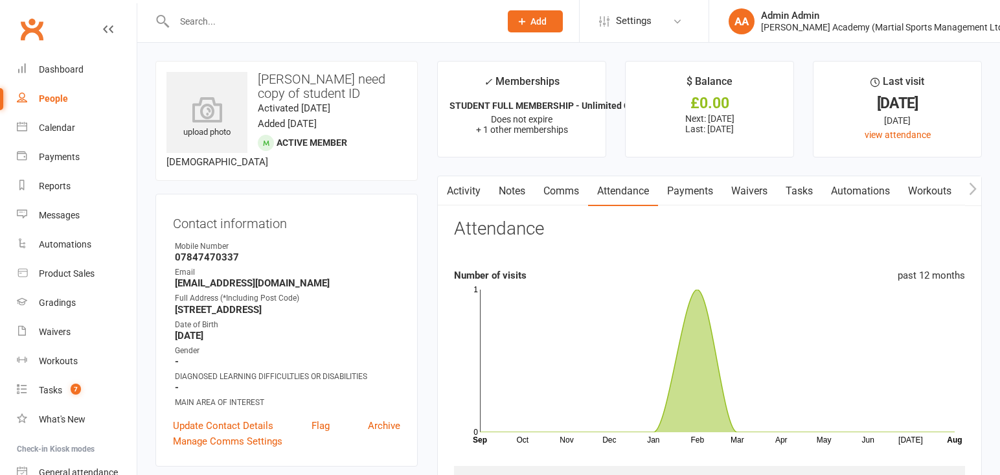
click at [262, 27] on input "text" at bounding box center [330, 21] width 321 height 18
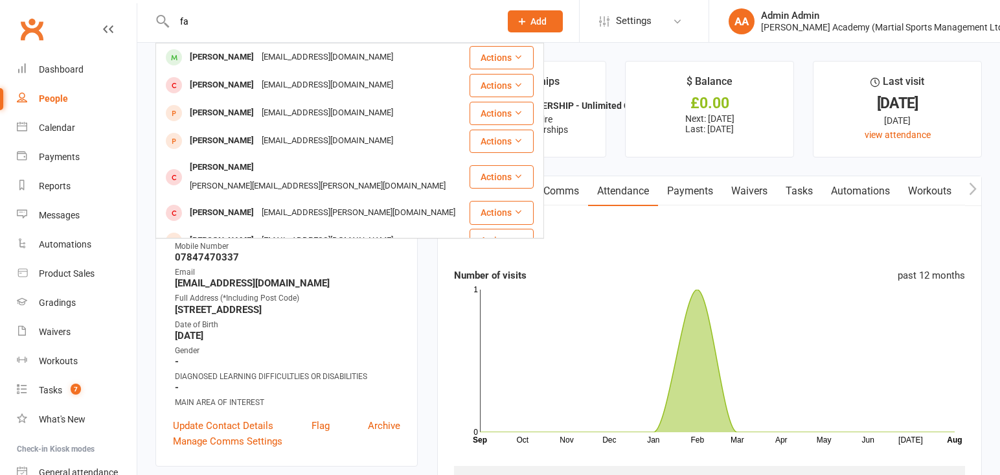
type input "f"
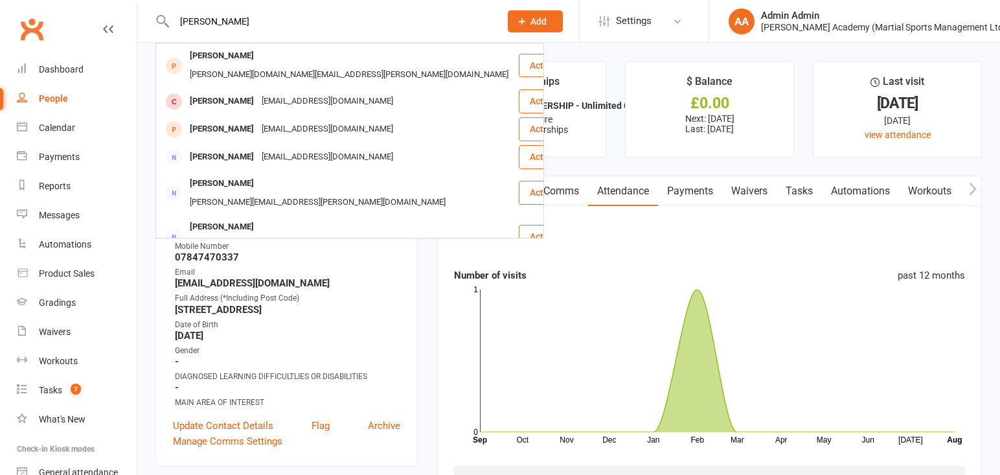
type input "[PERSON_NAME]"
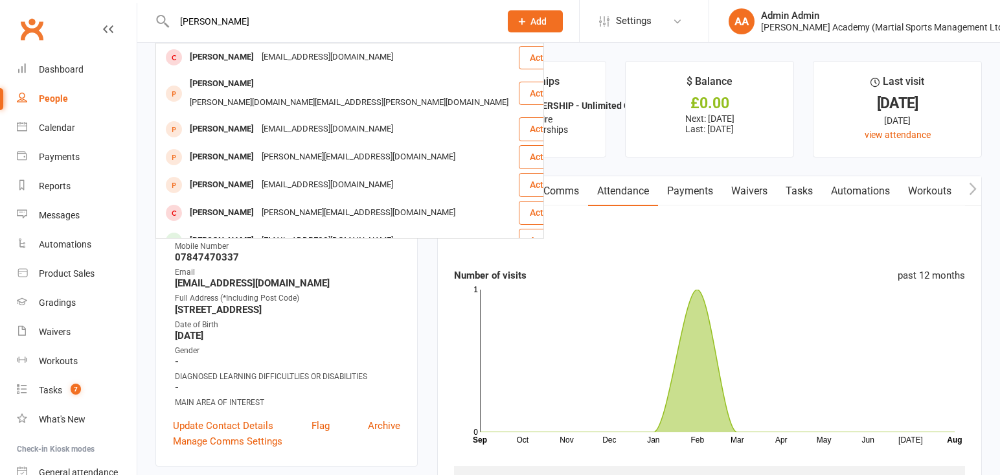
drag, startPoint x: 208, startPoint y: 21, endPoint x: 151, endPoint y: 21, distance: 57.0
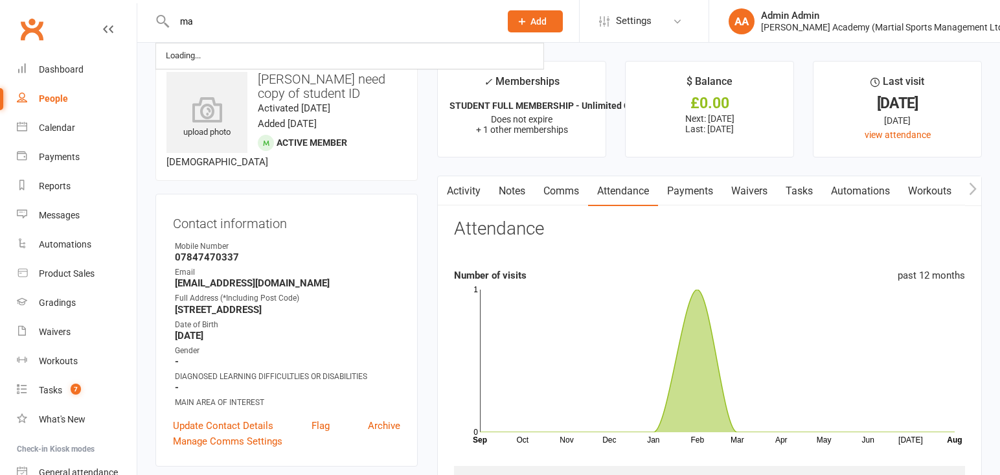
type input "m"
click at [570, 31] on div "Prospect Member Non-attending contact Class / event Appointment Grading event T…" at bounding box center [535, 21] width 88 height 42
click at [383, 22] on input "text" at bounding box center [330, 21] width 321 height 18
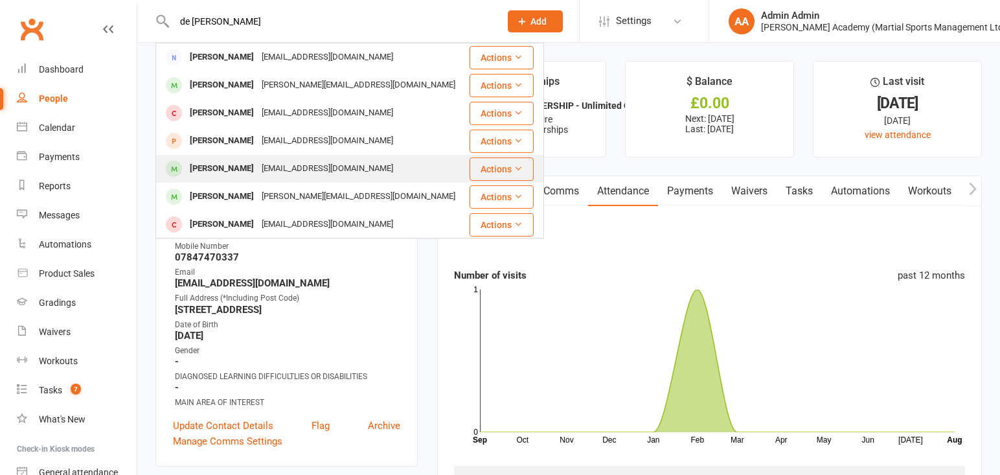
type input "de [PERSON_NAME]"
click at [245, 163] on div "[PERSON_NAME]" at bounding box center [222, 168] width 72 height 19
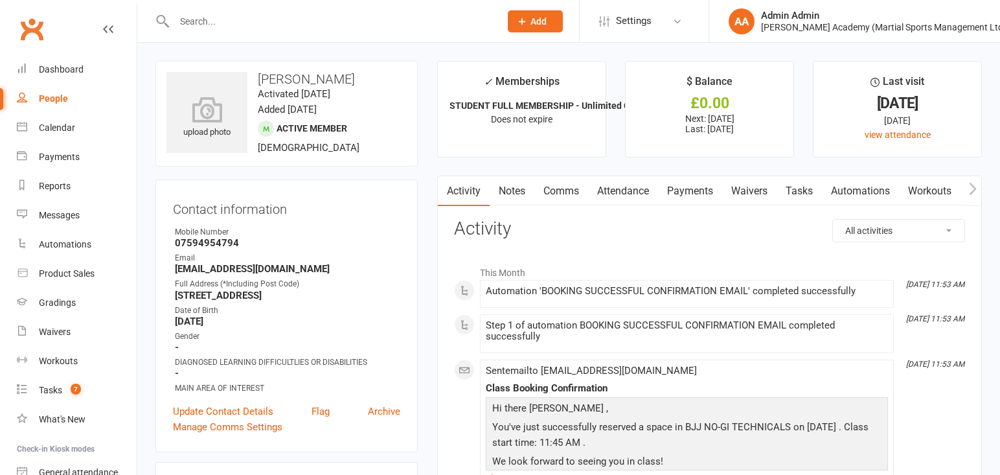
click at [631, 191] on link "Attendance" at bounding box center [623, 191] width 70 height 30
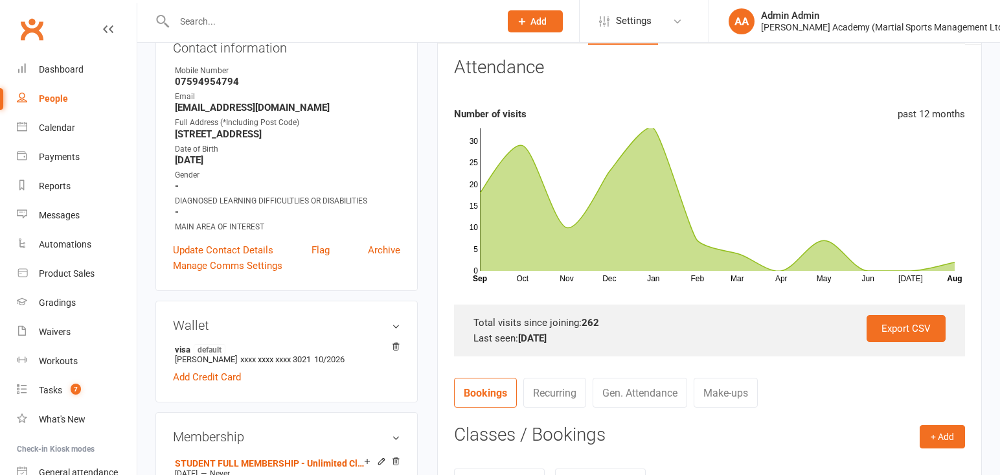
scroll to position [164, 0]
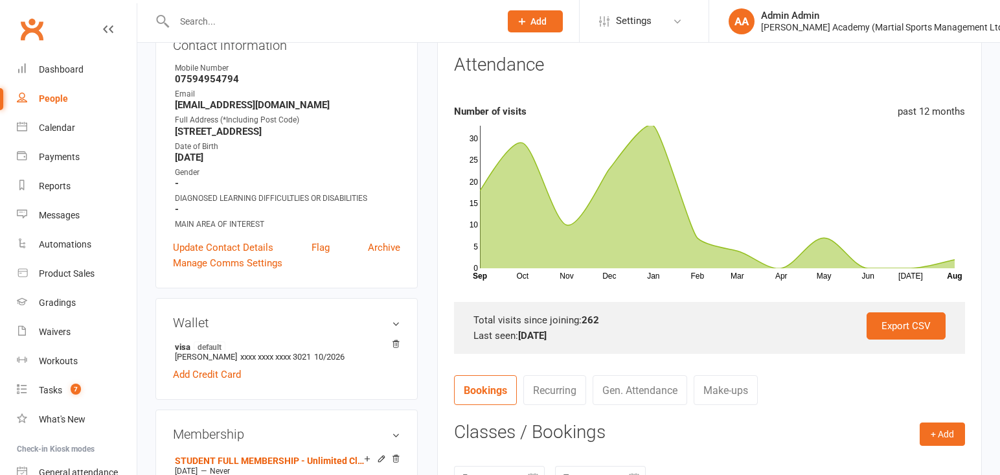
click at [359, 20] on input "text" at bounding box center [330, 21] width 321 height 18
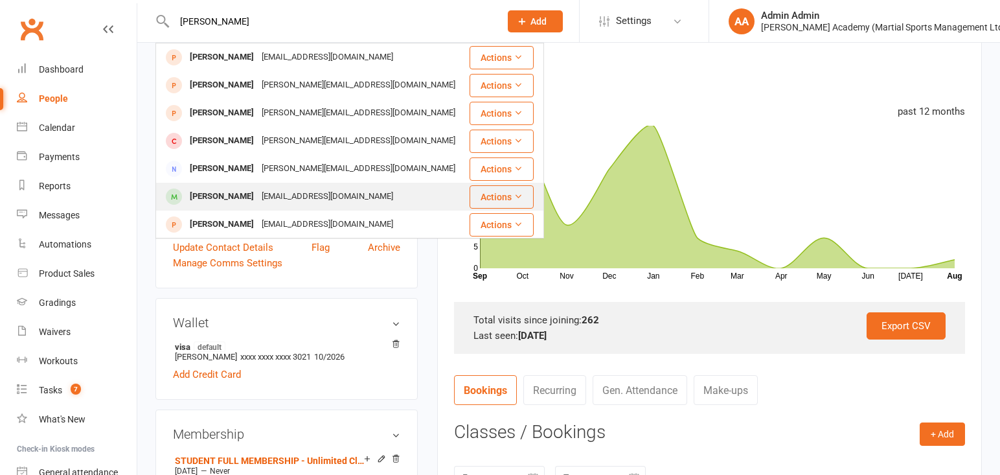
type input "[PERSON_NAME]"
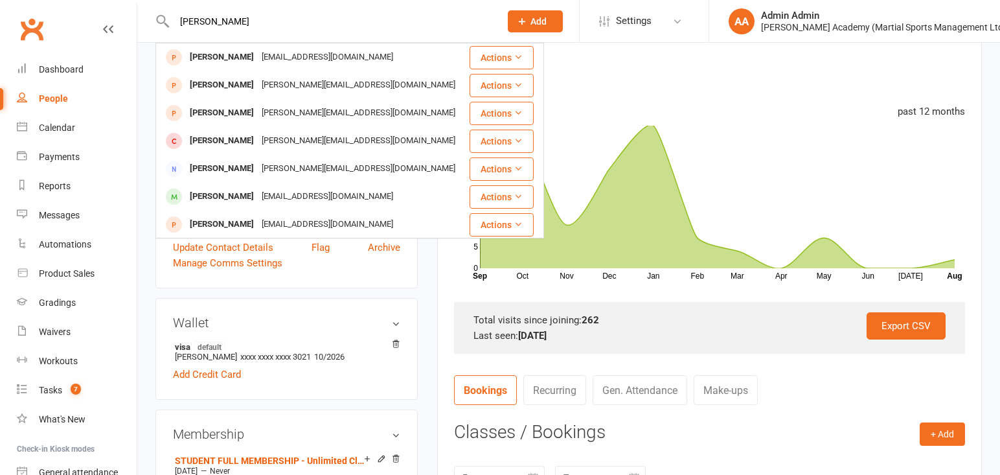
click at [332, 196] on div "[EMAIL_ADDRESS][DOMAIN_NAME]" at bounding box center [327, 196] width 139 height 19
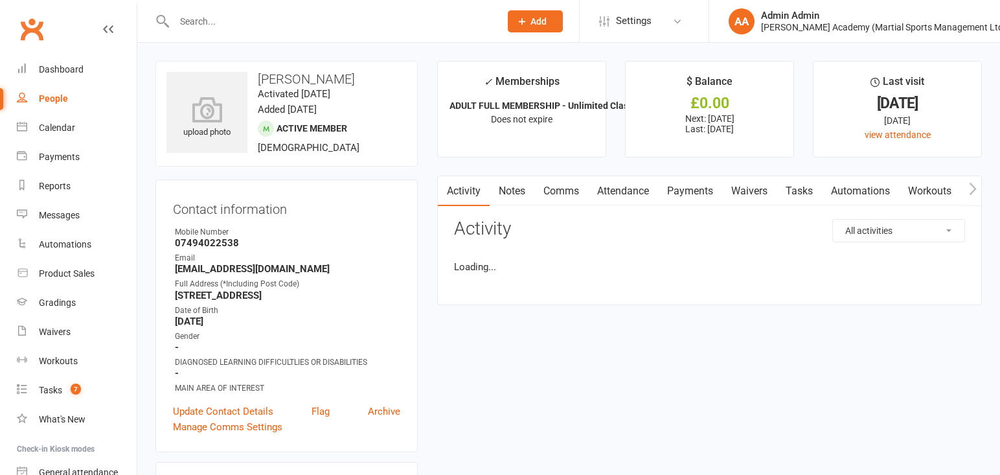
click at [633, 194] on link "Attendance" at bounding box center [623, 191] width 70 height 30
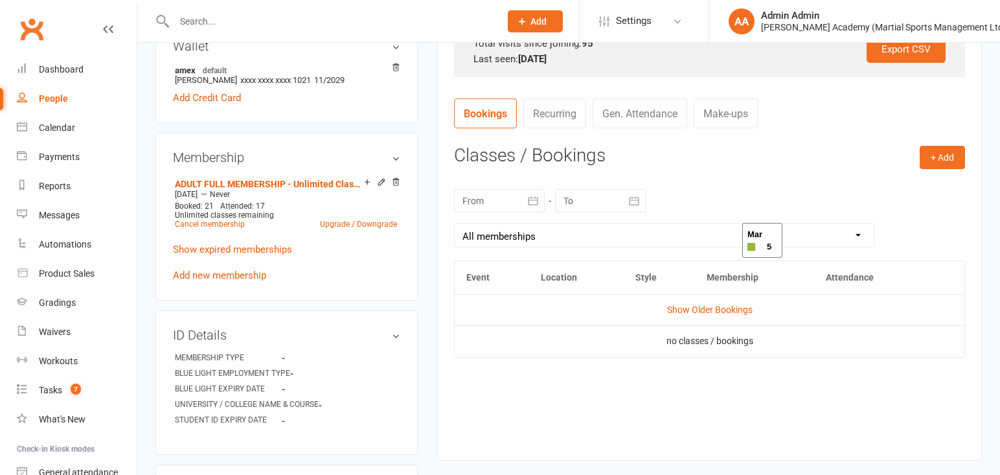
scroll to position [543, 0]
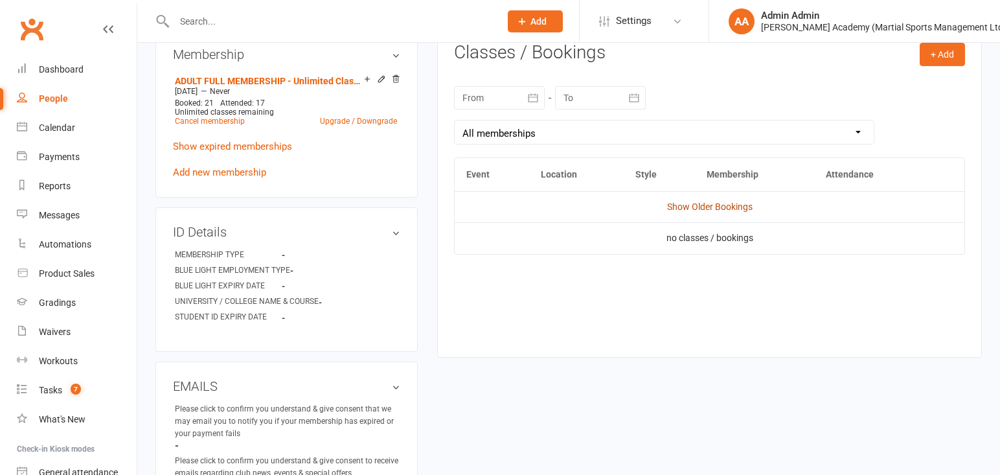
click at [695, 207] on link "Show Older Bookings" at bounding box center [709, 206] width 85 height 10
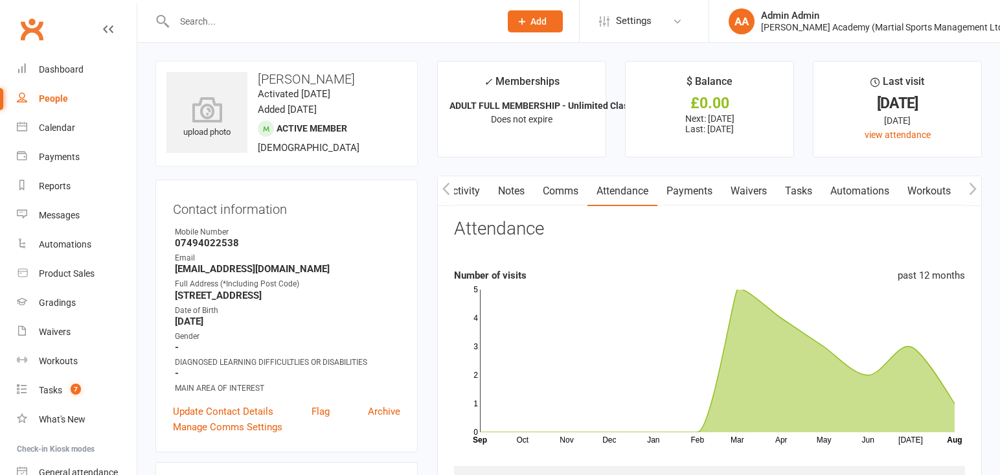
scroll to position [0, 0]
click at [260, 21] on input "text" at bounding box center [330, 21] width 321 height 18
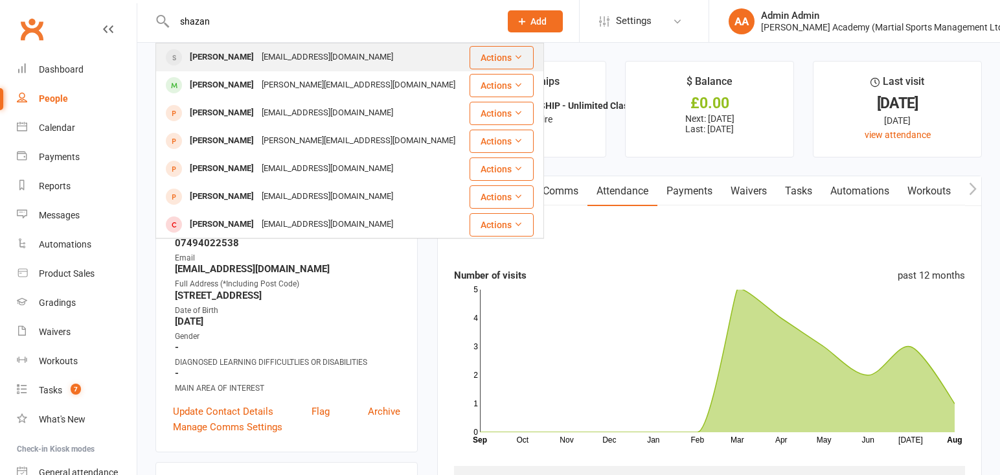
type input "shazan"
click at [239, 59] on div "[PERSON_NAME]" at bounding box center [222, 57] width 72 height 19
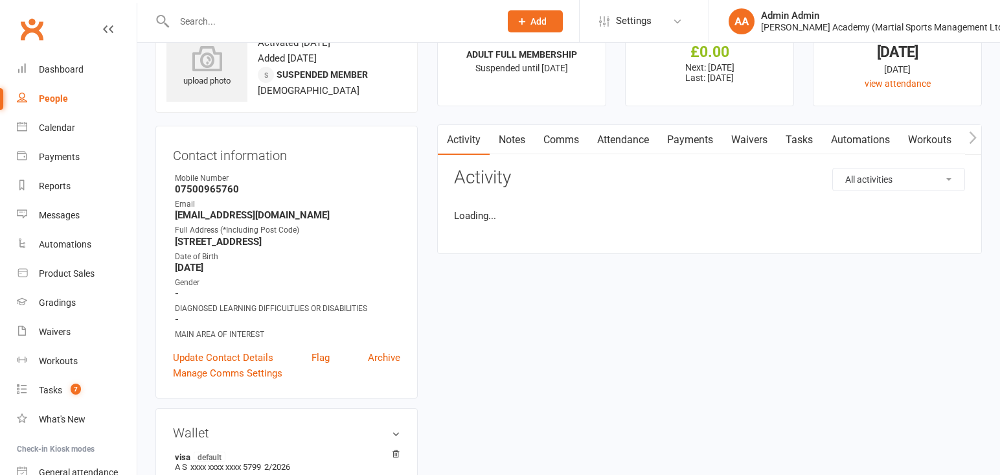
scroll to position [52, 0]
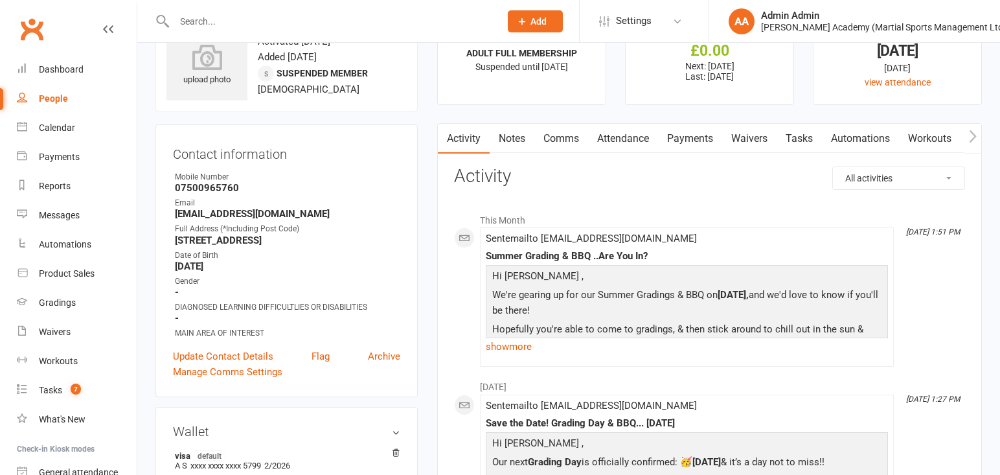
click at [521, 137] on link "Notes" at bounding box center [512, 139] width 45 height 30
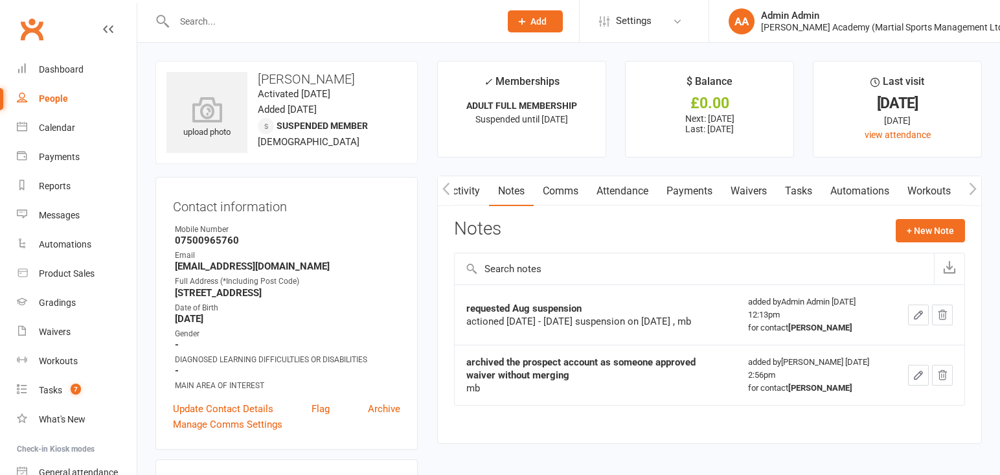
click at [196, 19] on input "text" at bounding box center [330, 21] width 321 height 18
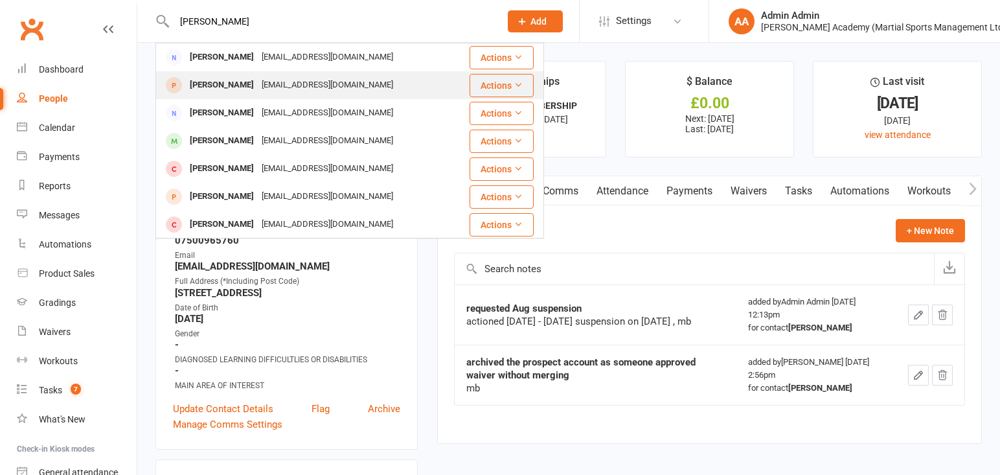
scroll to position [0, 1]
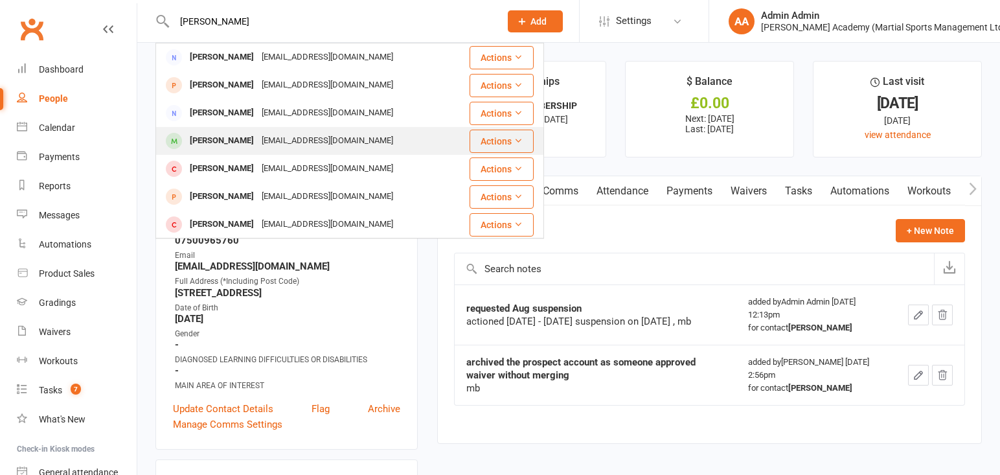
type input "[PERSON_NAME]"
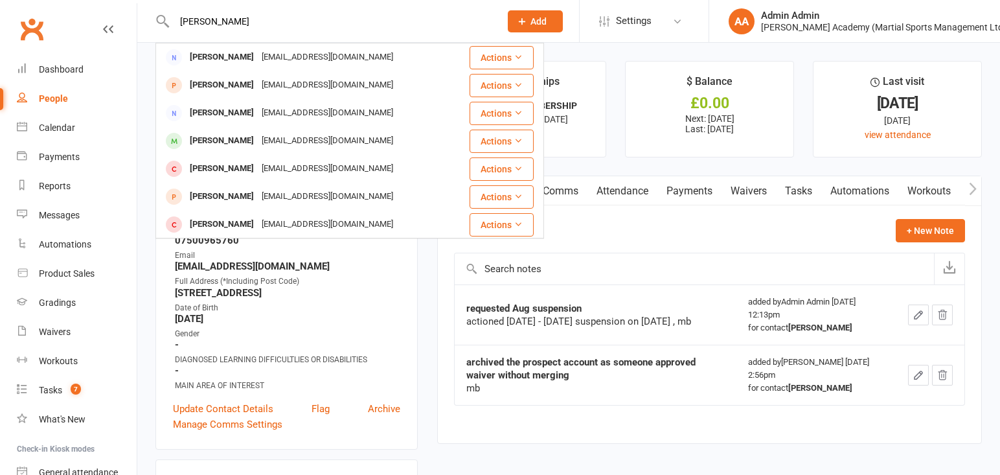
click at [222, 142] on div "[PERSON_NAME]" at bounding box center [222, 140] width 72 height 19
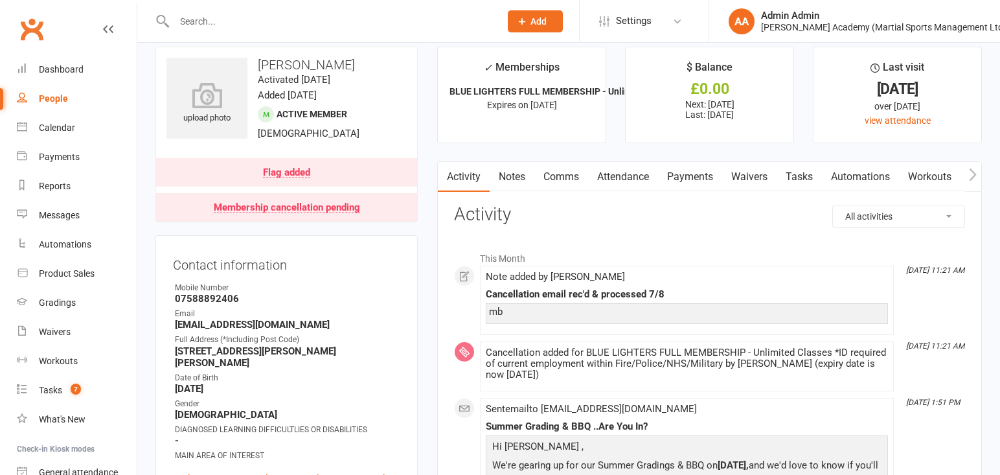
scroll to position [19, 0]
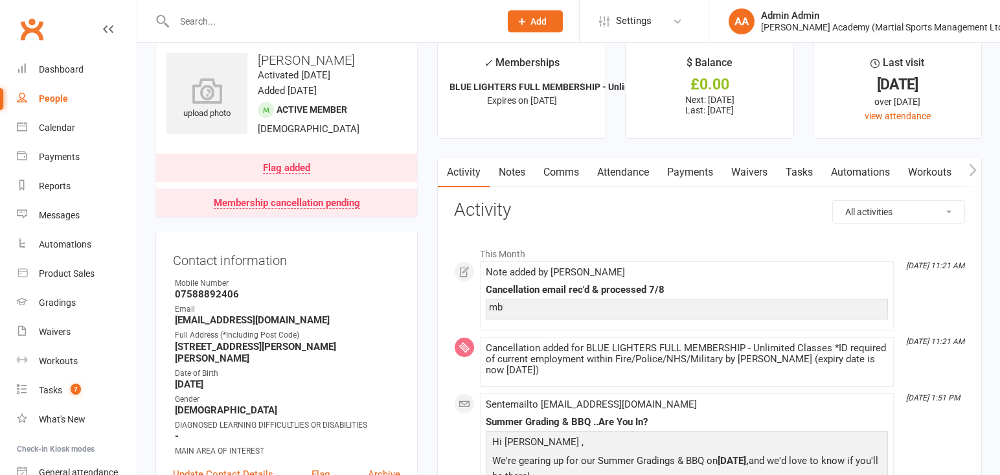
click at [265, 26] on input "text" at bounding box center [330, 21] width 321 height 18
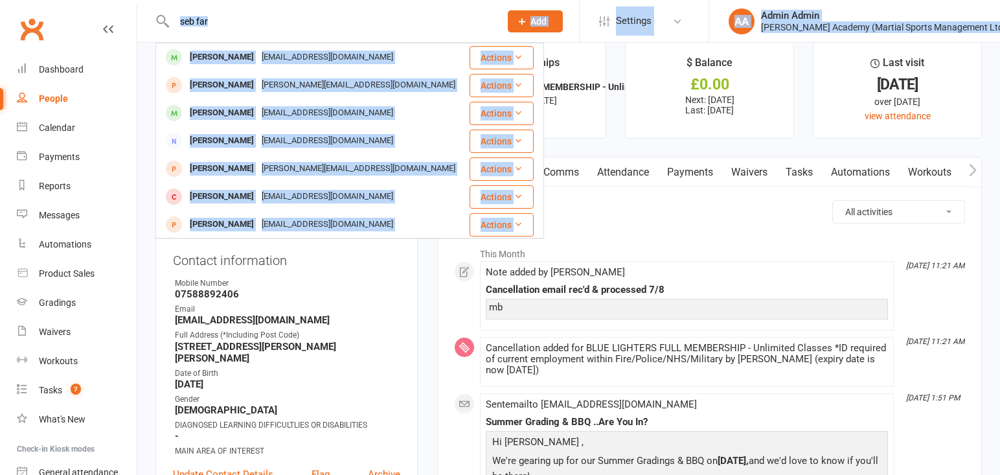
drag, startPoint x: 231, startPoint y: 30, endPoint x: 136, endPoint y: 11, distance: 96.5
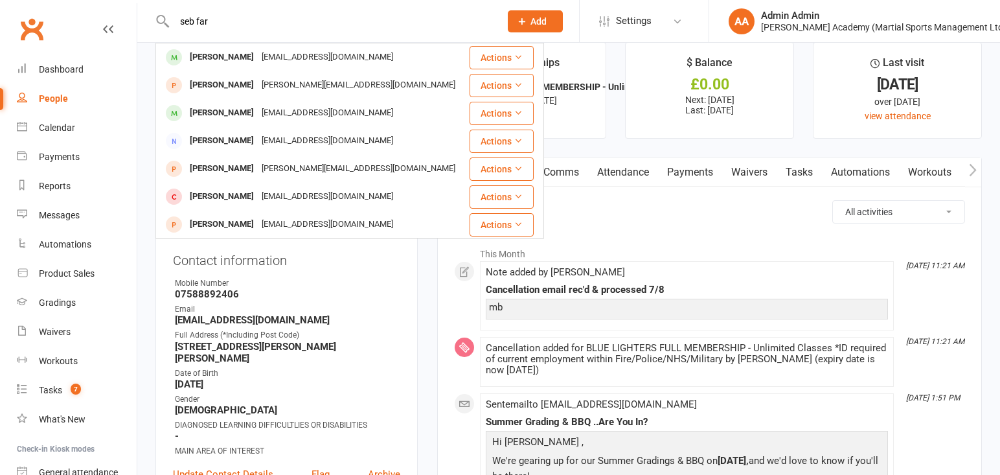
click at [330, 10] on div "seb far [PERSON_NAME] [EMAIL_ADDRESS][DOMAIN_NAME] Actions [PERSON_NAME] [PERSO…" at bounding box center [322, 21] width 335 height 42
drag, startPoint x: 180, startPoint y: 19, endPoint x: 142, endPoint y: 19, distance: 38.2
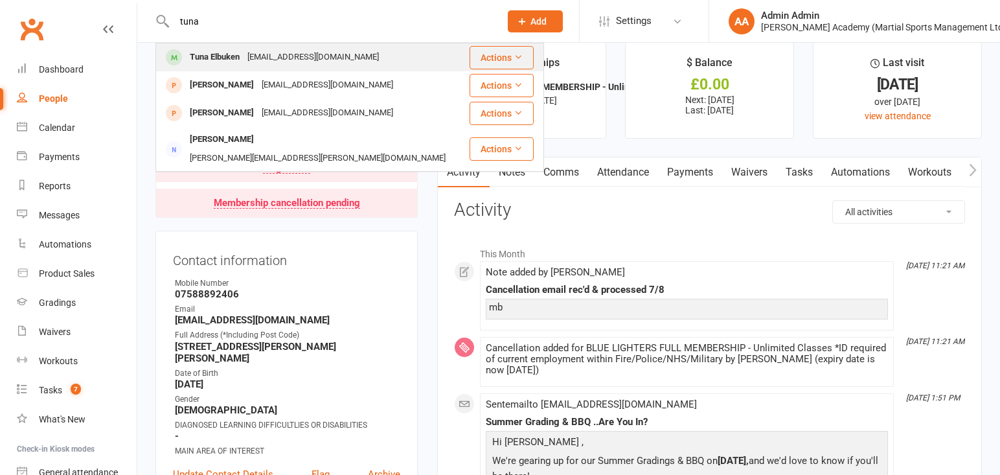
type input "tuna"
click at [223, 51] on div "Tuna Elbuken" at bounding box center [215, 57] width 58 height 19
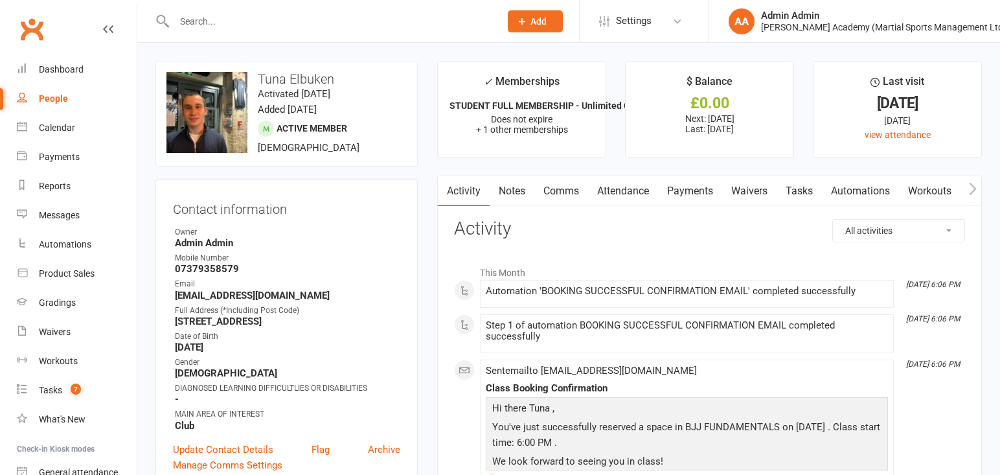
click at [276, 22] on input "text" at bounding box center [330, 21] width 321 height 18
click at [297, 15] on input "text" at bounding box center [330, 21] width 321 height 18
click at [343, 32] on div at bounding box center [322, 21] width 335 height 42
click at [385, 28] on input "text" at bounding box center [330, 21] width 321 height 18
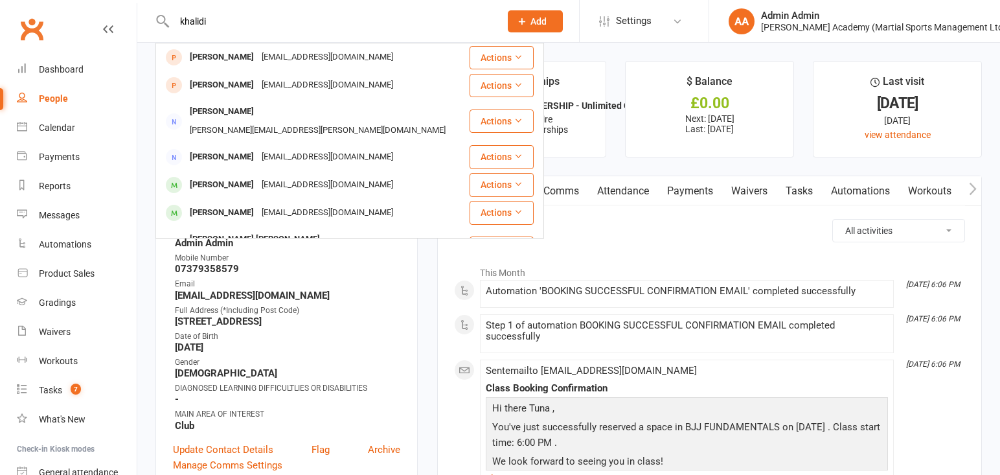
type input "khalif"
drag, startPoint x: 384, startPoint y: 28, endPoint x: 235, endPoint y: 199, distance: 227.2
click at [235, 203] on div "[PERSON_NAME]" at bounding box center [222, 212] width 72 height 19
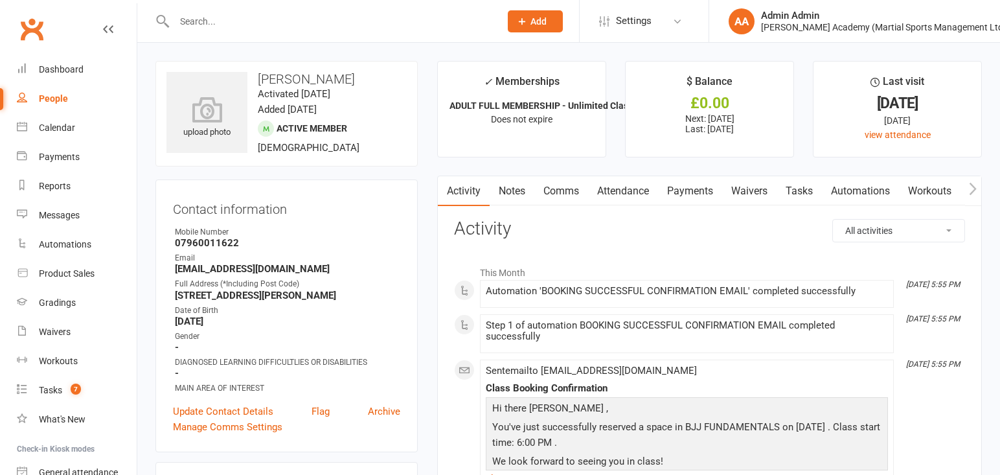
drag, startPoint x: 668, startPoint y: 201, endPoint x: 773, endPoint y: 446, distance: 267.1
click at [635, 196] on link "Attendance" at bounding box center [623, 191] width 70 height 30
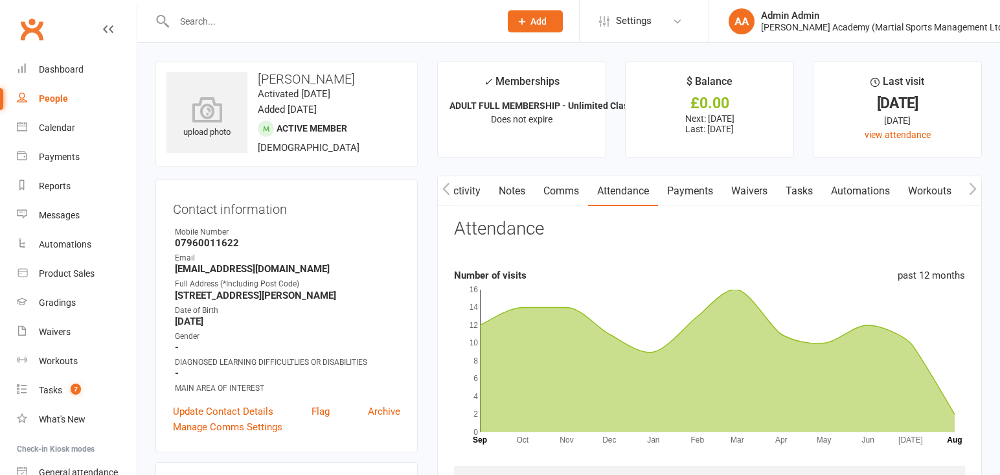
click at [631, 192] on link "Attendance" at bounding box center [623, 191] width 70 height 30
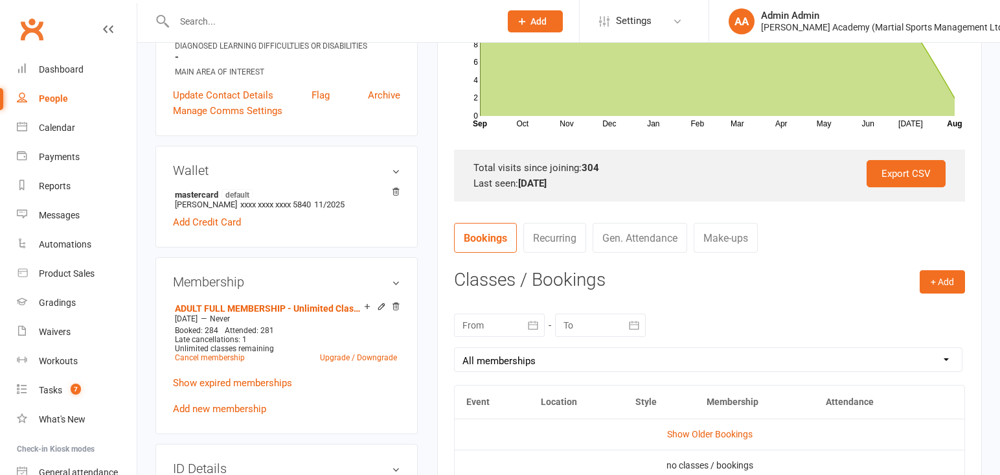
scroll to position [333, 0]
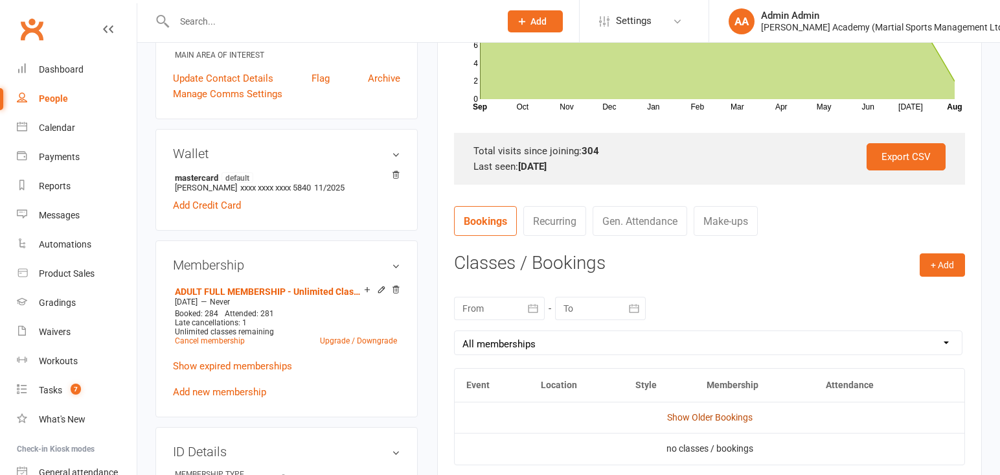
click at [717, 418] on link "Show Older Bookings" at bounding box center [709, 417] width 85 height 10
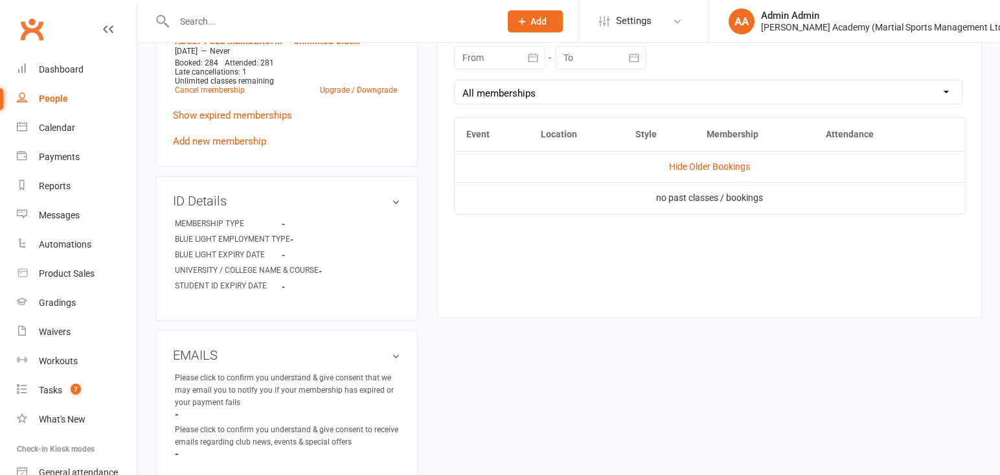
scroll to position [574, 0]
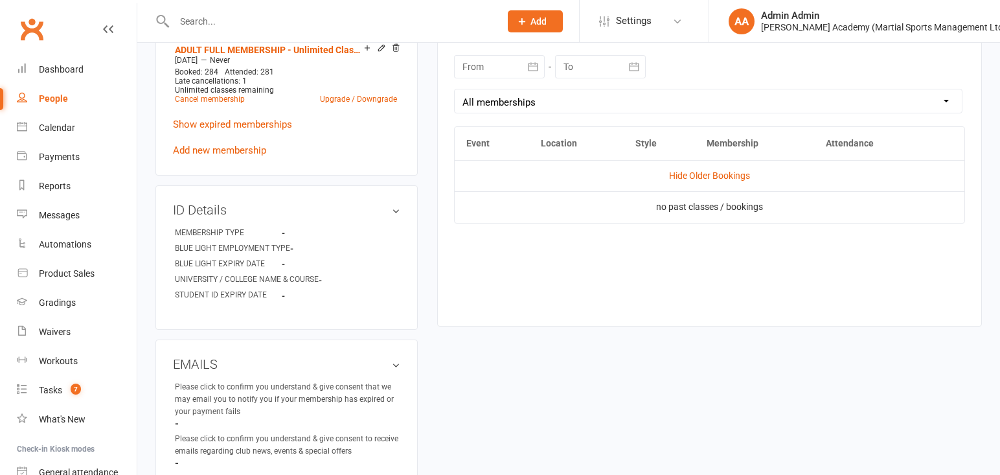
click at [670, 292] on div "Event Location Style Membership Attendance Hide Older Bookings no past classes …" at bounding box center [709, 216] width 511 height 180
click at [681, 176] on link "Hide Older Bookings" at bounding box center [709, 175] width 81 height 10
click at [679, 177] on link "Show Older Bookings" at bounding box center [709, 175] width 85 height 10
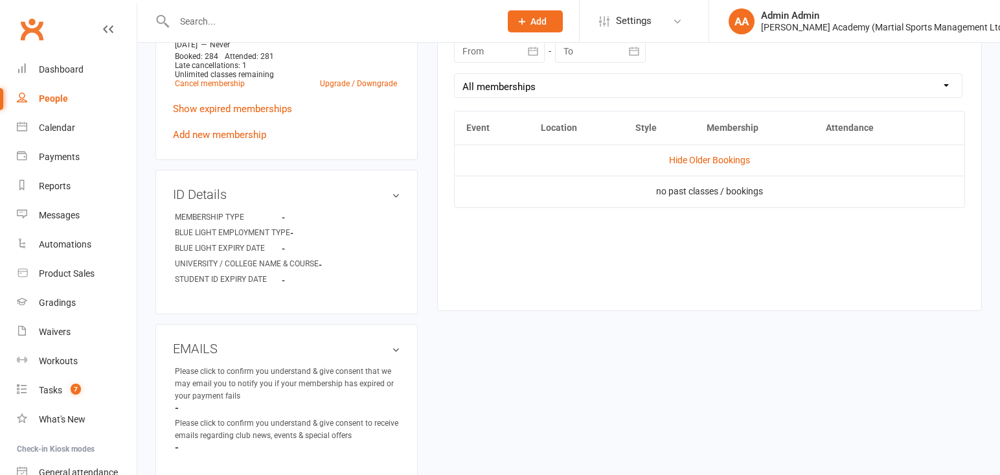
scroll to position [591, 0]
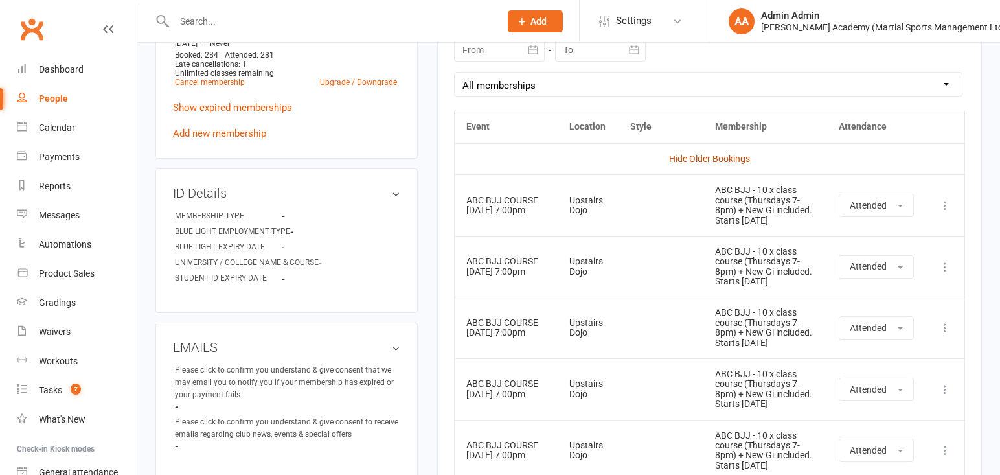
click at [684, 160] on link "Hide Older Bookings" at bounding box center [709, 158] width 81 height 10
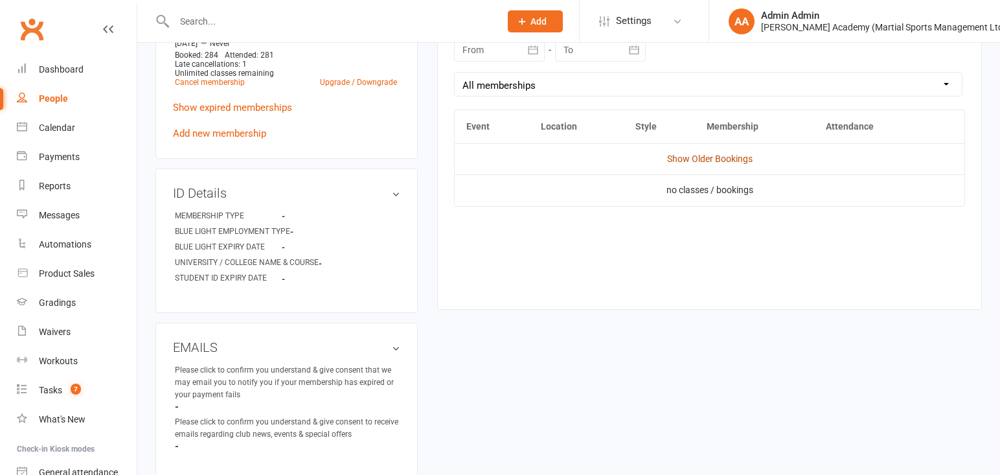
click at [682, 161] on link "Show Older Bookings" at bounding box center [709, 158] width 85 height 10
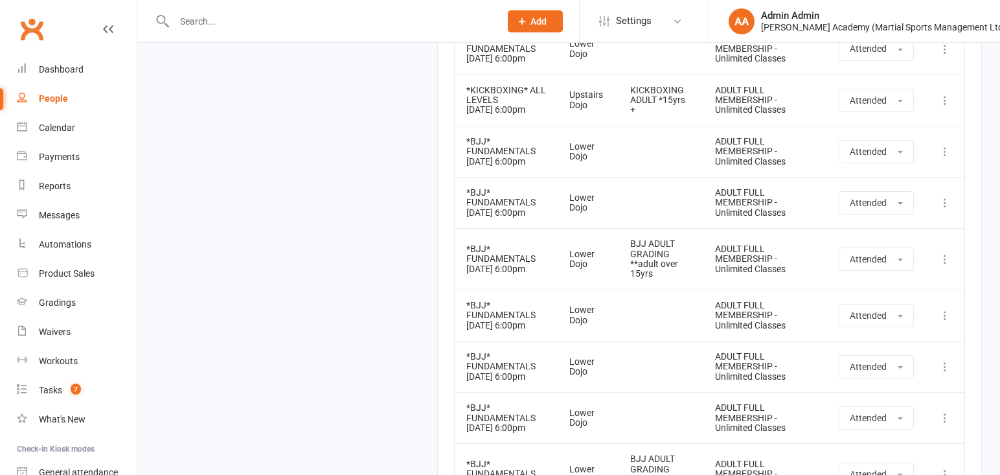
scroll to position [7819, 0]
